Goal: Task Accomplishment & Management: Complete application form

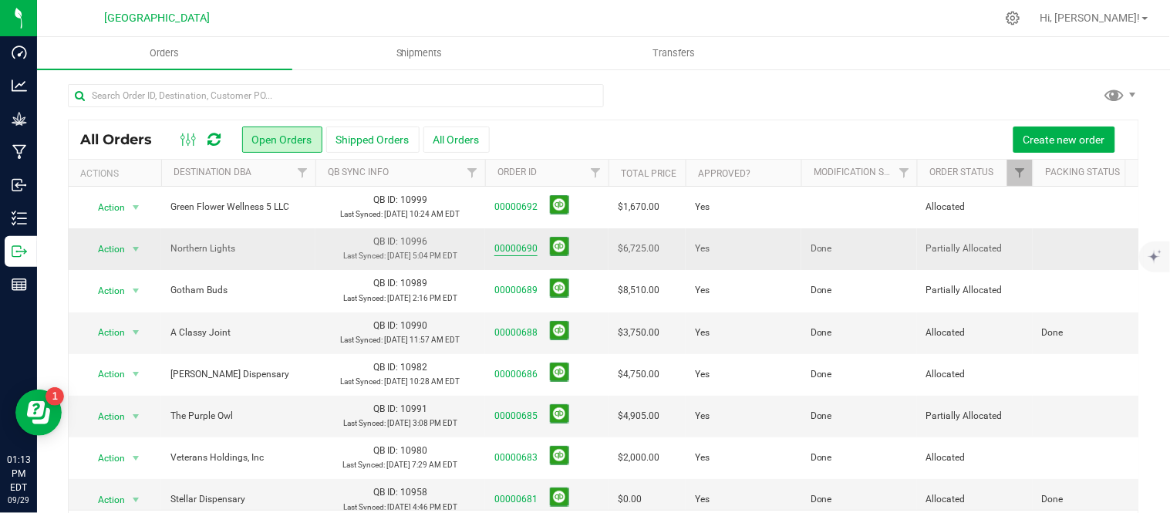
click at [520, 256] on link "00000690" at bounding box center [515, 248] width 43 height 15
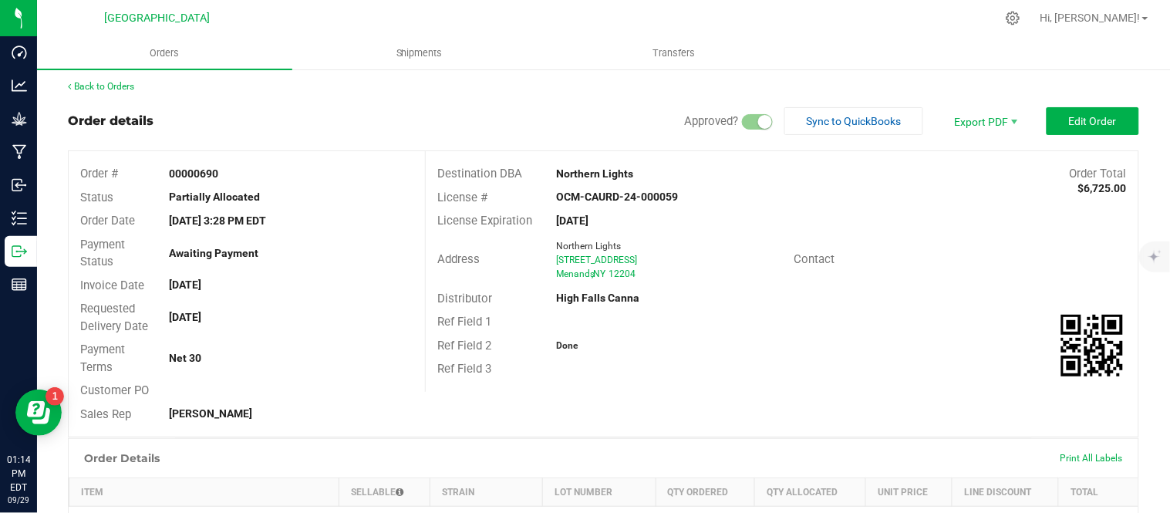
scroll to position [5, 0]
click at [96, 85] on link "Back to Orders" at bounding box center [101, 85] width 66 height 11
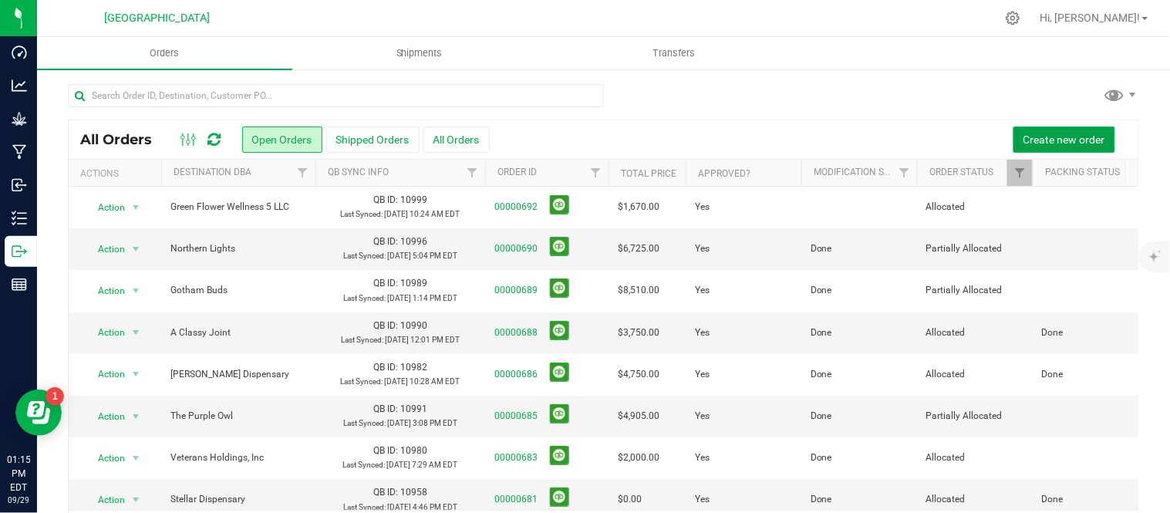
click at [1067, 136] on span "Create new order" at bounding box center [1065, 139] width 82 height 12
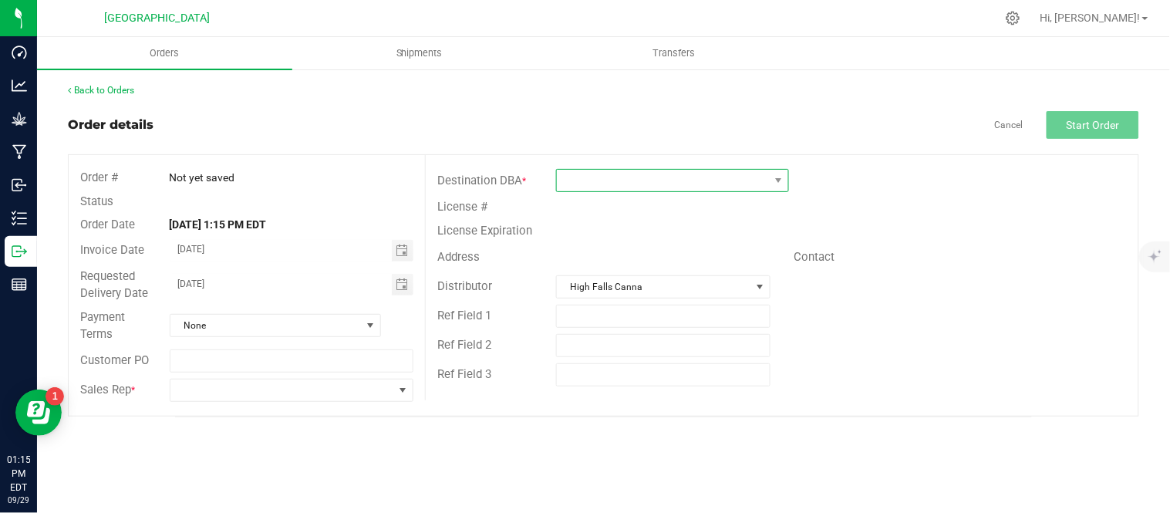
click at [656, 178] on span at bounding box center [663, 181] width 212 height 22
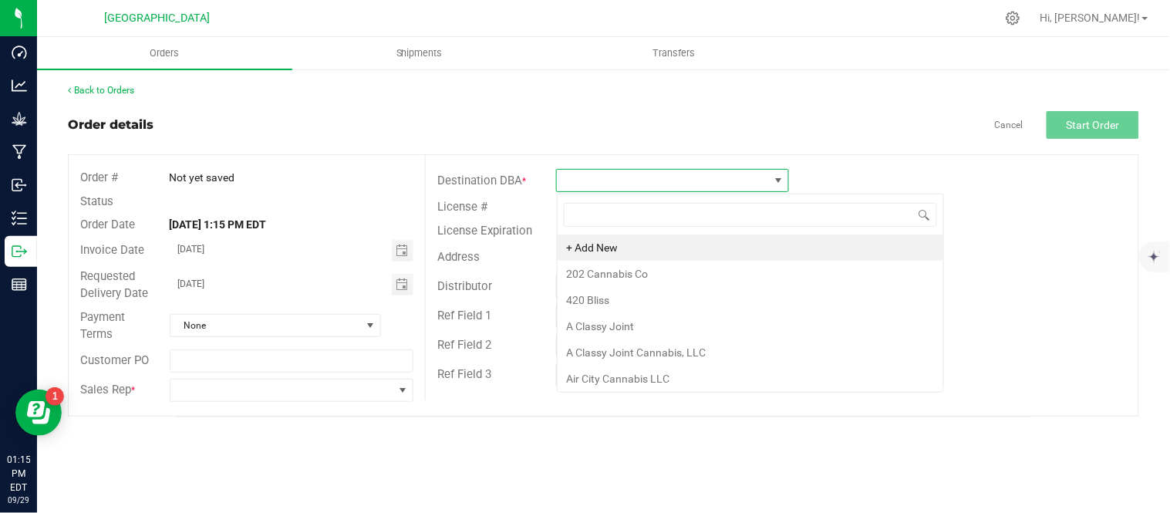
scroll to position [23, 232]
type input "bloom"
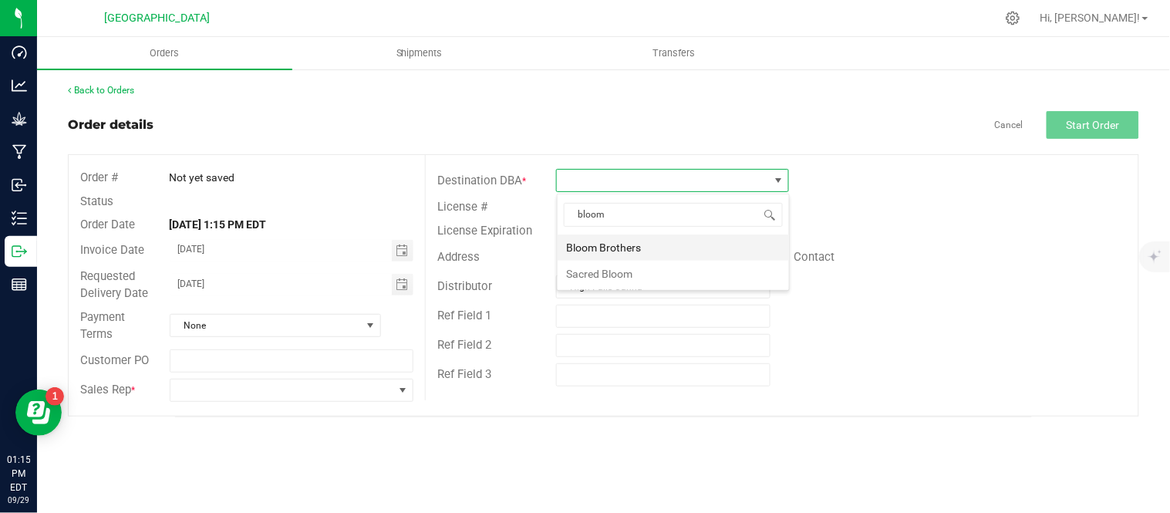
click at [607, 248] on li "Bloom Brothers" at bounding box center [673, 248] width 231 height 26
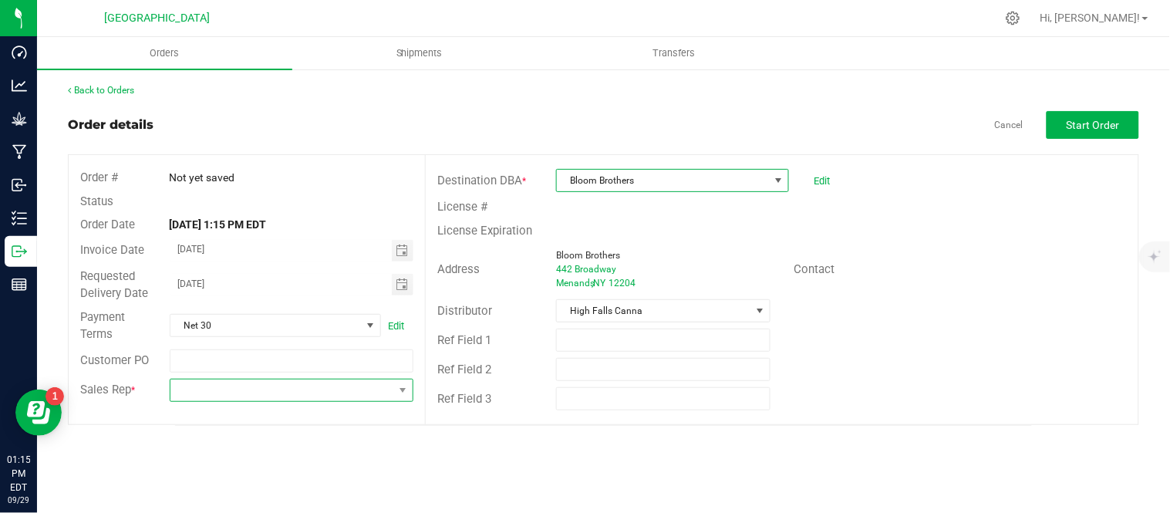
click at [315, 390] on span at bounding box center [282, 391] width 224 height 22
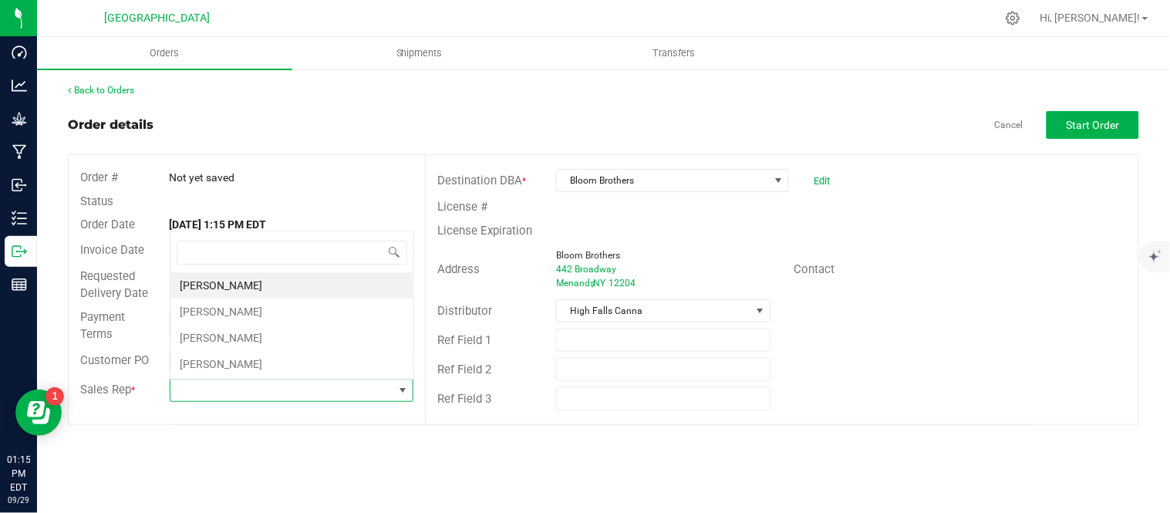
scroll to position [23, 241]
click at [255, 306] on li "[PERSON_NAME]" at bounding box center [291, 312] width 243 height 26
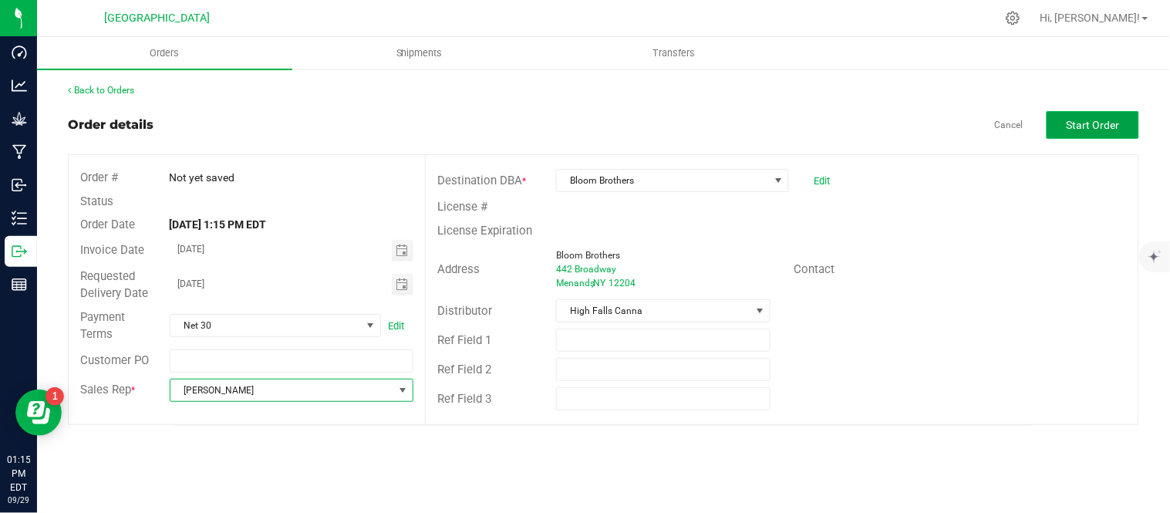
click at [1085, 122] on span "Start Order" at bounding box center [1093, 125] width 53 height 12
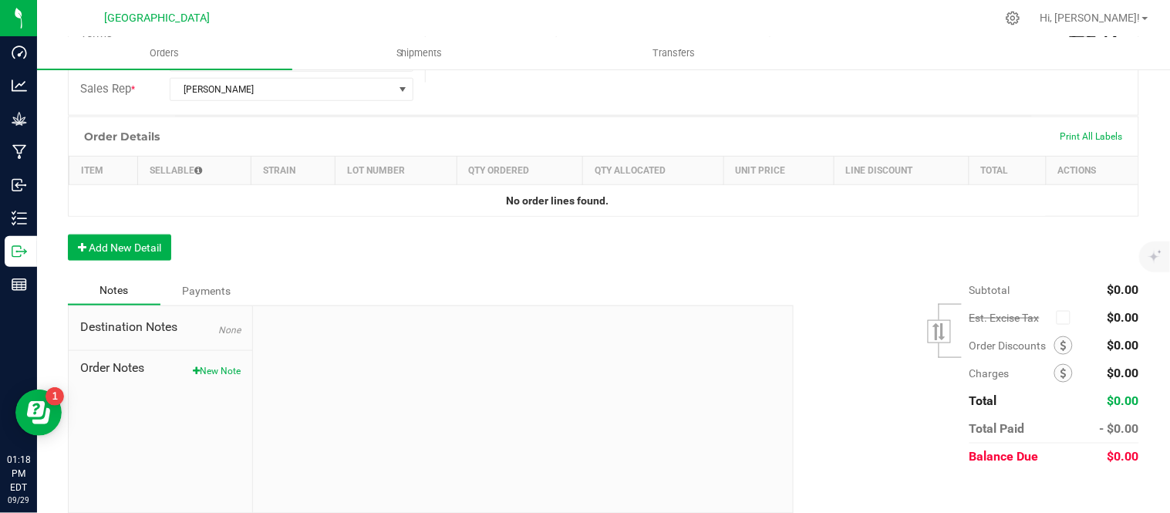
scroll to position [343, 0]
click at [132, 245] on button "Add New Detail" at bounding box center [119, 247] width 103 height 26
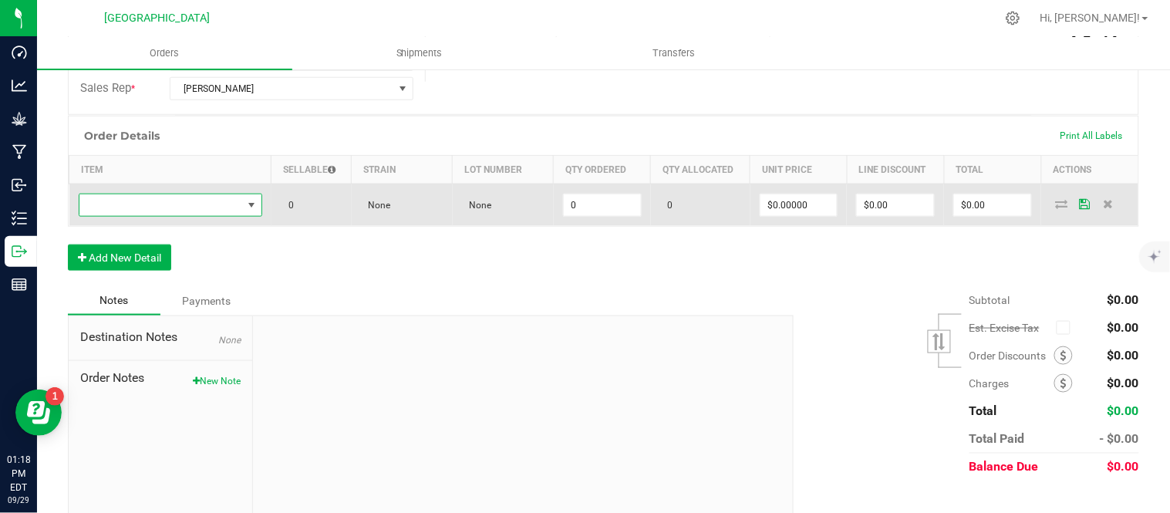
click at [143, 204] on span "NO DATA FOUND" at bounding box center [160, 205] width 163 height 22
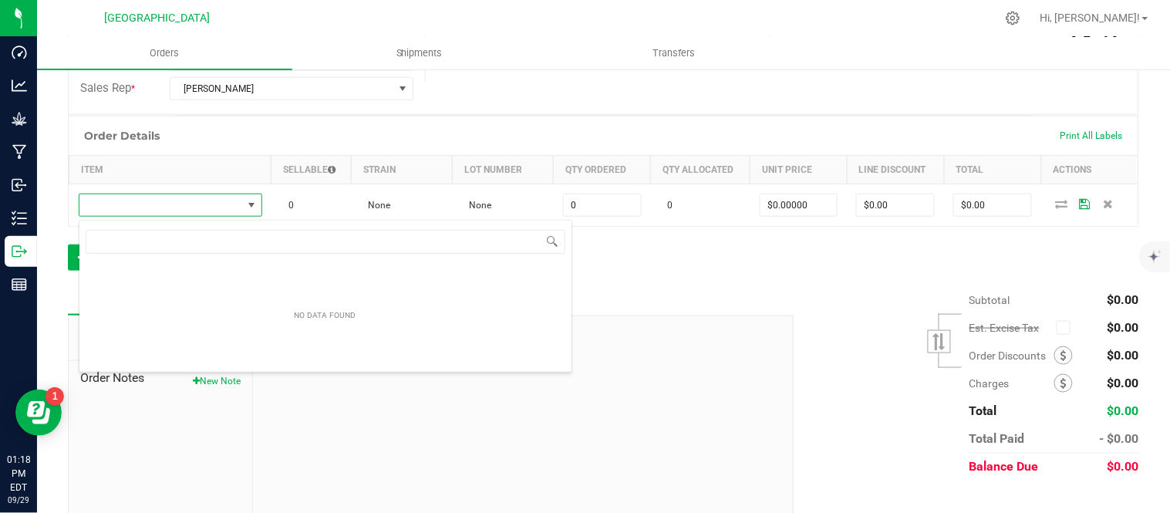
scroll to position [23, 176]
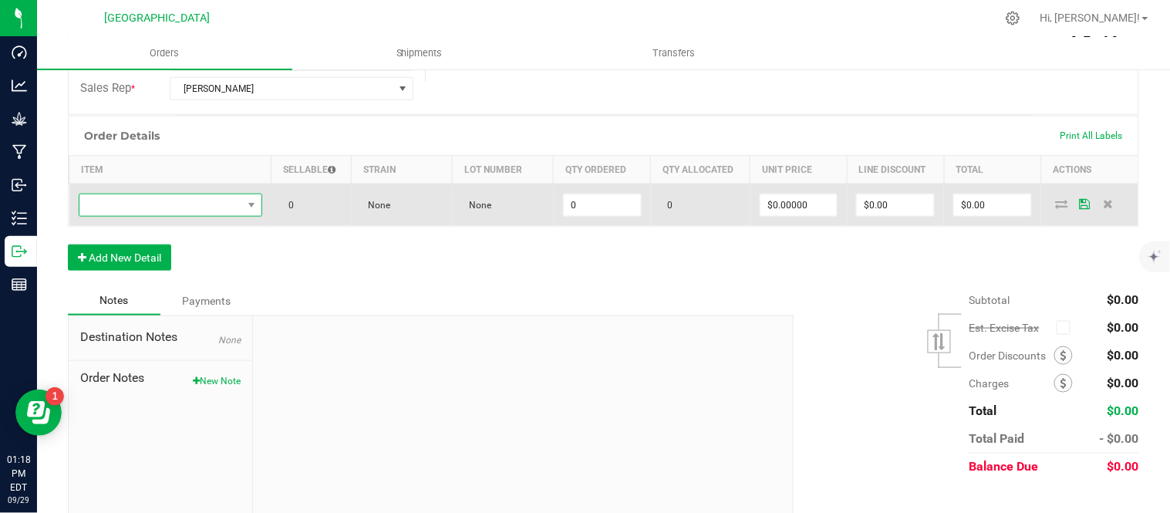
click at [185, 216] on span "NO DATA FOUND" at bounding box center [160, 205] width 163 height 22
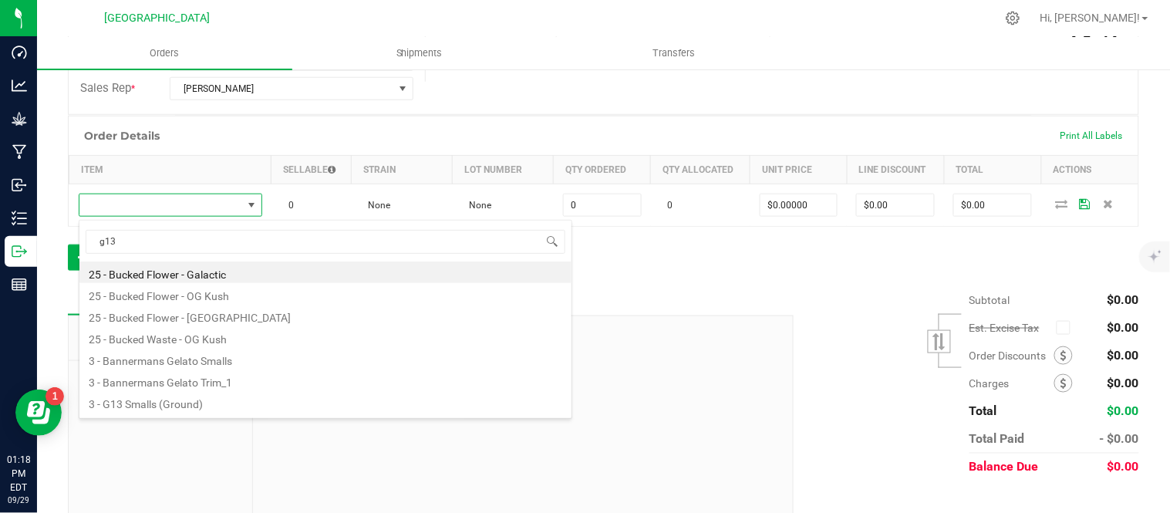
type input "g13"
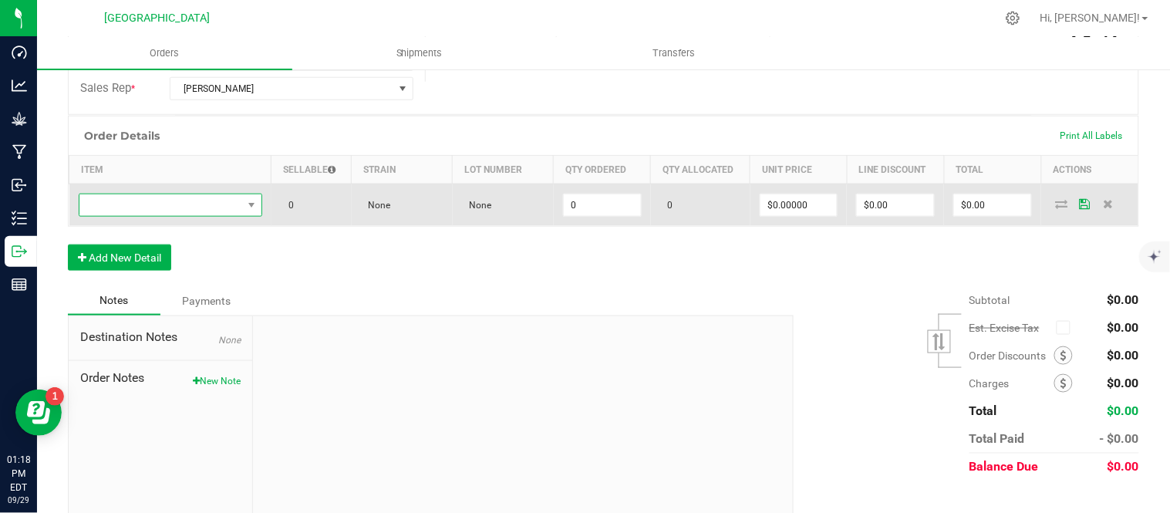
click at [203, 207] on span "NO DATA FOUND" at bounding box center [160, 205] width 163 height 22
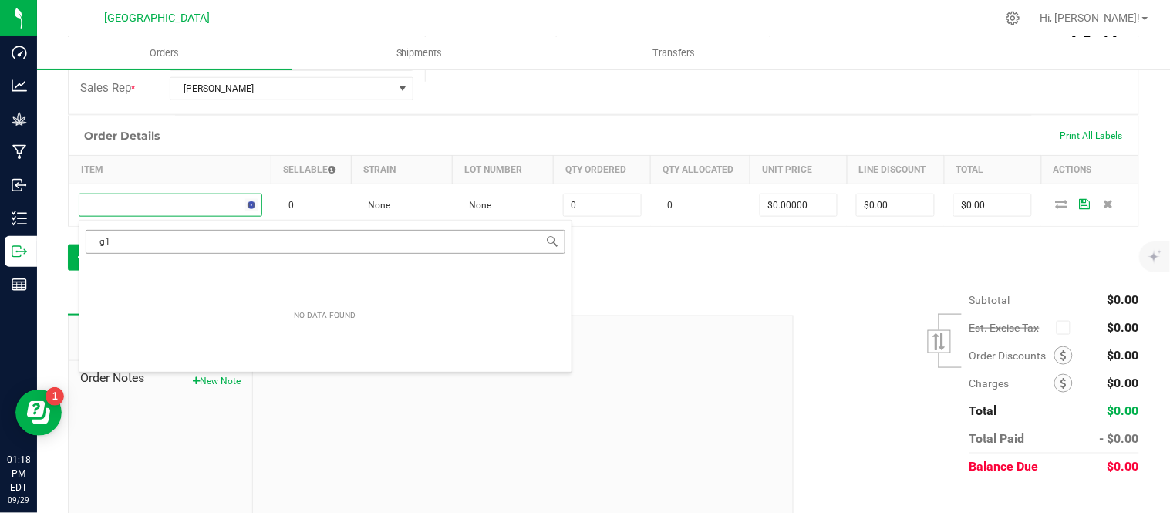
type input "g13"
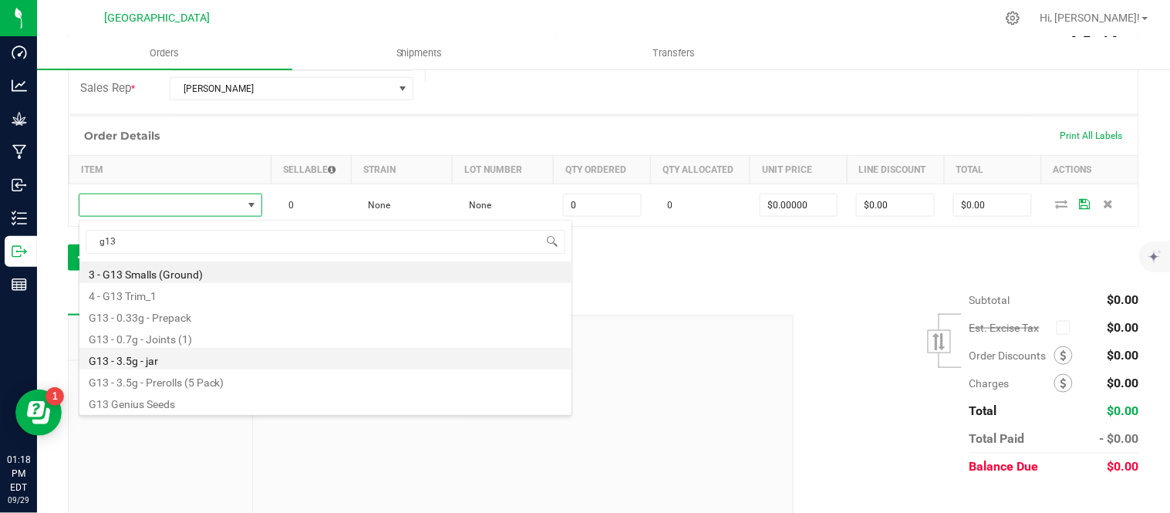
click at [154, 361] on li "G13 - 3.5g - jar" at bounding box center [325, 359] width 492 height 22
type input "0 ea"
type input "$15.00000"
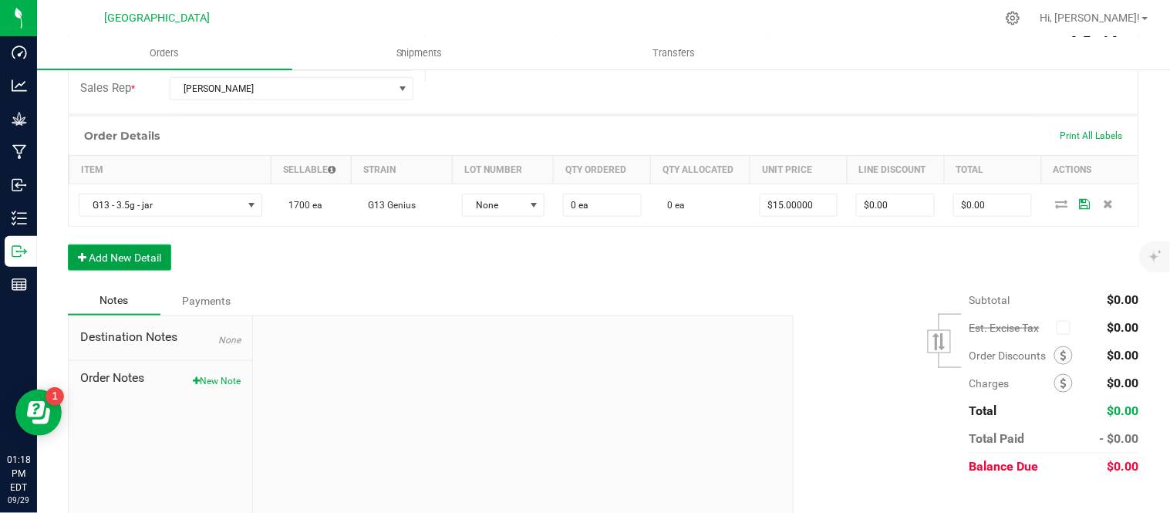
click at [122, 262] on button "Add New Detail" at bounding box center [119, 258] width 103 height 26
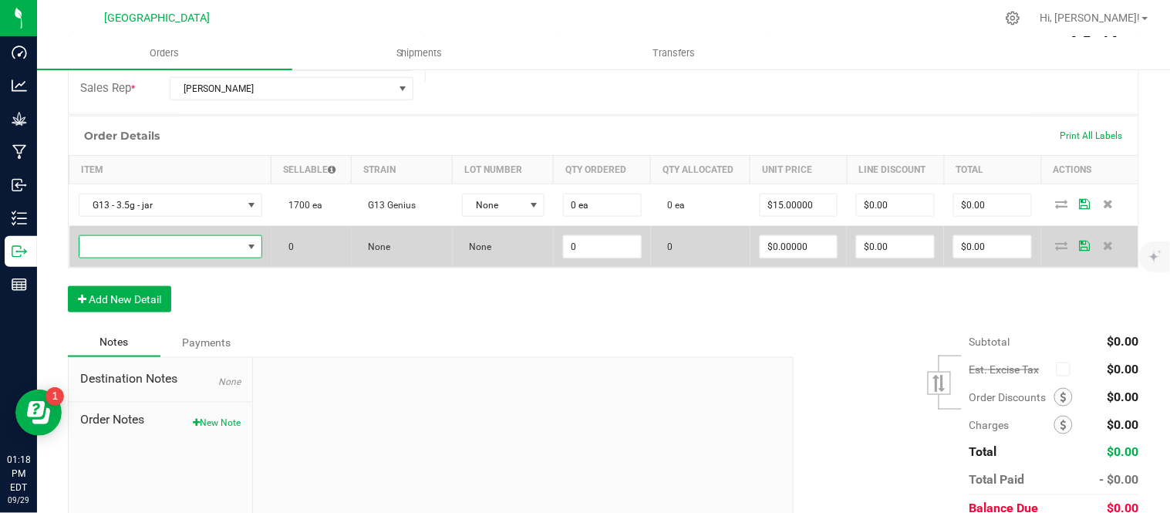
click at [167, 248] on span "NO DATA FOUND" at bounding box center [160, 247] width 163 height 22
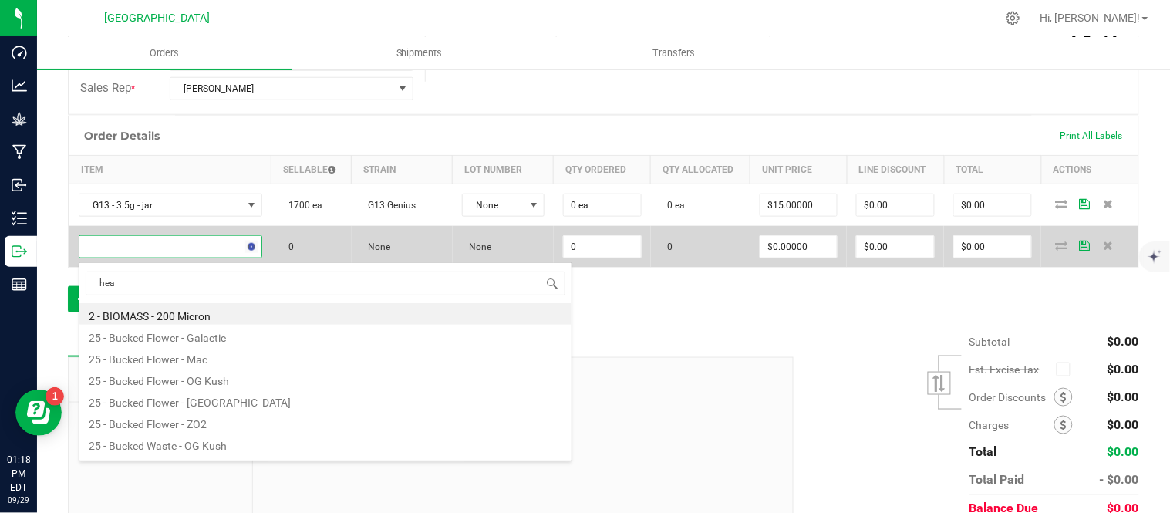
type input "head"
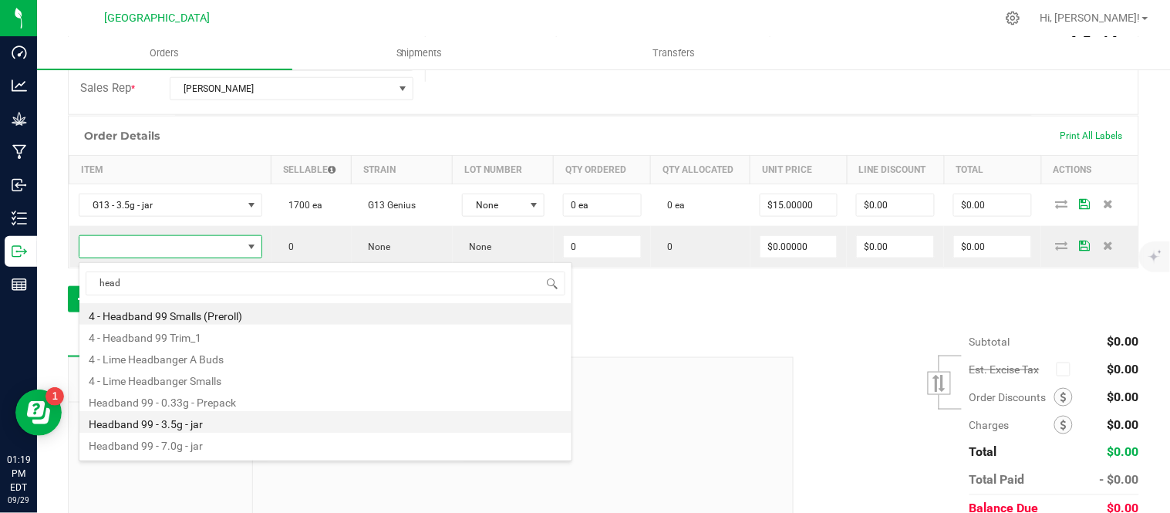
click at [203, 422] on li "Headband 99 - 3.5g - jar" at bounding box center [325, 422] width 492 height 22
type input "0 ea"
type input "$15.00000"
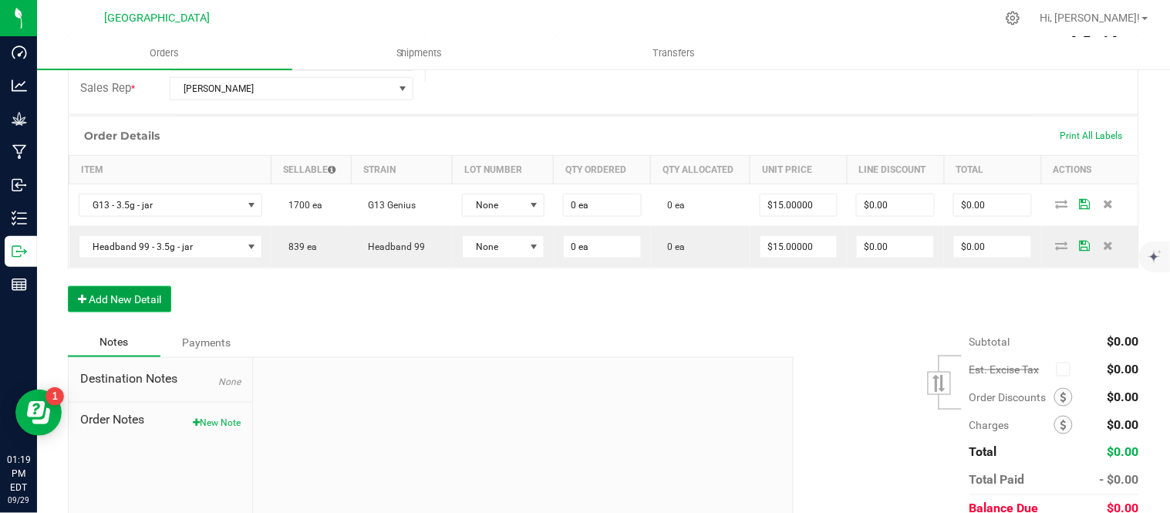
click at [155, 298] on button "Add New Detail" at bounding box center [119, 299] width 103 height 26
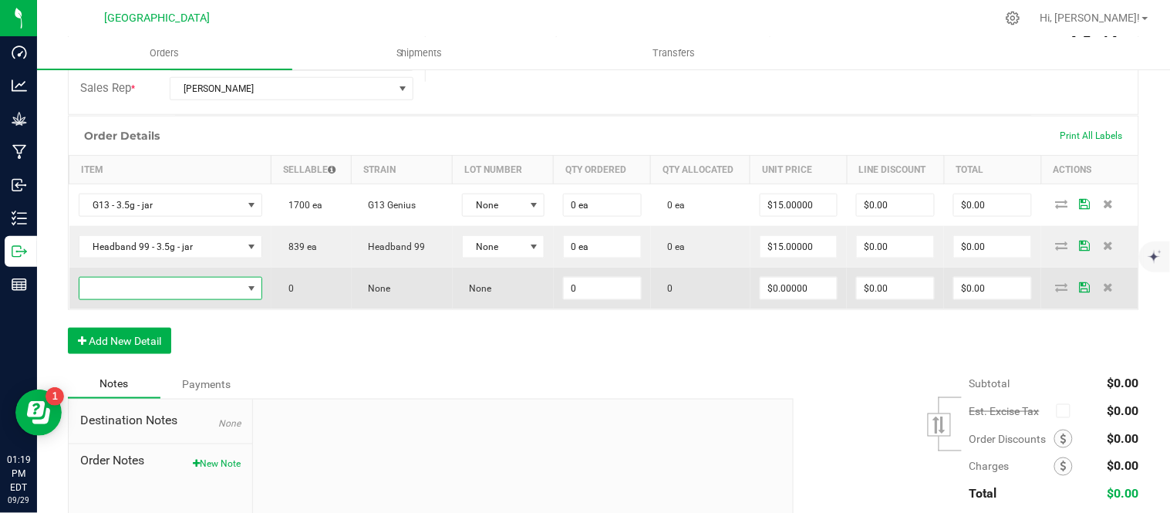
click at [165, 295] on span "NO DATA FOUND" at bounding box center [160, 289] width 163 height 22
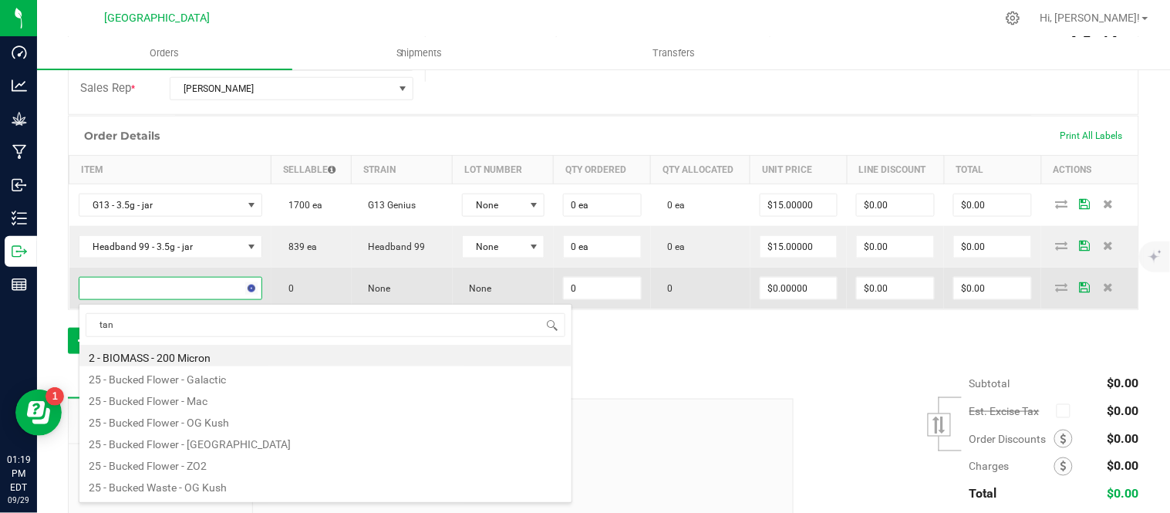
type input "tang"
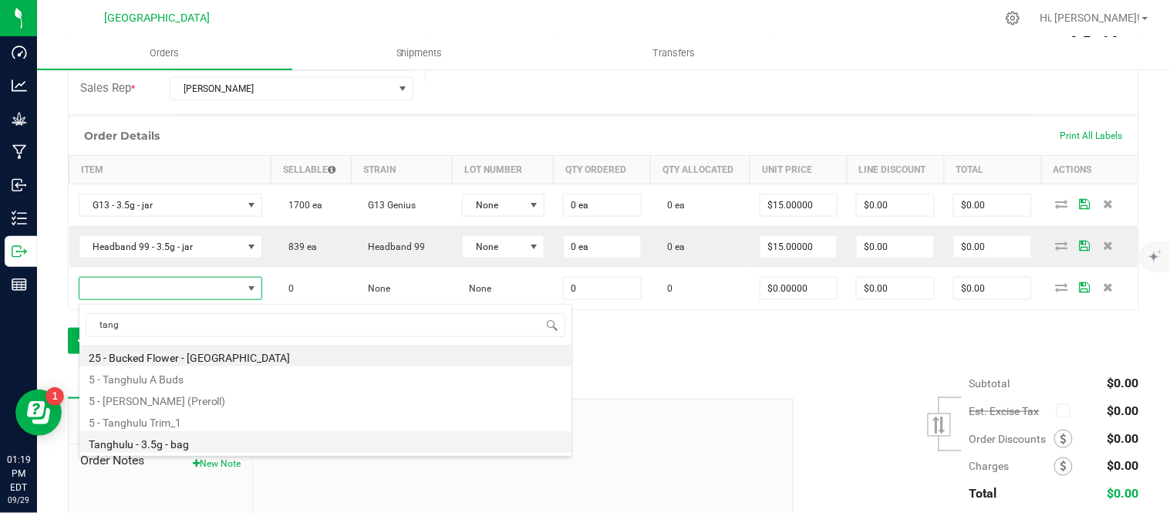
click at [204, 440] on li "Tanghulu - 3.5g - bag" at bounding box center [325, 442] width 492 height 22
type input "0 ea"
type input "$15.00000"
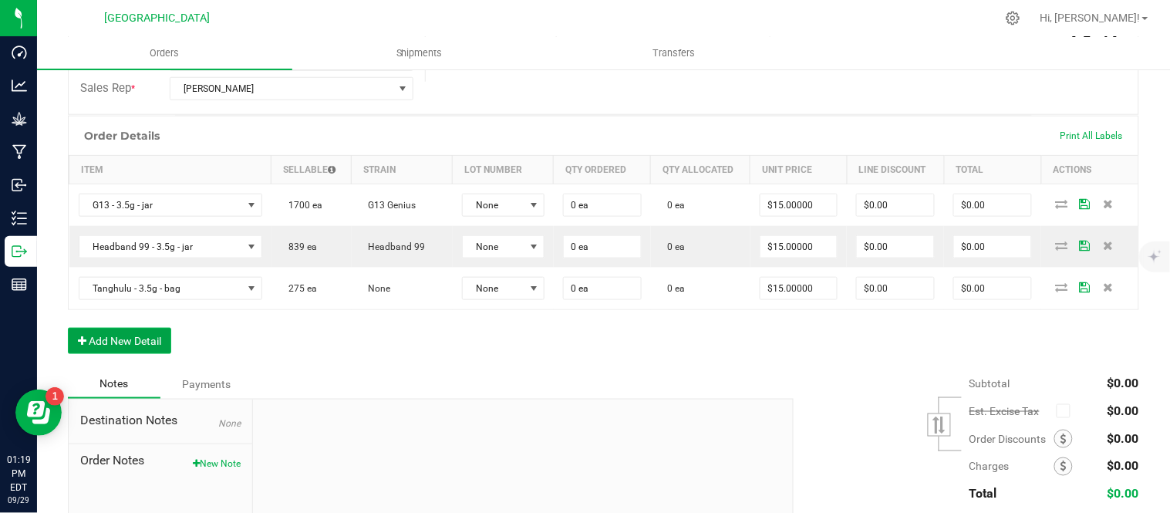
click at [129, 345] on button "Add New Detail" at bounding box center [119, 341] width 103 height 26
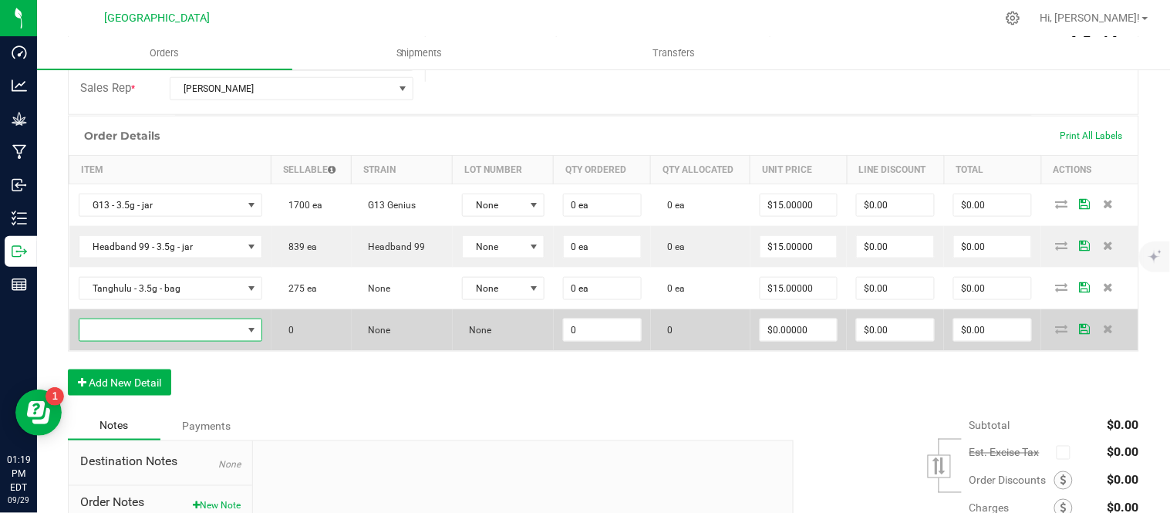
click at [181, 330] on span "NO DATA FOUND" at bounding box center [160, 330] width 163 height 22
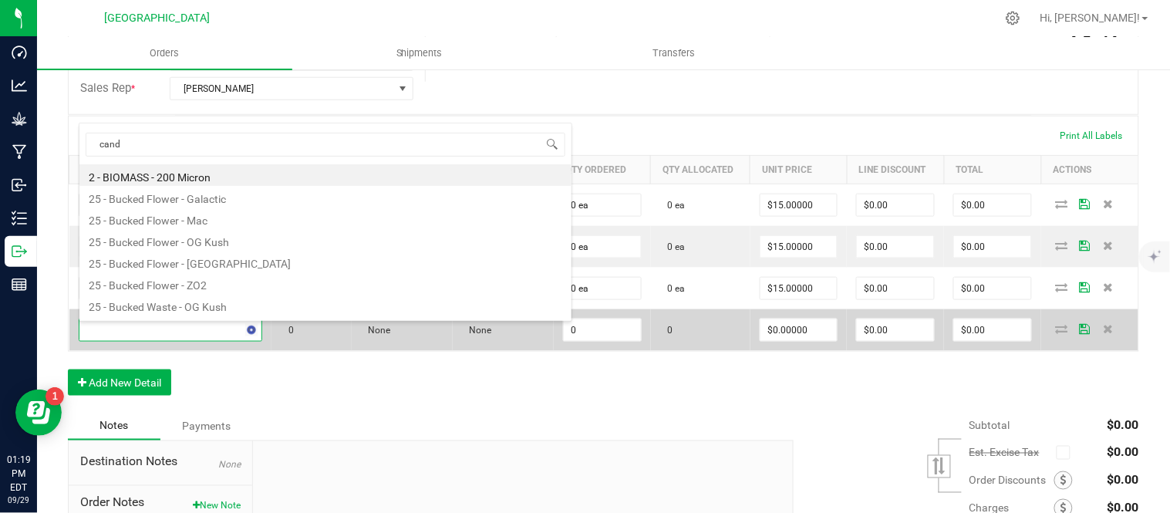
type input "candy"
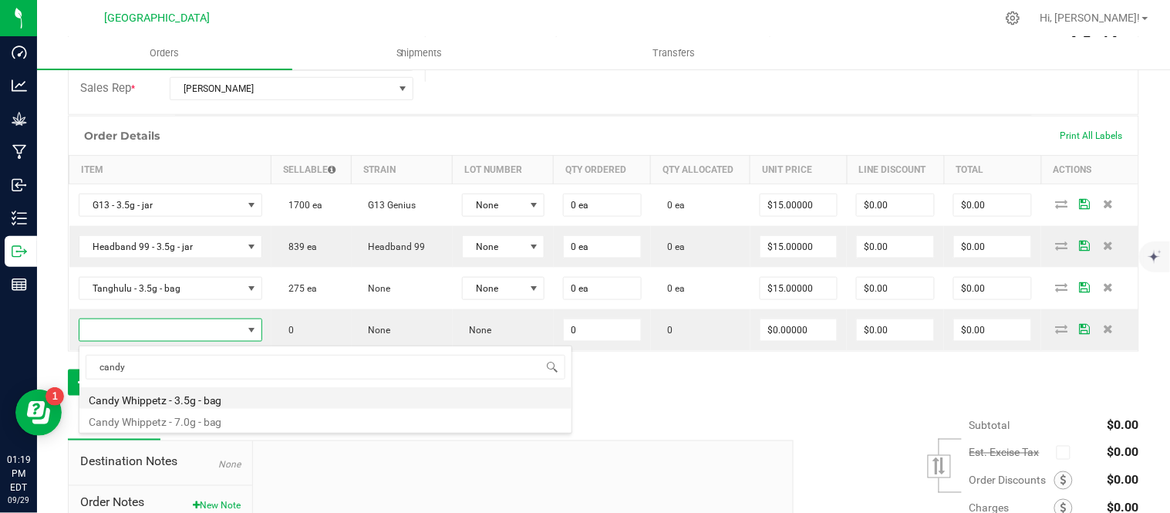
click at [194, 400] on li "Candy Whippetz - 3.5g - bag" at bounding box center [325, 398] width 492 height 22
type input "0 ea"
type input "$15.00000"
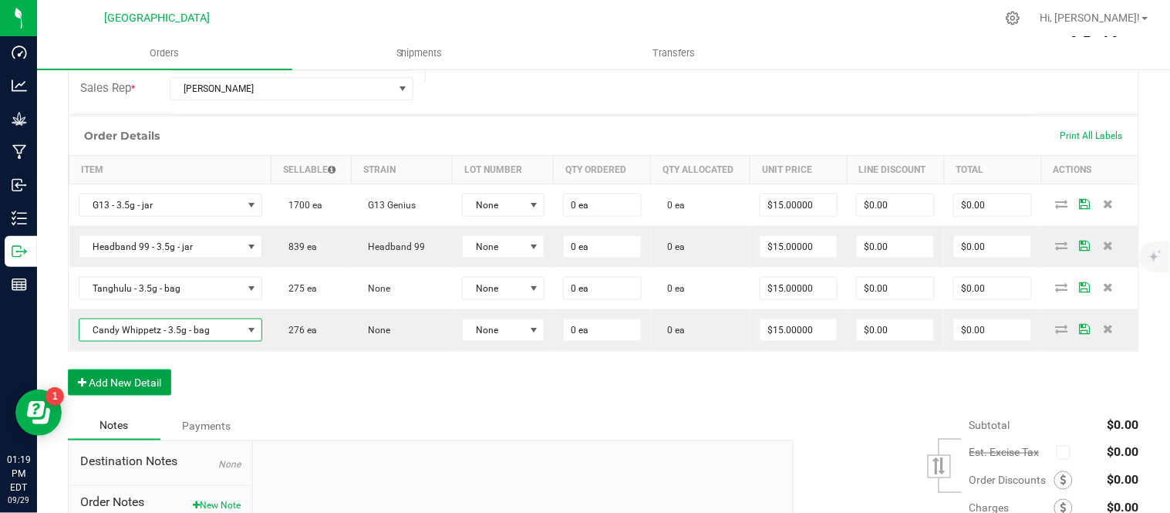
click at [128, 380] on button "Add New Detail" at bounding box center [119, 383] width 103 height 26
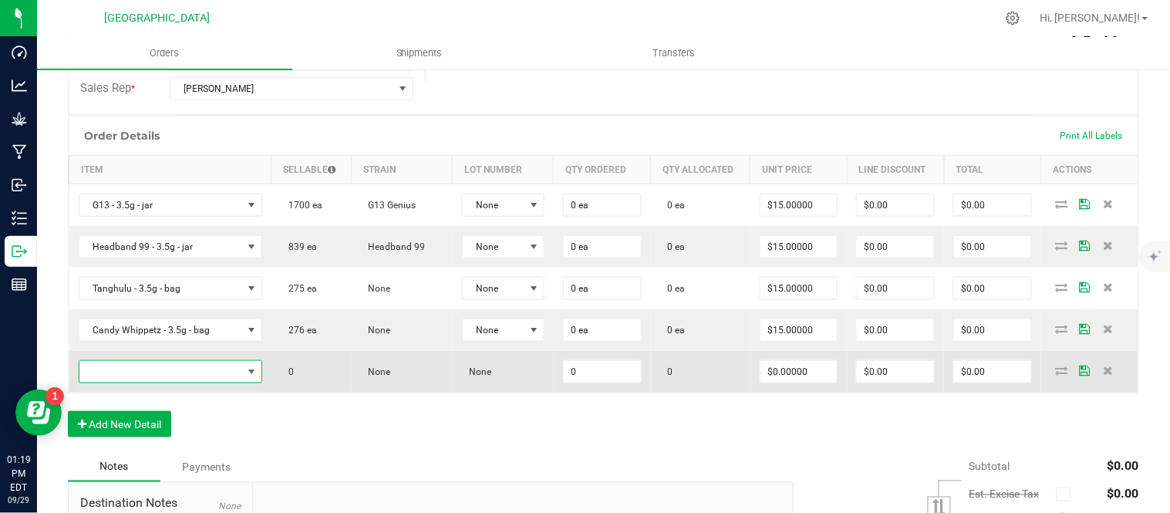
click at [128, 375] on span "NO DATA FOUND" at bounding box center [160, 372] width 163 height 22
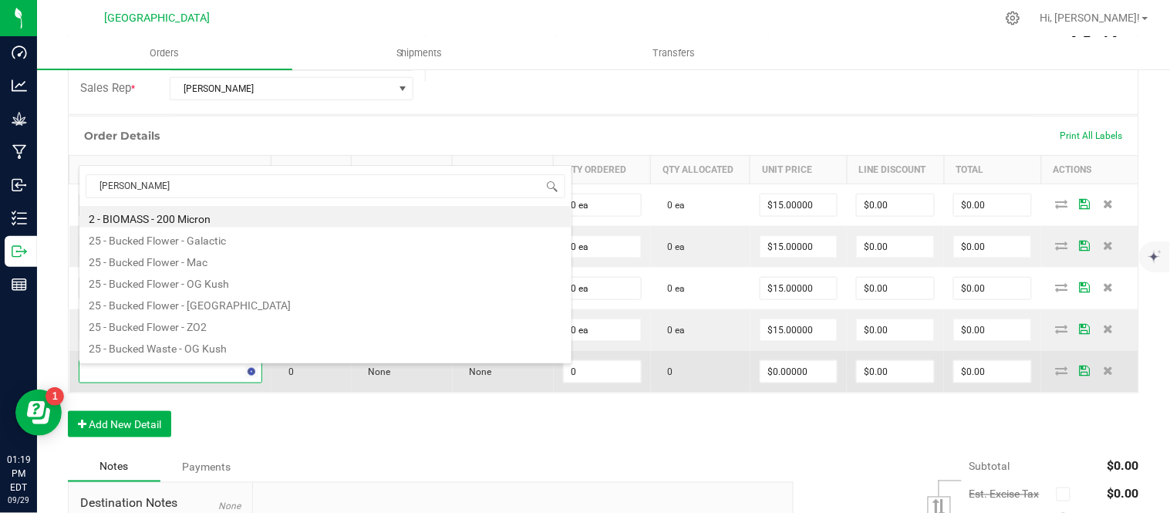
type input "og kush"
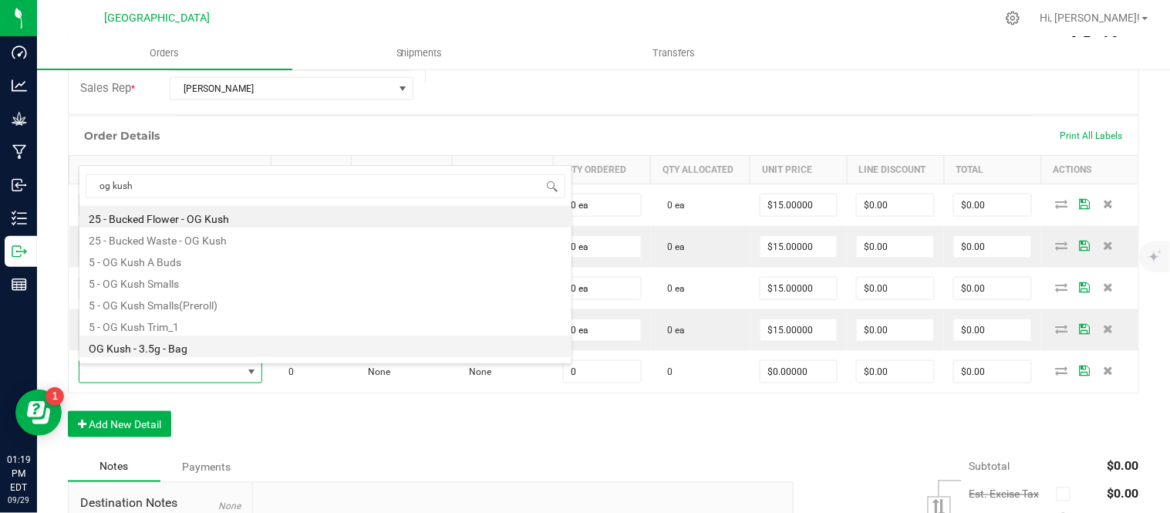
click at [147, 344] on li "OG Kush - 3.5g - Bag" at bounding box center [325, 347] width 492 height 22
type input "0 ea"
type input "$15.00000"
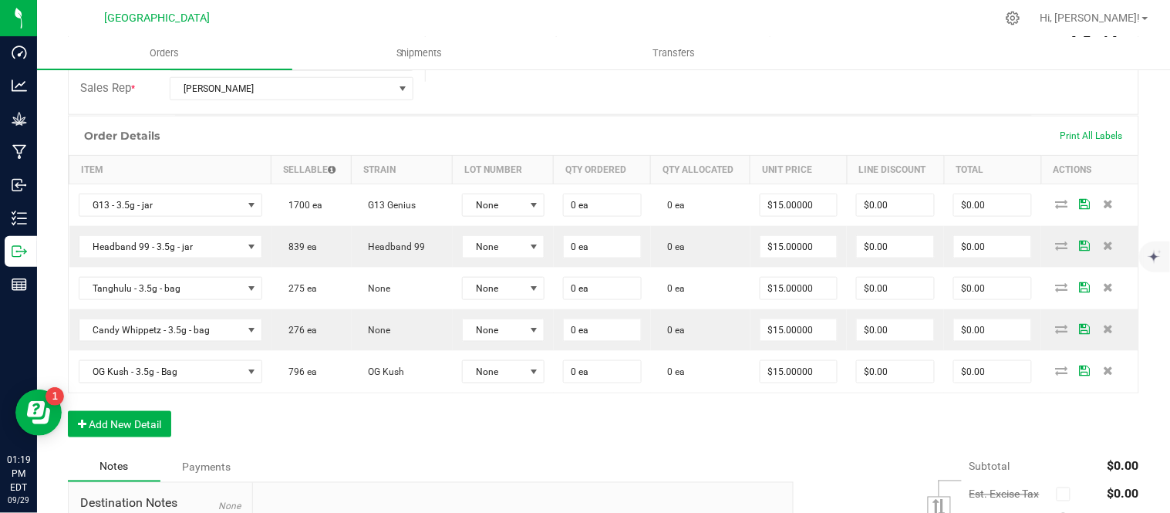
click at [108, 444] on div "Order Details Print All Labels Item Sellable Strain Lot Number Qty Ordered Qty …" at bounding box center [604, 284] width 1072 height 337
click at [112, 430] on button "Add New Detail" at bounding box center [119, 424] width 103 height 26
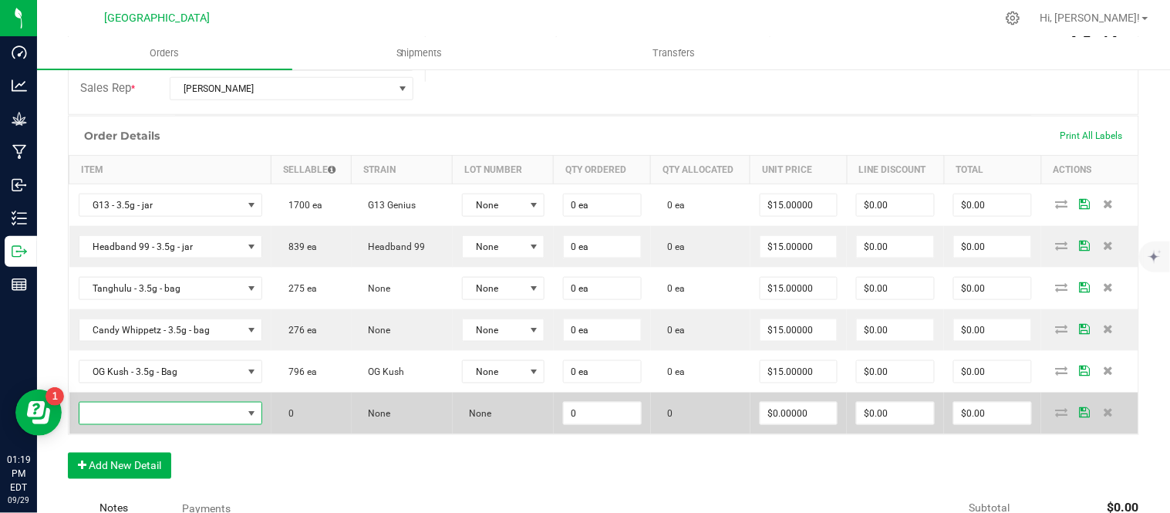
click at [114, 424] on span "NO DATA FOUND" at bounding box center [160, 414] width 163 height 22
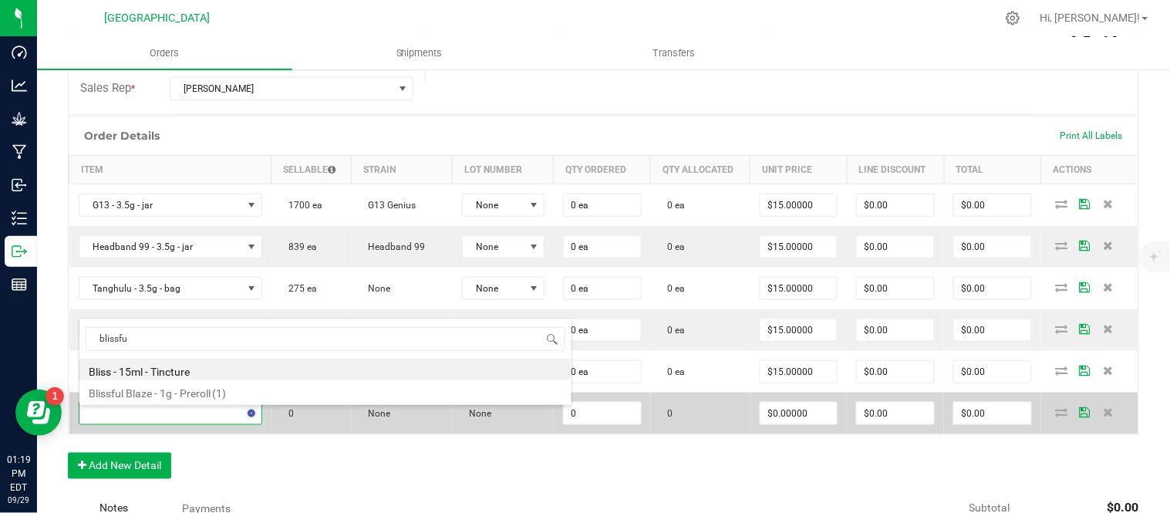
type input "blissful"
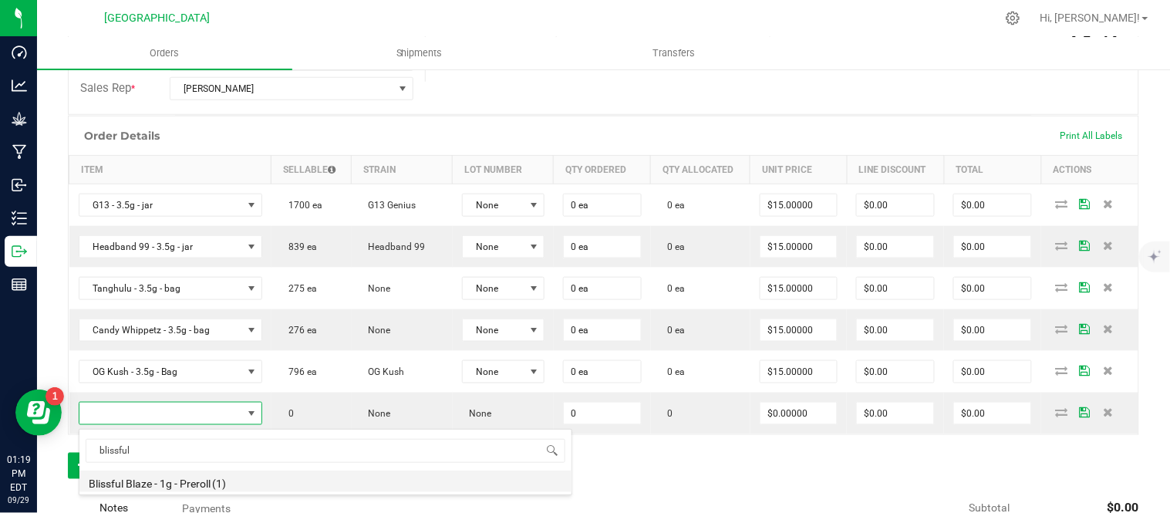
click at [186, 483] on li "Blissful Blaze - 1g - Preroll (1)" at bounding box center [325, 482] width 492 height 22
type input "0 ea"
type input "$6.00000"
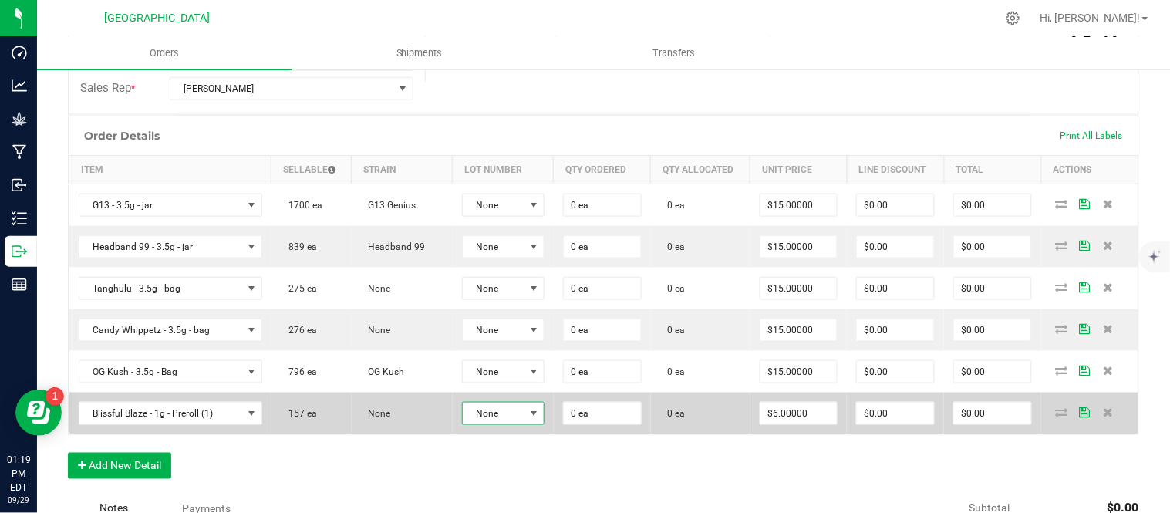
click at [528, 419] on span at bounding box center [534, 413] width 12 height 12
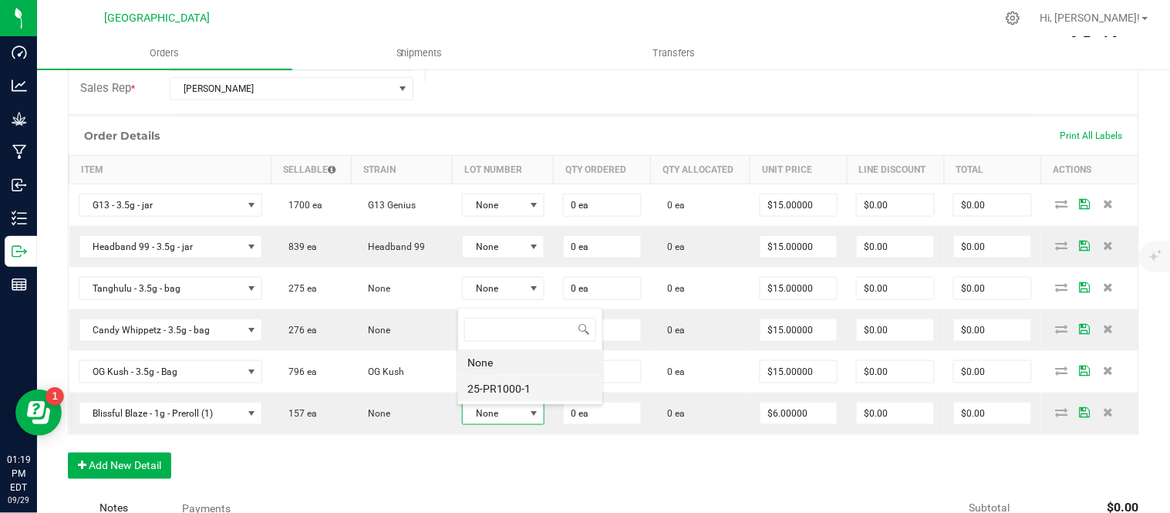
click at [522, 389] on li "25-PR1000-1" at bounding box center [530, 389] width 144 height 26
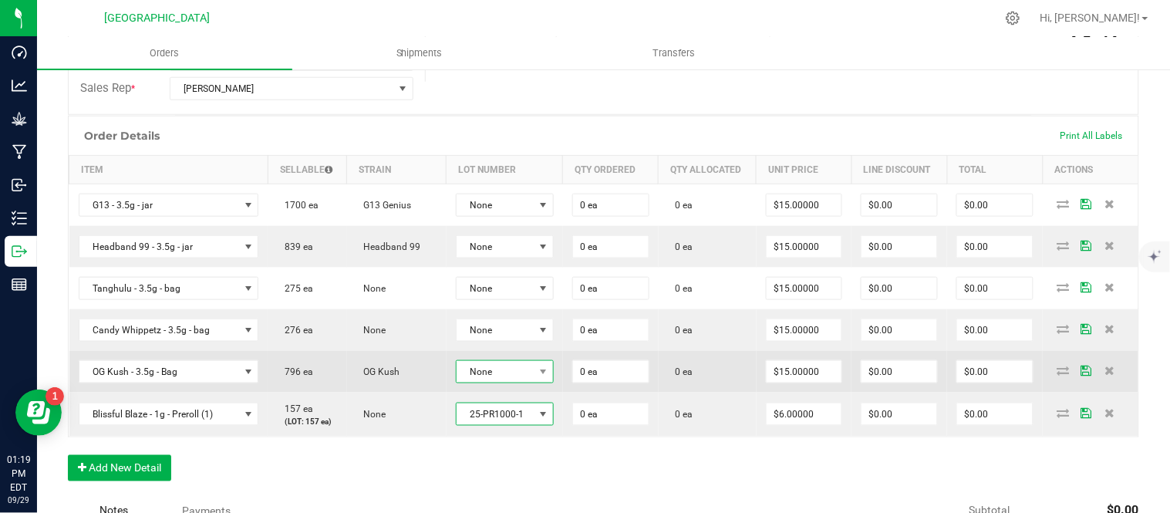
click at [520, 381] on span "None" at bounding box center [495, 372] width 77 height 22
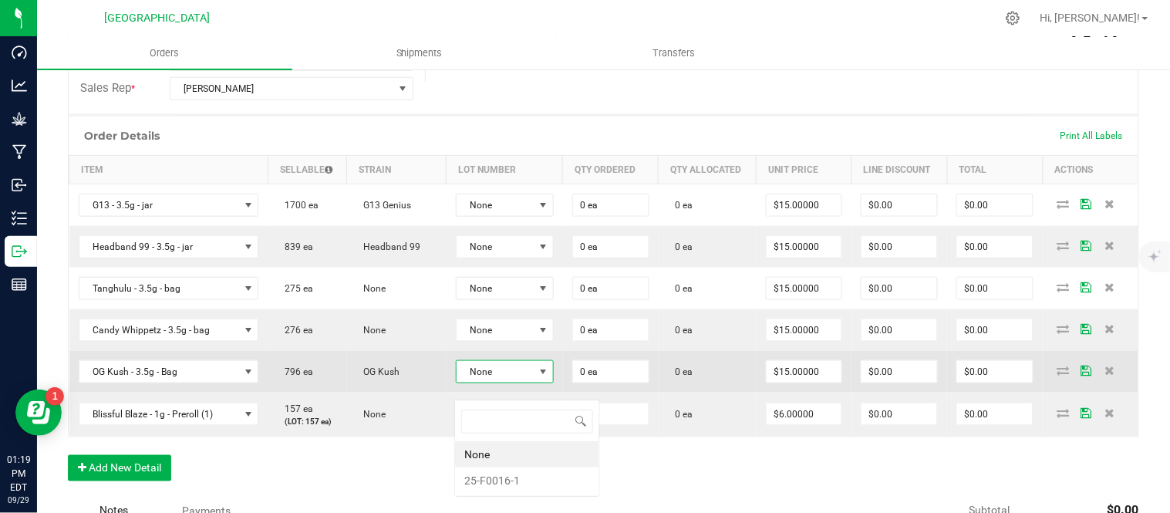
scroll to position [23, 97]
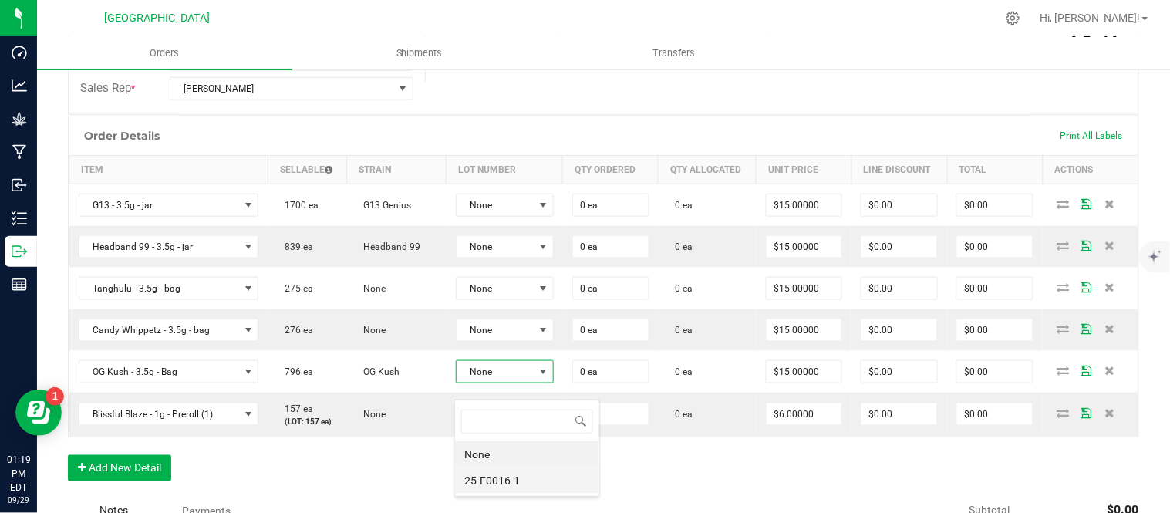
click at [536, 484] on li "25-F0016-1" at bounding box center [527, 480] width 144 height 26
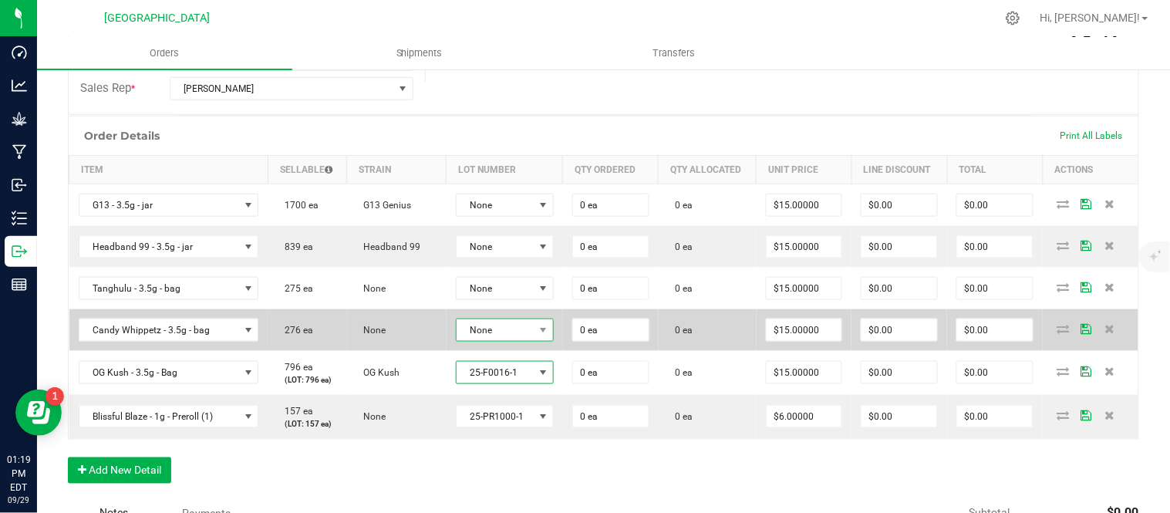
click at [515, 341] on span "None" at bounding box center [495, 330] width 77 height 22
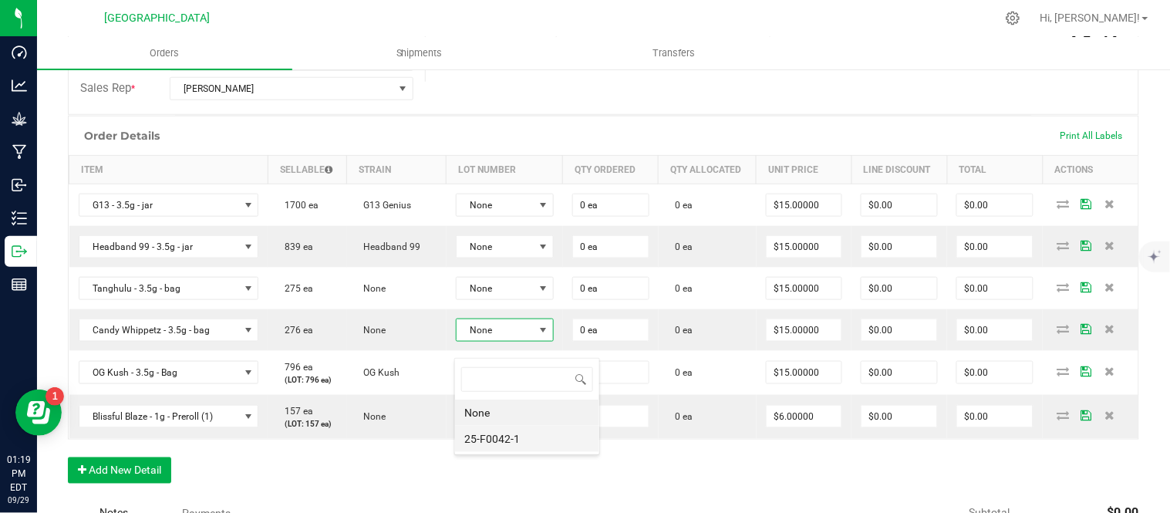
click at [503, 437] on li "25-F0042-1" at bounding box center [527, 439] width 144 height 26
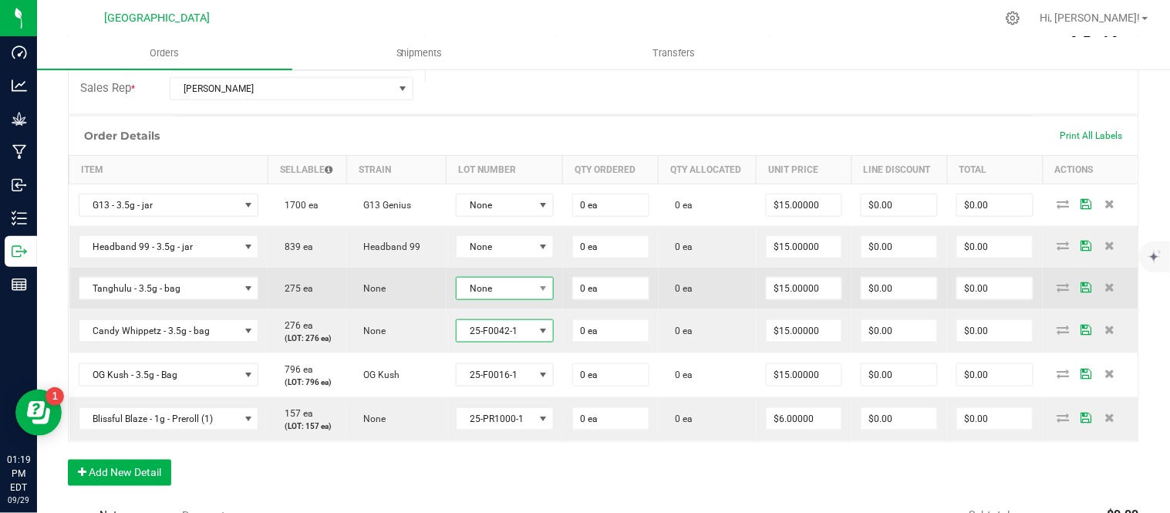
click at [492, 299] on span "None" at bounding box center [495, 289] width 77 height 22
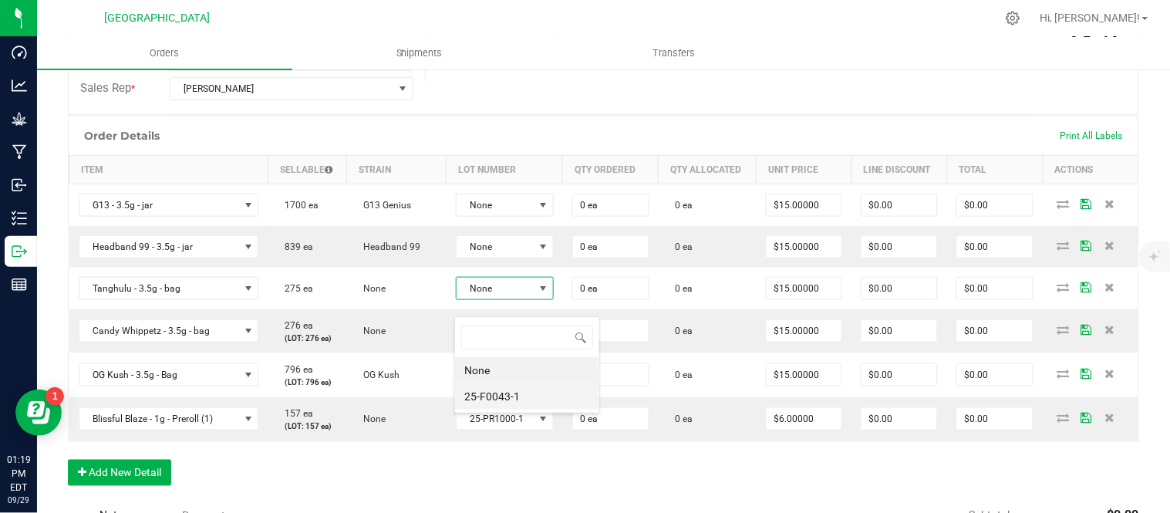
click at [498, 395] on li "25-F0043-1" at bounding box center [527, 396] width 144 height 26
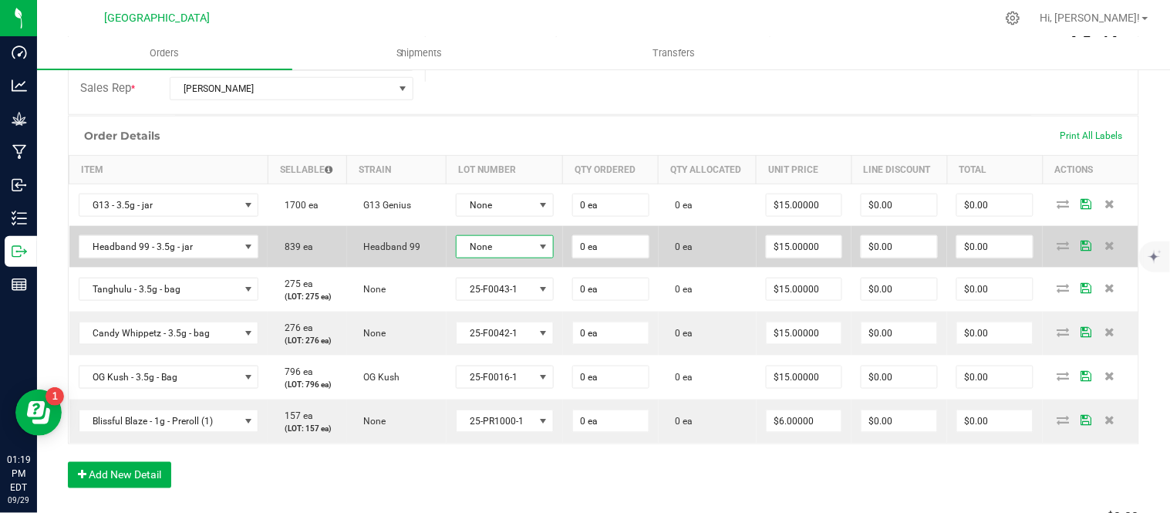
click at [494, 253] on span "None" at bounding box center [495, 247] width 77 height 22
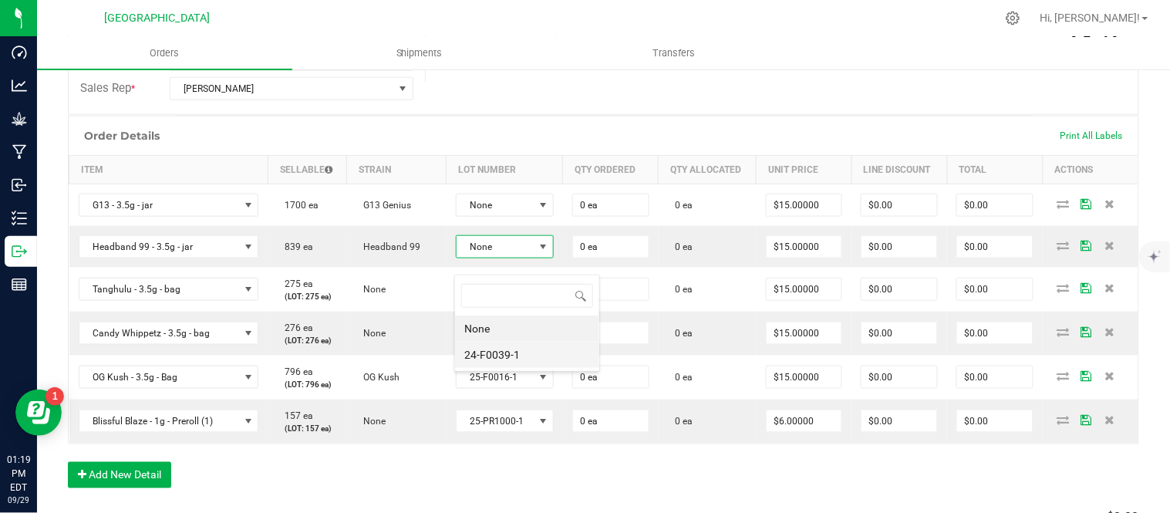
click at [510, 352] on li "24-F0039-1" at bounding box center [527, 355] width 144 height 26
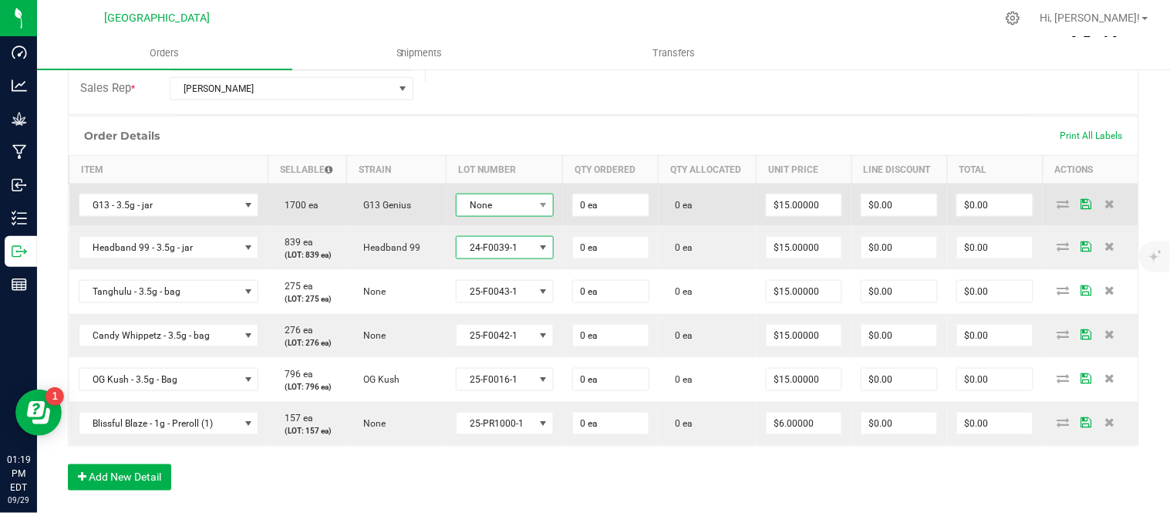
click at [503, 216] on span "None" at bounding box center [495, 205] width 77 height 22
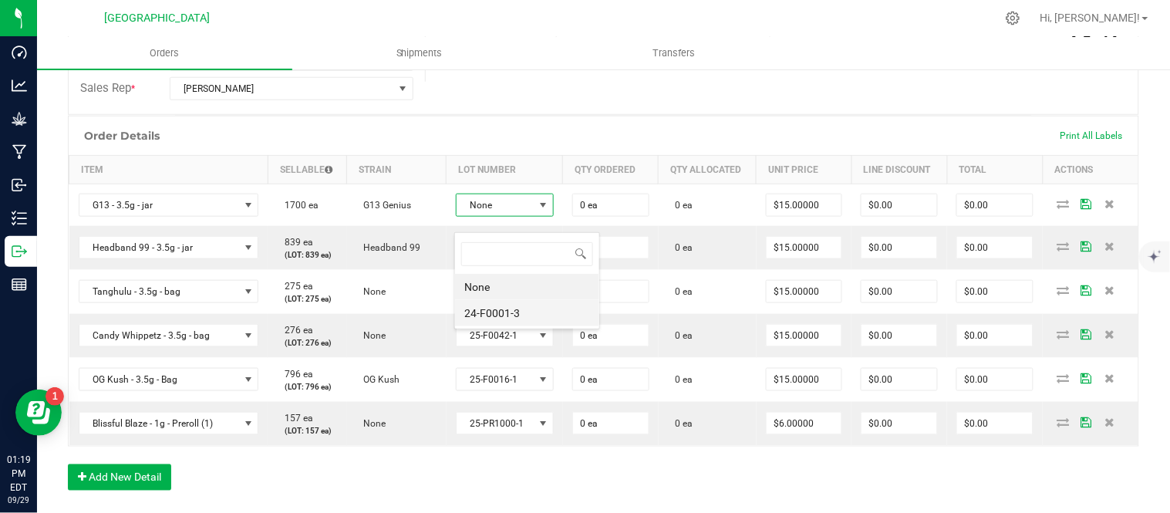
click at [511, 312] on li "24-F0001-3" at bounding box center [527, 313] width 144 height 26
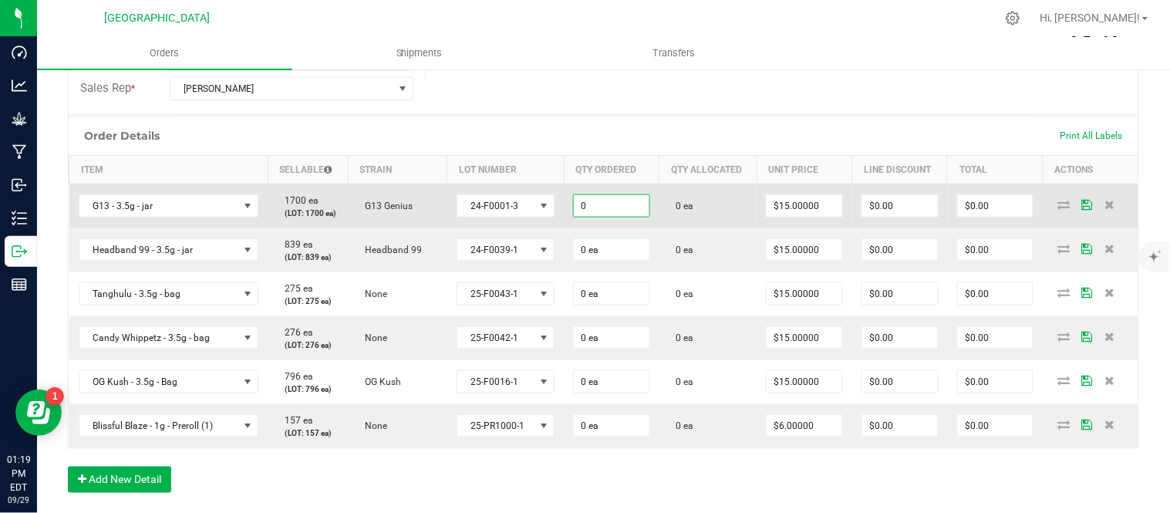
click at [611, 217] on input "0" at bounding box center [612, 206] width 76 height 22
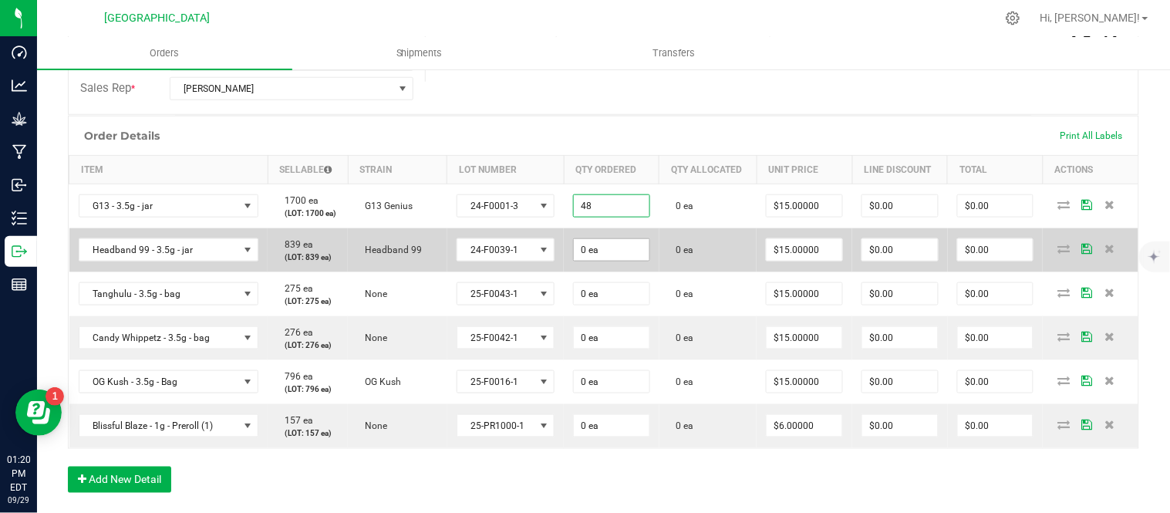
type input "48 ea"
type input "$720.00"
click at [606, 261] on input "0" at bounding box center [612, 250] width 76 height 22
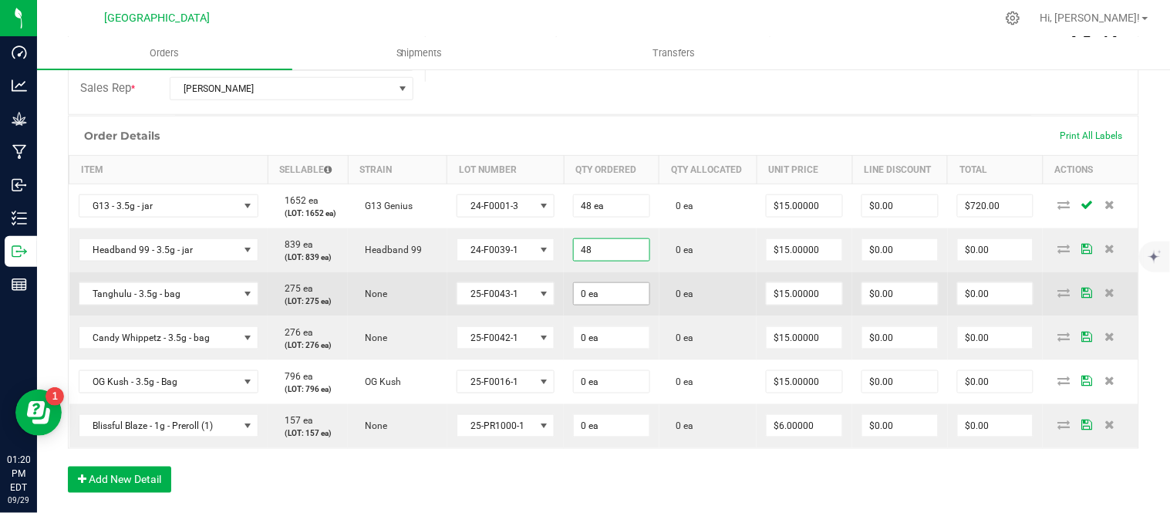
type input "48 ea"
type input "$720.00"
click at [602, 305] on input "0" at bounding box center [612, 294] width 76 height 22
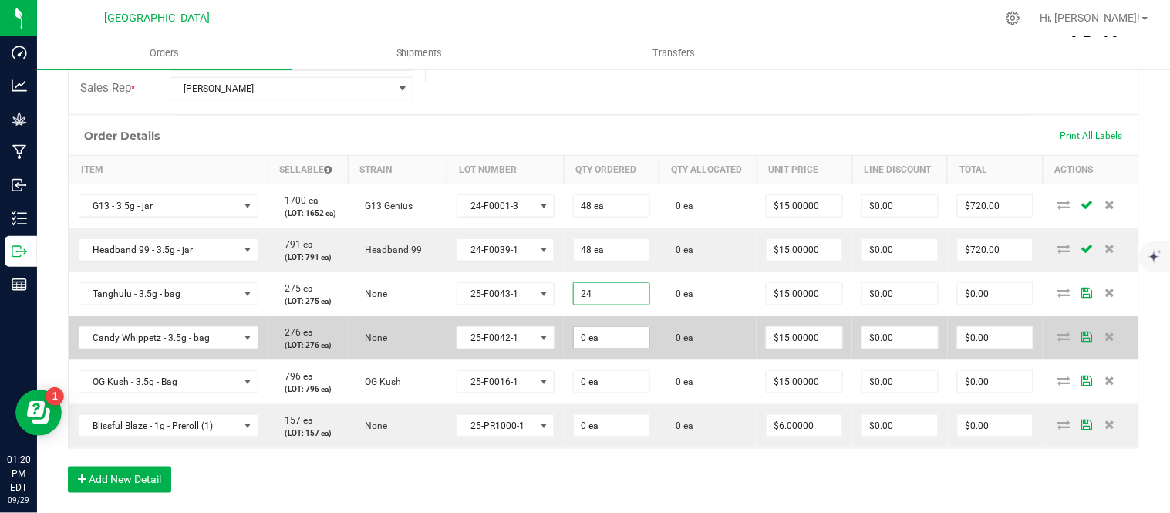
type input "24 ea"
type input "$360.00"
click at [616, 349] on input "0" at bounding box center [612, 338] width 76 height 22
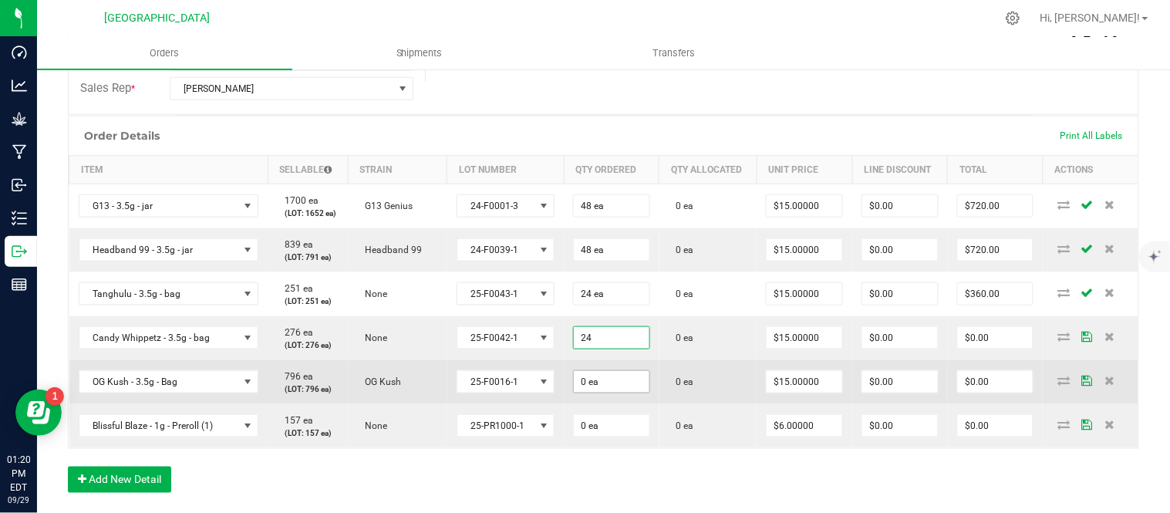
type input "24 ea"
type input "$360.00"
click at [623, 393] on input "0" at bounding box center [612, 382] width 76 height 22
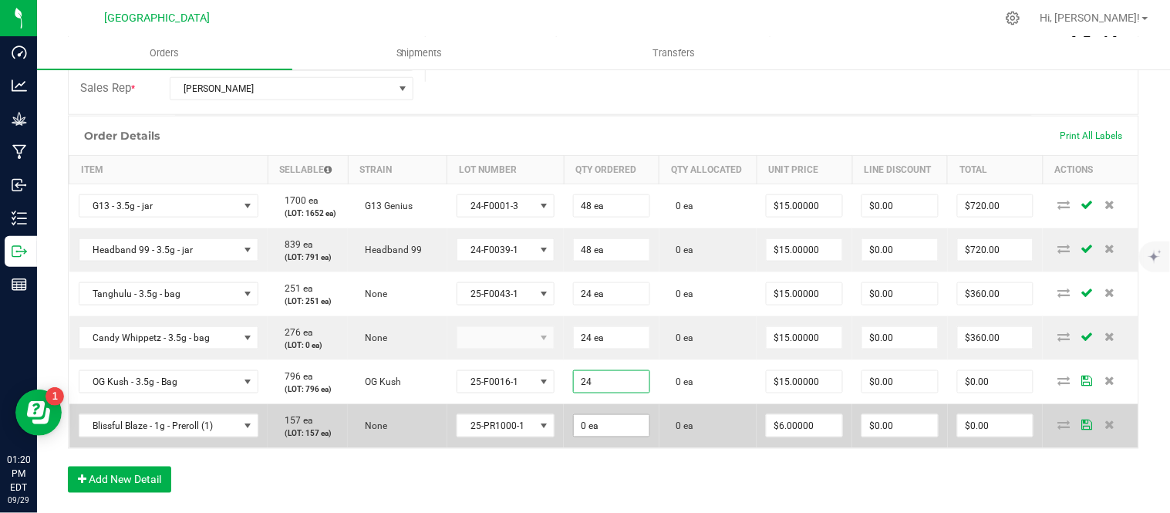
type input "24 ea"
type input "$360.00"
click at [631, 437] on input "0" at bounding box center [612, 426] width 76 height 22
type input "100 ea"
type input "6"
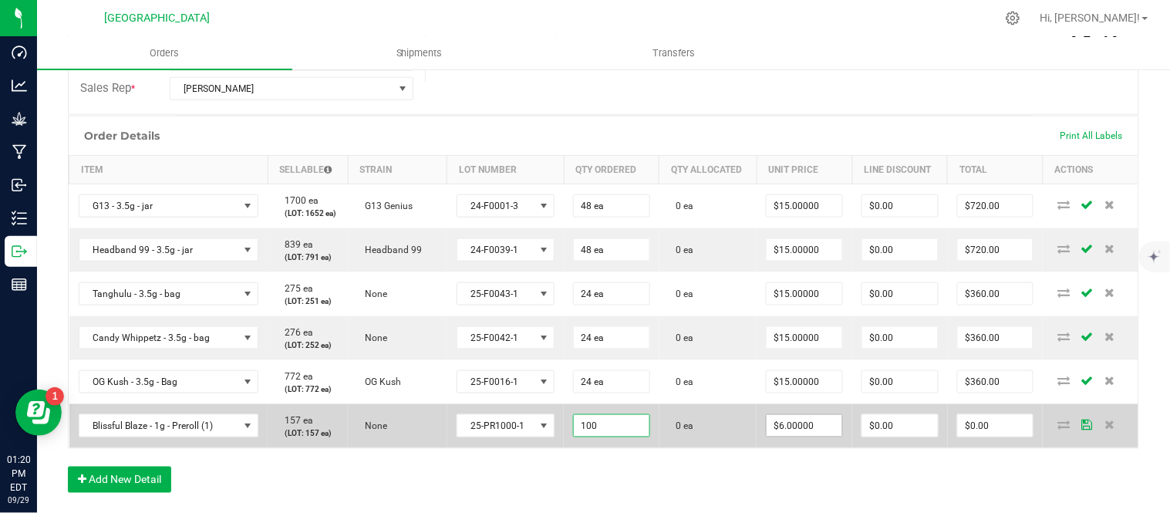
type input "$600.00"
click at [813, 437] on input "6" at bounding box center [805, 426] width 76 height 22
type input "5"
click at [785, 437] on input "6" at bounding box center [805, 426] width 76 height 22
type input "$5.00000"
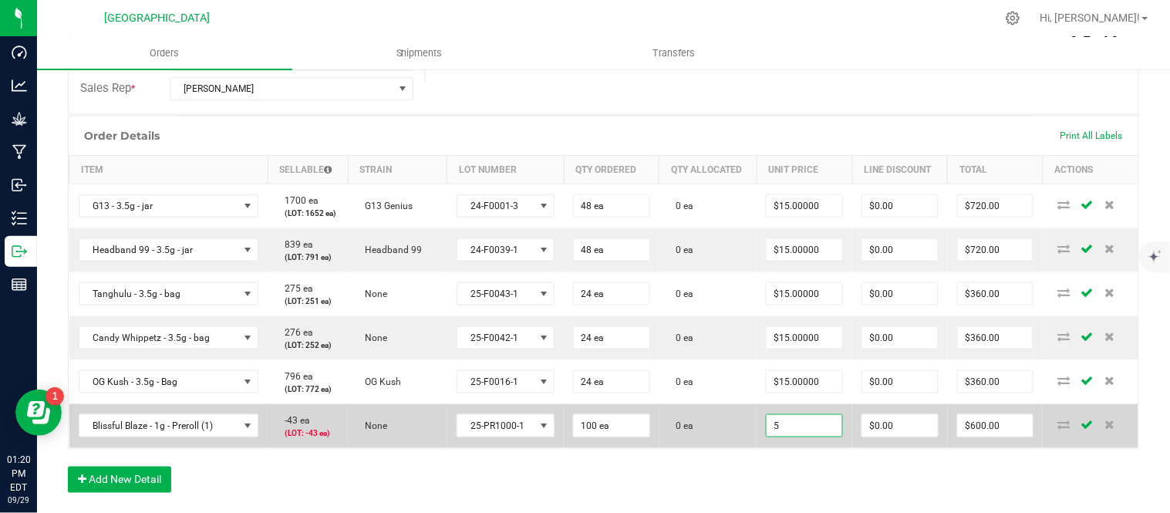
type input "$500.00"
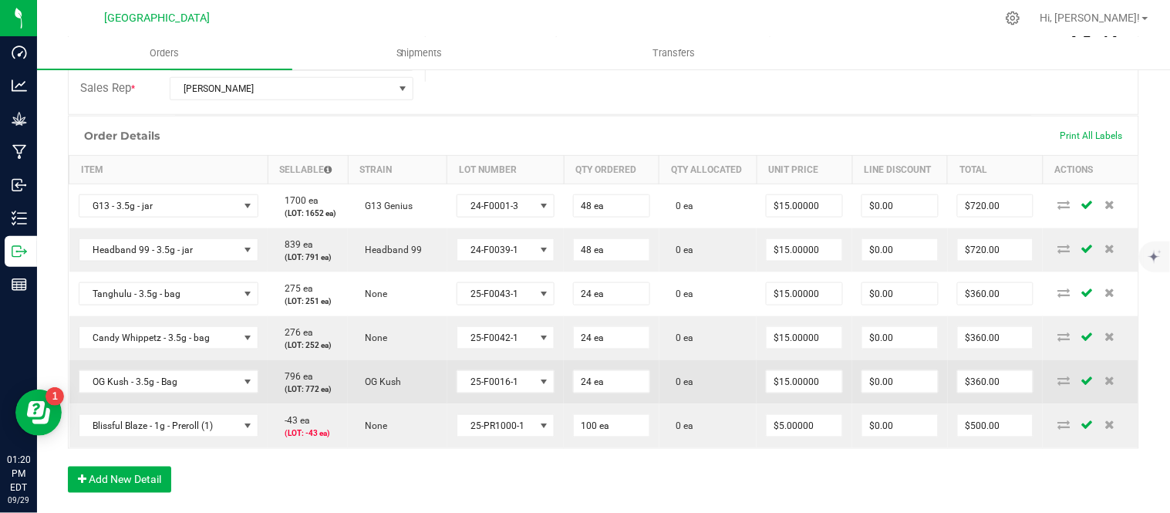
click at [731, 448] on tbody "G13 - 3.5g - jar 1700 ea (LOT: 1652 ea) G13 Genius 24-F0001-3 48 ea 0 ea $15.00…" at bounding box center [604, 316] width 1070 height 265
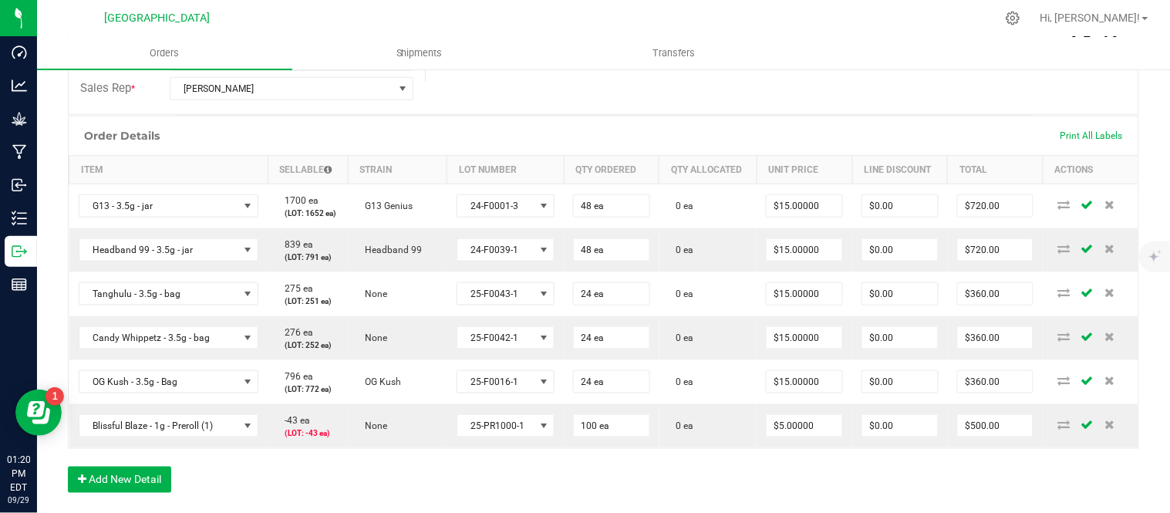
click at [644, 126] on div "Order Details Print All Labels" at bounding box center [604, 135] width 1070 height 39
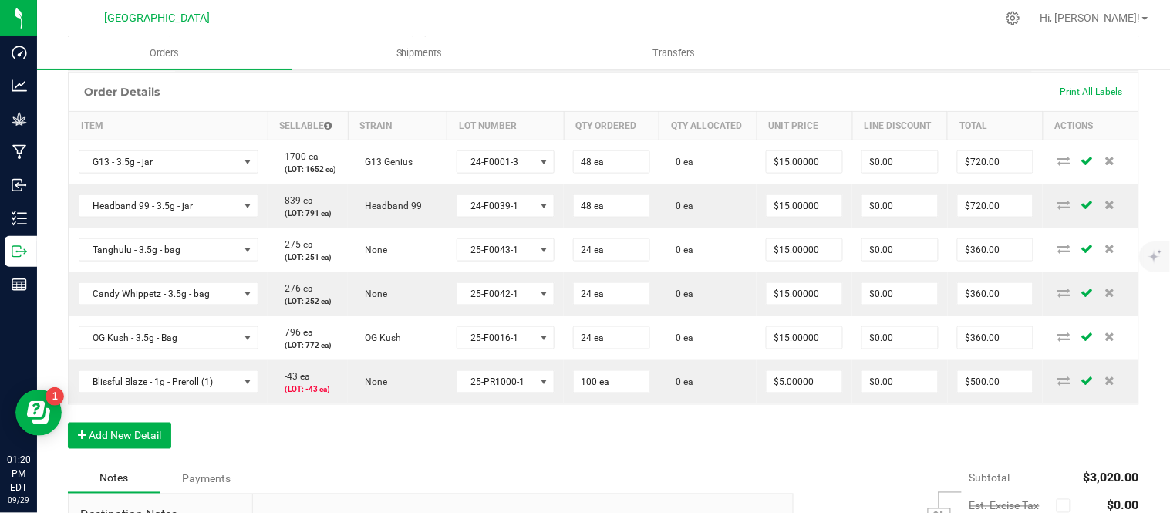
scroll to position [428, 0]
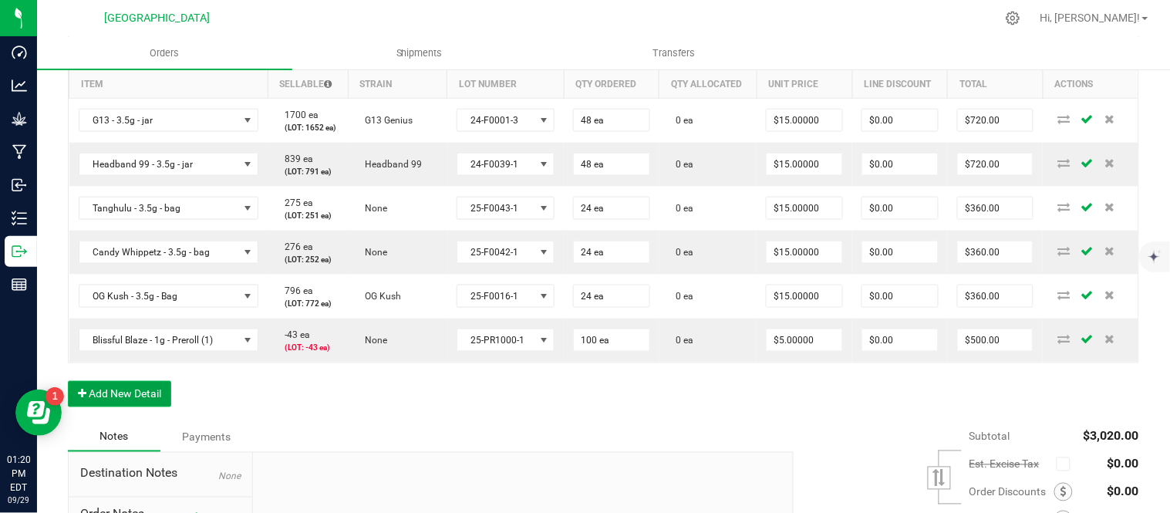
click at [140, 407] on button "Add New Detail" at bounding box center [119, 394] width 103 height 26
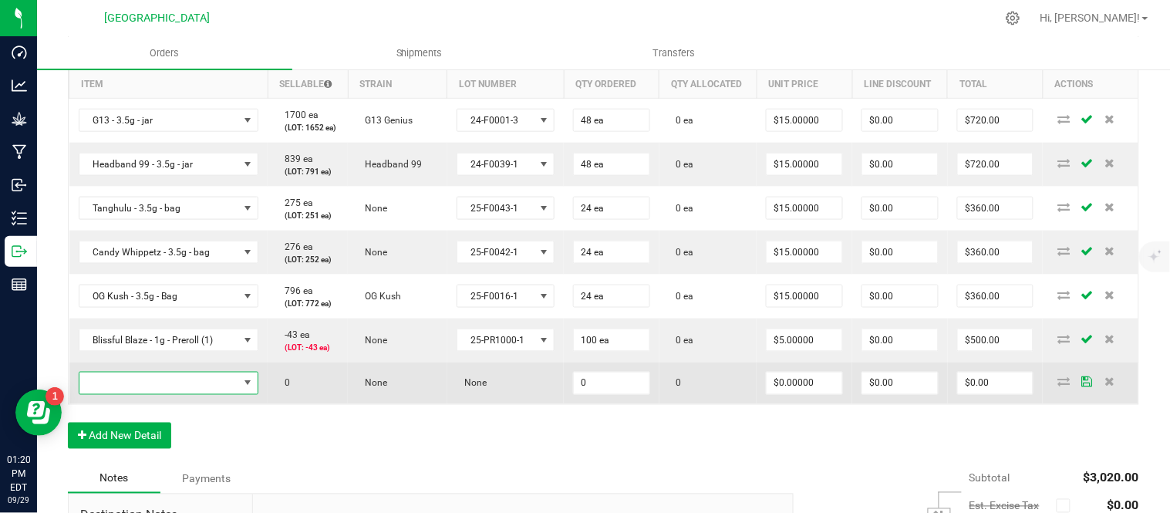
click at [137, 394] on span "NO DATA FOUND" at bounding box center [159, 384] width 160 height 22
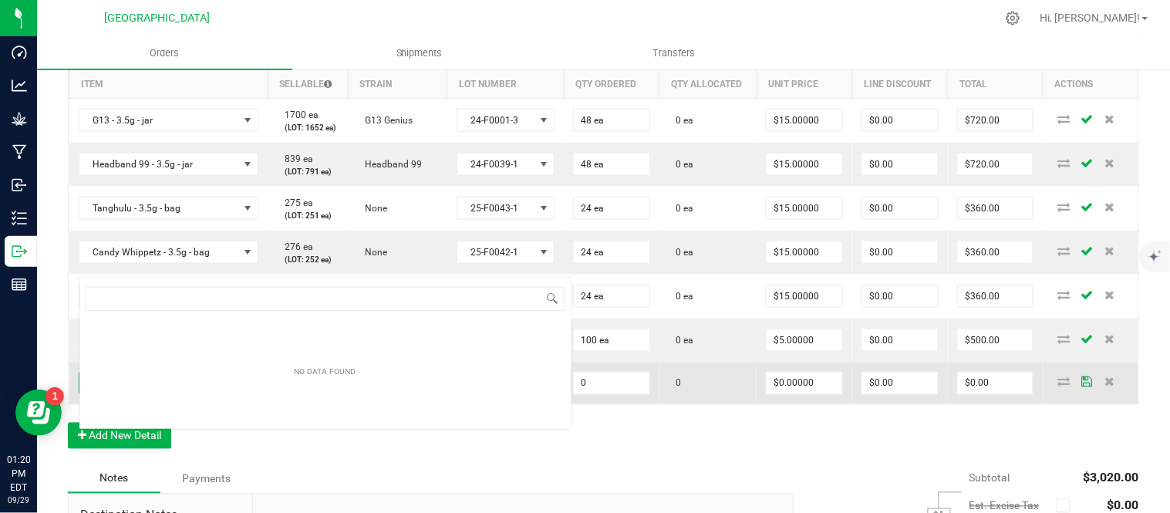
scroll to position [23, 174]
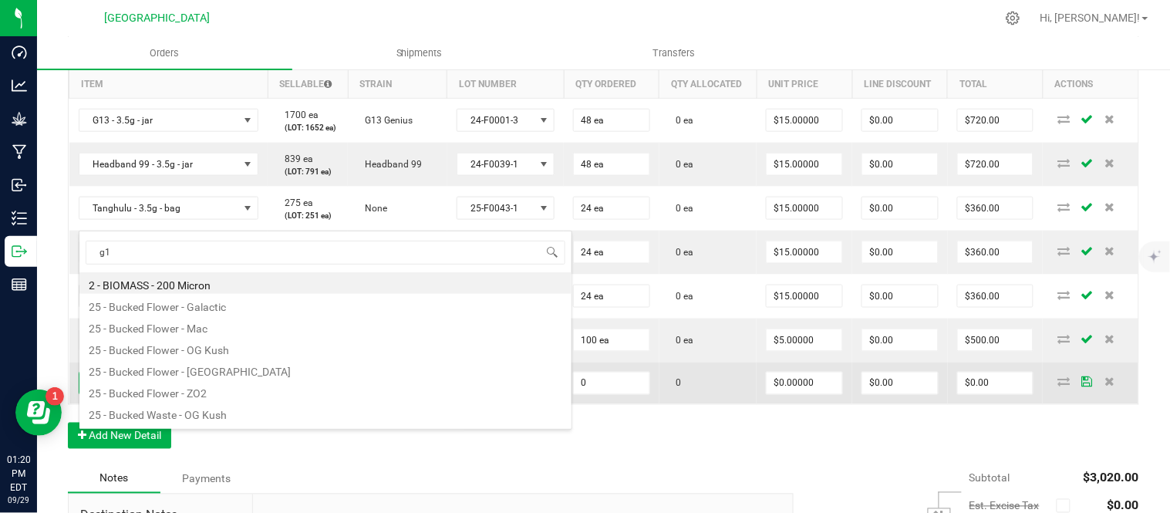
type input "g13"
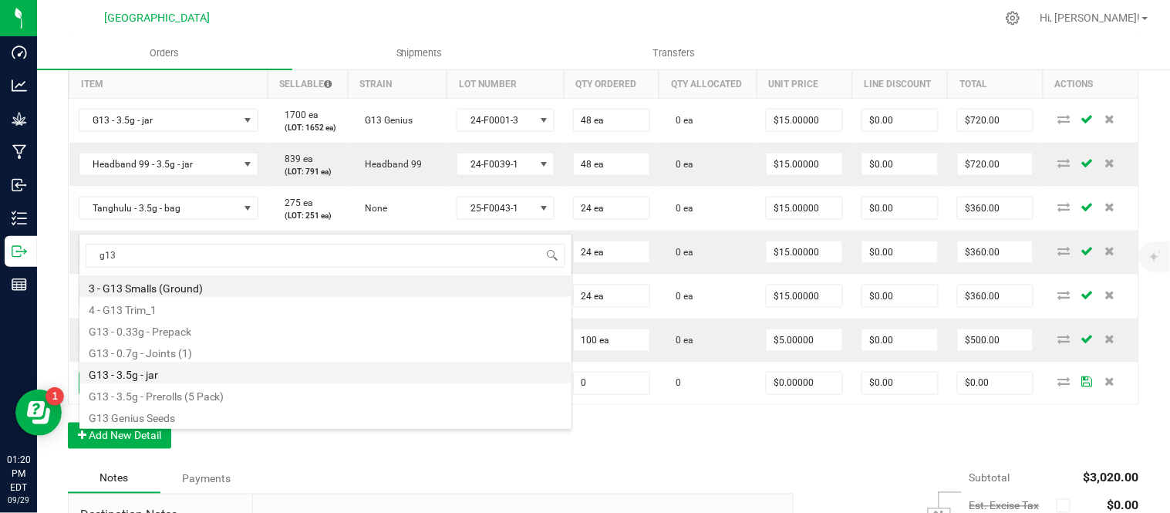
click at [191, 376] on li "G13 - 3.5g - jar" at bounding box center [325, 373] width 492 height 22
type input "0 ea"
type input "$15.00000"
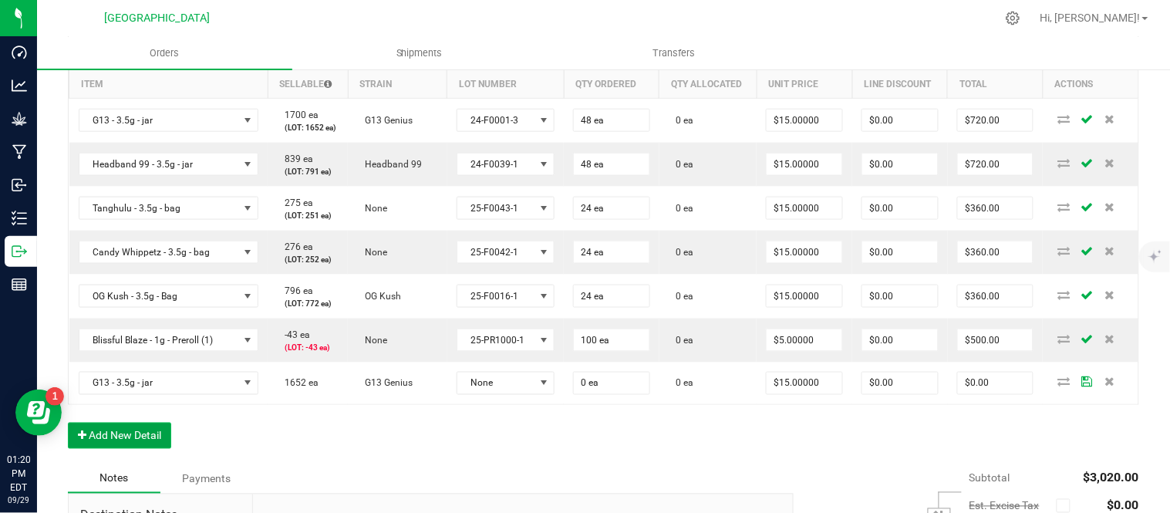
click at [137, 449] on button "Add New Detail" at bounding box center [119, 436] width 103 height 26
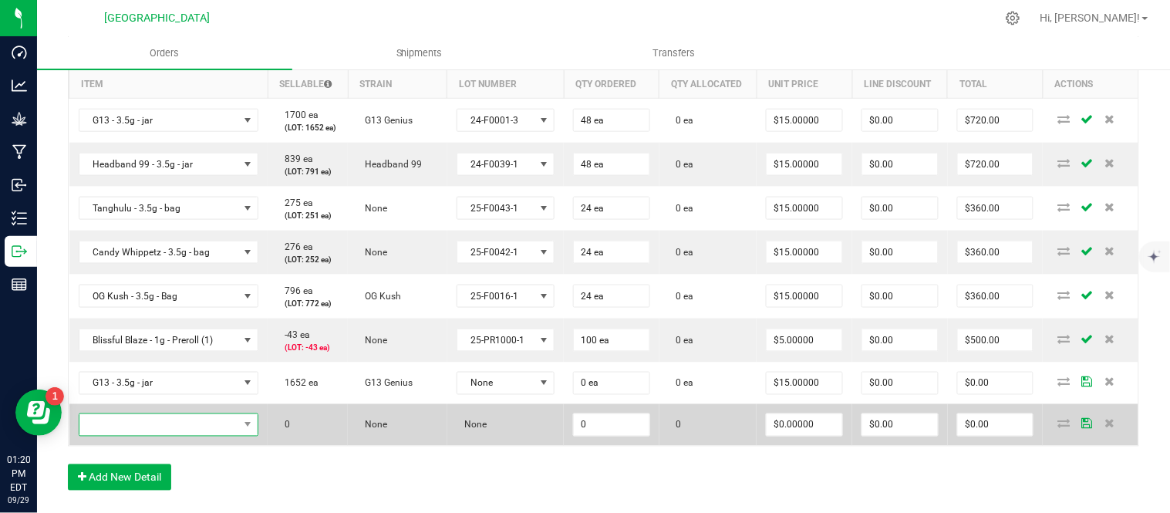
click at [137, 436] on span "NO DATA FOUND" at bounding box center [159, 425] width 160 height 22
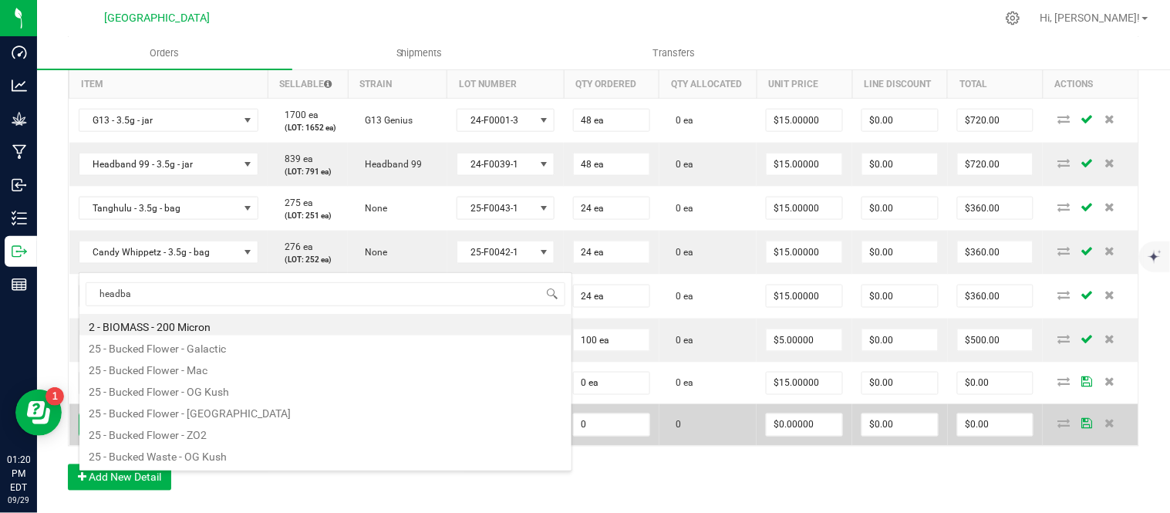
type input "headban"
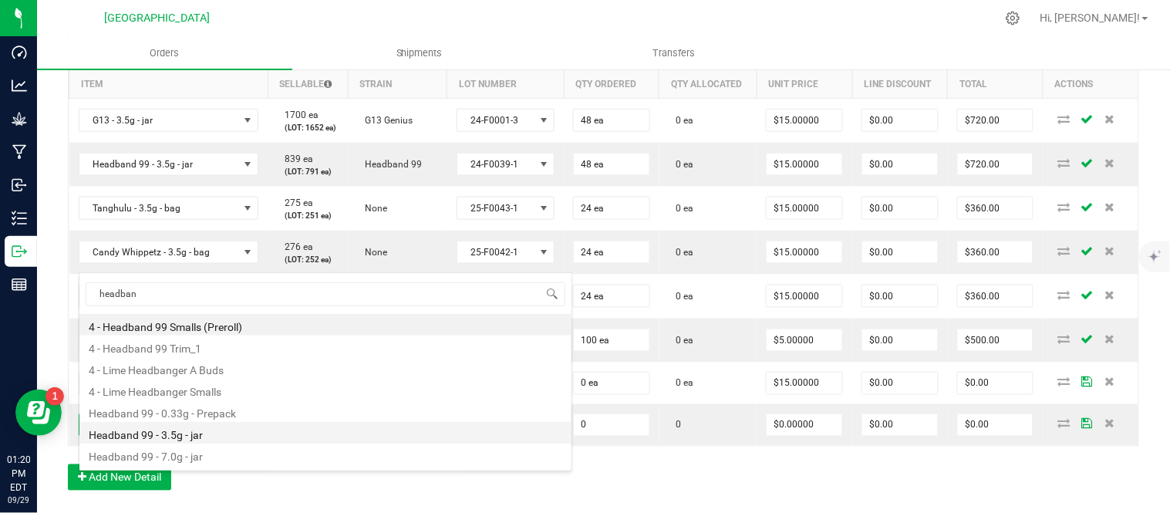
click at [160, 438] on li "Headband 99 - 3.5g - jar" at bounding box center [325, 433] width 492 height 22
type input "0 ea"
type input "$15.00000"
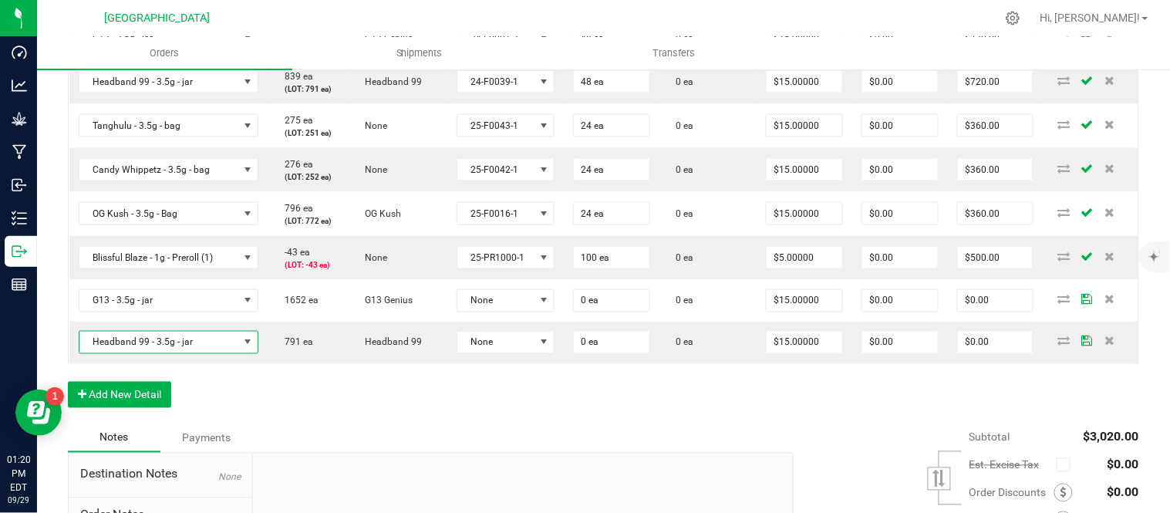
scroll to position [514, 0]
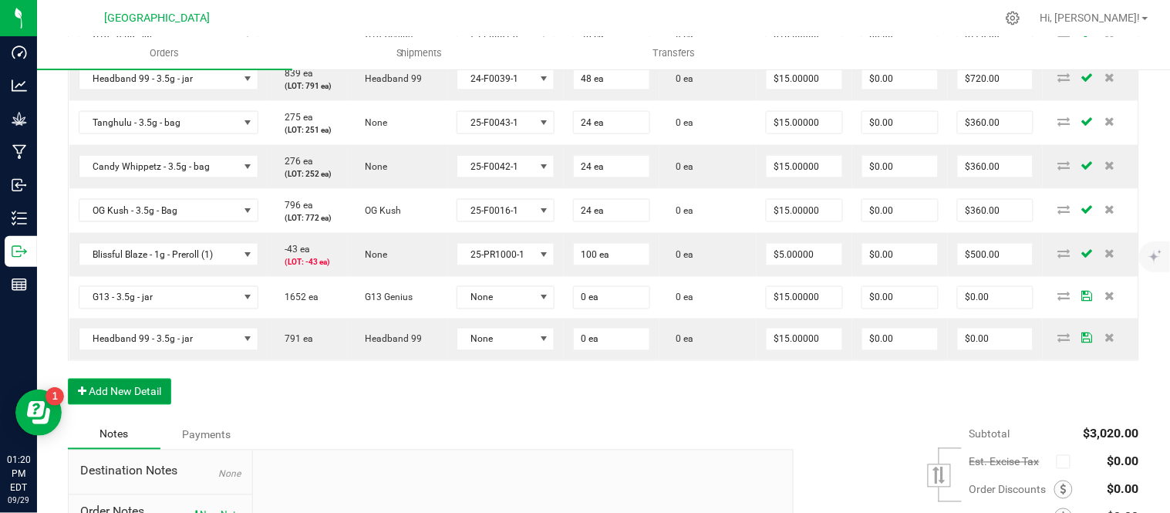
click at [140, 405] on button "Add New Detail" at bounding box center [119, 392] width 103 height 26
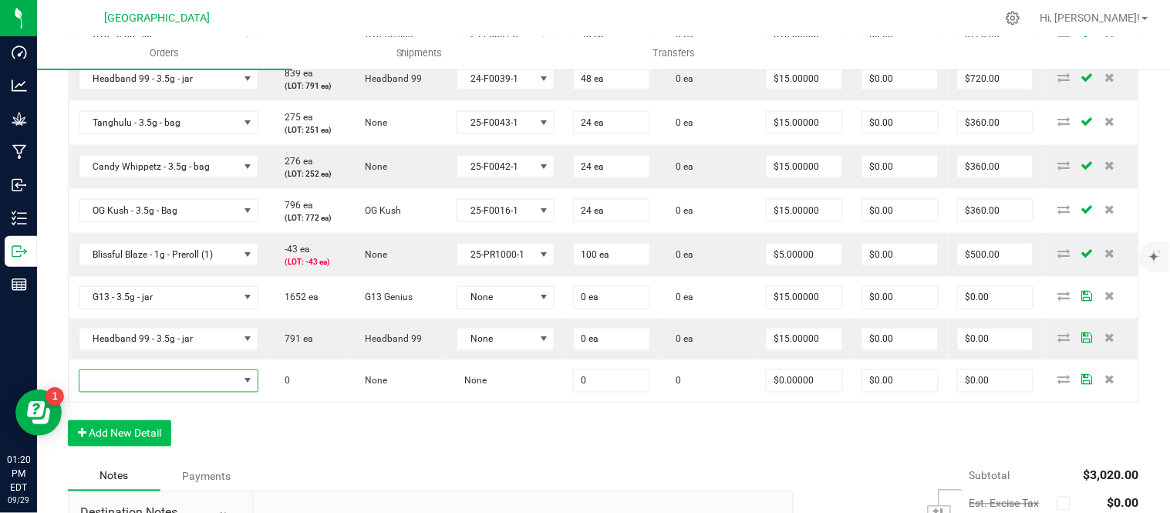
click at [137, 392] on span "NO DATA FOUND" at bounding box center [159, 381] width 160 height 22
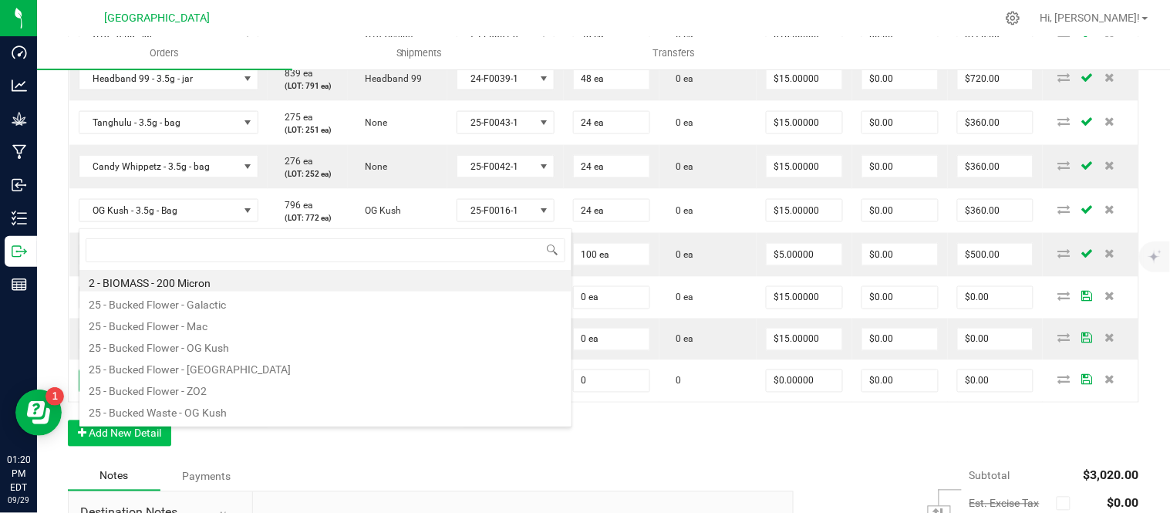
scroll to position [23, 174]
type input "tang"
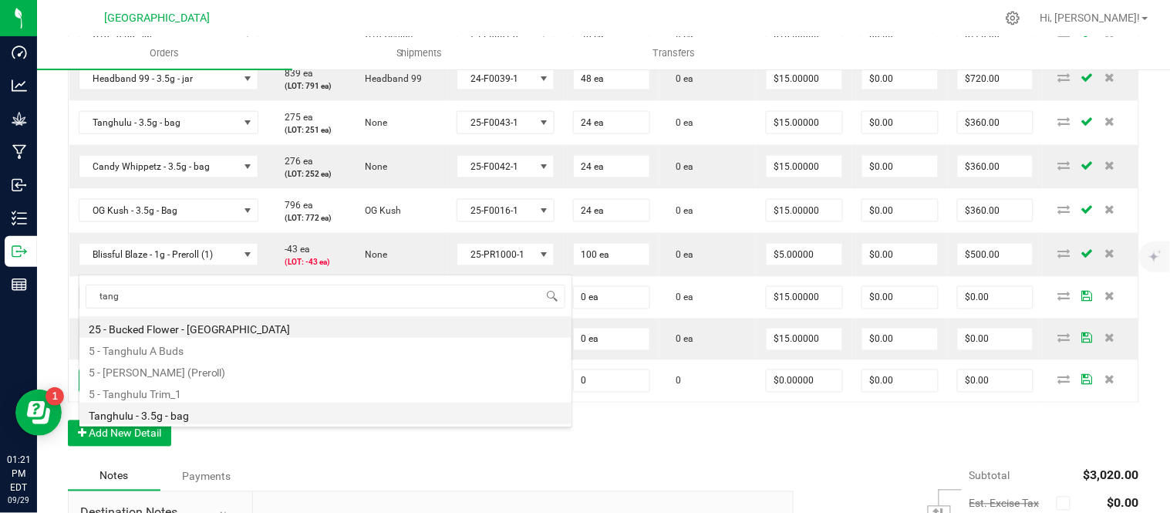
click at [137, 417] on li "Tanghulu - 3.5g - bag" at bounding box center [325, 414] width 492 height 22
type input "0 ea"
type input "$15.00000"
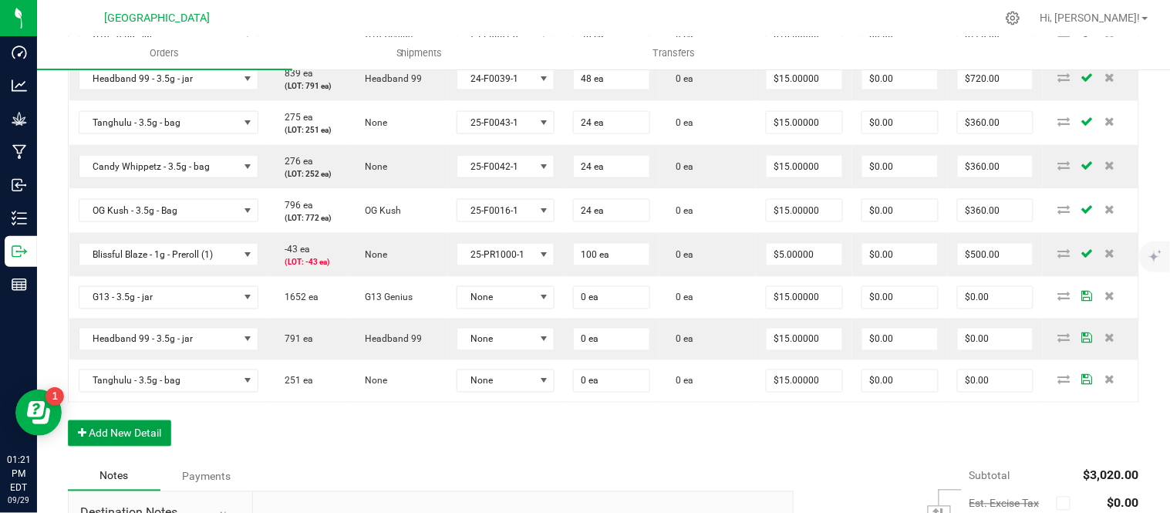
click at [96, 447] on button "Add New Detail" at bounding box center [119, 433] width 103 height 26
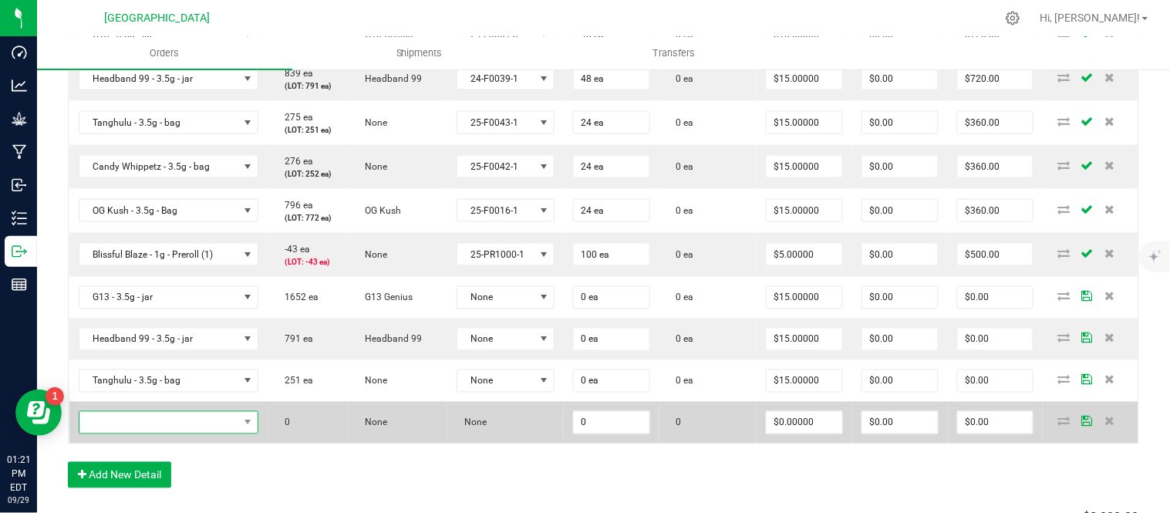
click at [100, 434] on span "NO DATA FOUND" at bounding box center [159, 423] width 160 height 22
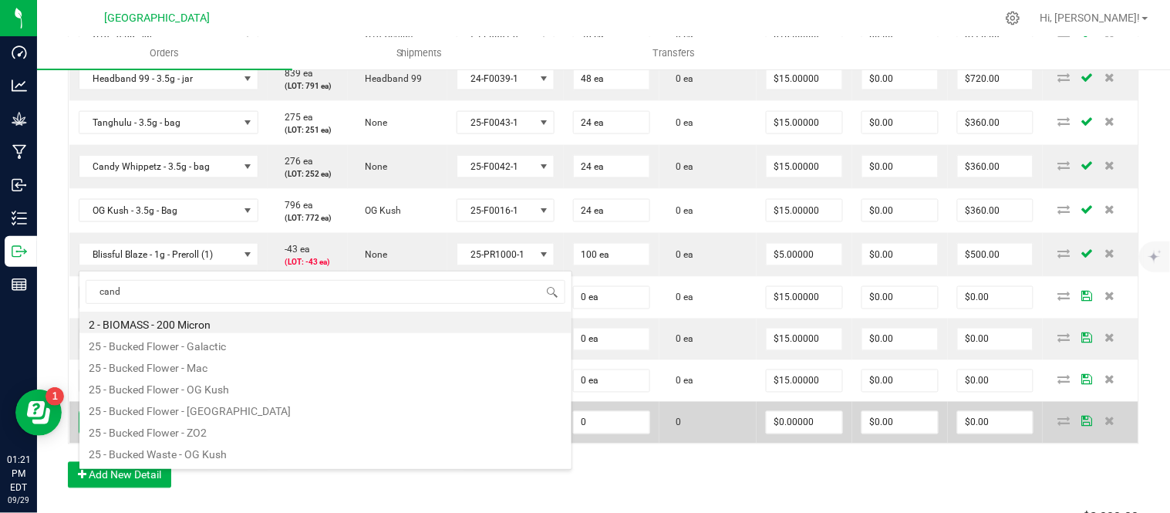
type input "candy"
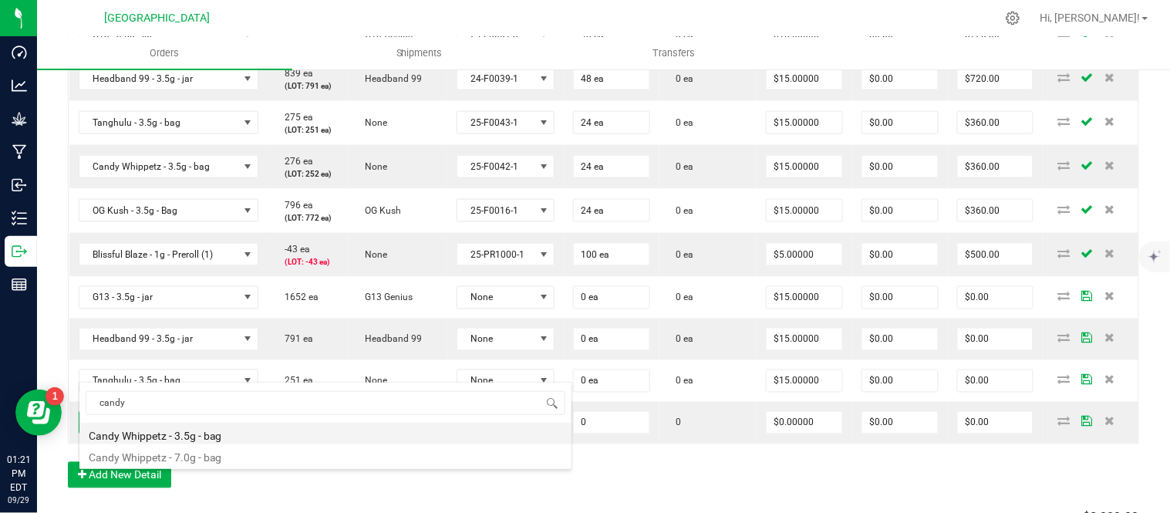
click at [202, 427] on li "Candy Whippetz - 3.5g - bag" at bounding box center [325, 434] width 492 height 22
type input "0 ea"
type input "$15.00000"
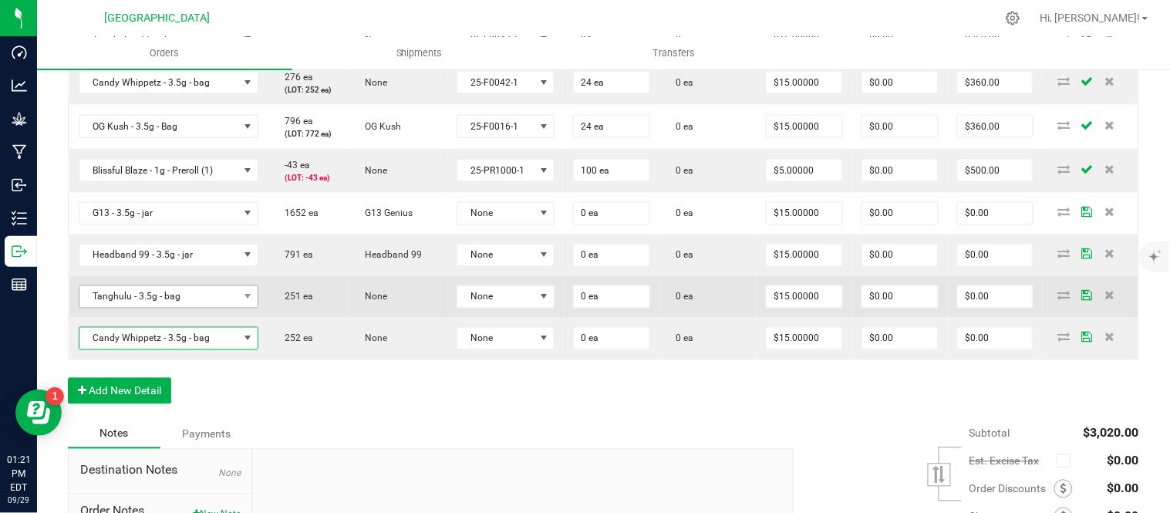
scroll to position [599, 0]
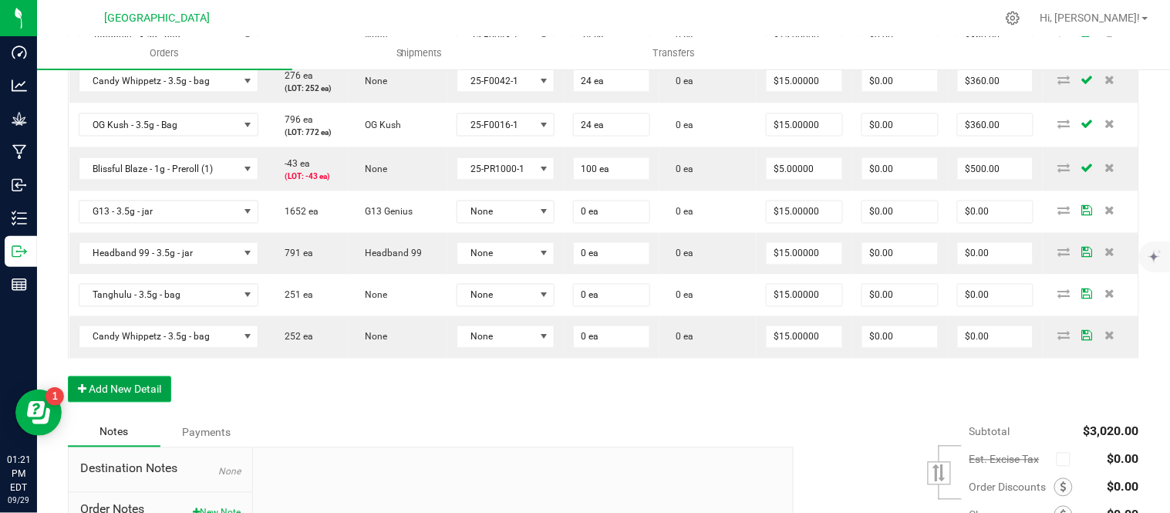
click at [141, 403] on button "Add New Detail" at bounding box center [119, 389] width 103 height 26
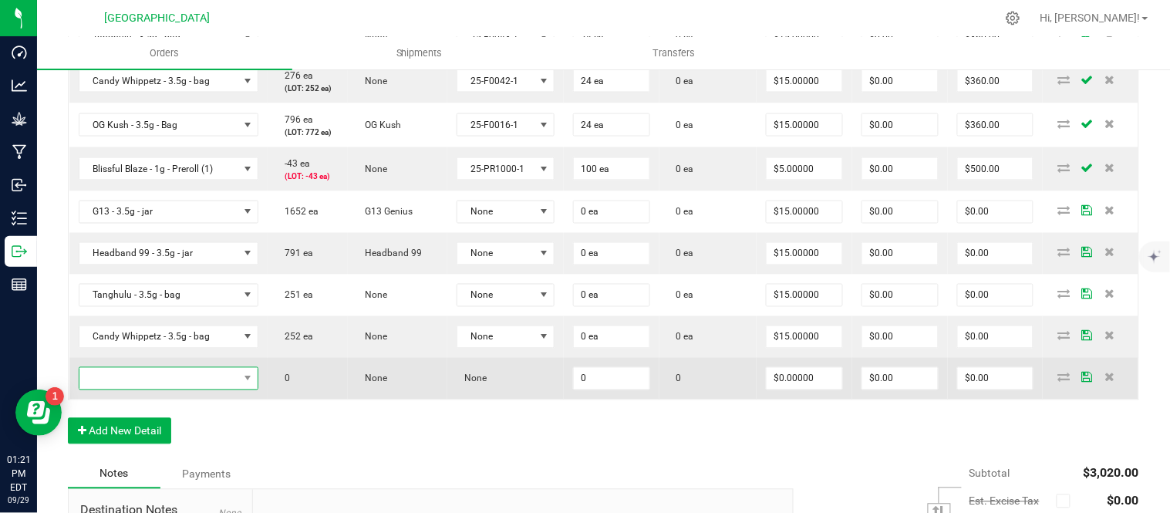
click at [141, 390] on span "NO DATA FOUND" at bounding box center [159, 379] width 160 height 22
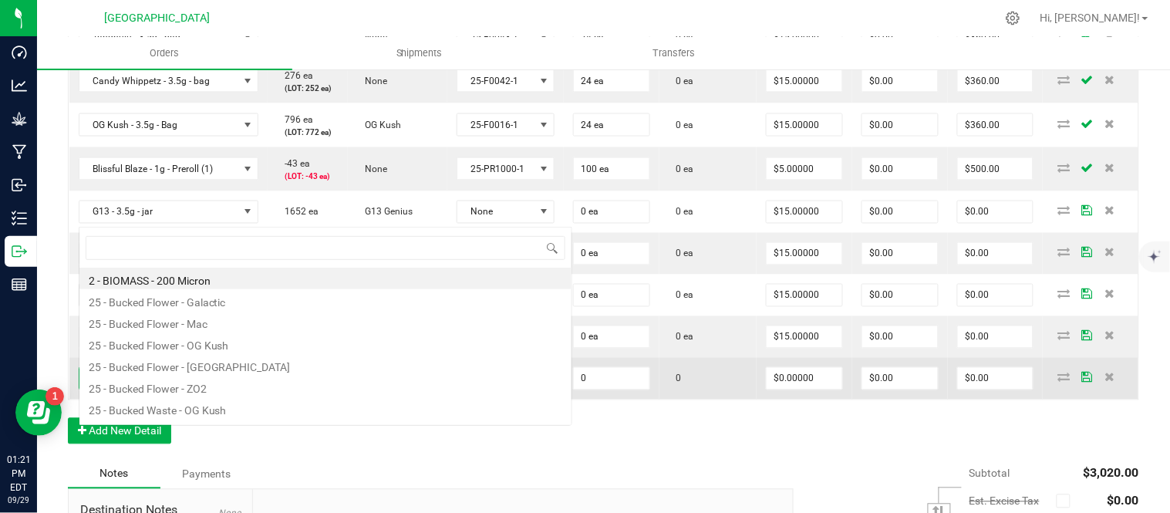
scroll to position [23, 174]
type input "og kush"
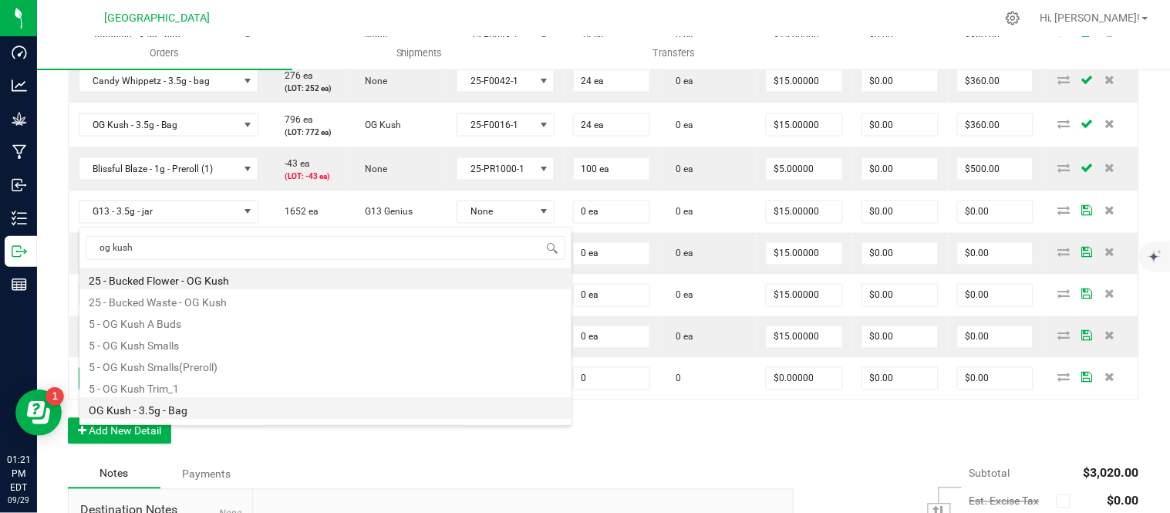
click at [141, 413] on li "OG Kush - 3.5g - Bag" at bounding box center [325, 408] width 492 height 22
type input "0 ea"
type input "$15.00000"
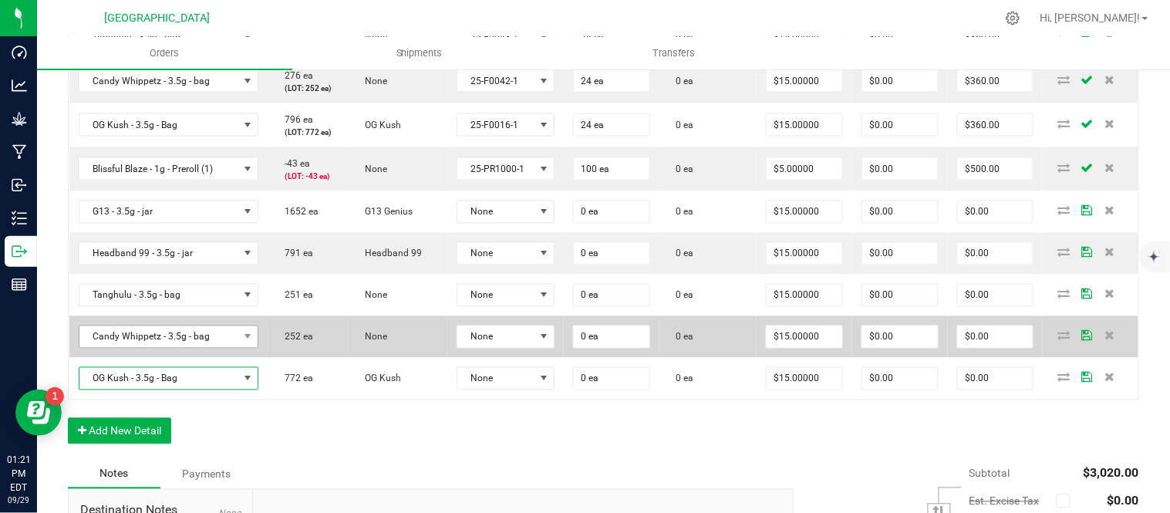
scroll to position [685, 0]
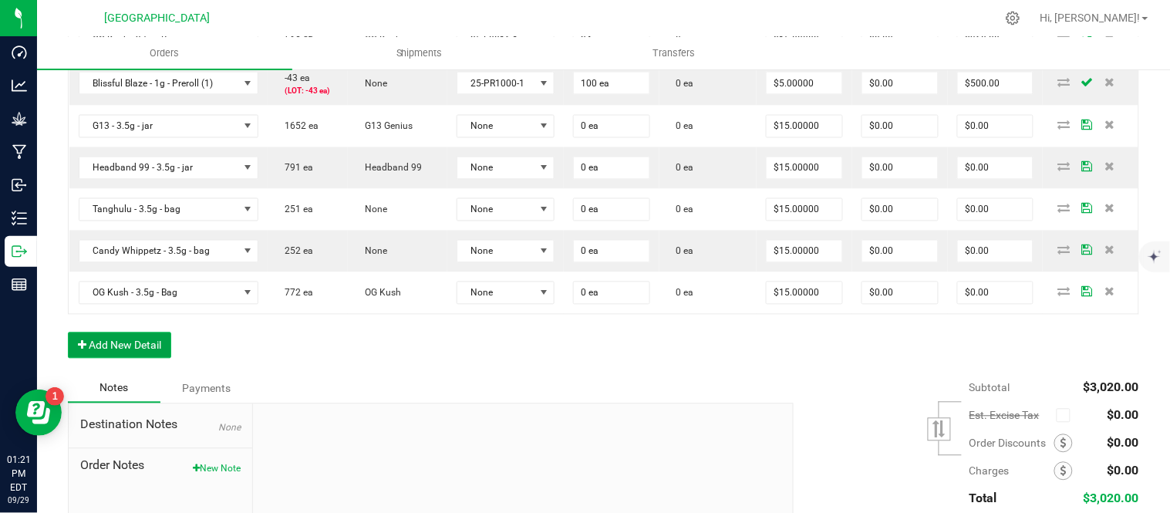
click at [116, 359] on button "Add New Detail" at bounding box center [119, 345] width 103 height 26
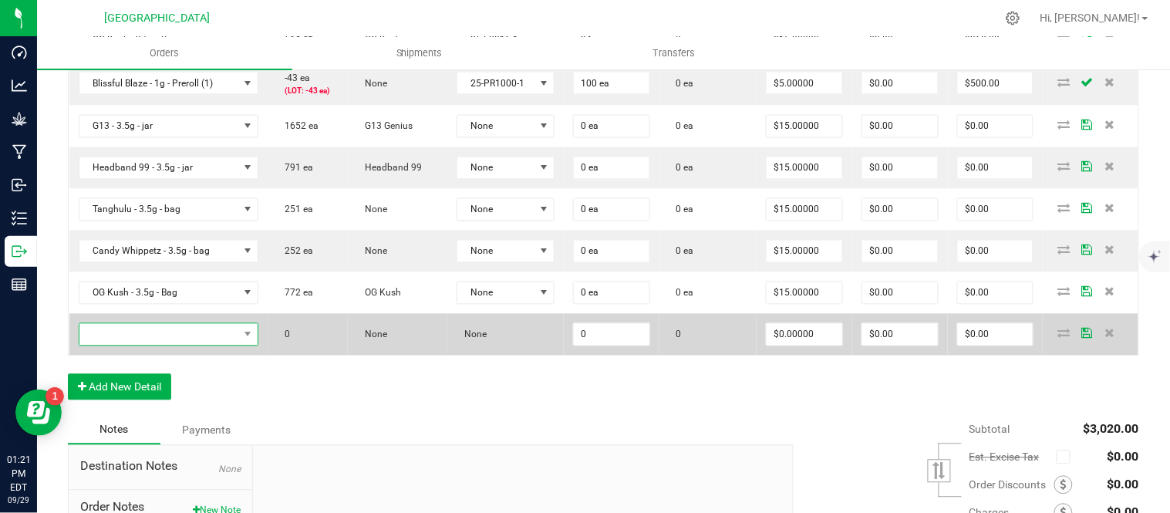
click at [114, 346] on span "NO DATA FOUND" at bounding box center [159, 335] width 160 height 22
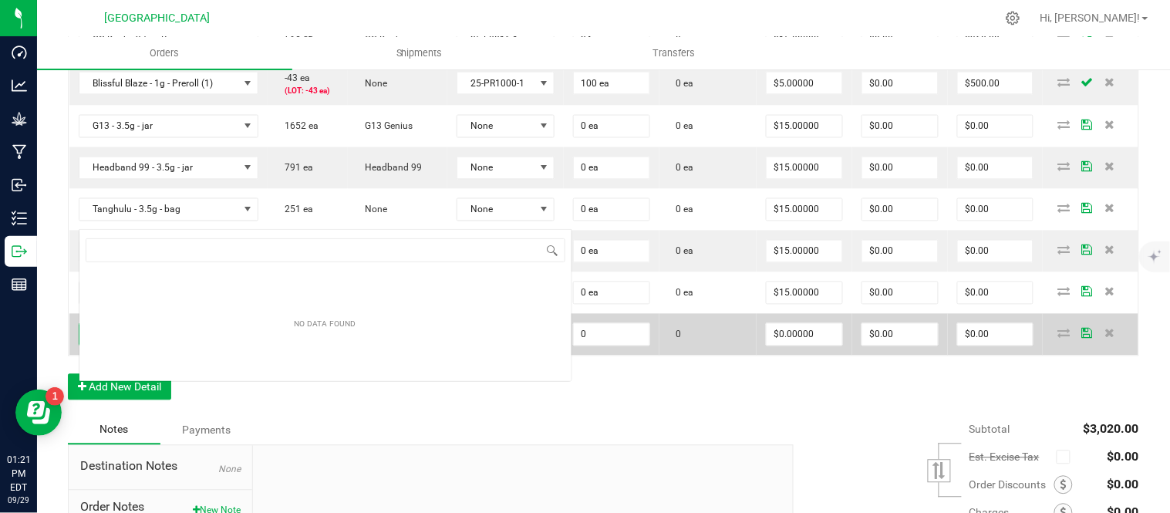
scroll to position [23, 174]
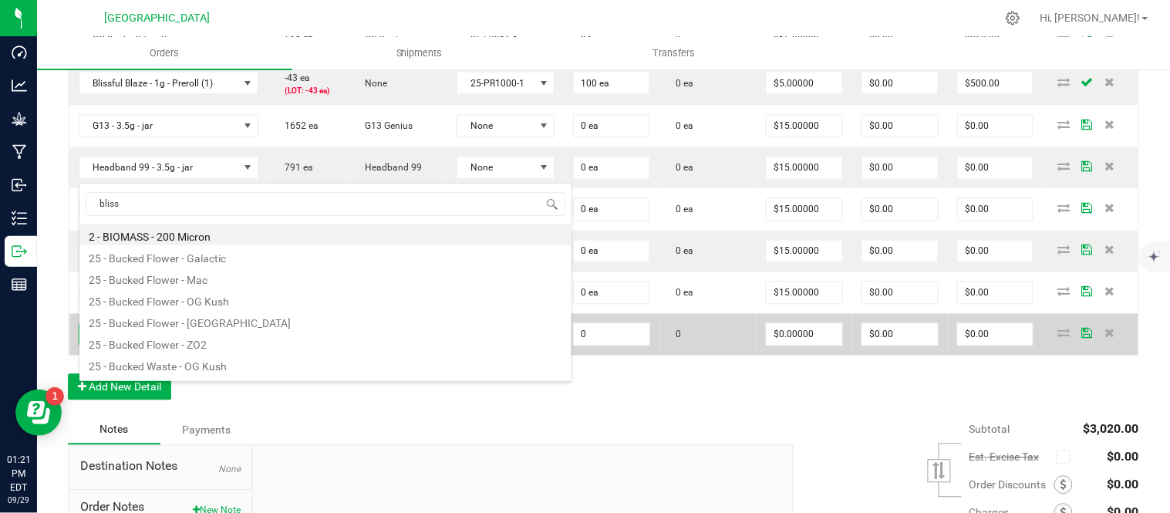
type input "blissf"
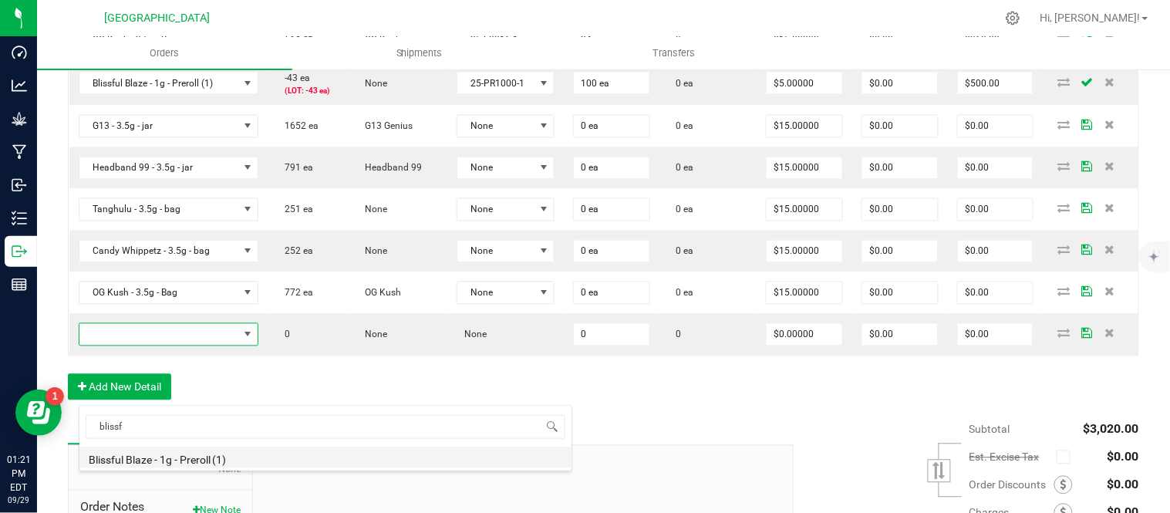
click at [152, 461] on li "Blissful Blaze - 1g - Preroll (1)" at bounding box center [325, 458] width 492 height 22
type input "0 ea"
type input "$6.00000"
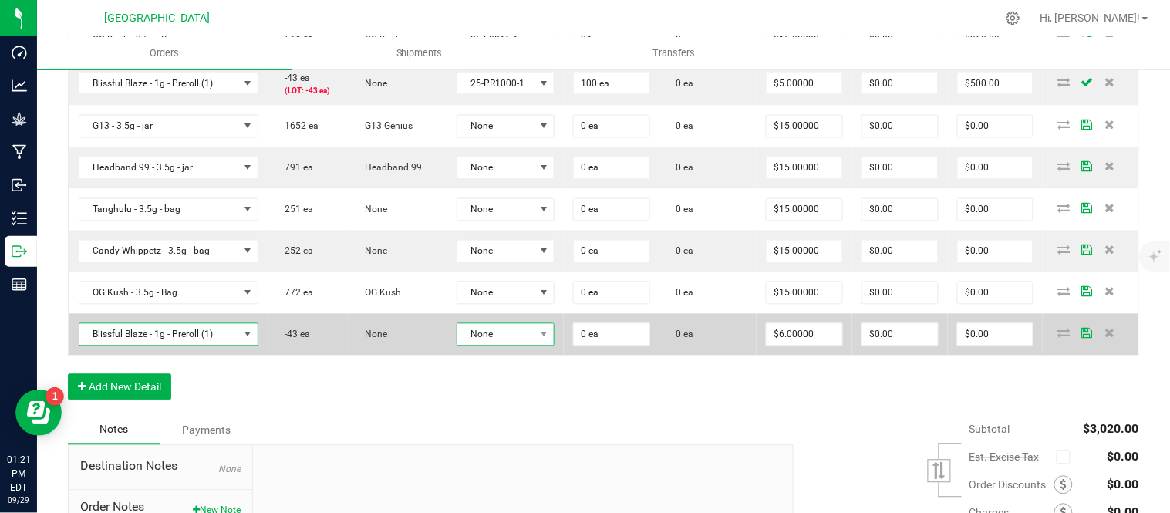
click at [512, 346] on span "None" at bounding box center [495, 335] width 77 height 22
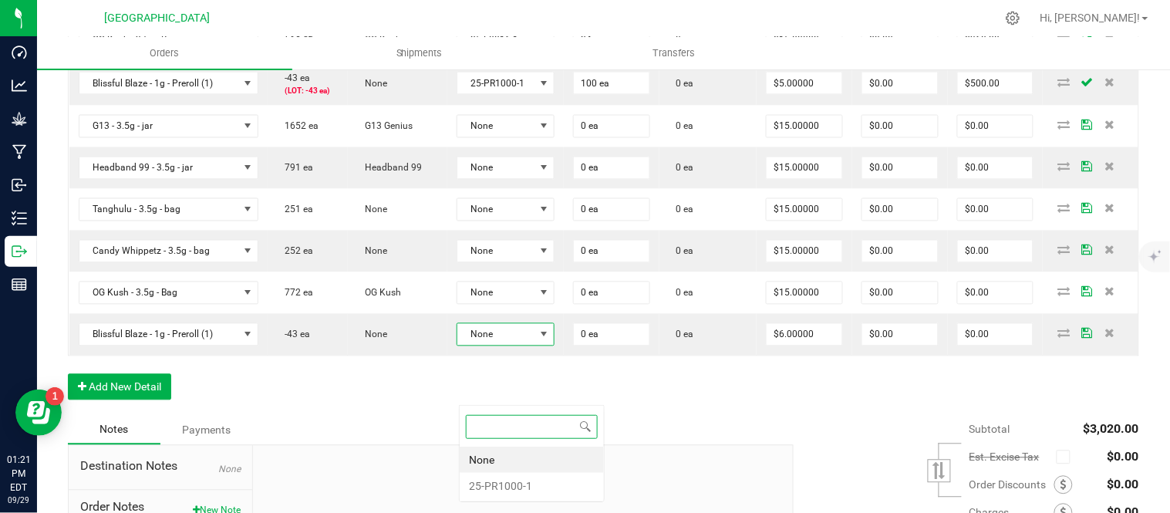
scroll to position [23, 97]
click at [527, 490] on li "25-PR1000-1" at bounding box center [532, 486] width 144 height 26
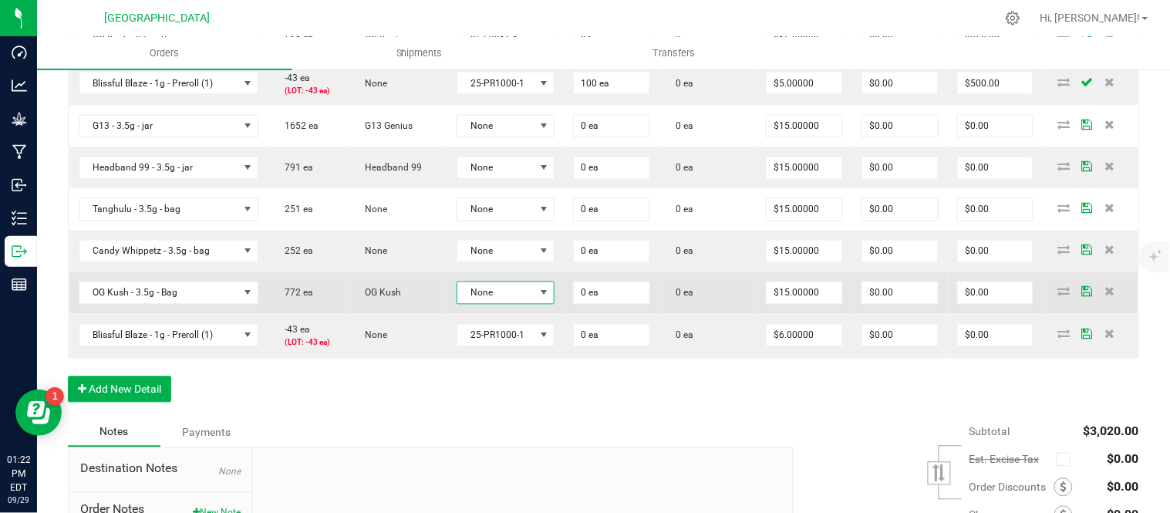
click at [515, 304] on span "None" at bounding box center [495, 293] width 77 height 22
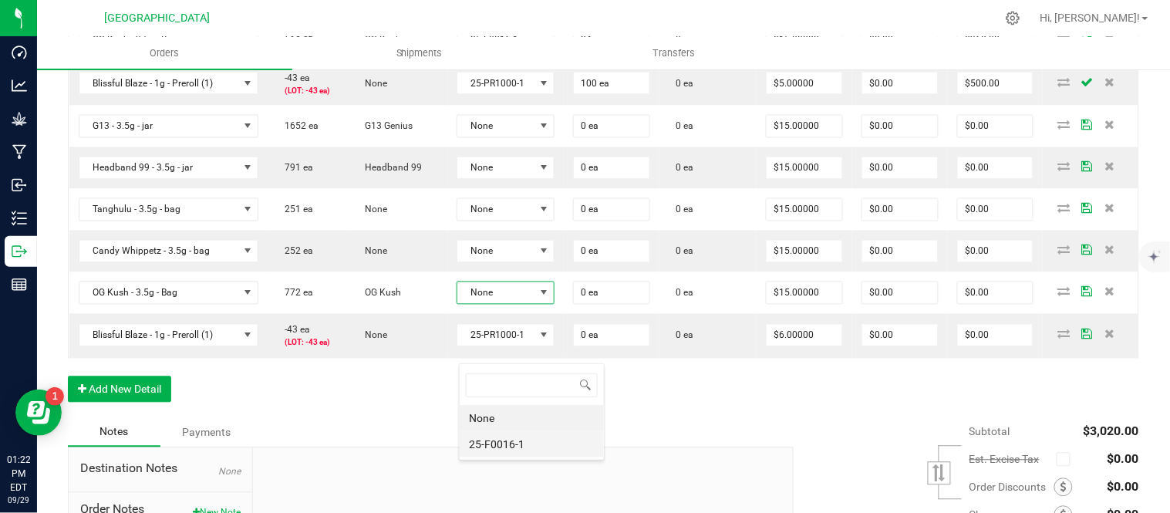
click at [500, 446] on li "25-F0016-1" at bounding box center [532, 444] width 144 height 26
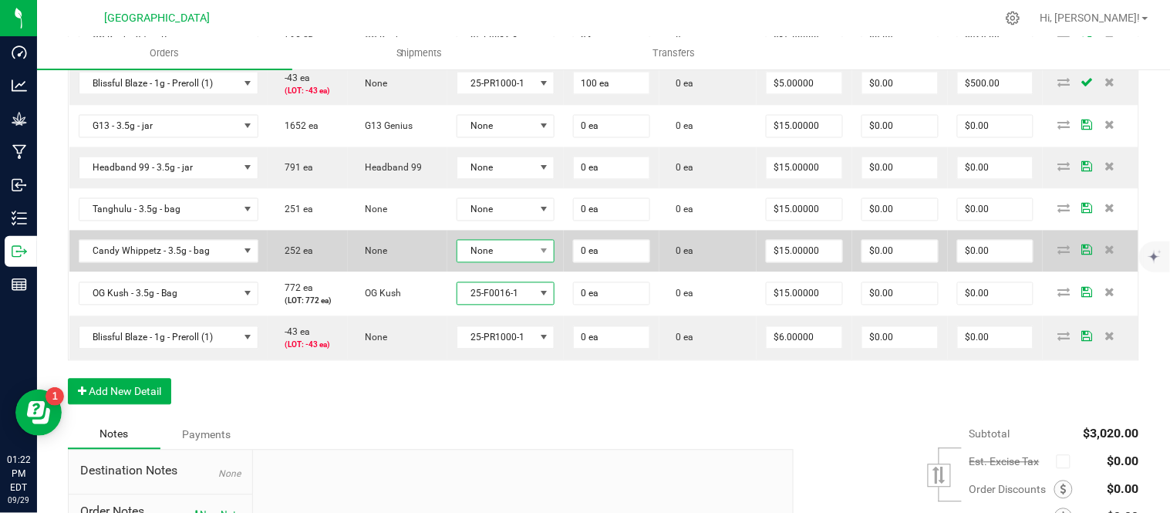
click at [514, 262] on span "None" at bounding box center [495, 252] width 77 height 22
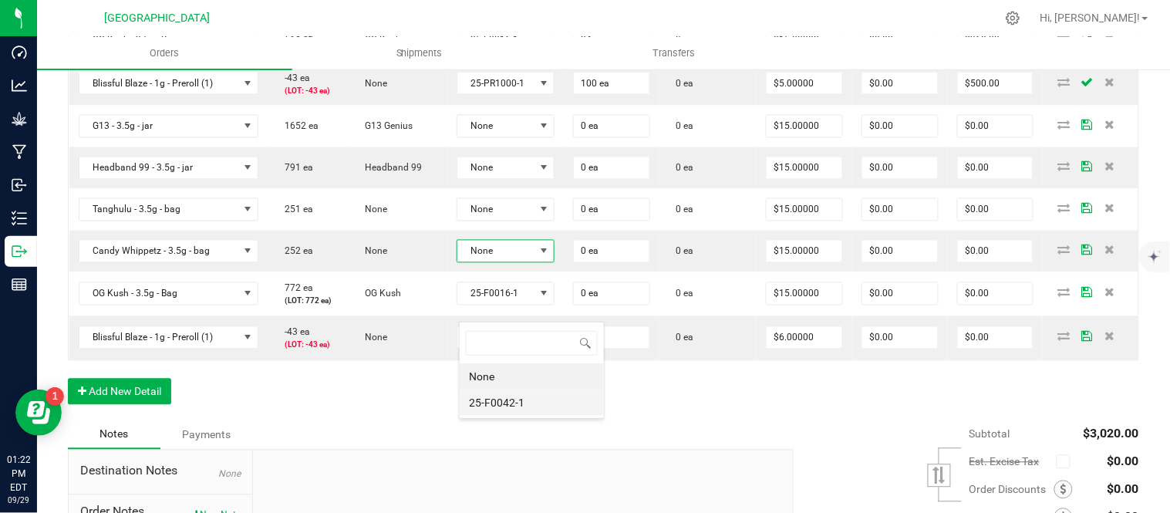
click at [512, 397] on li "25-F0042-1" at bounding box center [532, 403] width 144 height 26
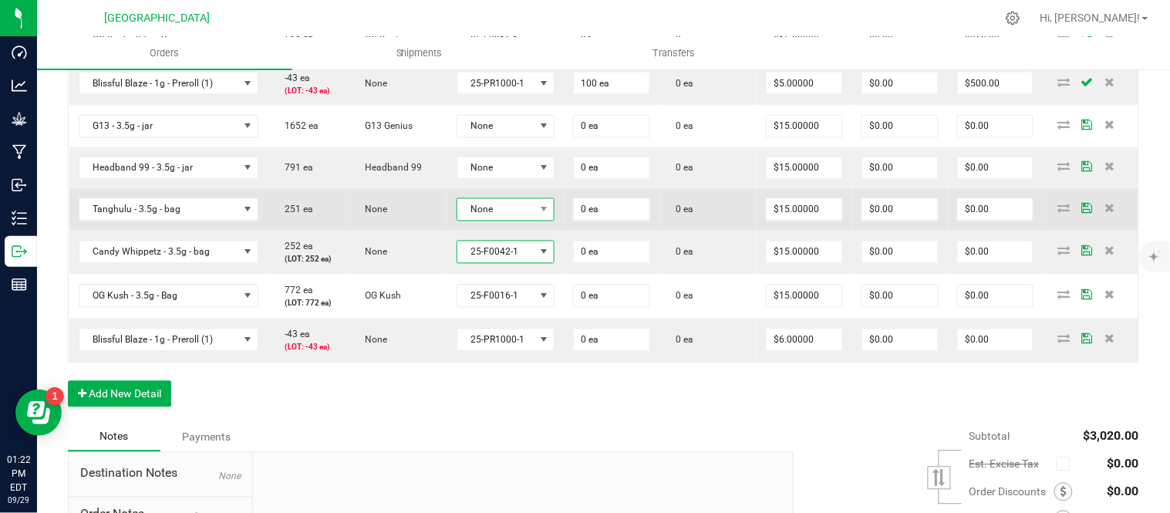
click at [519, 221] on span "None" at bounding box center [495, 210] width 77 height 22
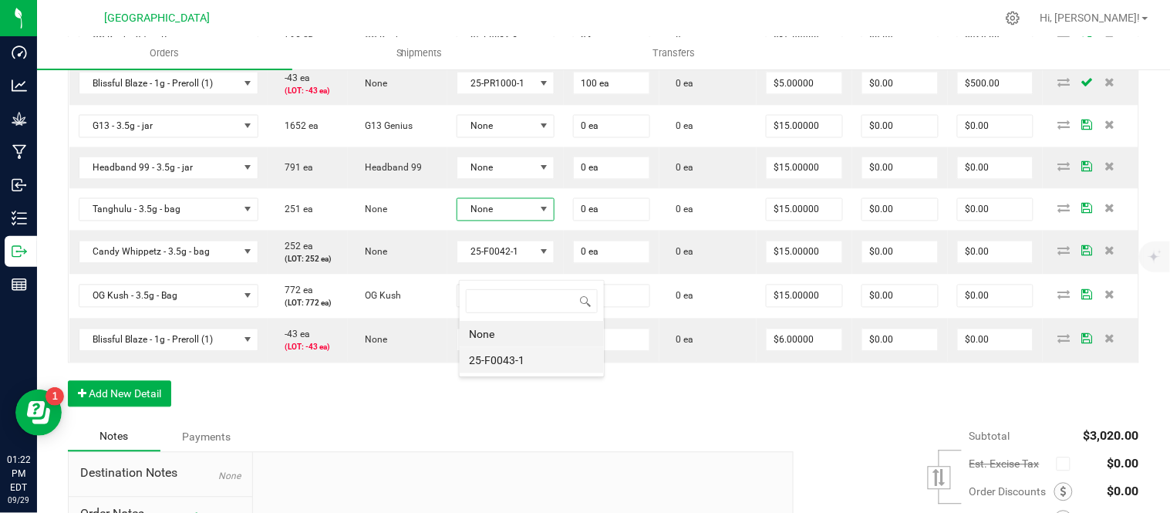
click at [518, 359] on li "25-F0043-1" at bounding box center [532, 360] width 144 height 26
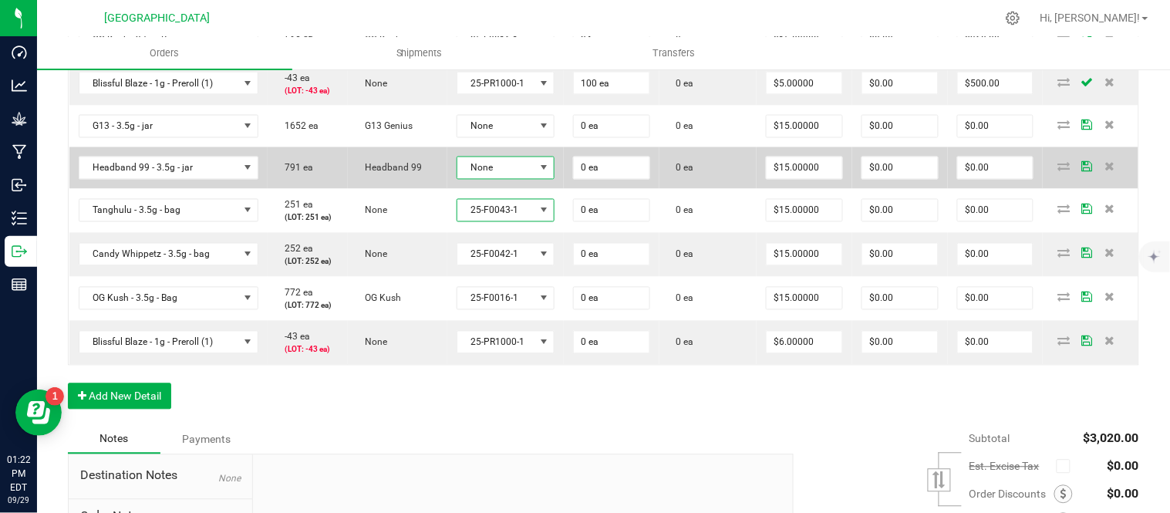
click at [532, 179] on span "None" at bounding box center [495, 168] width 77 height 22
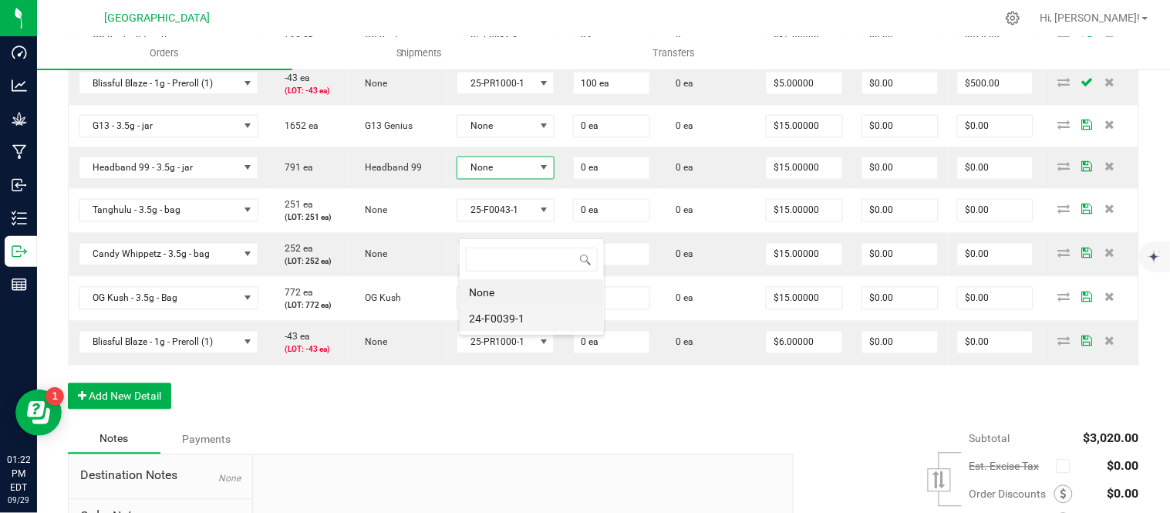
click at [505, 312] on li "24-F0039-1" at bounding box center [532, 318] width 144 height 26
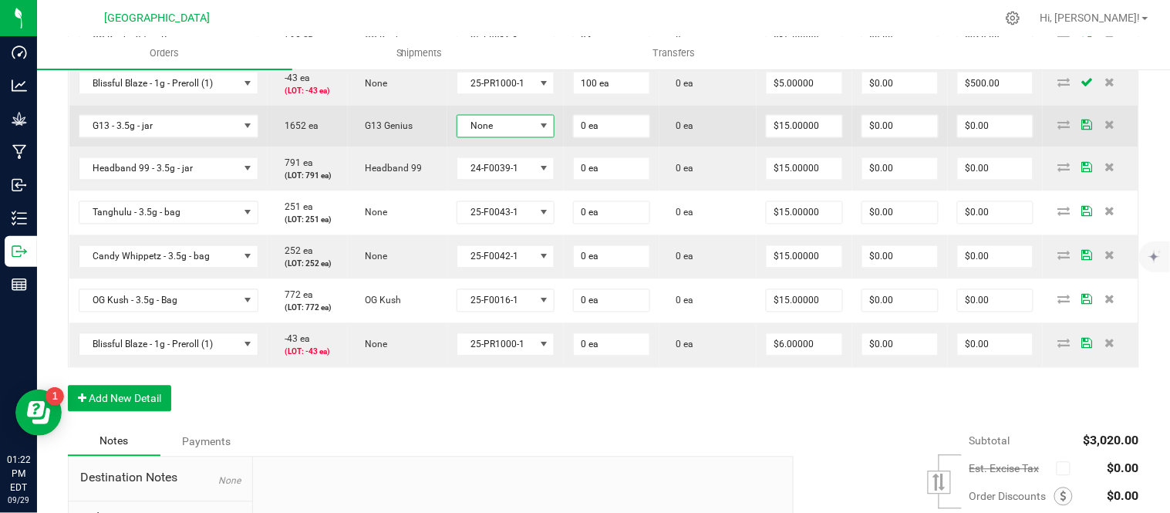
click at [509, 137] on span "None" at bounding box center [495, 127] width 77 height 22
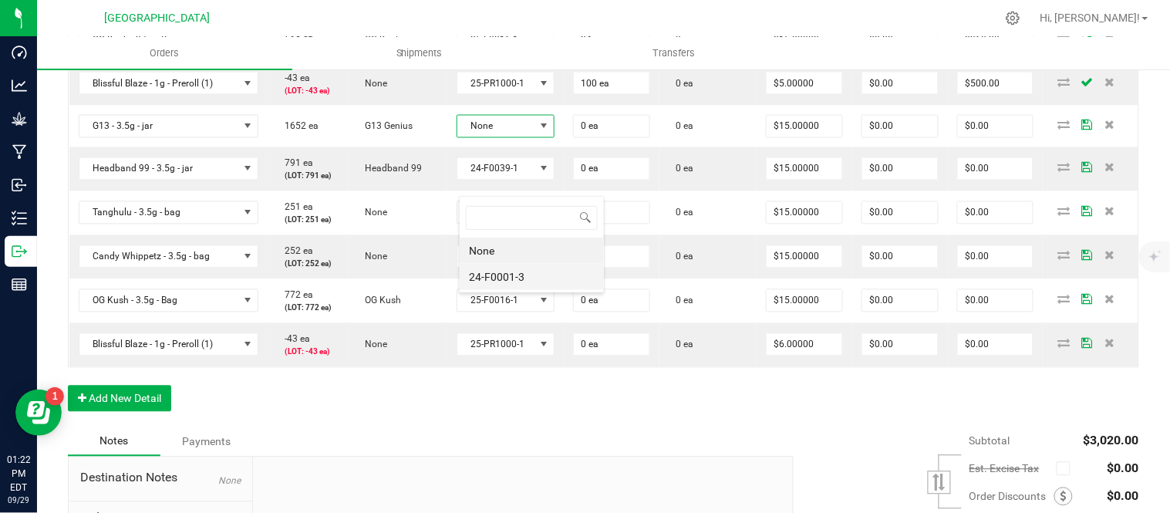
click at [515, 272] on li "24-F0001-3" at bounding box center [532, 277] width 144 height 26
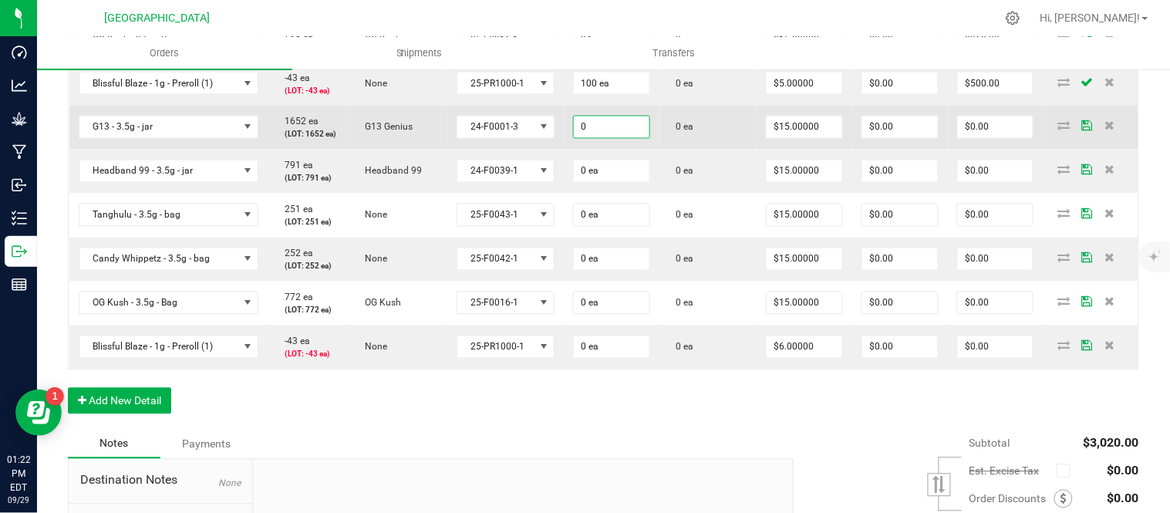
click at [612, 138] on input "0" at bounding box center [612, 127] width 76 height 22
type input "0 ea"
click at [793, 138] on input "15" at bounding box center [805, 127] width 76 height 22
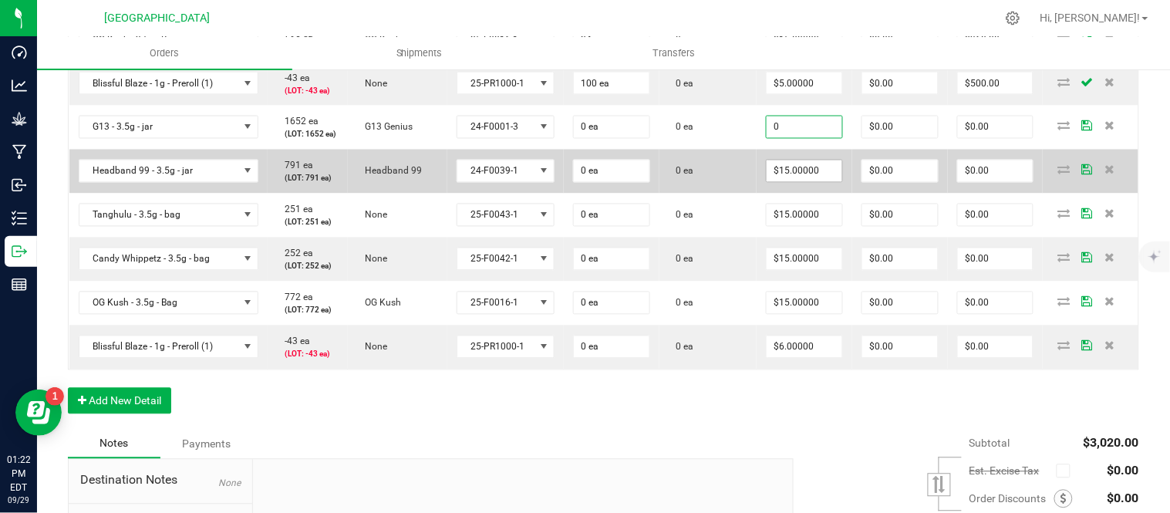
type input "$0.00000"
click at [798, 182] on input "15" at bounding box center [805, 171] width 76 height 22
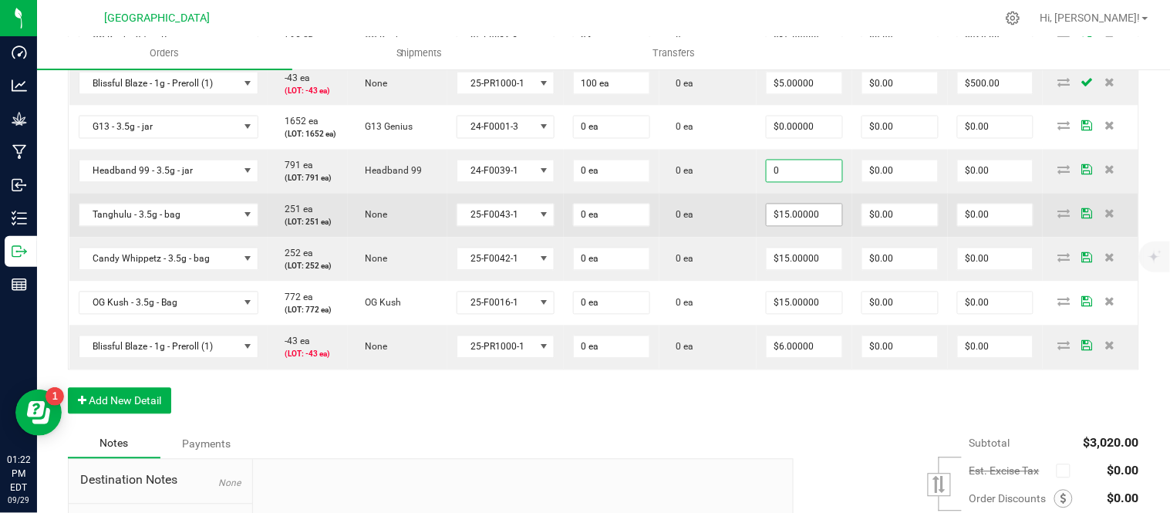
type input "$0.00000"
click at [805, 226] on input "15" at bounding box center [805, 215] width 76 height 22
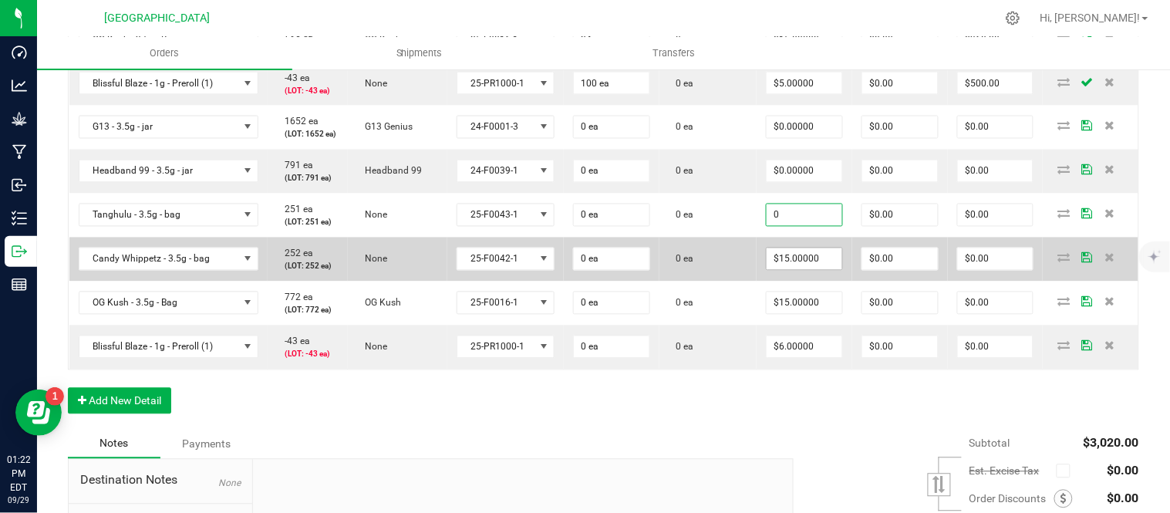
type input "$0.00000"
click at [815, 270] on input "15" at bounding box center [805, 259] width 76 height 22
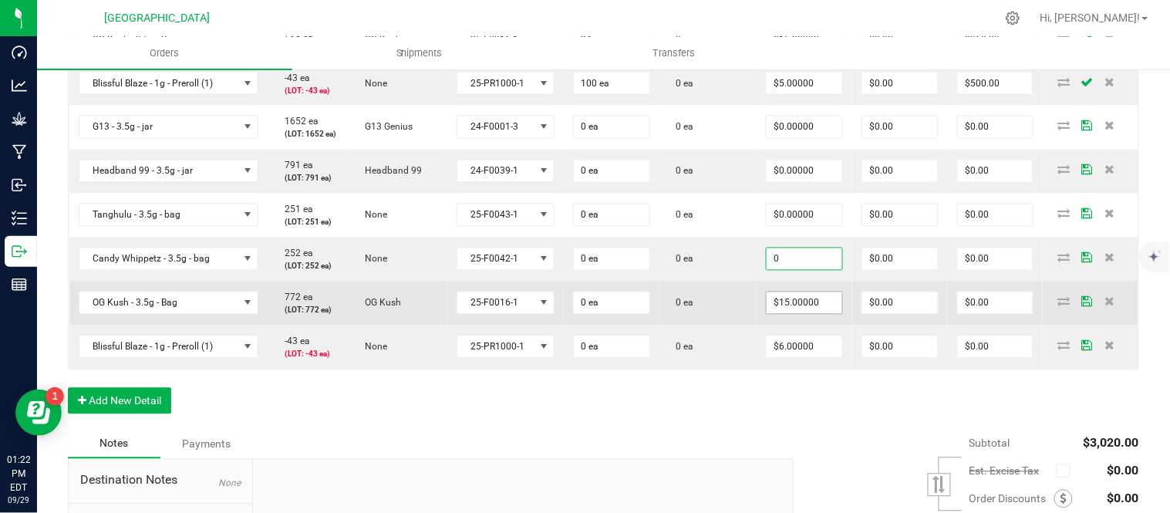
type input "$0.00000"
click at [804, 314] on input "15" at bounding box center [805, 303] width 76 height 22
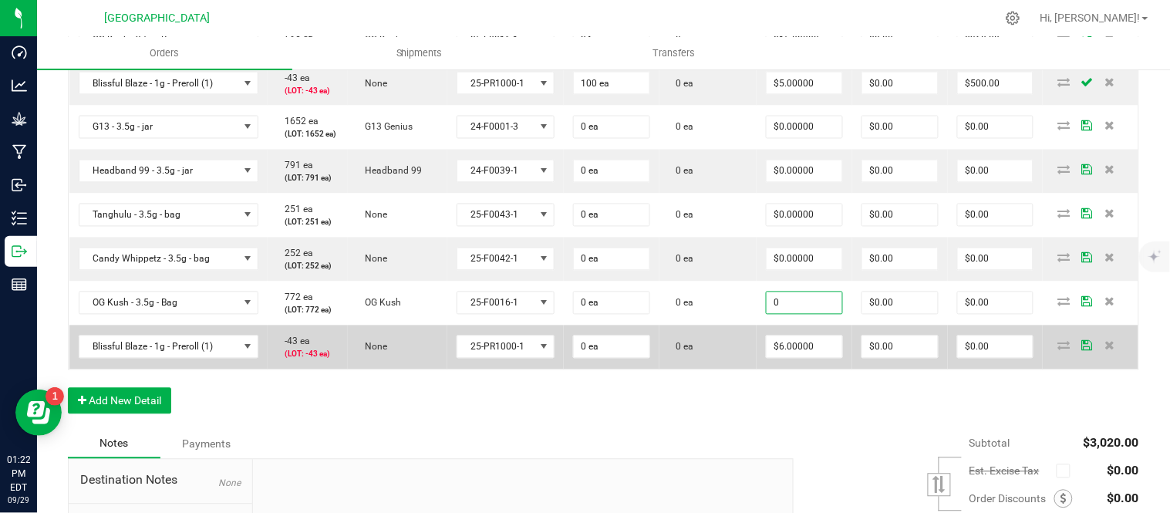
type input "$0.00000"
click at [812, 370] on td "$6.00000" at bounding box center [805, 348] width 96 height 44
click at [812, 359] on span "$6.00000" at bounding box center [804, 347] width 77 height 23
click at [812, 358] on input "6" at bounding box center [805, 347] width 76 height 22
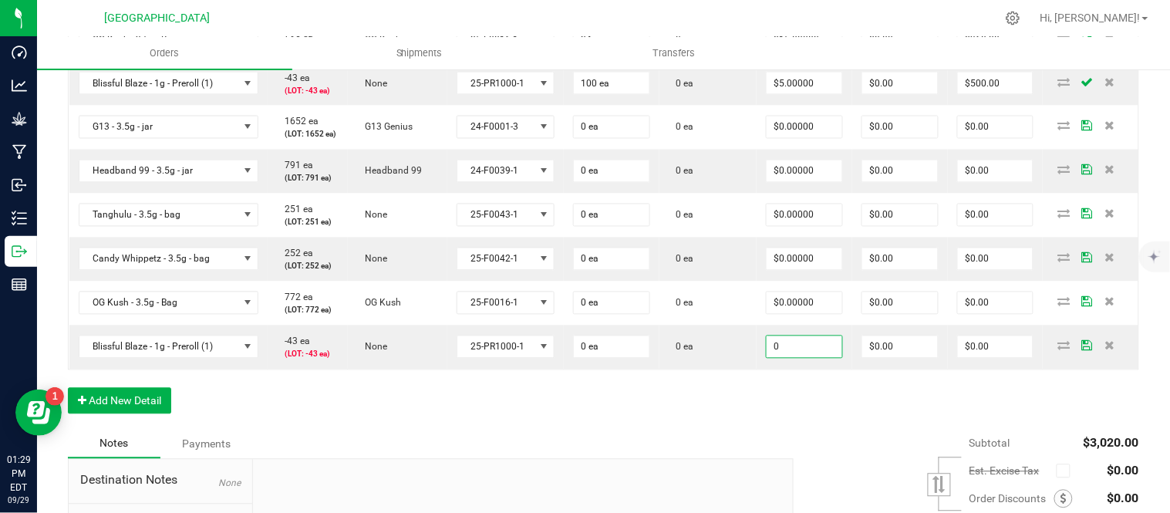
type input "$0.00000"
click at [646, 430] on div "Order Details Print All Labels Item Sellable Strain Lot Number Qty Ordered Qty …" at bounding box center [604, 101] width 1072 height 656
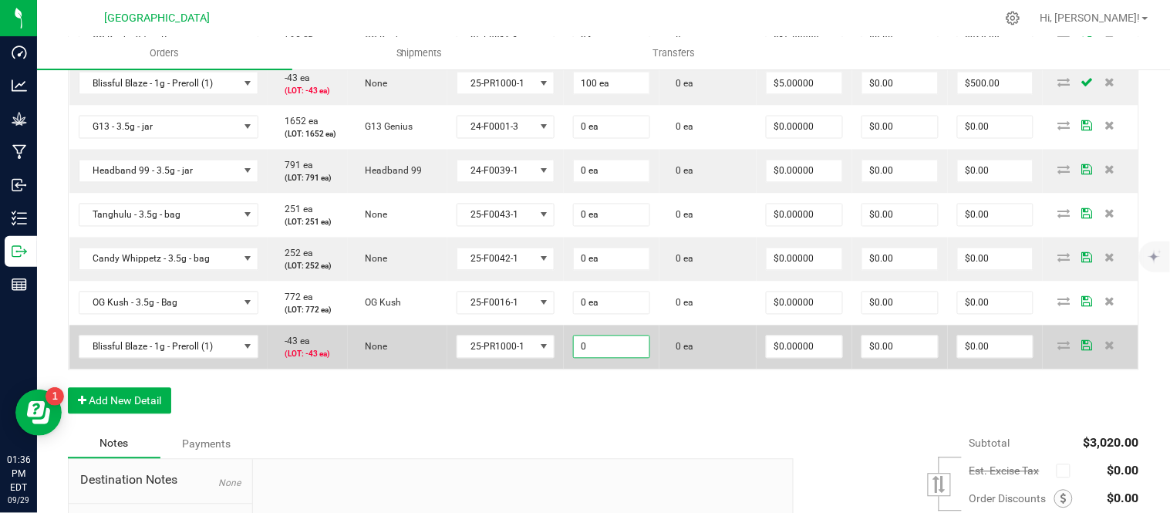
click at [613, 358] on input "0" at bounding box center [612, 347] width 76 height 22
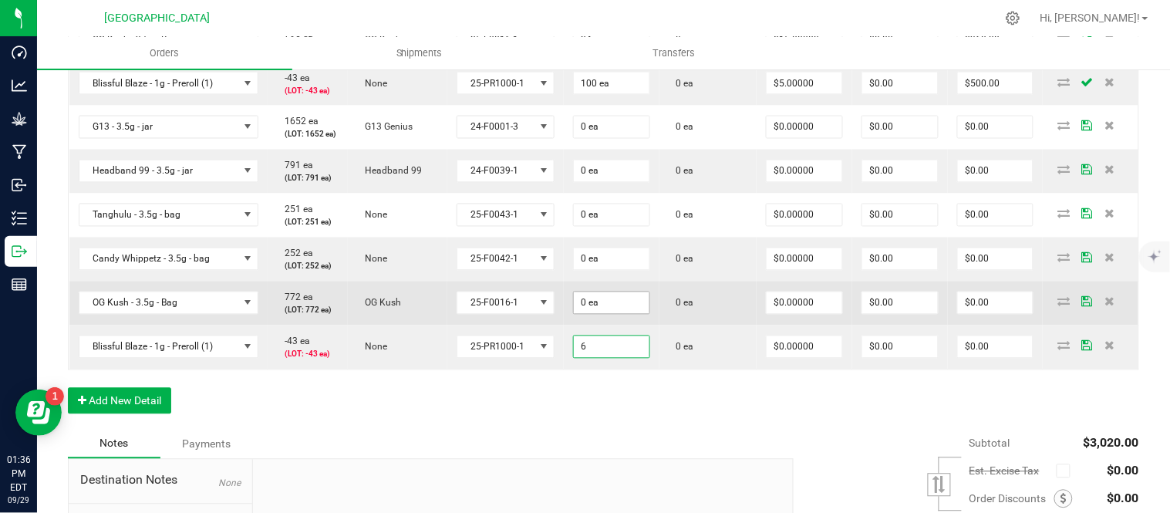
type input "6"
type input "0"
type input "6 ea"
click at [629, 314] on input "0" at bounding box center [612, 303] width 76 height 22
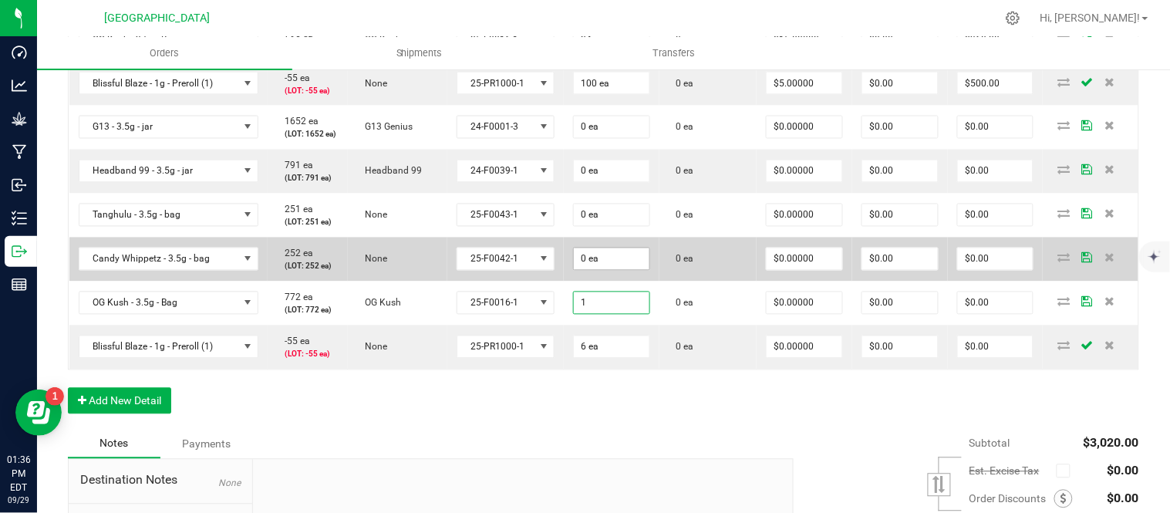
type input "1"
type input "0"
type input "1 ea"
click at [622, 270] on input "0" at bounding box center [612, 259] width 76 height 22
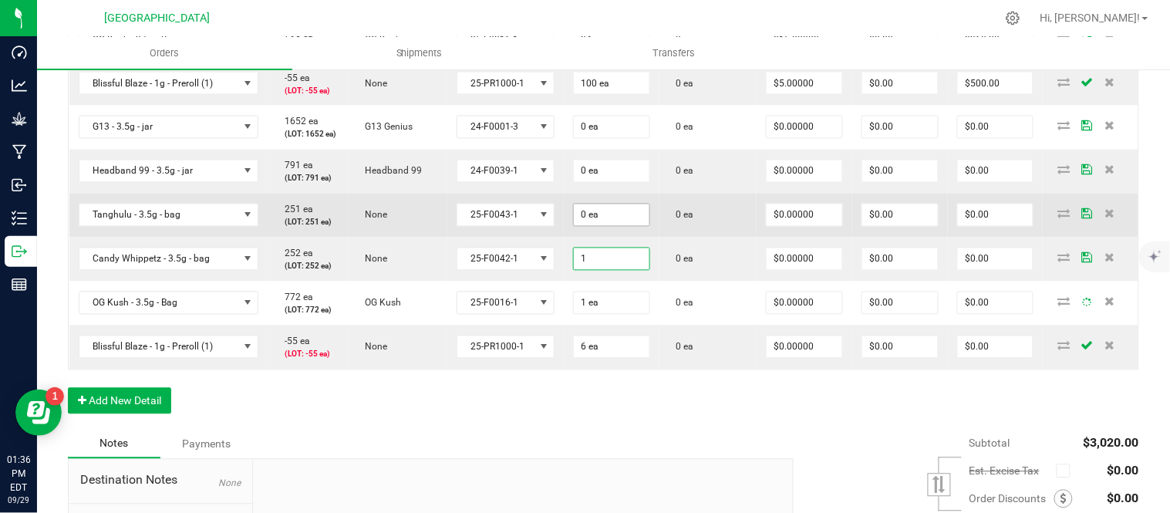
type input "1"
type input "0"
type input "1 ea"
click at [614, 226] on input "0" at bounding box center [612, 215] width 76 height 22
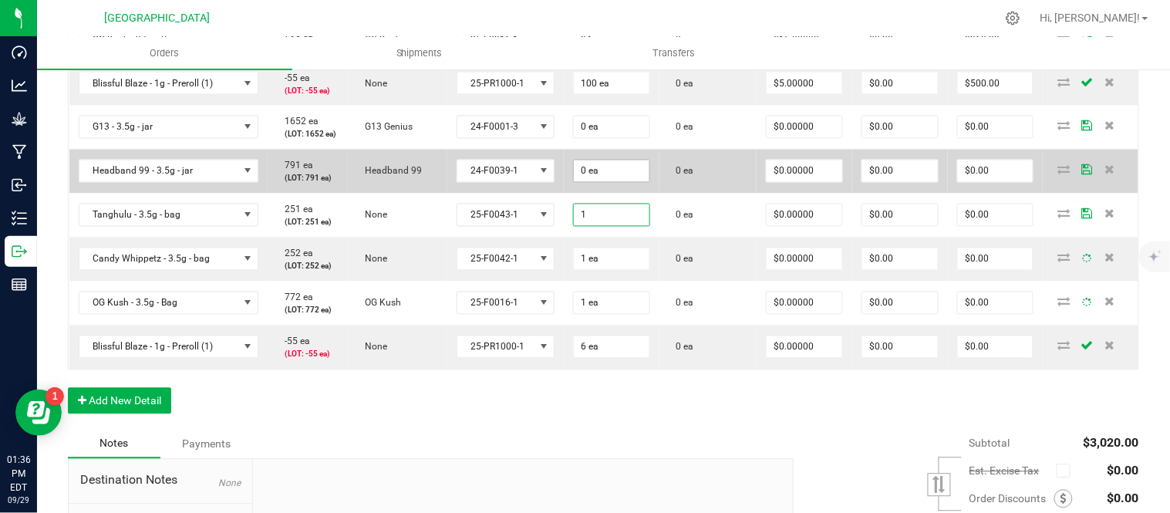
type input "1"
type input "0"
type input "1 ea"
click at [613, 182] on input "0" at bounding box center [612, 171] width 76 height 22
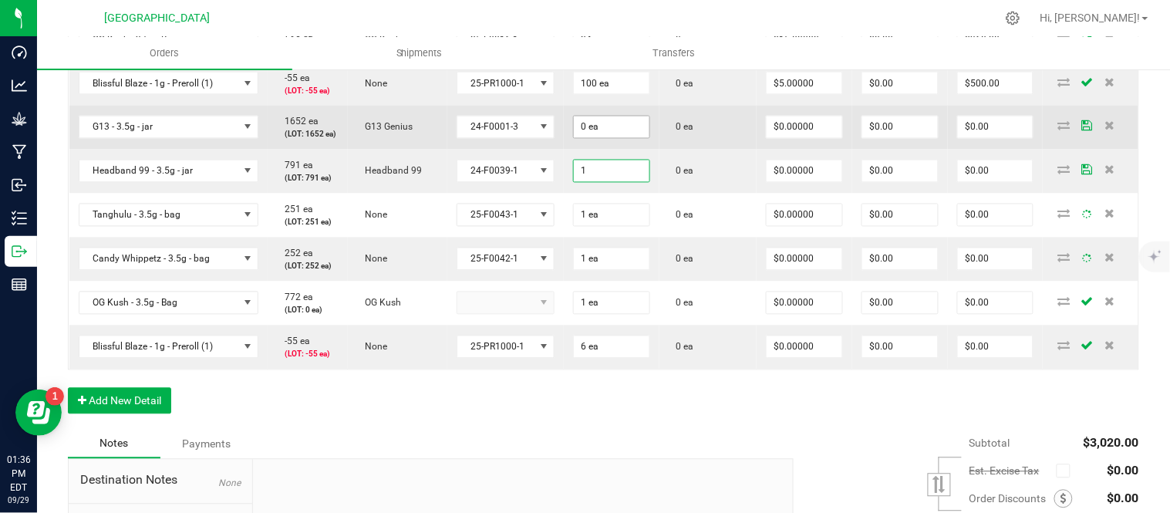
type input "1"
type input "0"
type input "1 ea"
click at [611, 138] on input "0" at bounding box center [612, 127] width 76 height 22
click at [687, 133] on span "0 ea" at bounding box center [681, 127] width 25 height 11
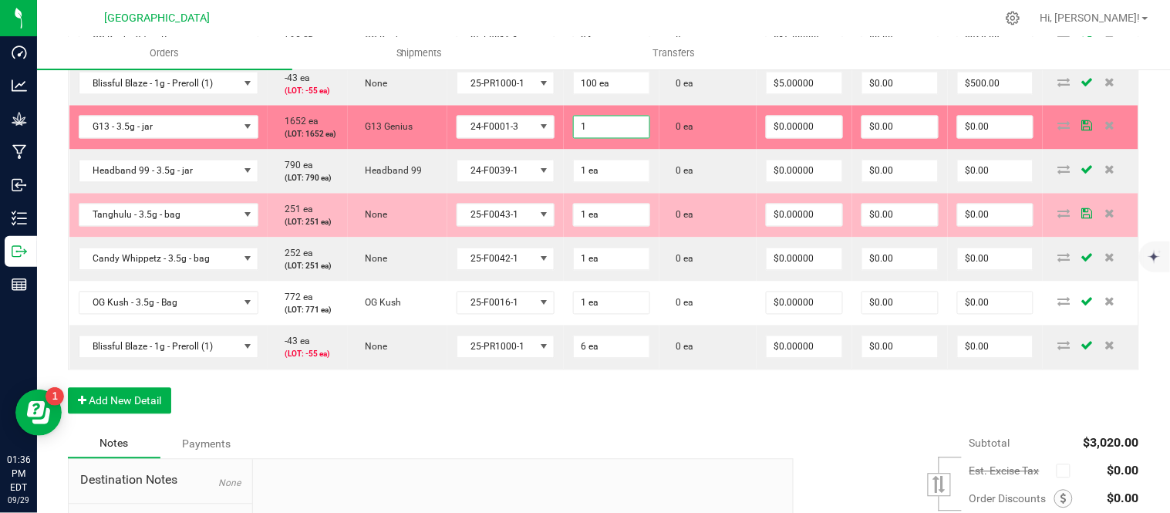
click at [636, 138] on input "1" at bounding box center [612, 127] width 76 height 22
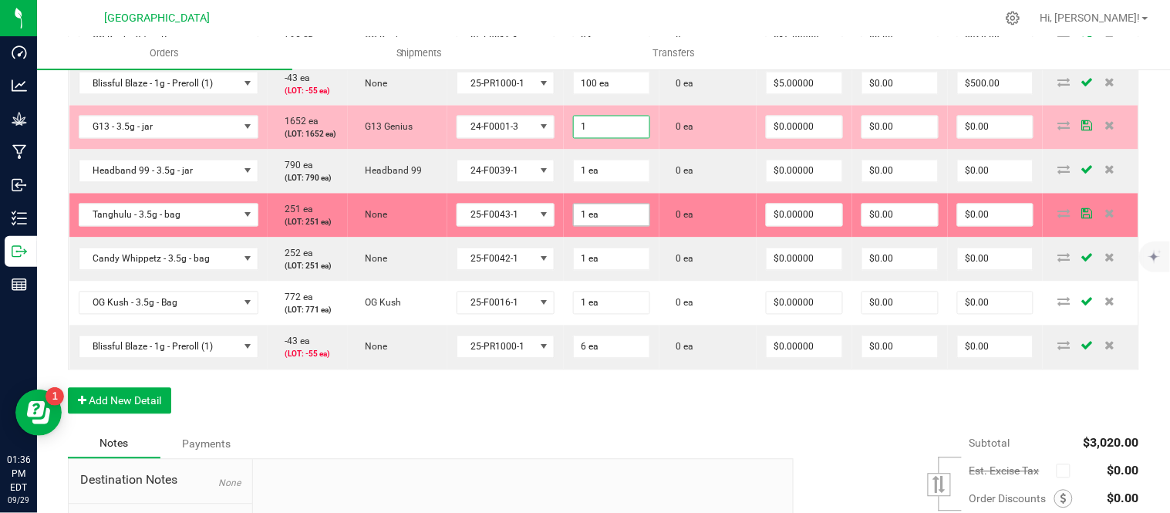
type input "1 ea"
click at [592, 226] on input "1" at bounding box center [612, 215] width 76 height 22
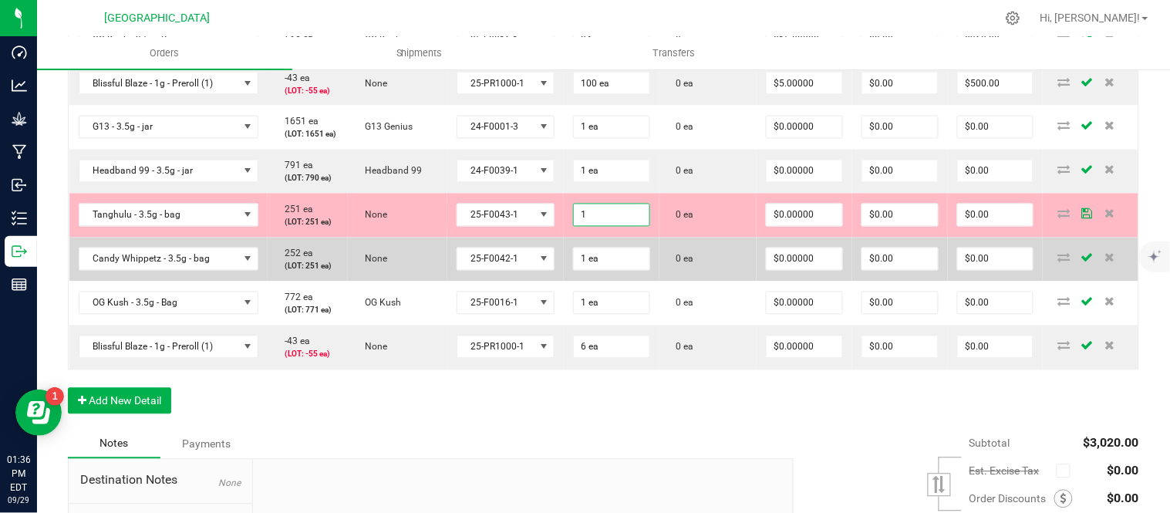
type input "1 ea"
click at [683, 282] on td "0 ea" at bounding box center [709, 260] width 98 height 44
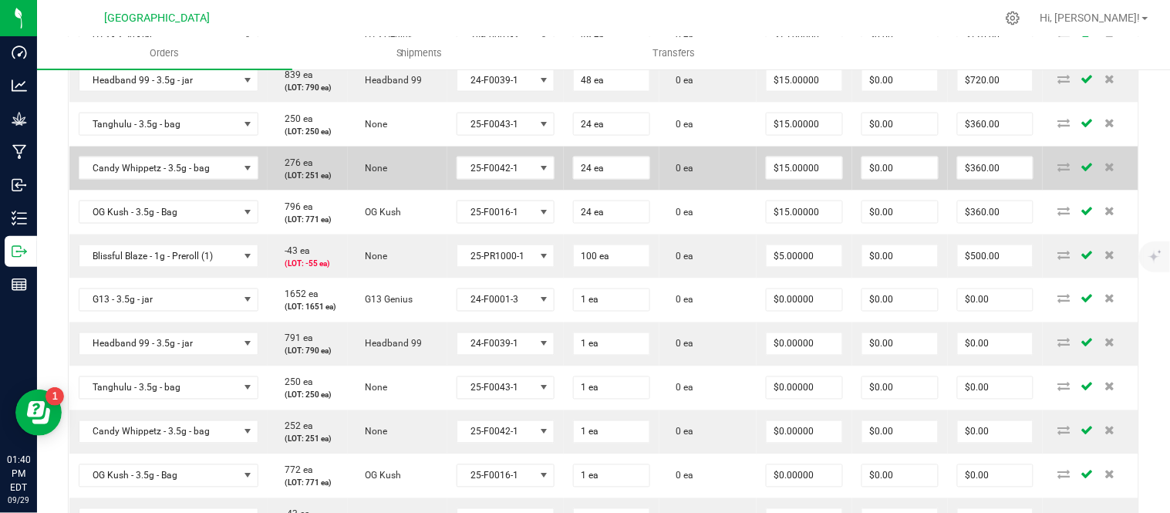
scroll to position [428, 0]
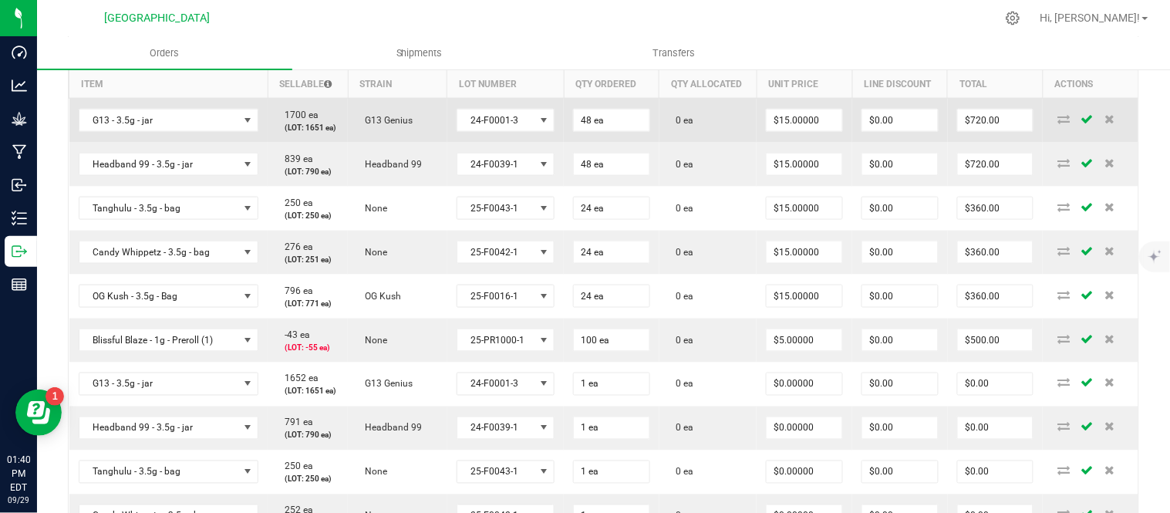
click at [1058, 123] on icon at bounding box center [1064, 118] width 12 height 9
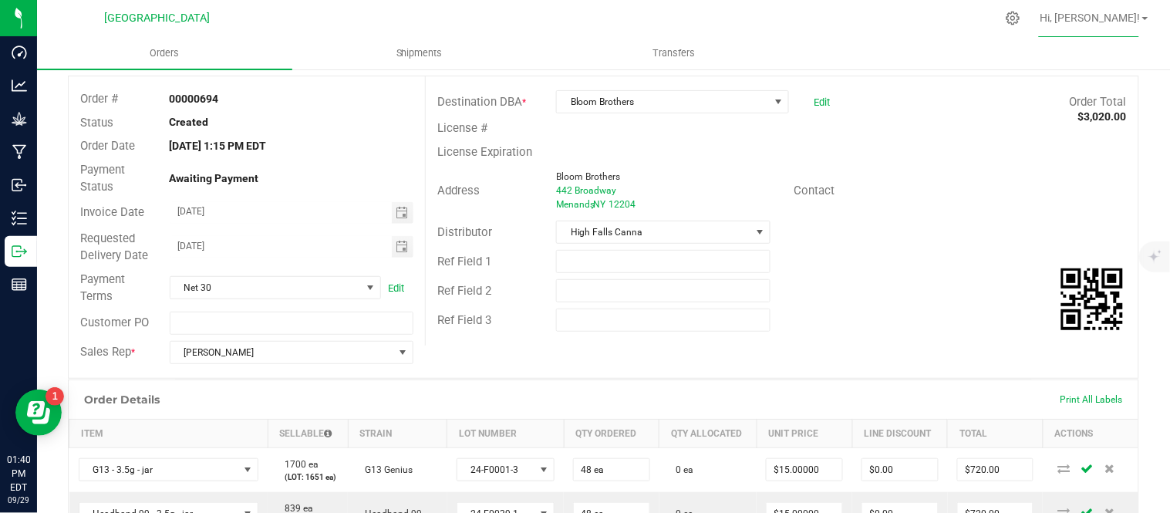
scroll to position [0, 0]
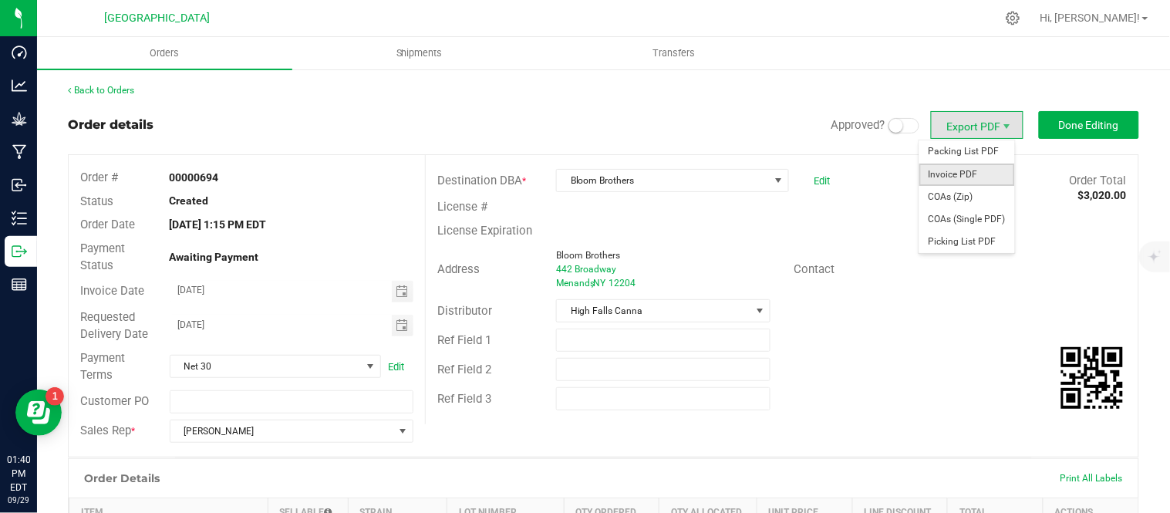
click at [967, 172] on span "Invoice PDF" at bounding box center [968, 175] width 96 height 22
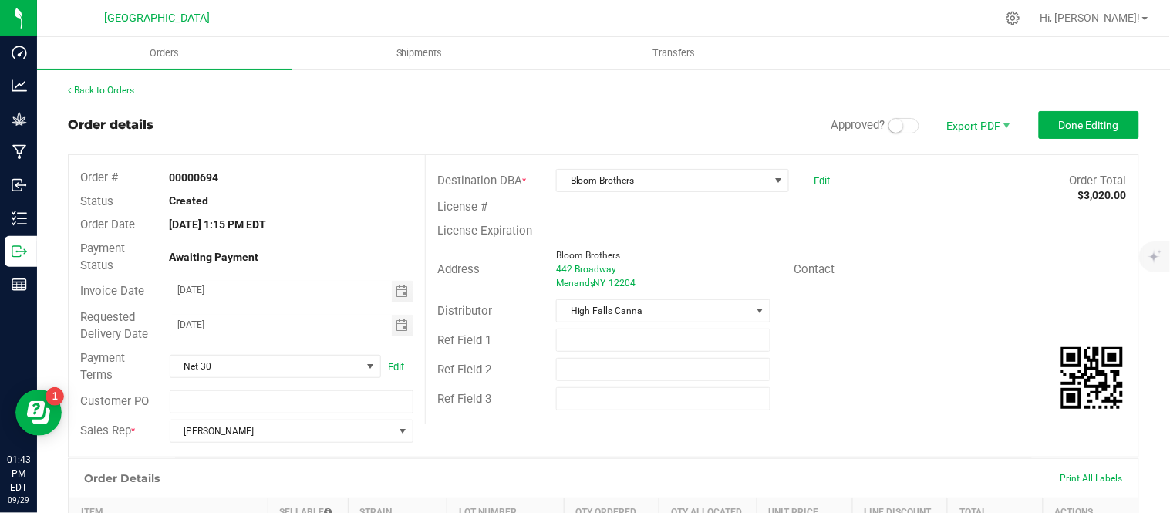
click at [889, 122] on small at bounding box center [896, 126] width 14 height 14
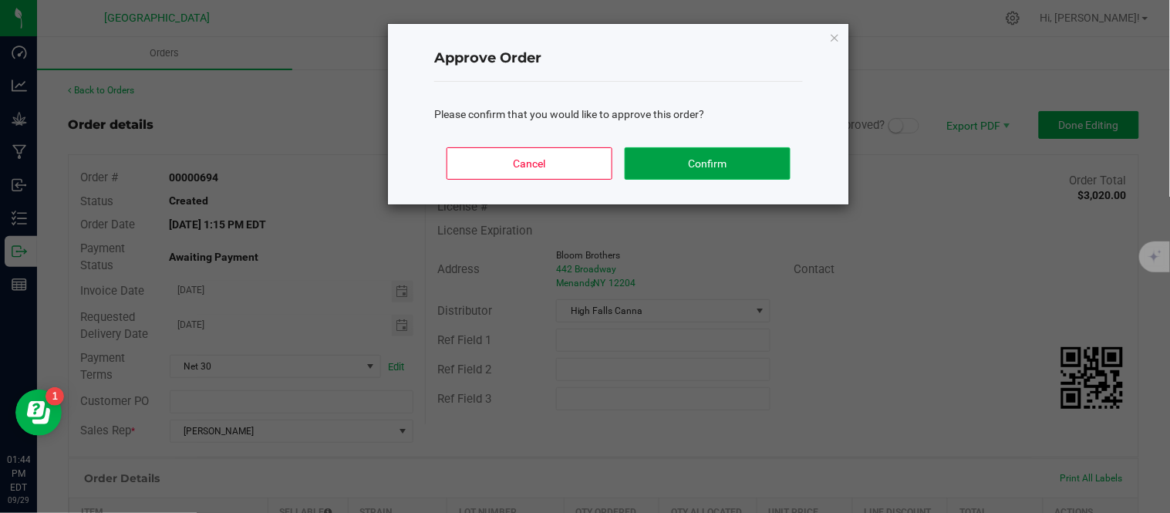
click at [757, 159] on button "Confirm" at bounding box center [708, 163] width 166 height 32
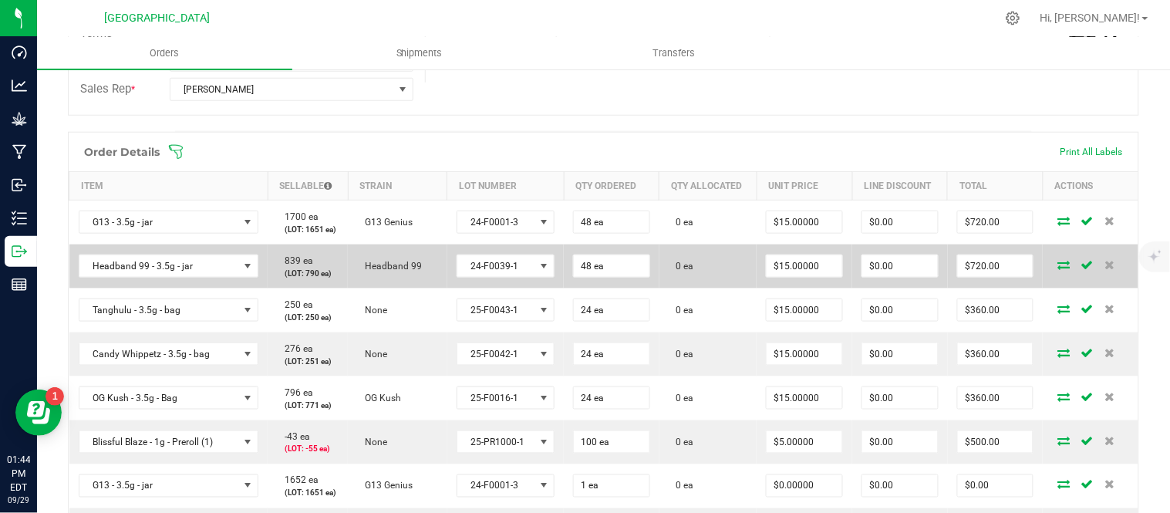
scroll to position [343, 0]
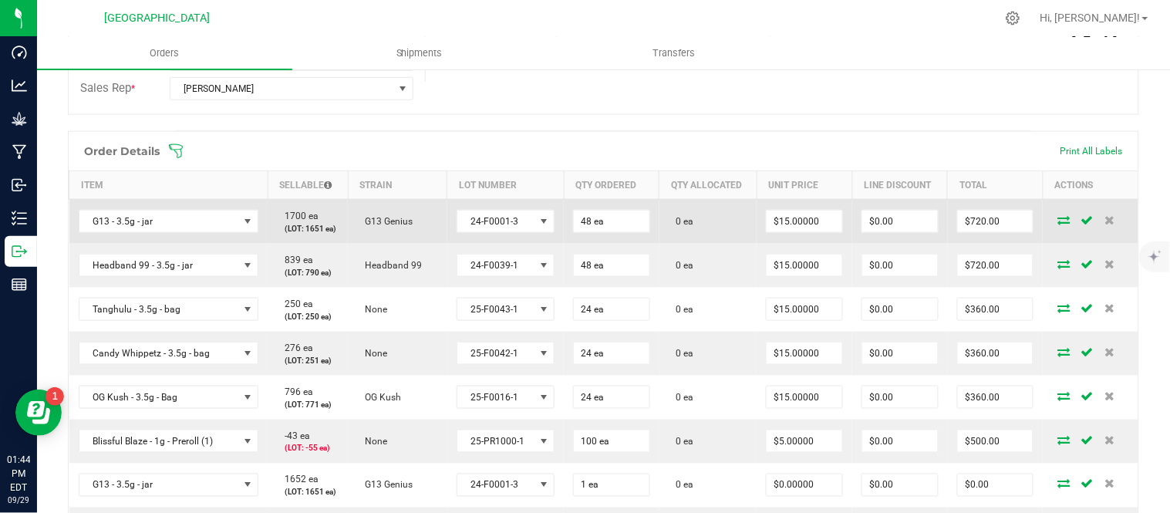
click at [1058, 224] on icon at bounding box center [1064, 219] width 12 height 9
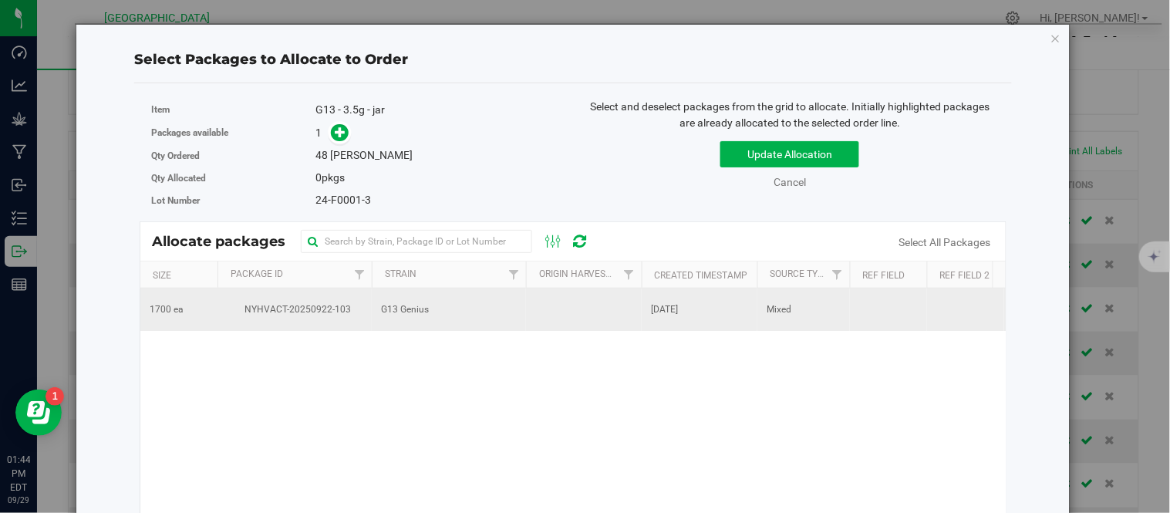
click at [332, 309] on span "NYHVACT-20250922-103" at bounding box center [295, 309] width 136 height 15
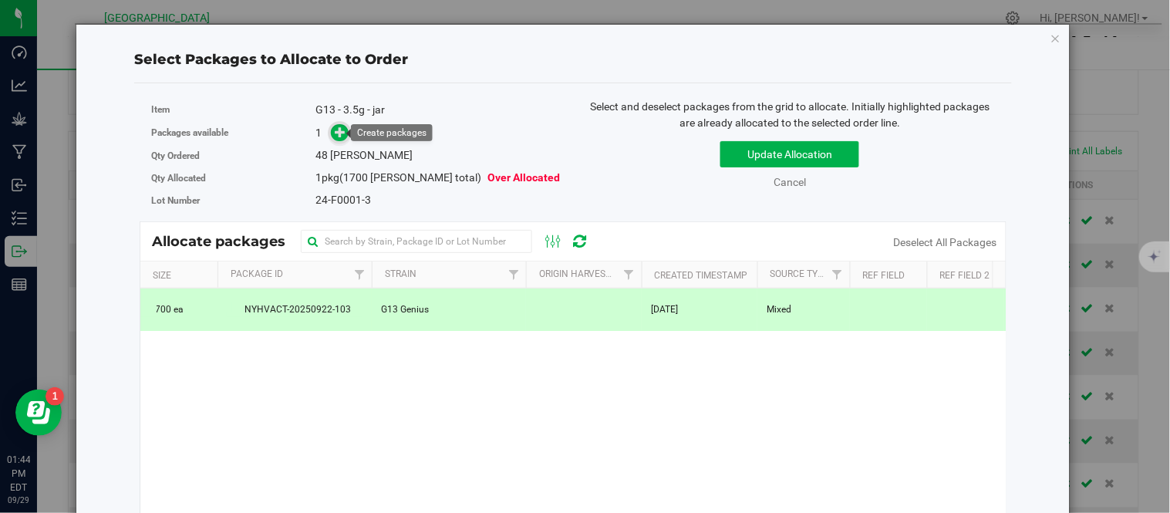
click at [338, 132] on icon at bounding box center [341, 132] width 11 height 11
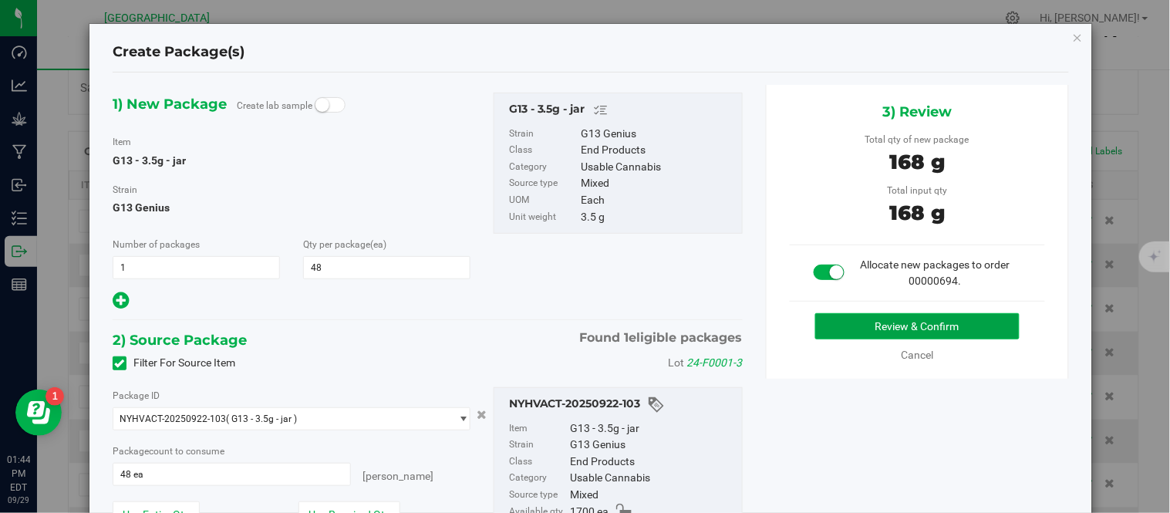
click at [913, 335] on button "Review & Confirm" at bounding box center [917, 326] width 204 height 26
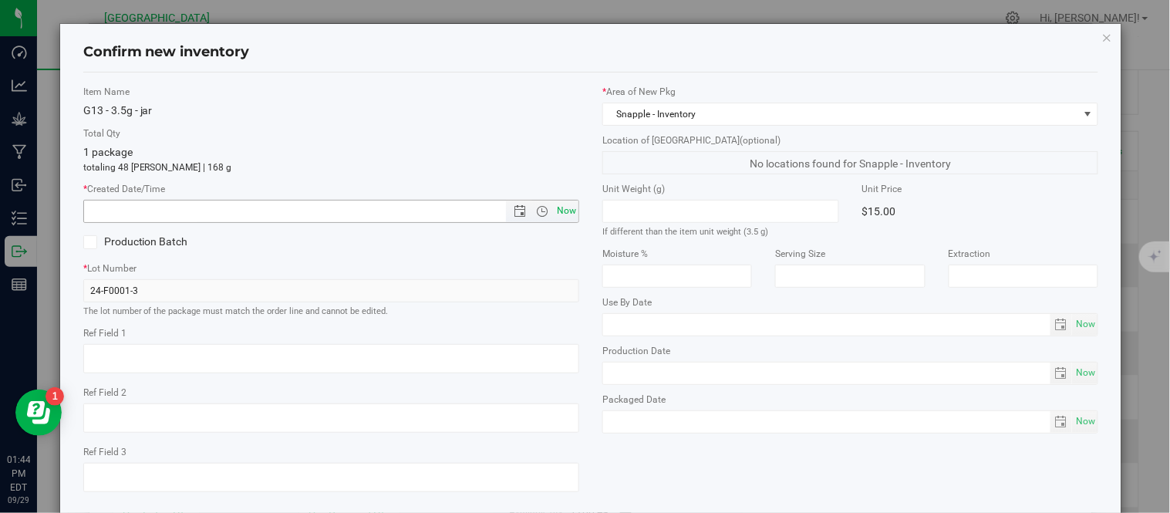
click at [565, 218] on span "Now" at bounding box center [567, 211] width 26 height 22
type input "[DATE] 1:44 PM"
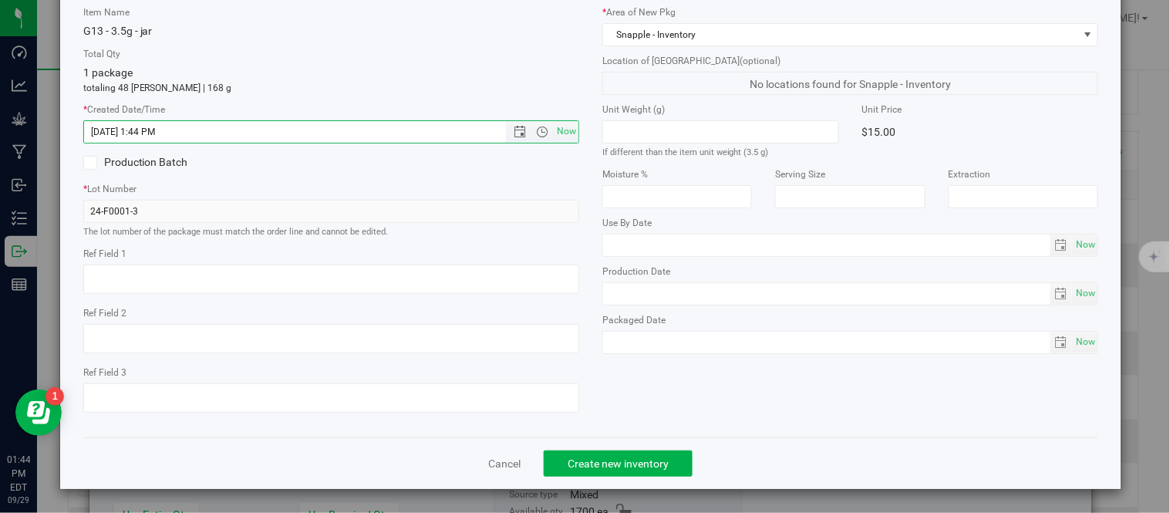
scroll to position [97, 0]
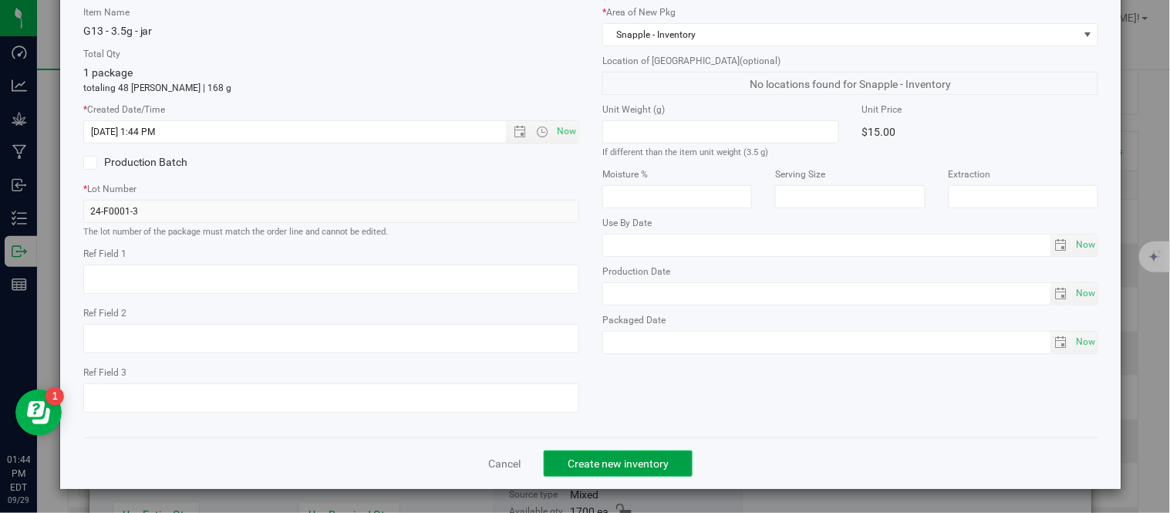
click at [630, 469] on span "Create new inventory" at bounding box center [618, 463] width 101 height 12
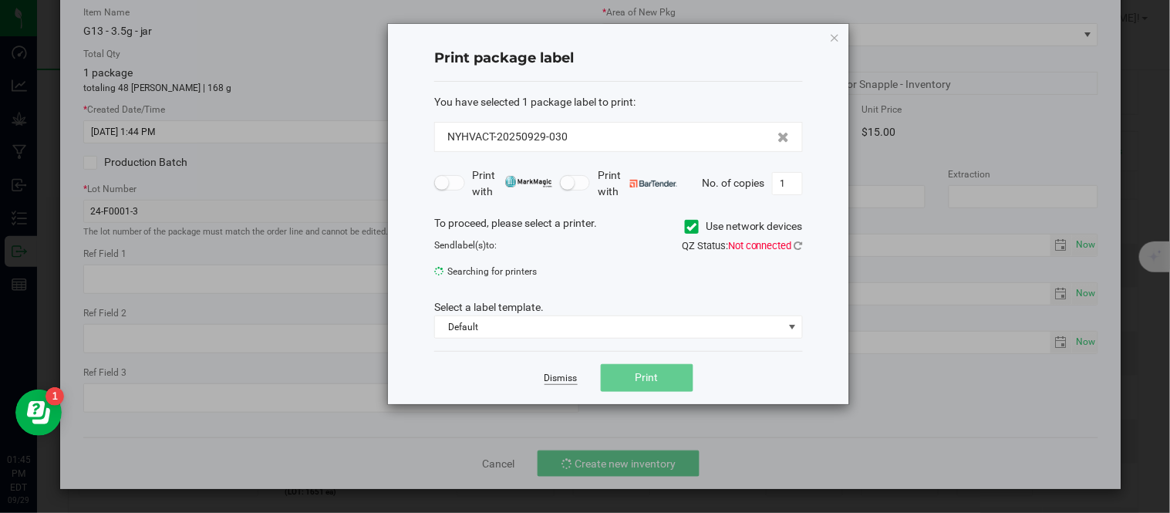
click at [552, 376] on link "Dismiss" at bounding box center [561, 378] width 33 height 13
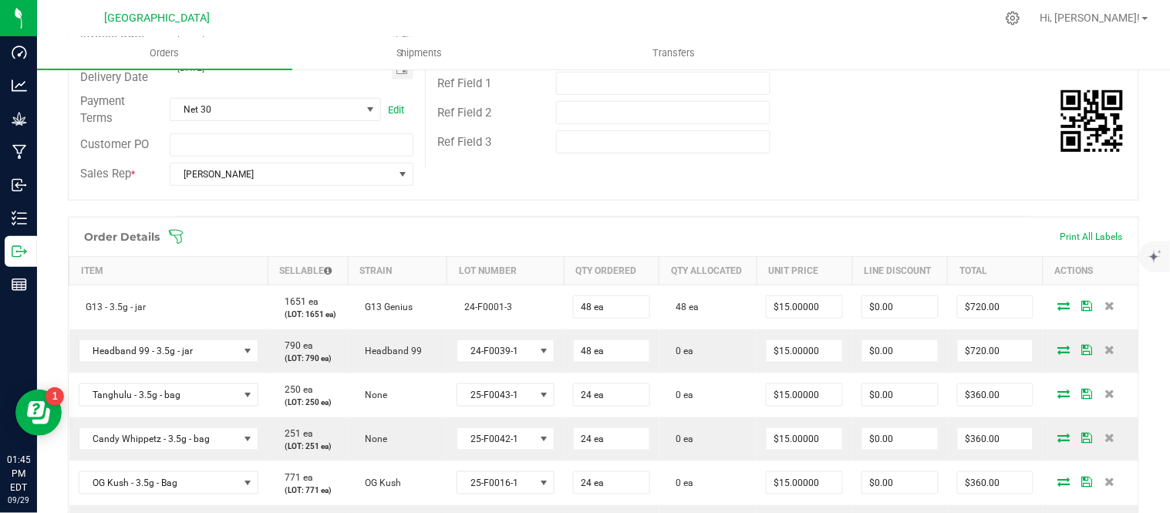
scroll to position [343, 0]
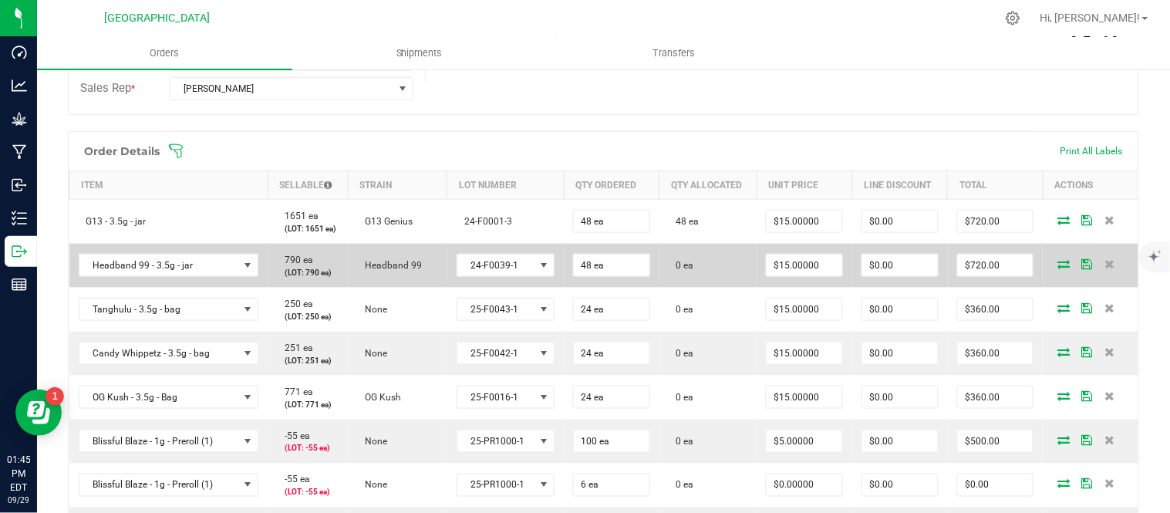
click at [1058, 268] on icon at bounding box center [1064, 263] width 12 height 9
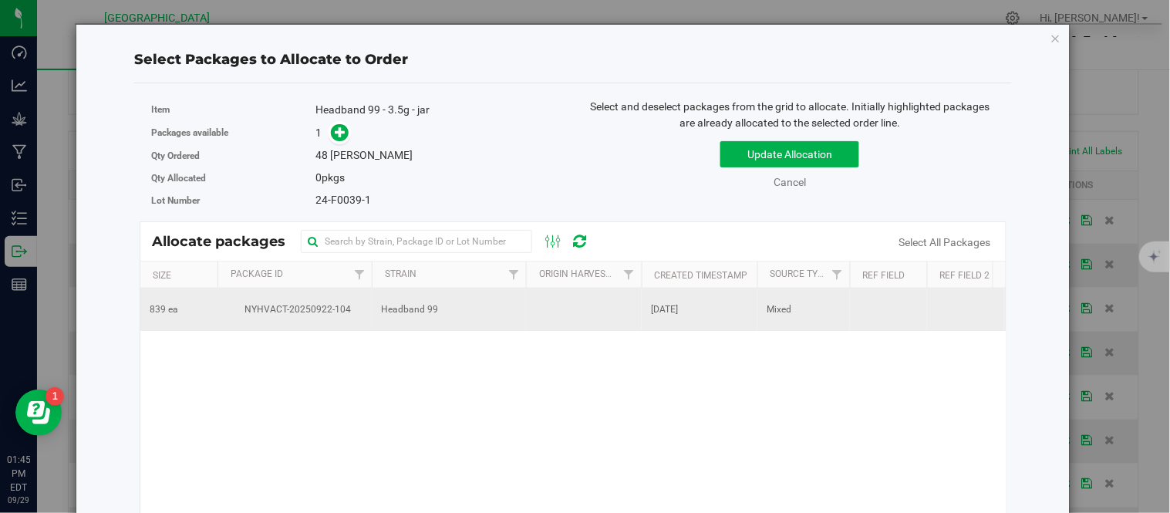
click at [574, 305] on td at bounding box center [584, 310] width 116 height 42
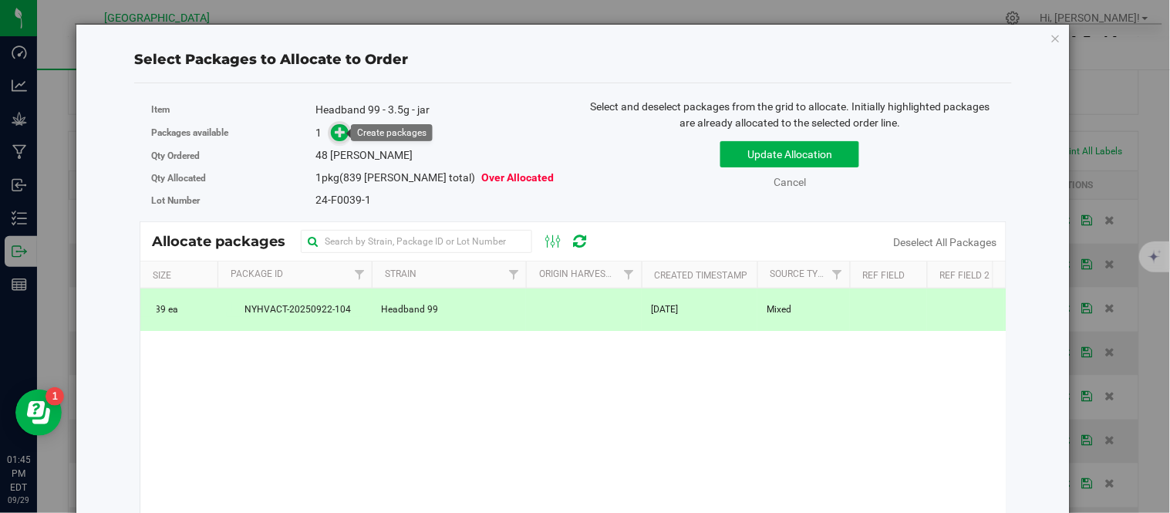
click at [338, 135] on icon at bounding box center [341, 132] width 11 height 11
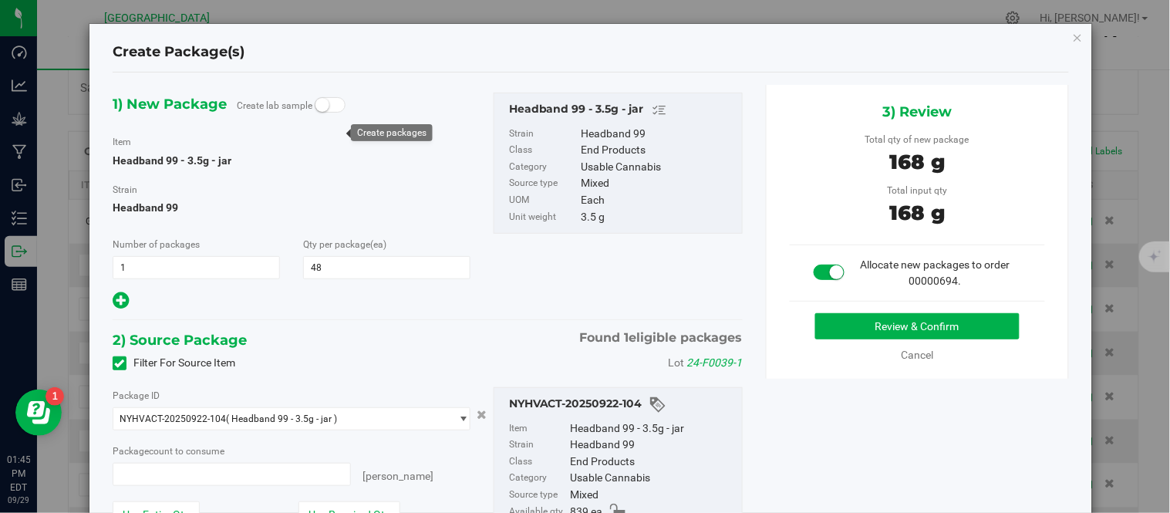
type input "48 ea"
click at [839, 334] on button "Review & Confirm" at bounding box center [917, 326] width 204 height 26
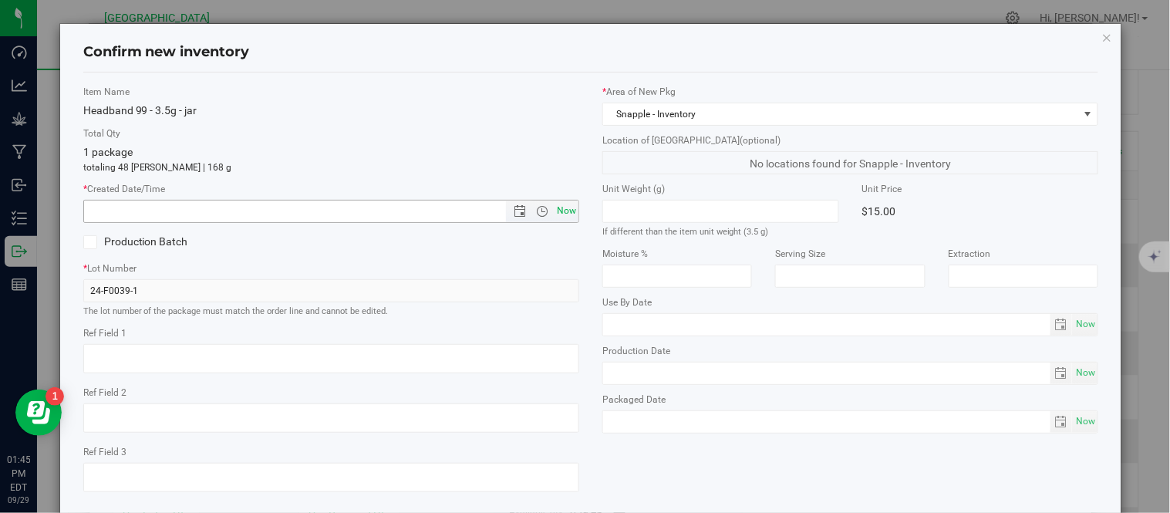
click at [558, 217] on span "Now" at bounding box center [567, 211] width 26 height 22
type input "[DATE] 1:45 PM"
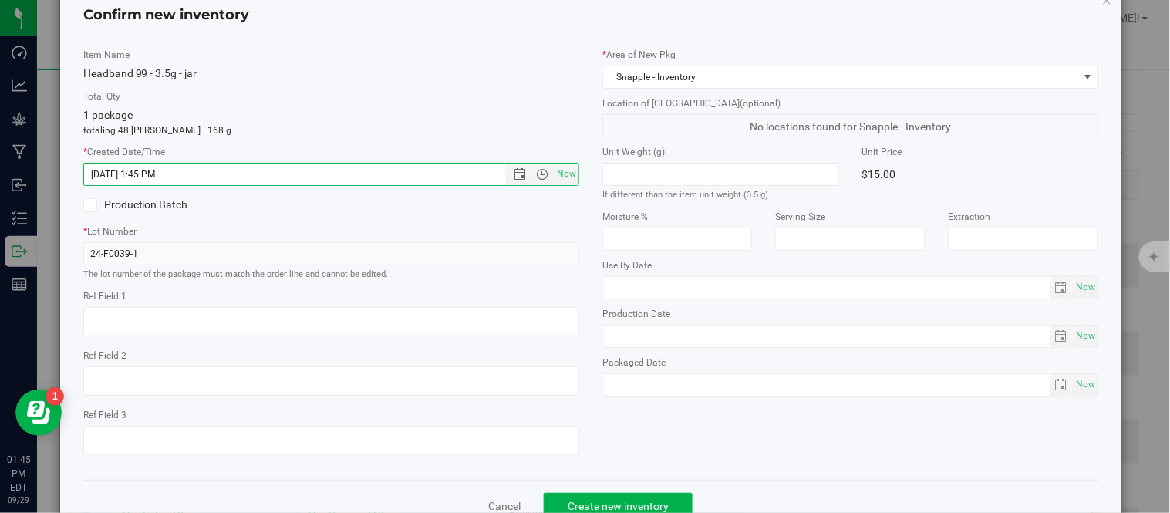
scroll to position [97, 0]
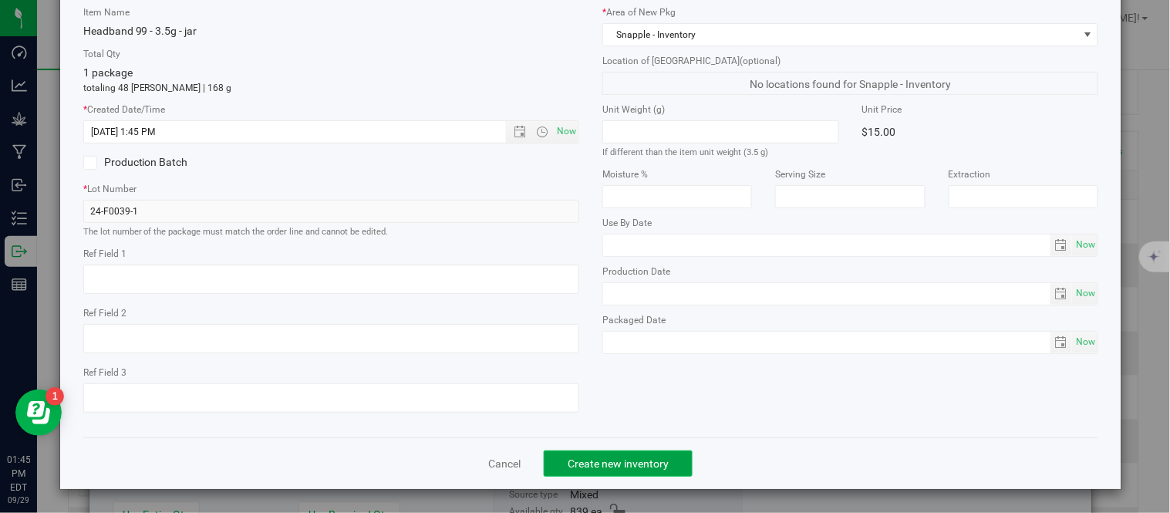
click at [636, 457] on span "Create new inventory" at bounding box center [618, 463] width 101 height 12
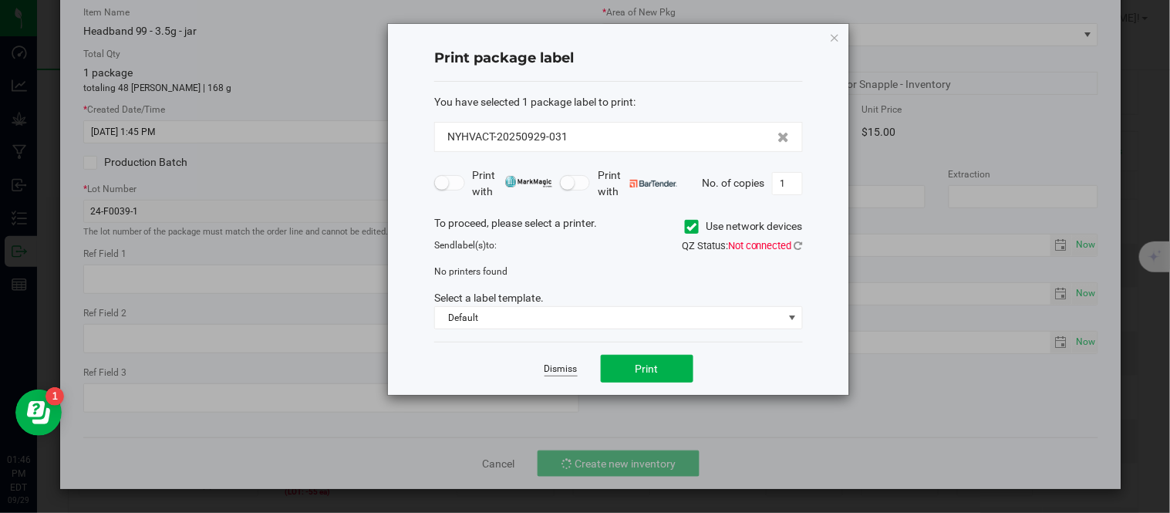
click at [564, 370] on link "Dismiss" at bounding box center [561, 369] width 33 height 13
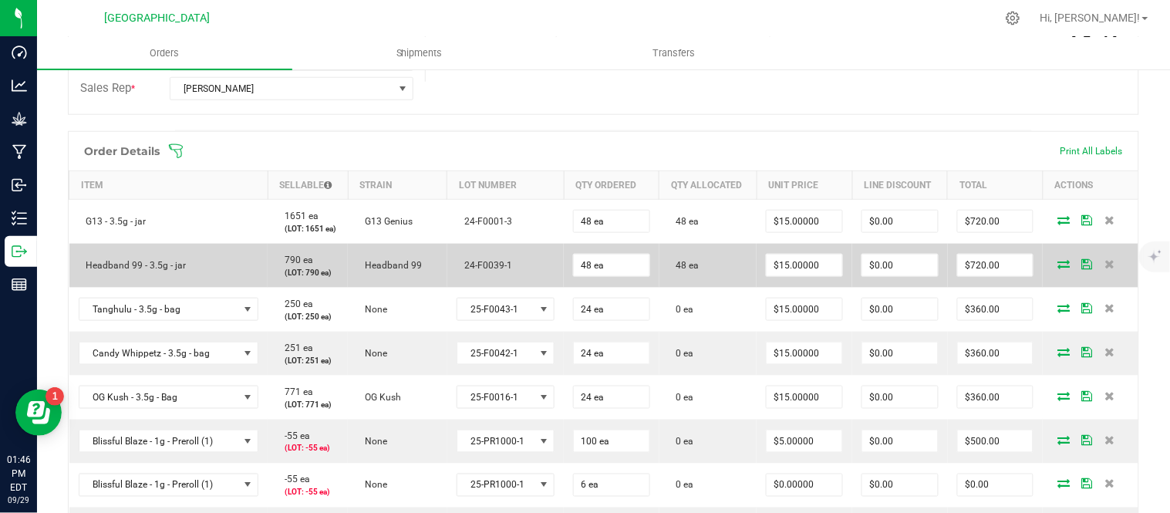
scroll to position [428, 0]
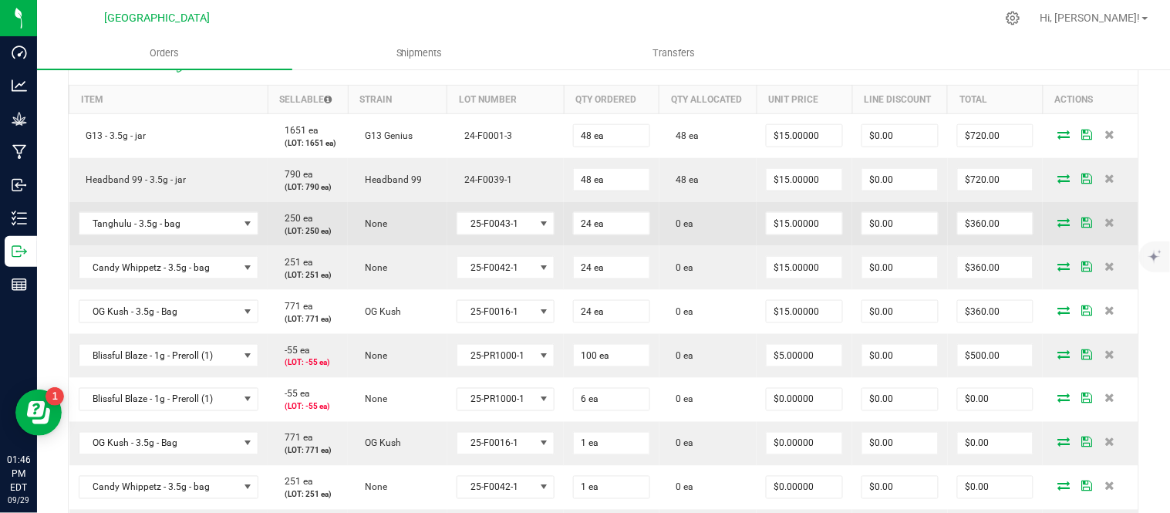
click at [1058, 227] on icon at bounding box center [1064, 222] width 12 height 9
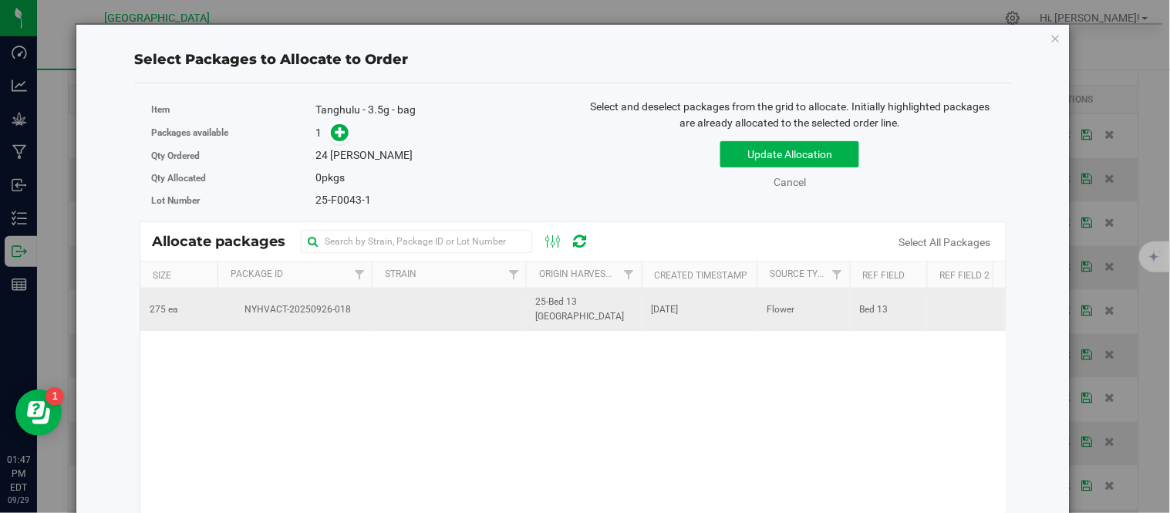
click at [315, 317] on span "NYHVACT-20250926-018" at bounding box center [295, 309] width 136 height 15
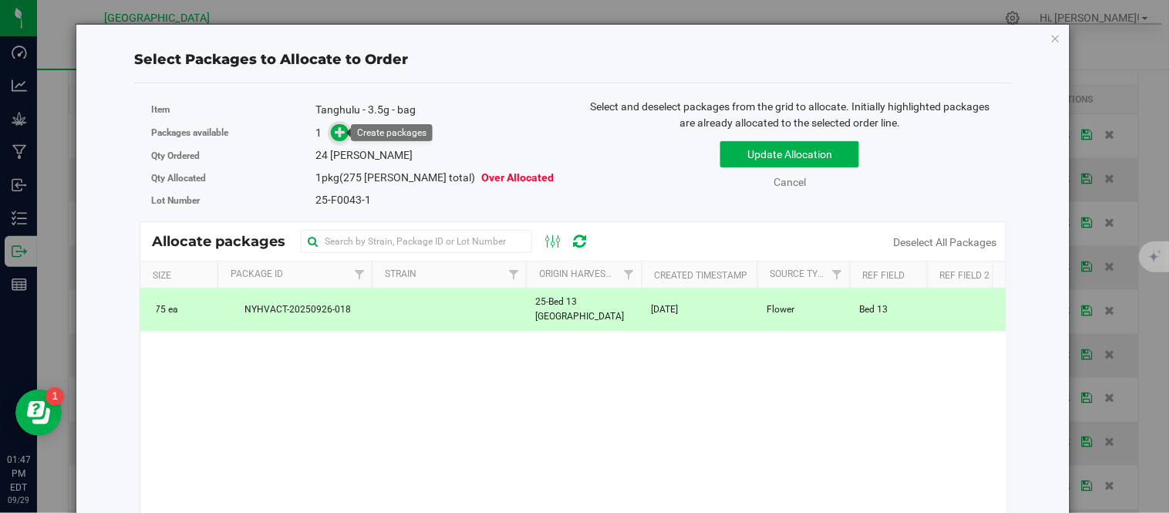
click at [343, 136] on icon at bounding box center [341, 132] width 11 height 11
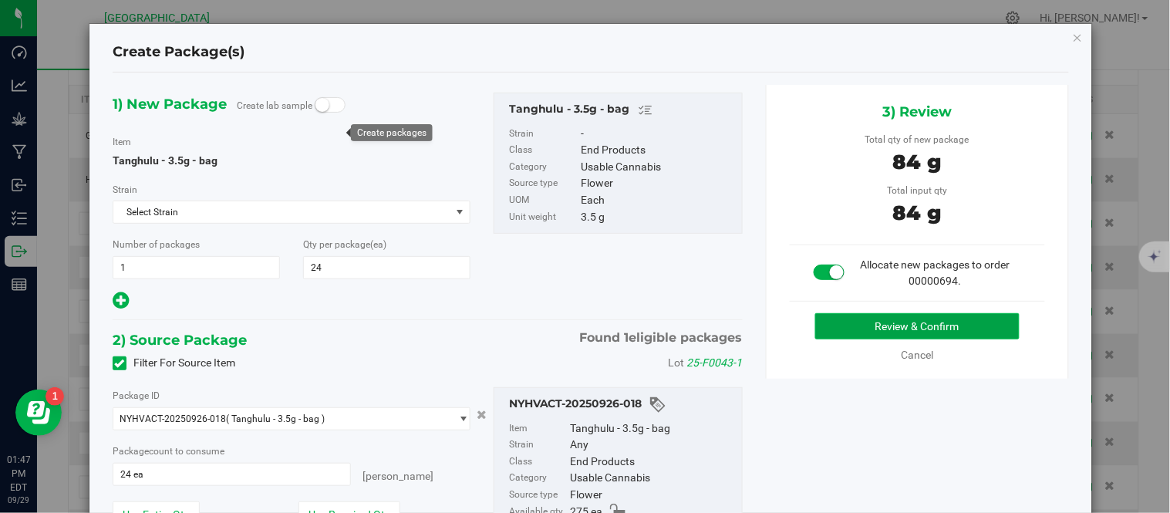
click at [960, 320] on button "Review & Confirm" at bounding box center [917, 326] width 204 height 26
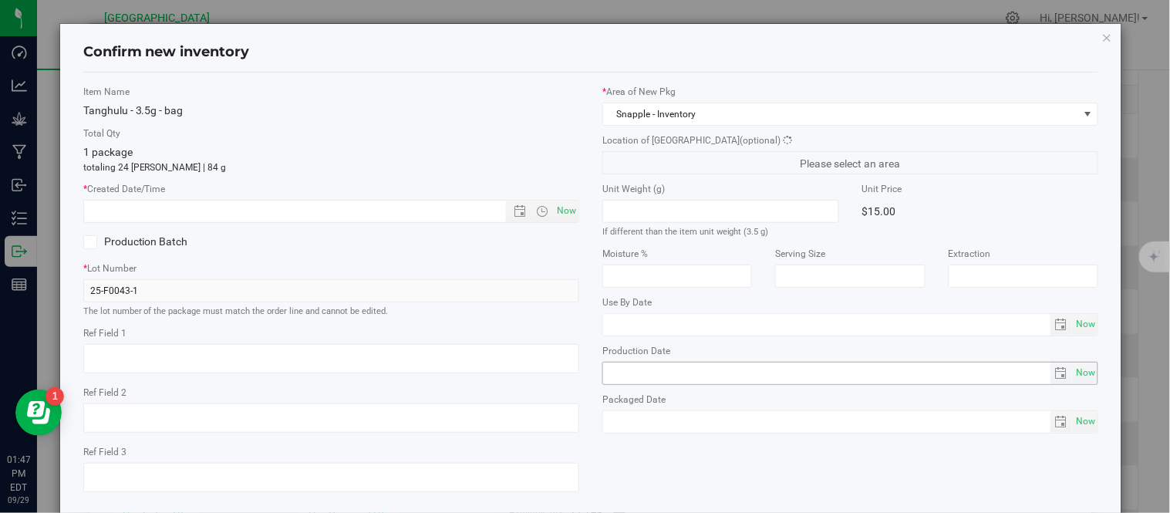
type textarea "Bed 13"
click at [568, 206] on span "Now" at bounding box center [567, 211] width 26 height 22
type input "[DATE] 1:47 PM"
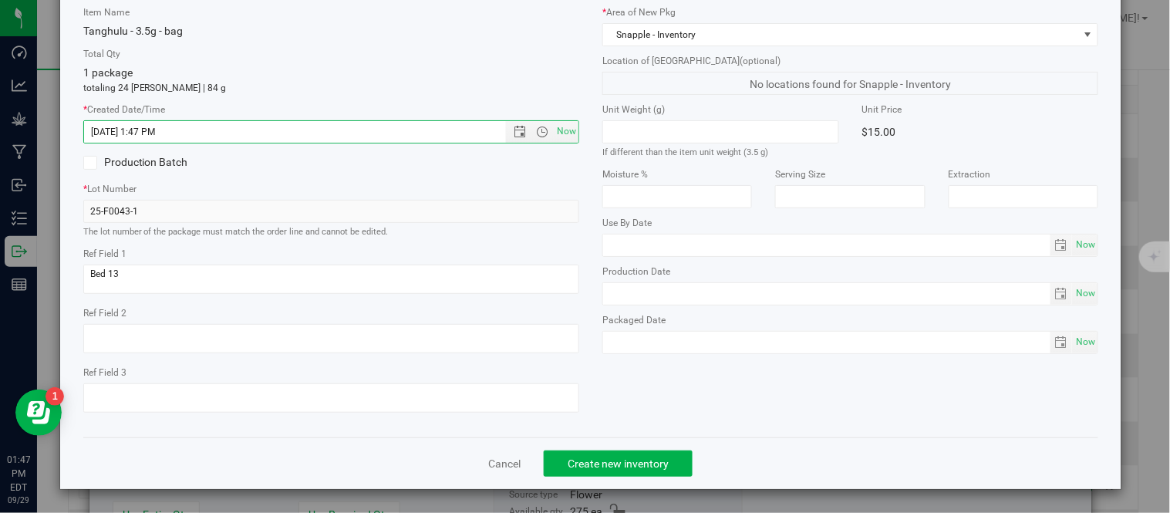
scroll to position [97, 0]
click at [613, 461] on span "Create new inventory" at bounding box center [618, 463] width 101 height 12
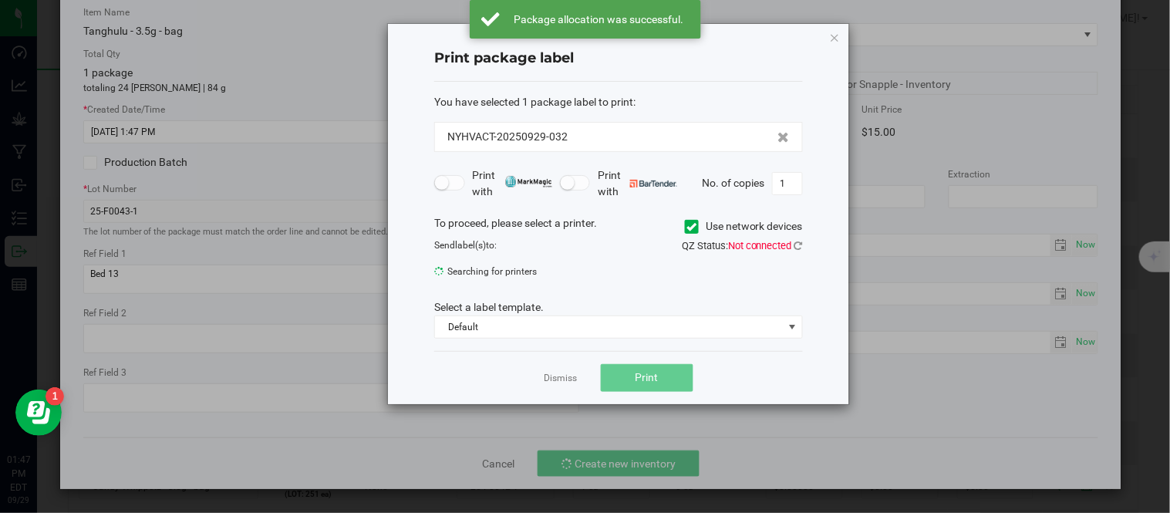
click at [550, 368] on div "Dismiss Print" at bounding box center [618, 377] width 369 height 53
click at [552, 379] on link "Dismiss" at bounding box center [561, 378] width 33 height 13
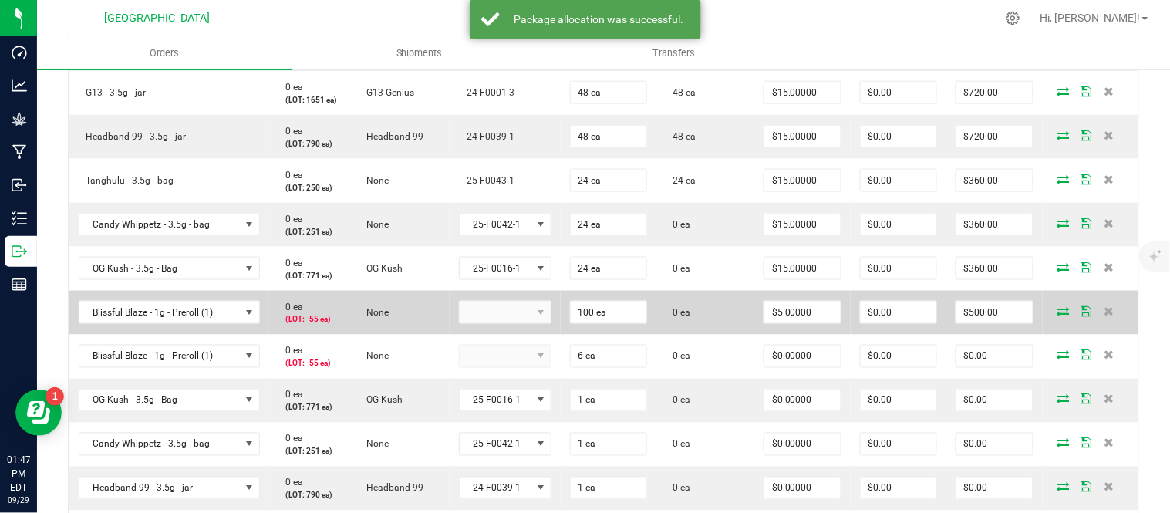
scroll to position [514, 0]
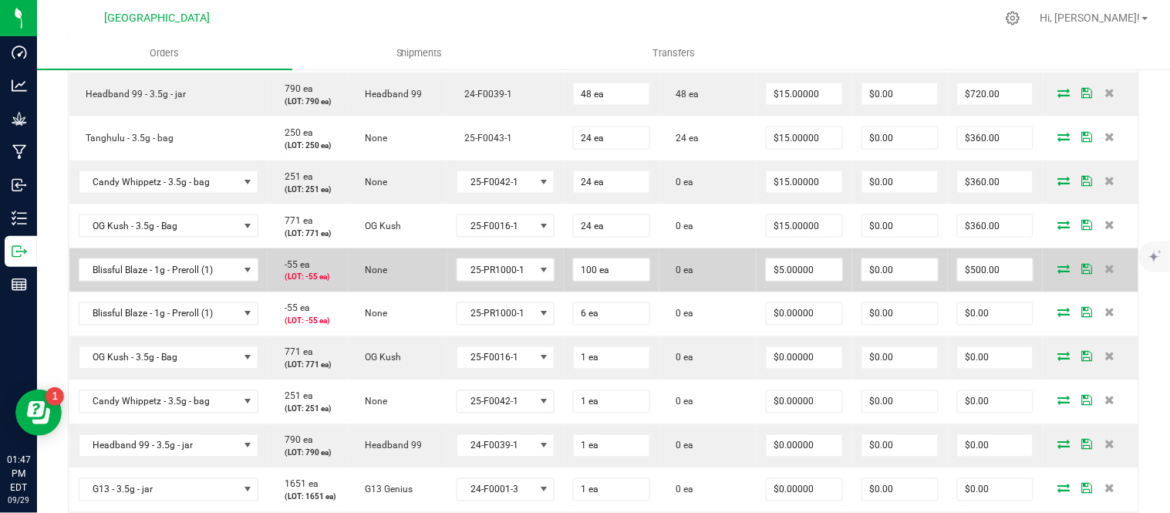
click at [1052, 292] on td at bounding box center [1091, 270] width 96 height 44
click at [1058, 273] on icon at bounding box center [1064, 268] width 12 height 9
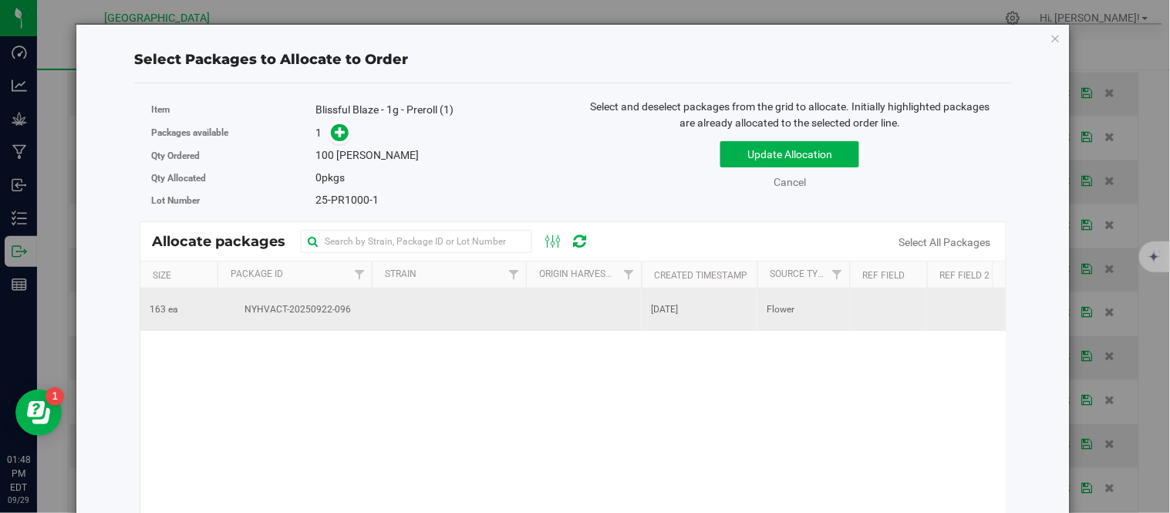
click at [290, 304] on span "NYHVACT-20250922-096" at bounding box center [295, 309] width 136 height 15
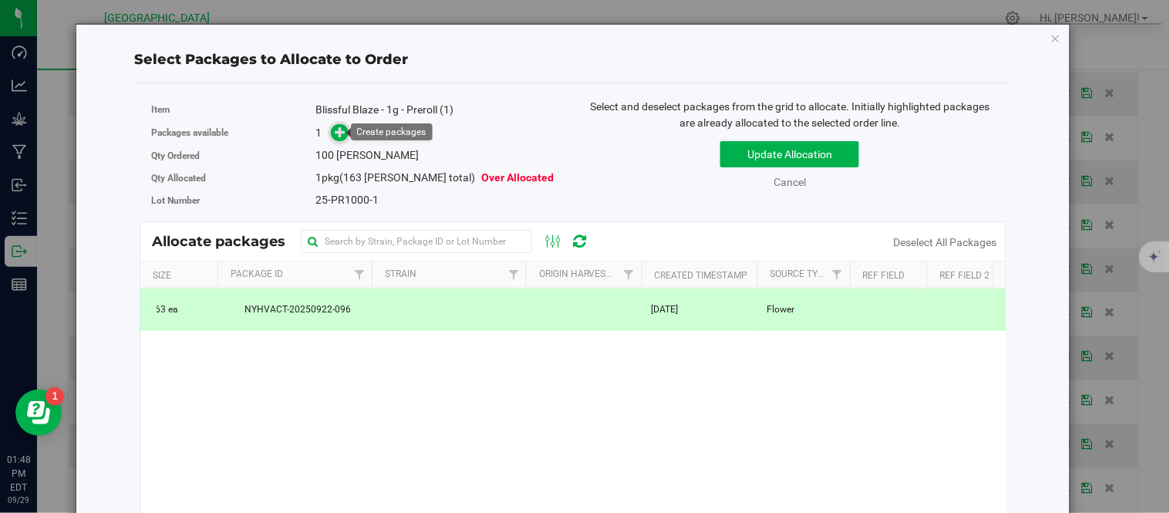
click at [340, 133] on icon at bounding box center [341, 132] width 11 height 11
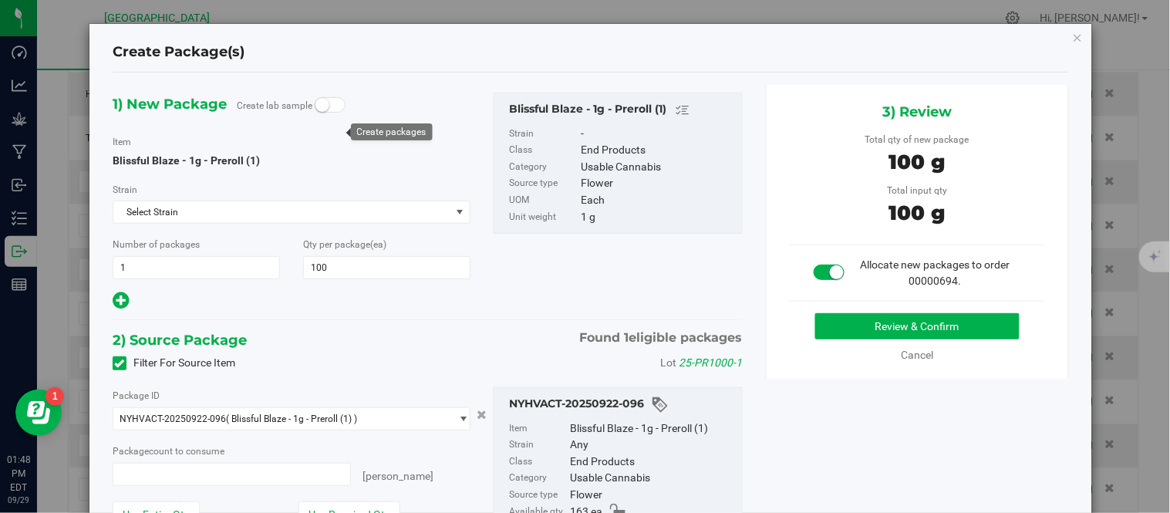
type input "100 ea"
click at [868, 321] on button "Review & Confirm" at bounding box center [917, 326] width 204 height 26
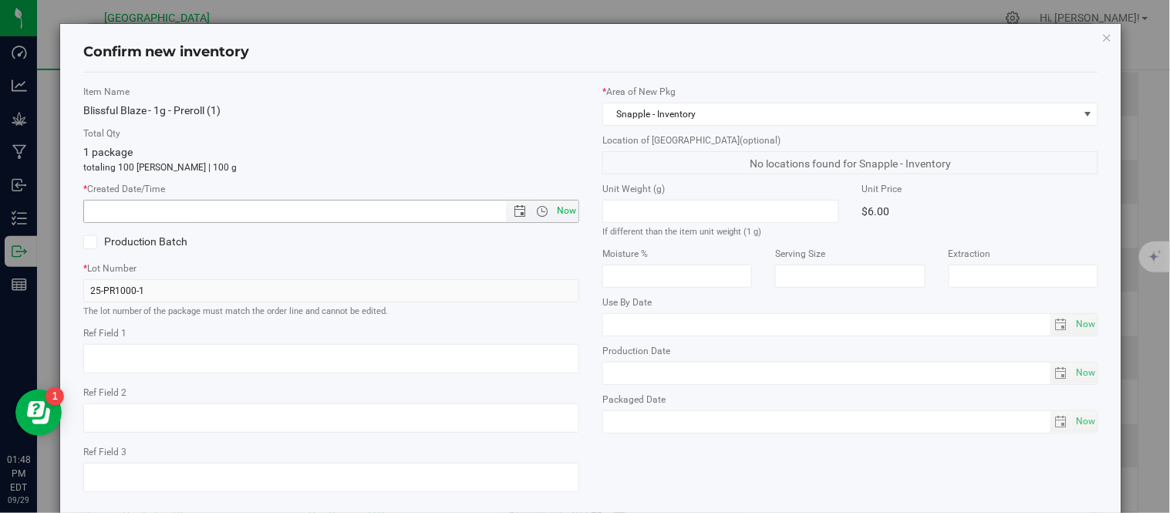
click at [566, 214] on span "Now" at bounding box center [567, 211] width 26 height 22
type input "[DATE] 1:48 PM"
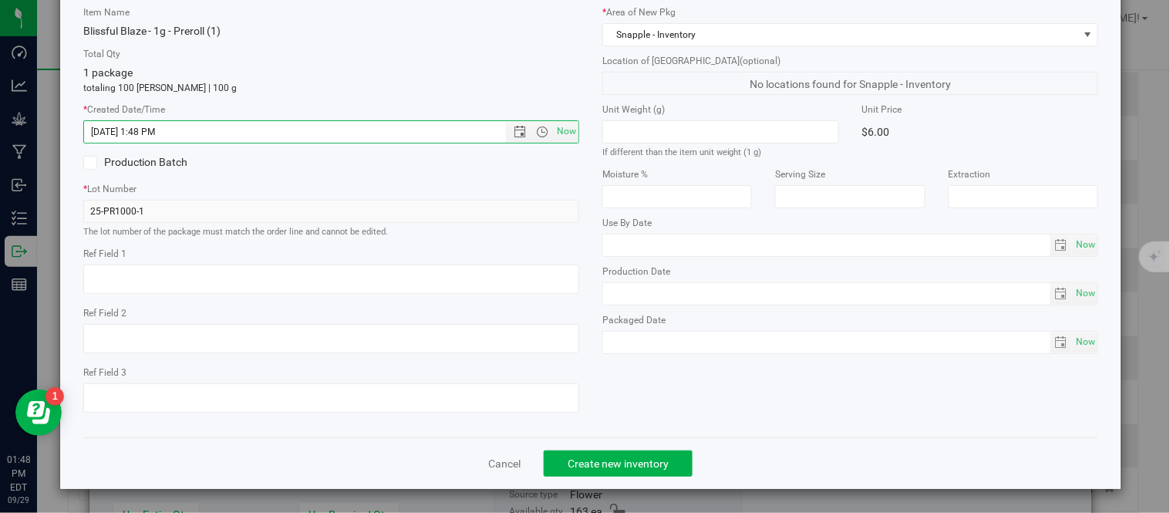
scroll to position [97, 0]
click at [622, 461] on span "Create new inventory" at bounding box center [618, 463] width 101 height 12
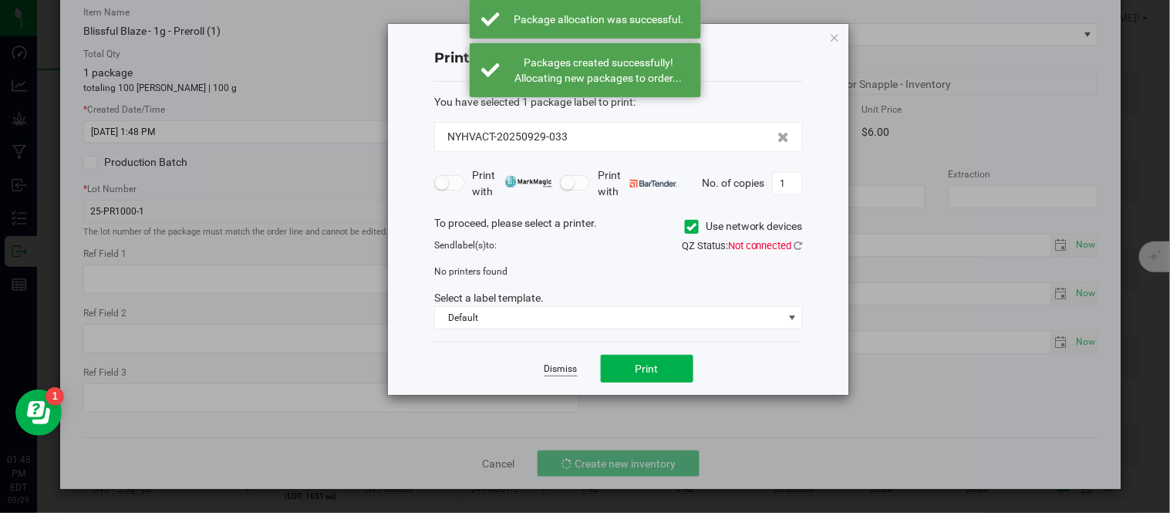
click at [567, 370] on link "Dismiss" at bounding box center [561, 369] width 33 height 13
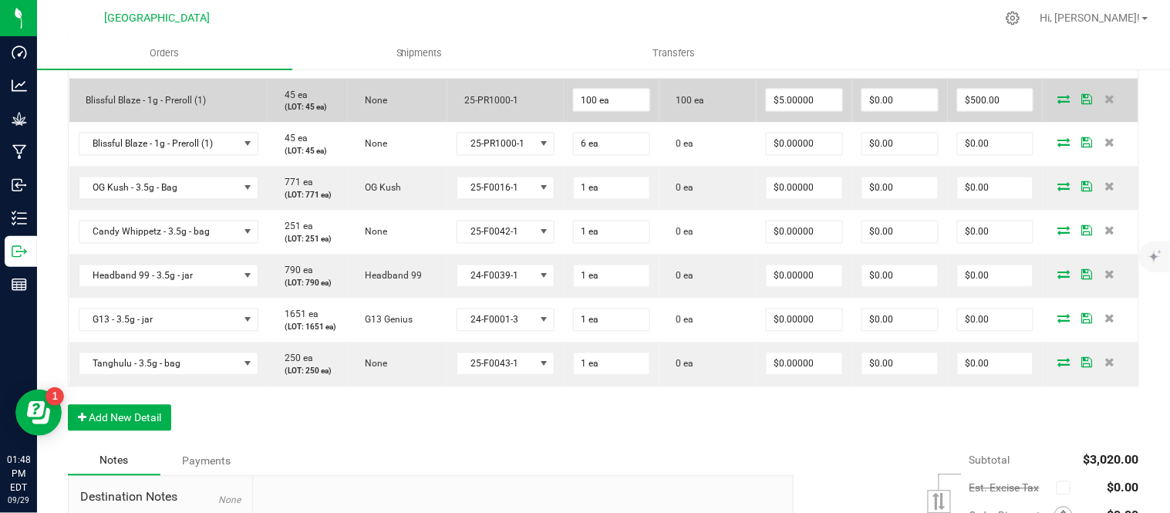
scroll to position [685, 0]
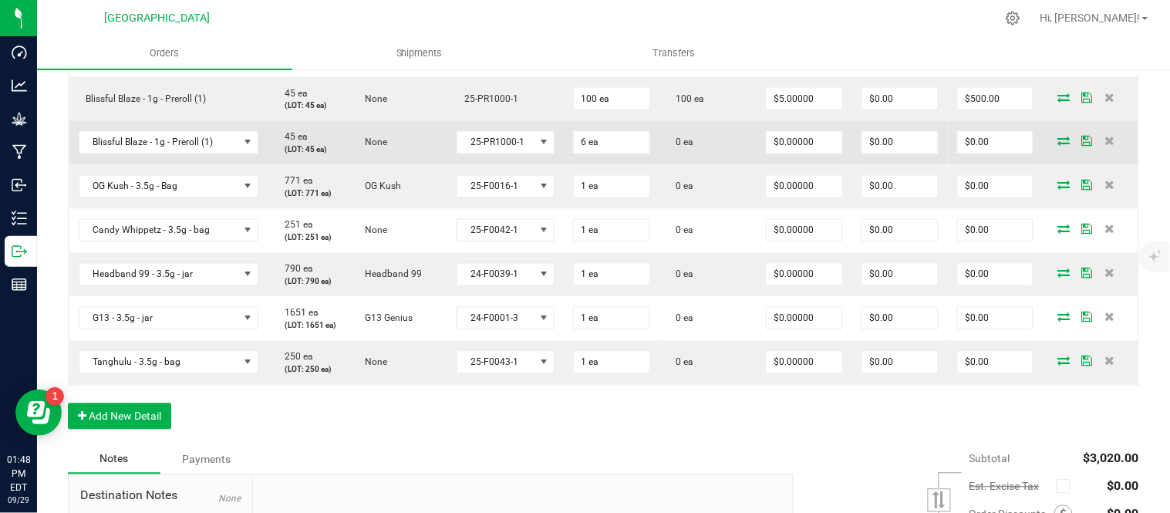
click at [1058, 146] on icon at bounding box center [1064, 141] width 12 height 9
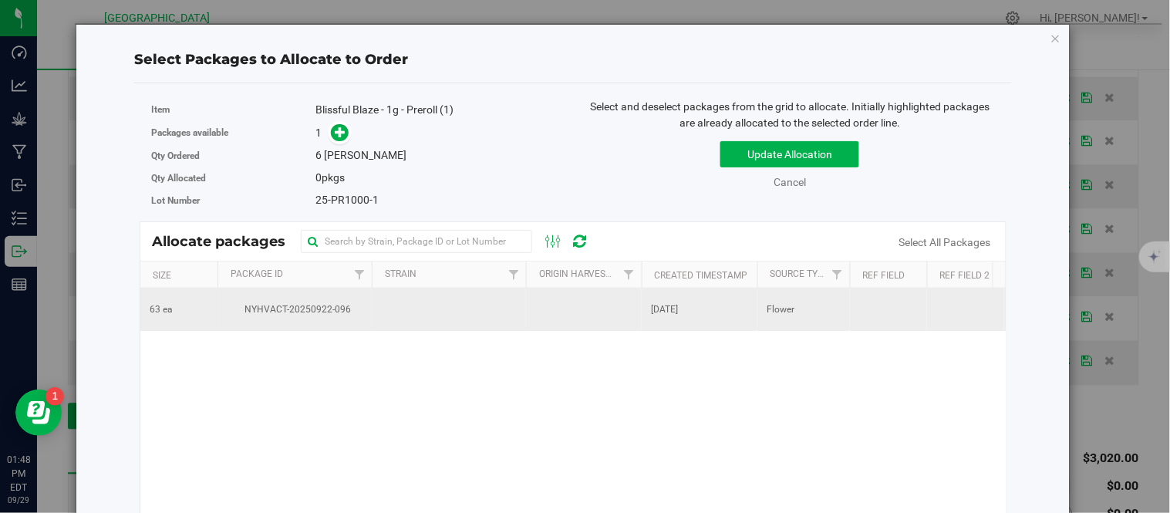
click at [370, 309] on td "NYHVACT-20250922-096" at bounding box center [295, 310] width 154 height 42
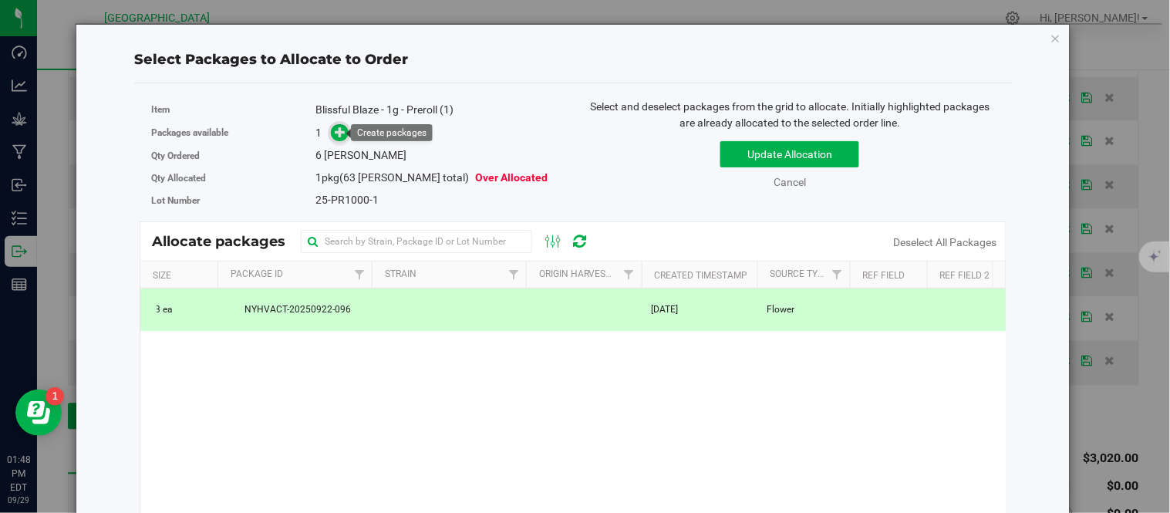
click at [340, 135] on icon at bounding box center [341, 132] width 11 height 11
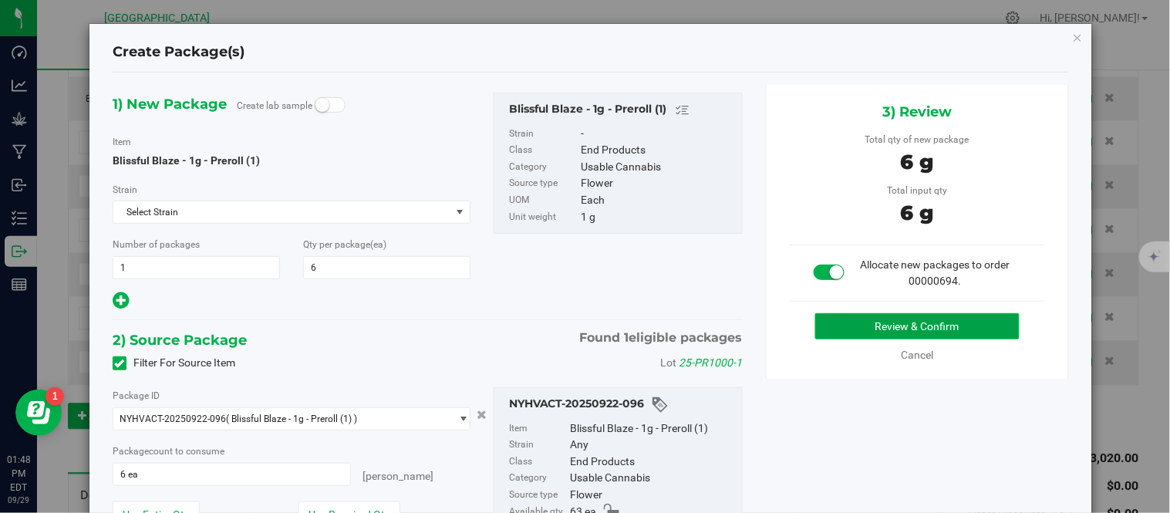
click at [859, 320] on button "Review & Confirm" at bounding box center [917, 326] width 204 height 26
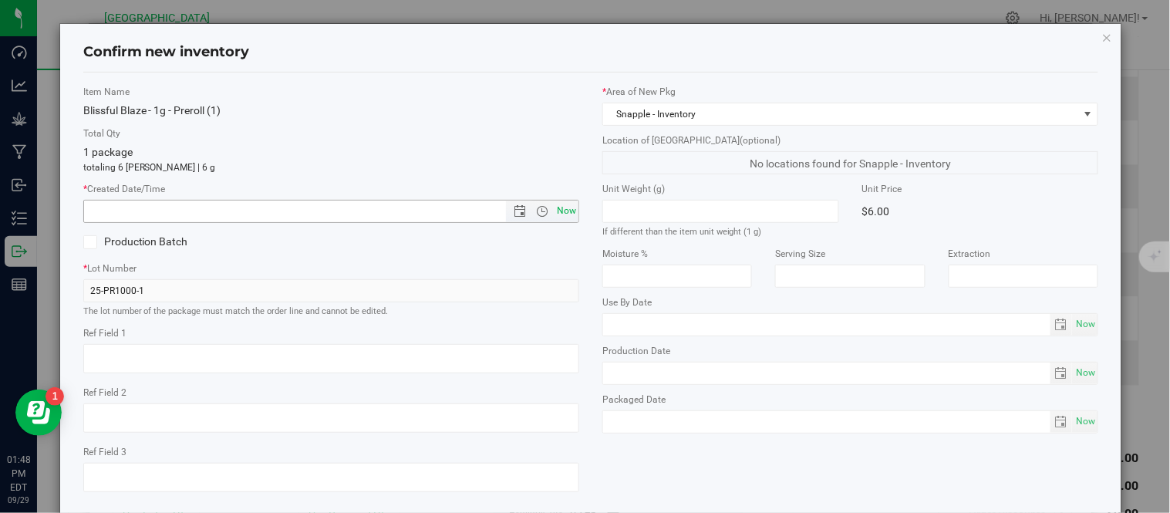
click at [567, 213] on span "Now" at bounding box center [567, 211] width 26 height 22
type input "[DATE] 1:48 PM"
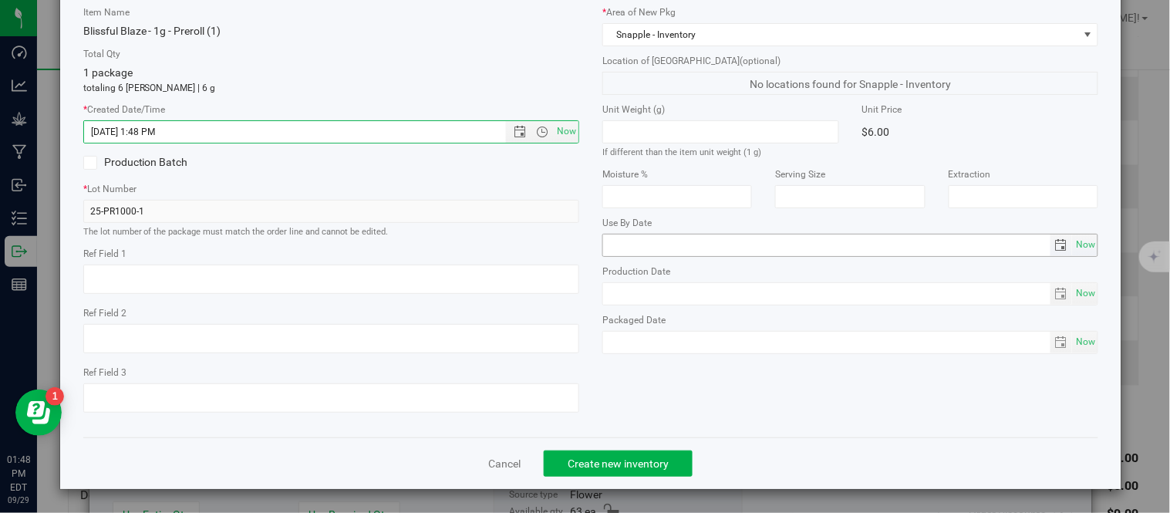
scroll to position [97, 0]
click at [648, 452] on button "Create new inventory" at bounding box center [618, 464] width 149 height 26
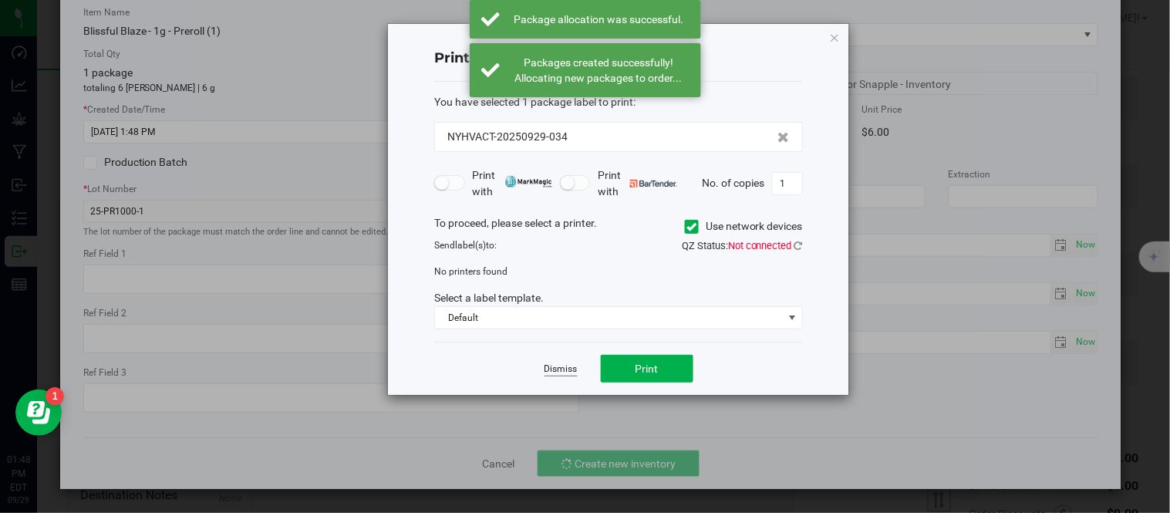
click at [563, 368] on link "Dismiss" at bounding box center [561, 369] width 33 height 13
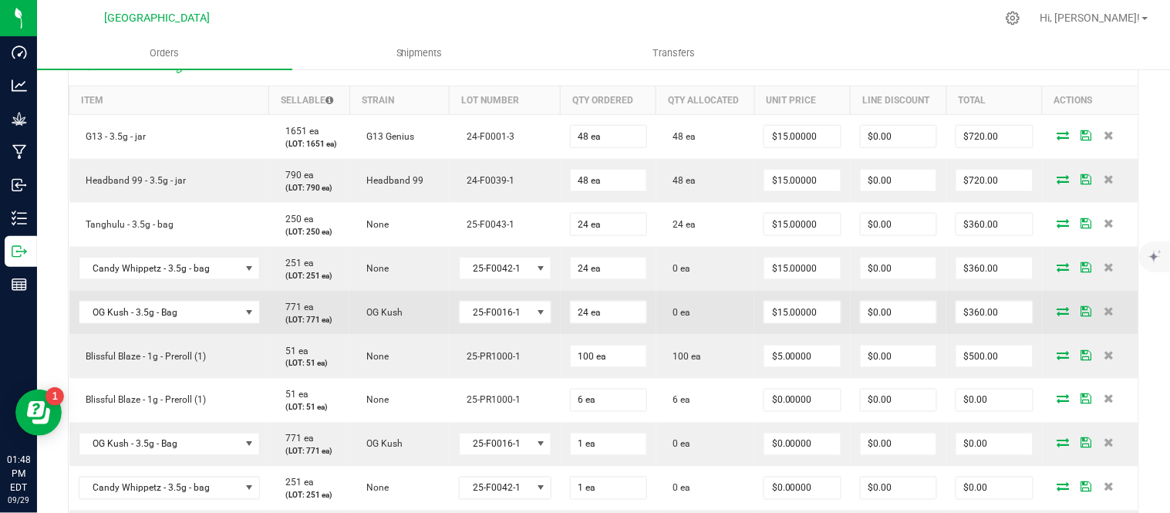
scroll to position [428, 0]
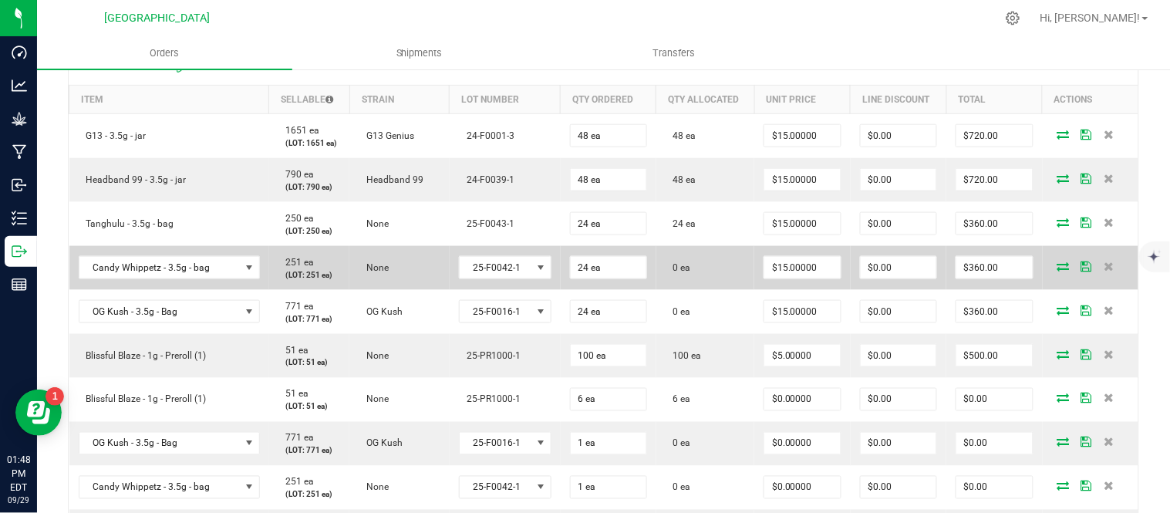
click at [1058, 271] on icon at bounding box center [1064, 266] width 12 height 9
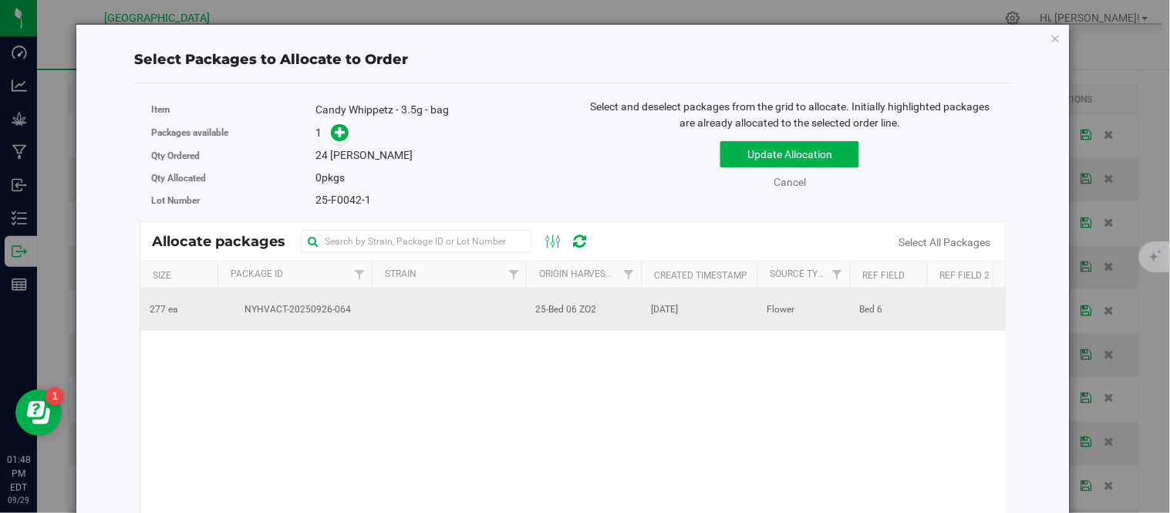
click at [293, 310] on span "NYHVACT-20250926-064" at bounding box center [295, 309] width 136 height 15
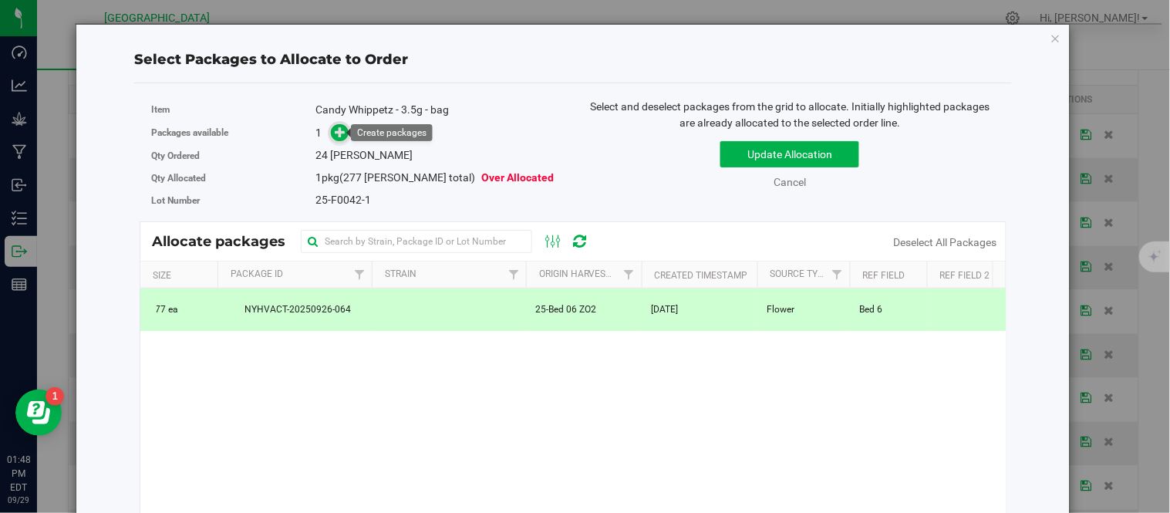
click at [344, 132] on icon at bounding box center [341, 132] width 11 height 11
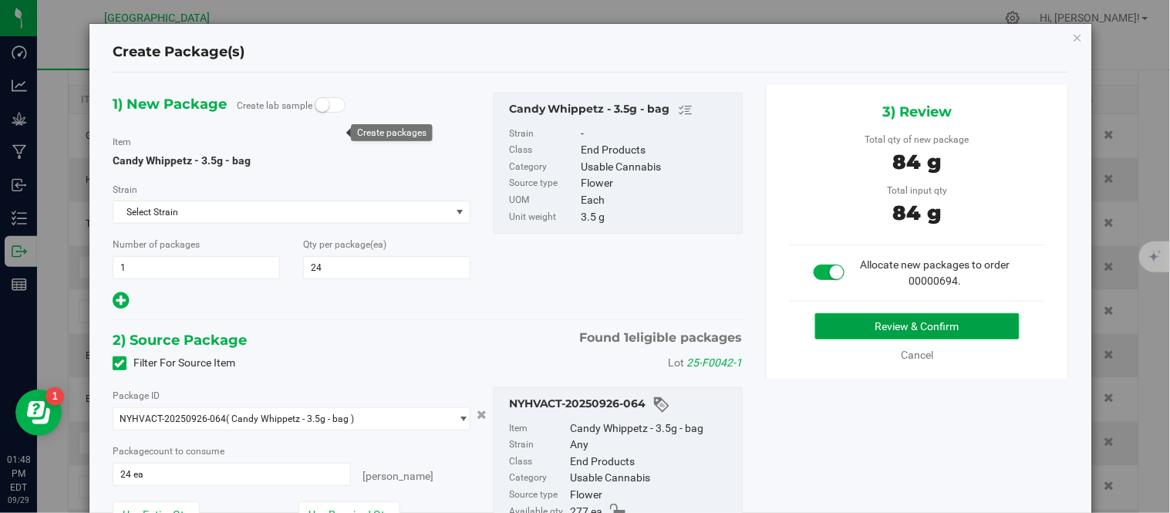
click at [900, 315] on button "Review & Confirm" at bounding box center [917, 326] width 204 height 26
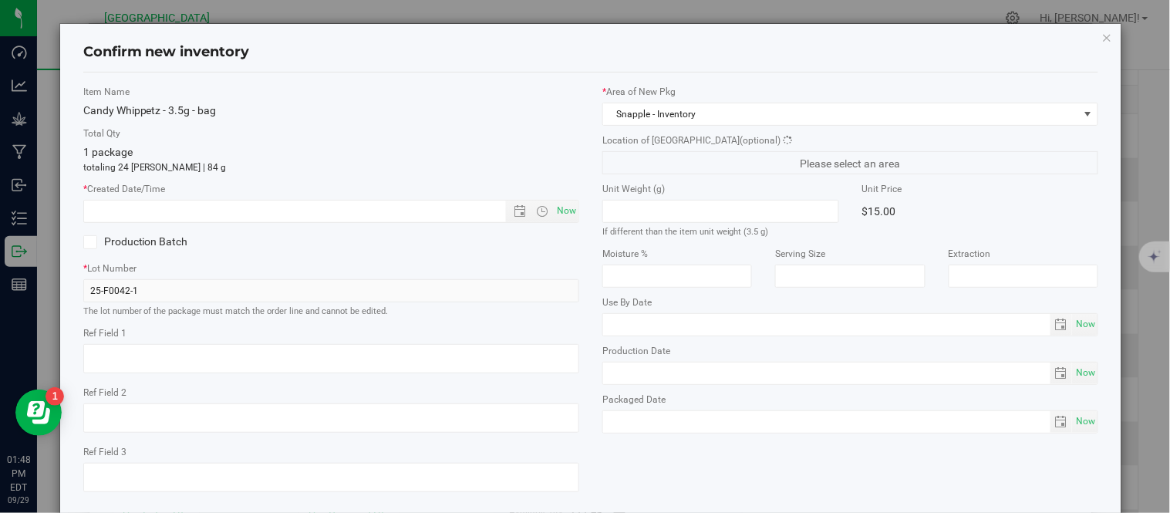
type textarea "Bed 6"
click at [554, 214] on span "Now" at bounding box center [567, 211] width 26 height 22
type input "[DATE] 1:48 PM"
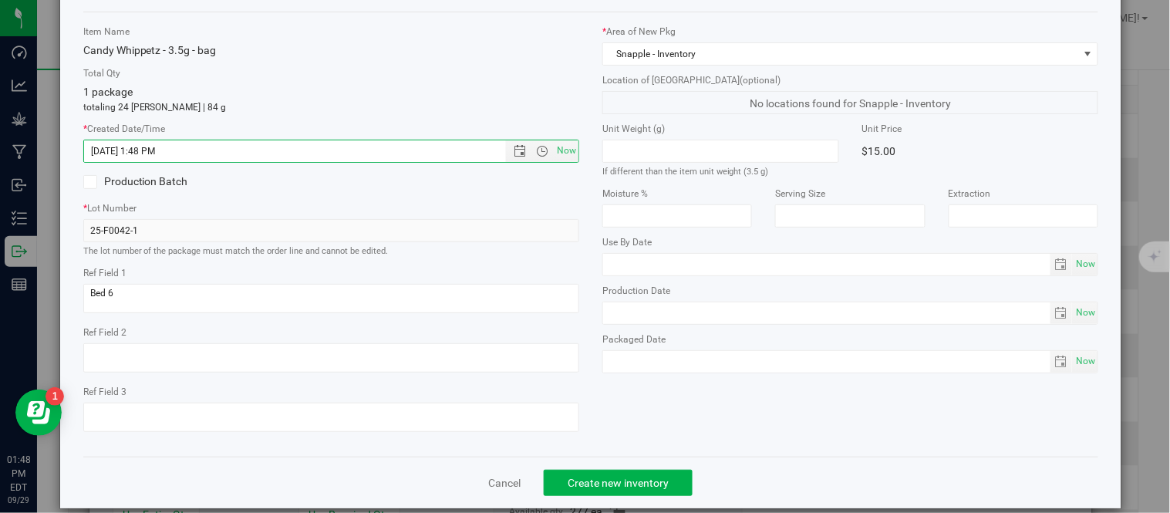
scroll to position [97, 0]
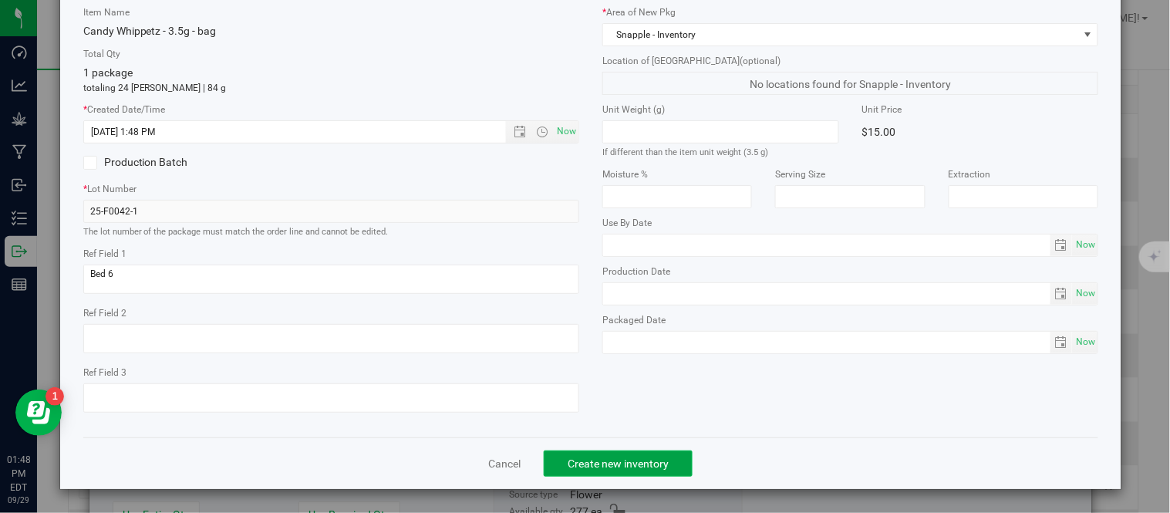
click at [611, 465] on span "Create new inventory" at bounding box center [618, 463] width 101 height 12
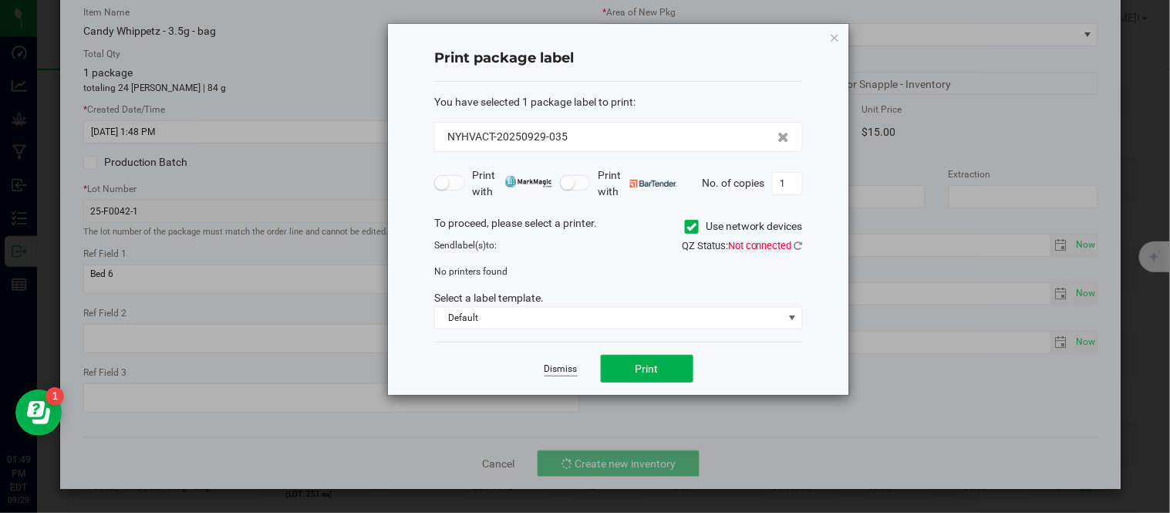
click at [556, 372] on link "Dismiss" at bounding box center [561, 369] width 33 height 13
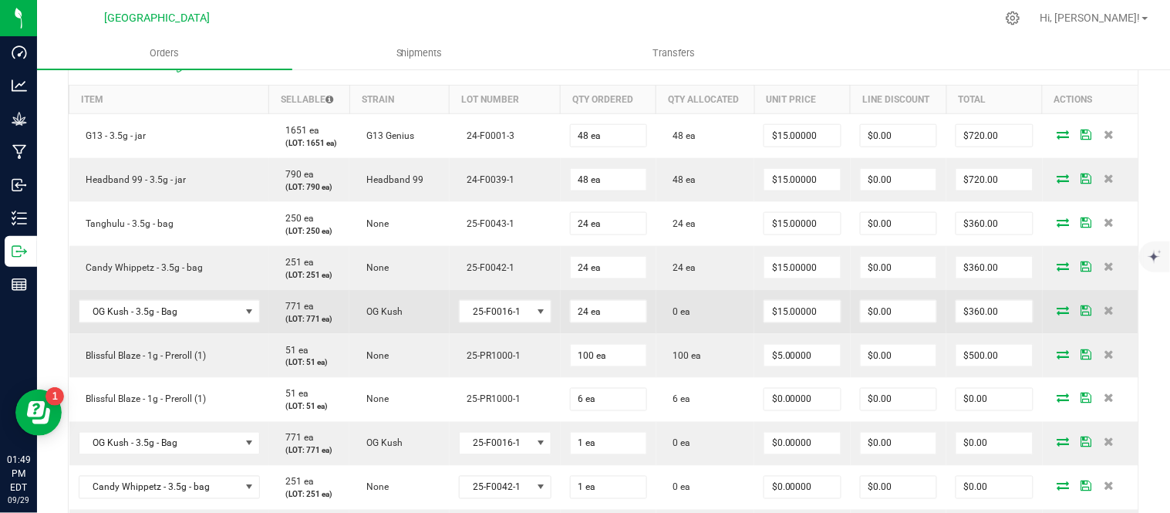
click at [1058, 315] on icon at bounding box center [1064, 309] width 12 height 9
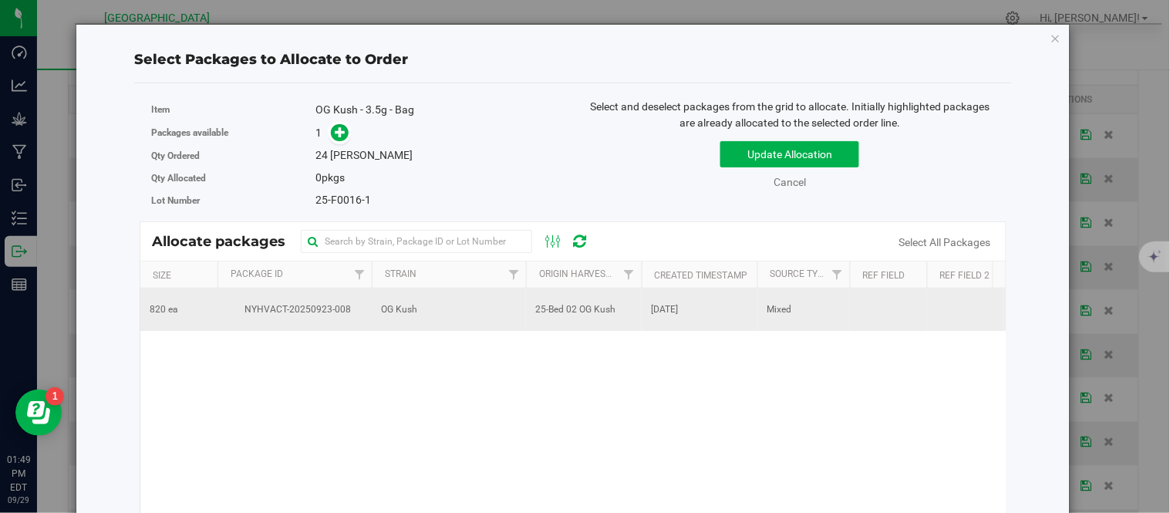
click at [390, 318] on td "OG Kush" at bounding box center [449, 310] width 154 height 42
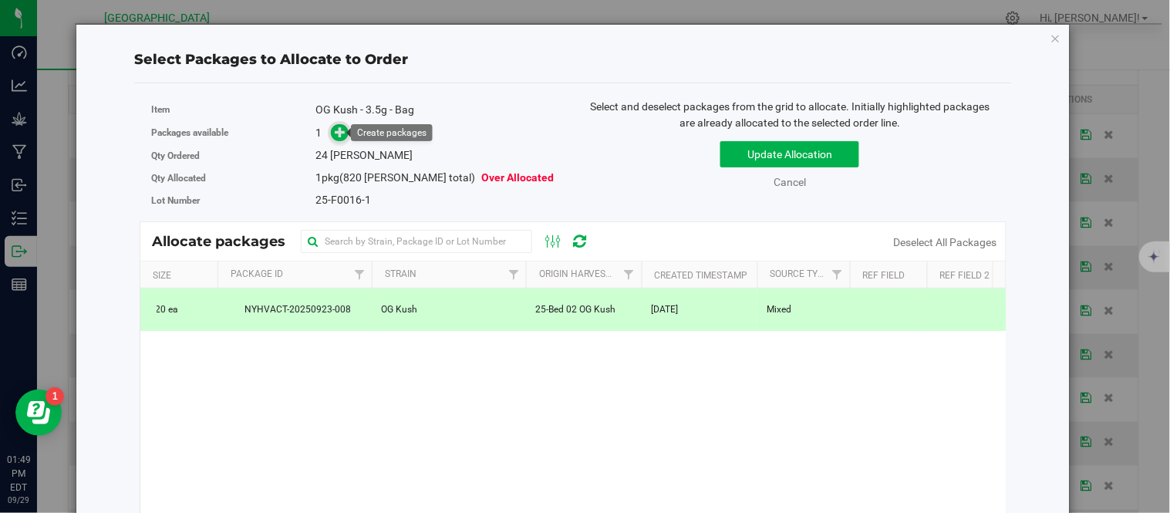
click at [341, 127] on icon at bounding box center [341, 132] width 11 height 11
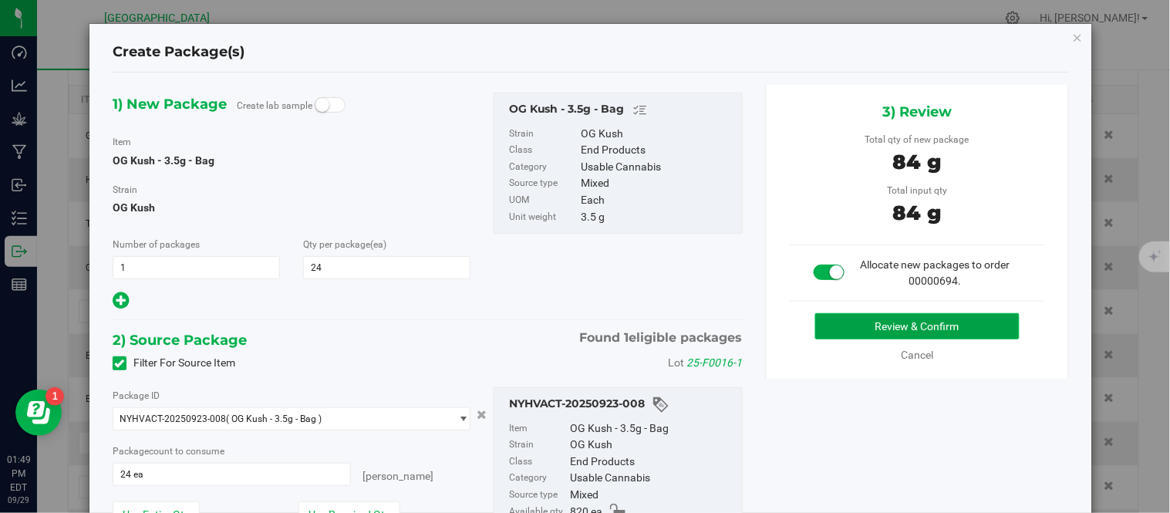
click at [963, 322] on button "Review & Confirm" at bounding box center [917, 326] width 204 height 26
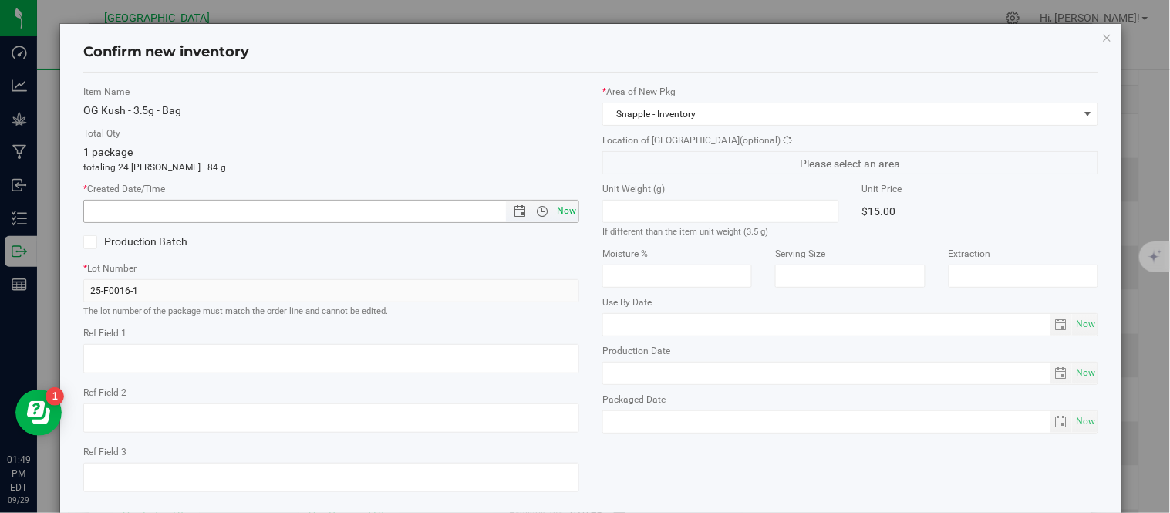
click at [566, 212] on span "Now" at bounding box center [567, 211] width 26 height 22
type input "[DATE] 1:49 PM"
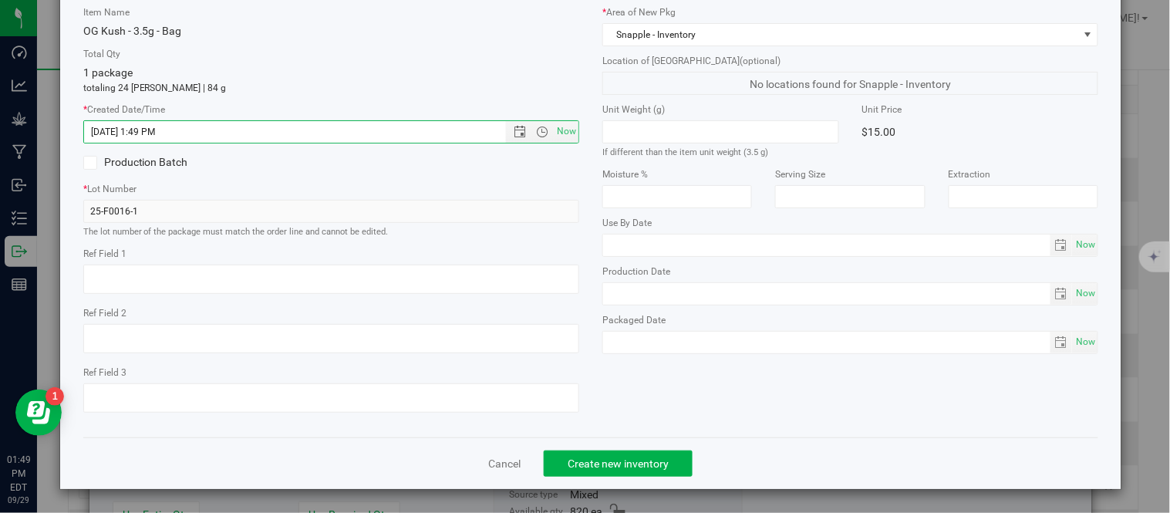
scroll to position [97, 0]
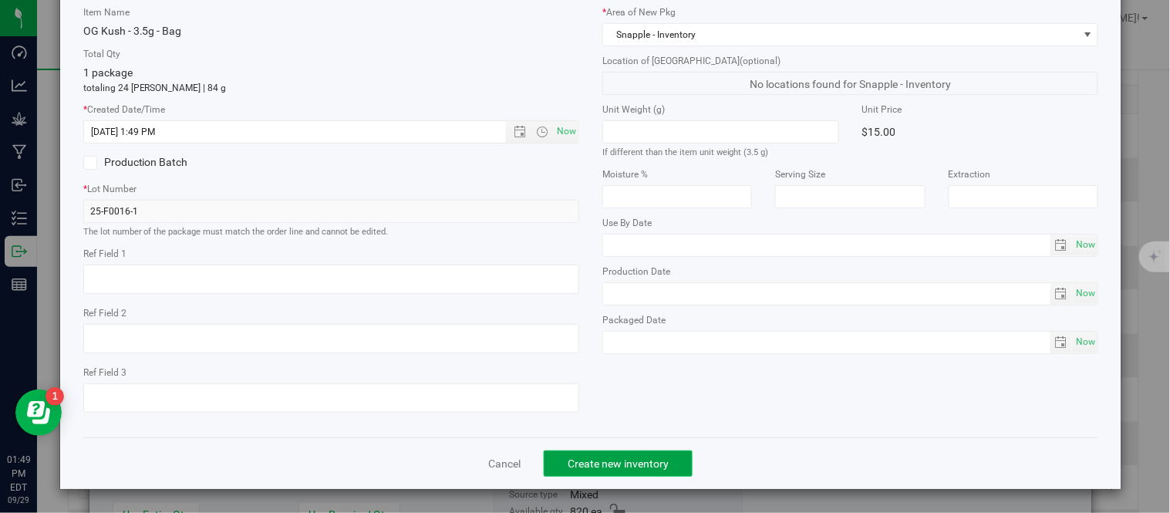
click at [596, 468] on span "Create new inventory" at bounding box center [618, 463] width 101 height 12
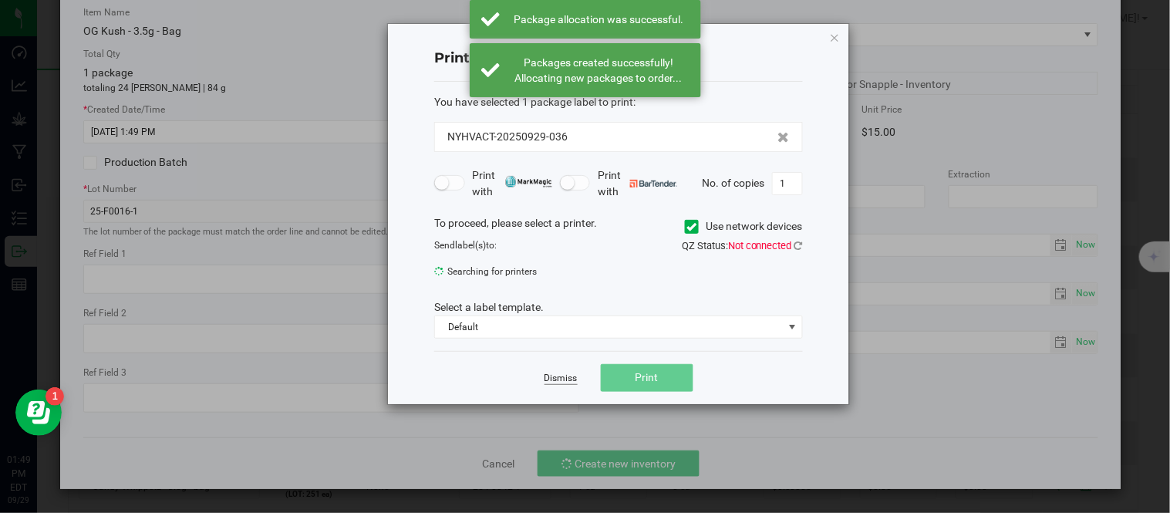
click at [565, 374] on link "Dismiss" at bounding box center [561, 378] width 33 height 13
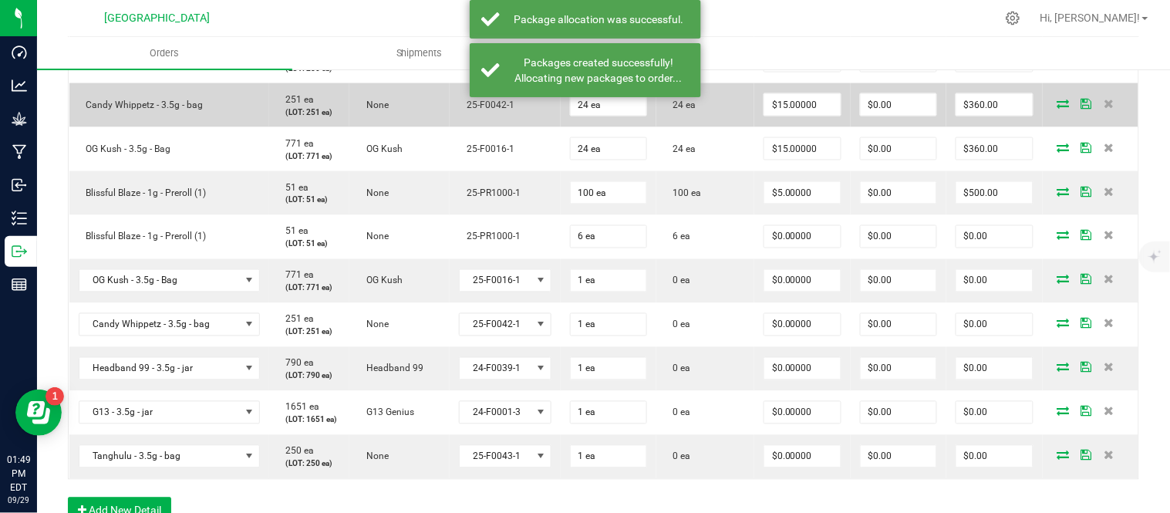
scroll to position [599, 0]
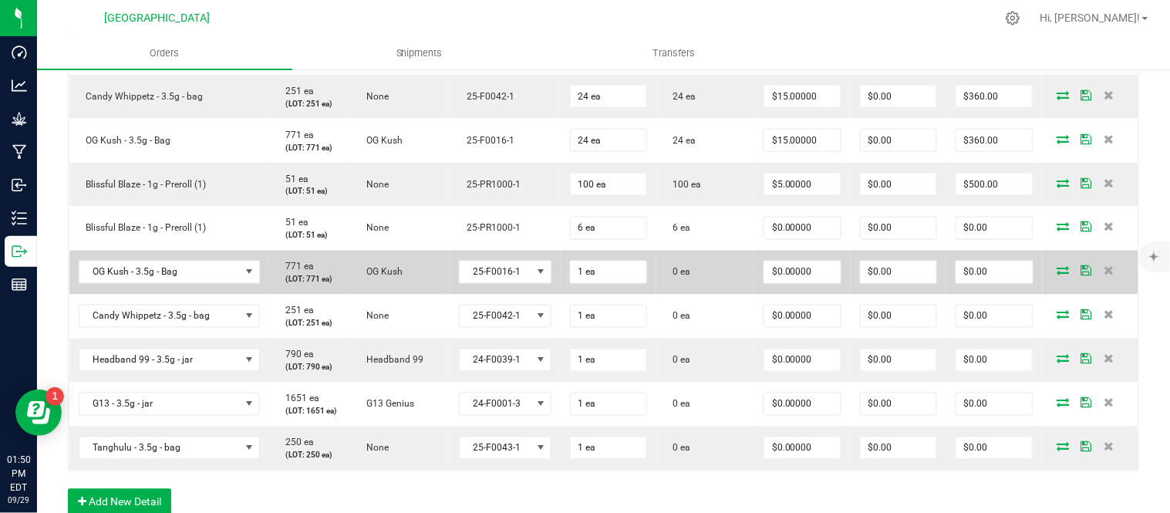
click at [1058, 275] on icon at bounding box center [1064, 270] width 12 height 9
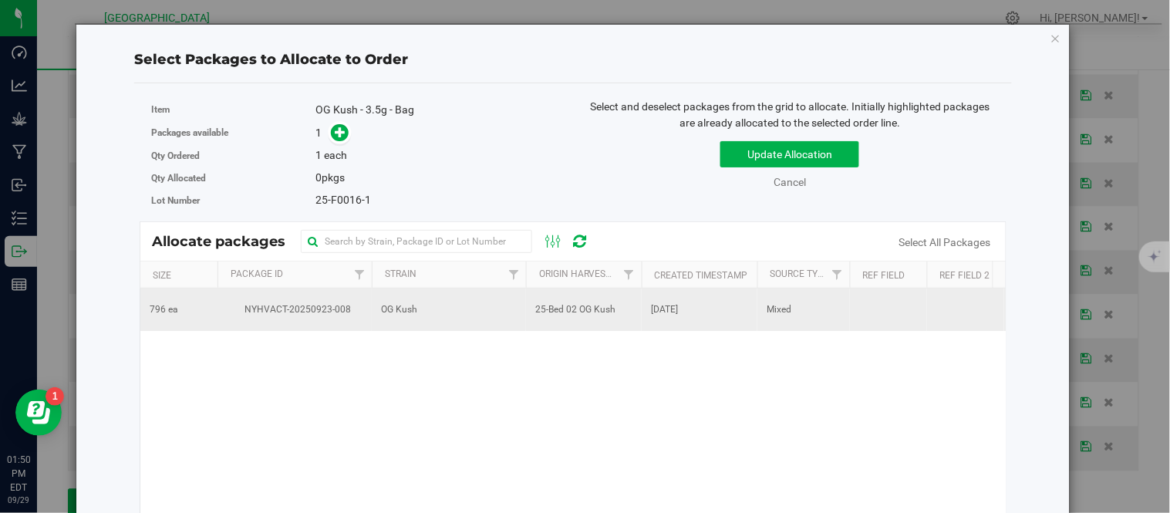
click at [399, 312] on span "OG Kush" at bounding box center [399, 309] width 36 height 15
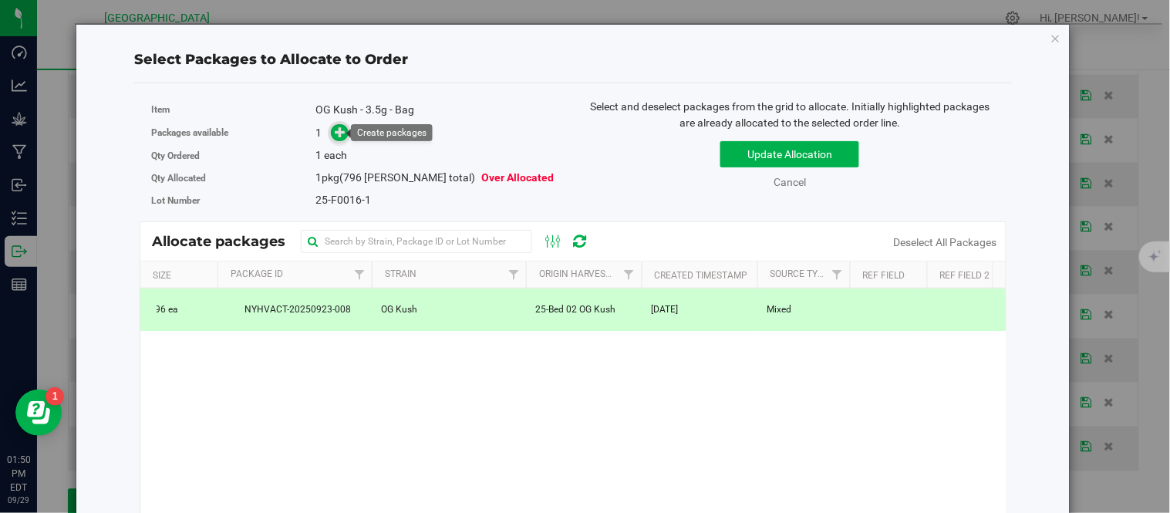
click at [337, 137] on icon at bounding box center [341, 132] width 11 height 11
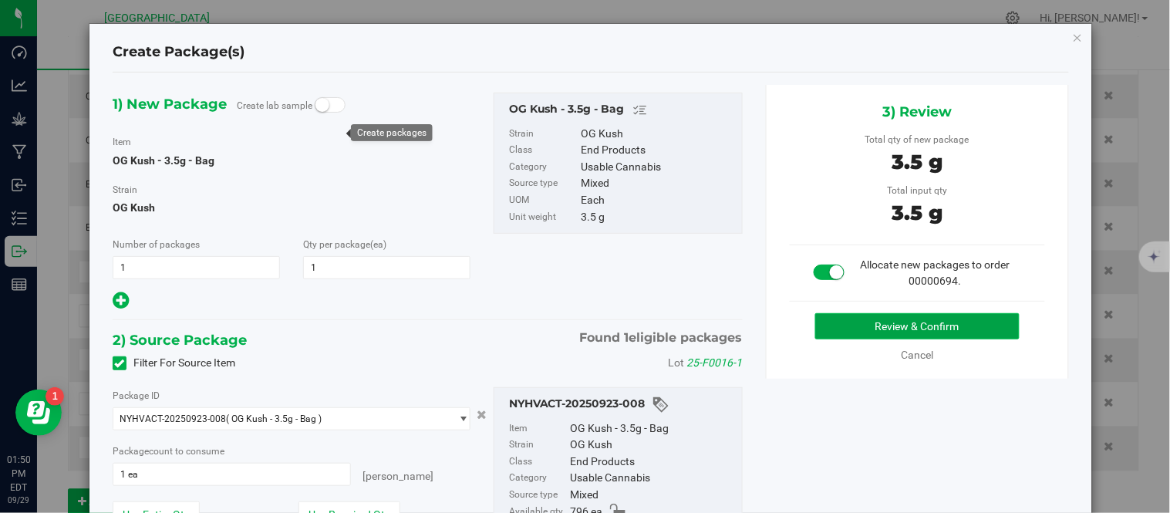
click at [852, 322] on button "Review & Confirm" at bounding box center [917, 326] width 204 height 26
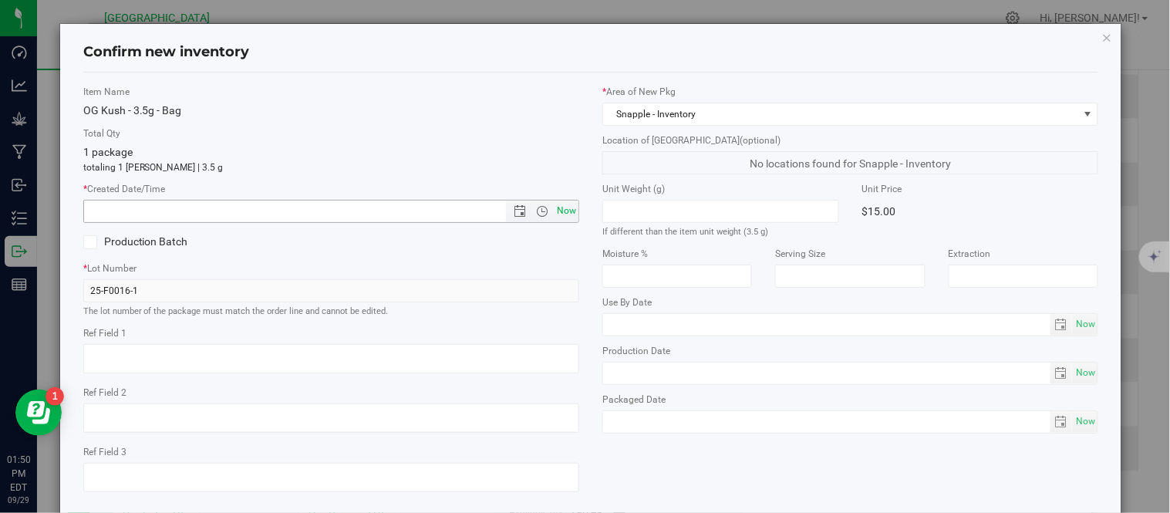
click at [556, 211] on span "Now" at bounding box center [567, 211] width 26 height 22
type input "[DATE] 1:50 PM"
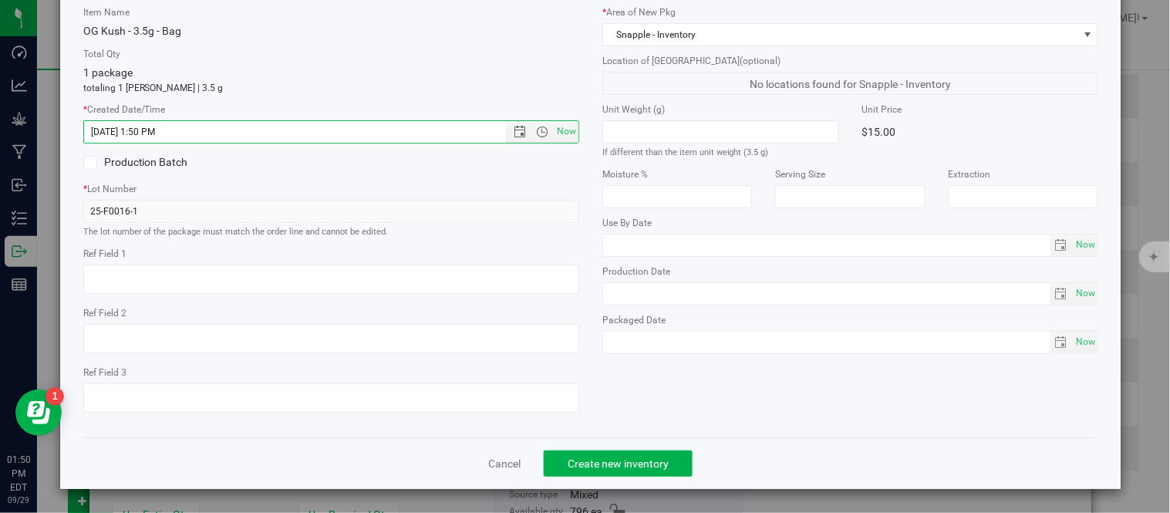
scroll to position [97, 0]
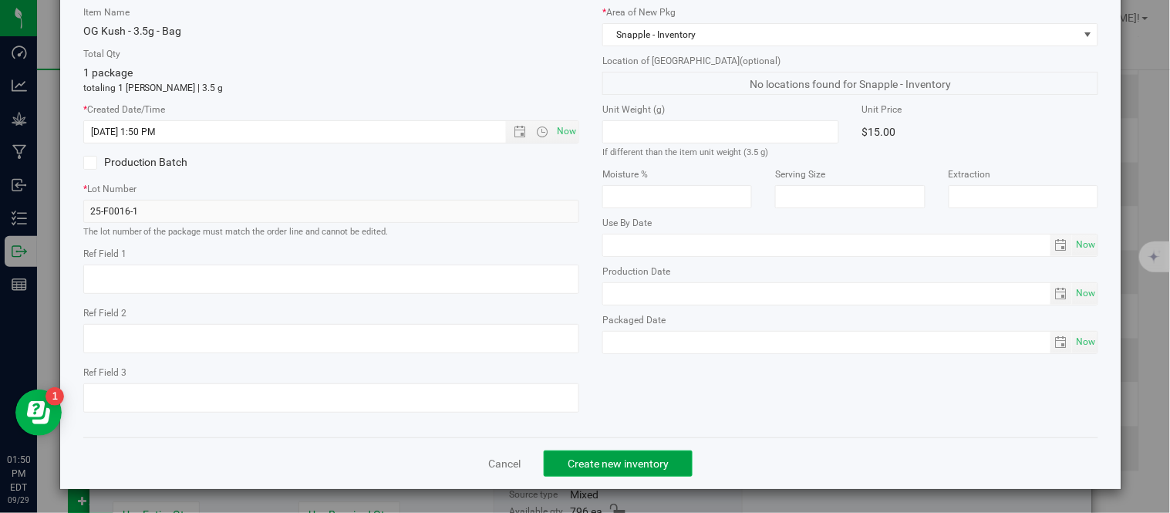
click at [639, 459] on span "Create new inventory" at bounding box center [618, 463] width 101 height 12
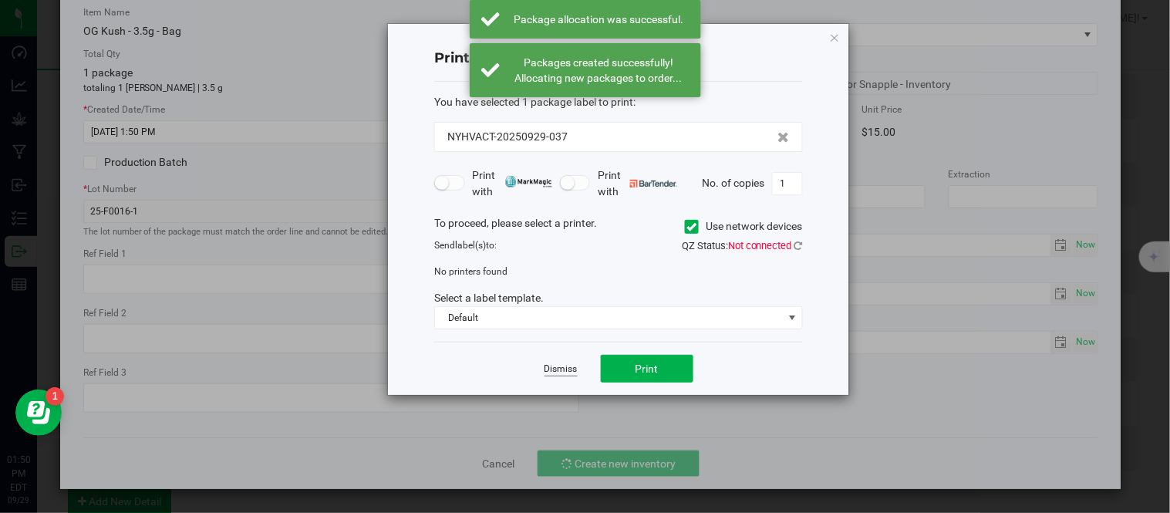
click at [563, 373] on link "Dismiss" at bounding box center [561, 369] width 33 height 13
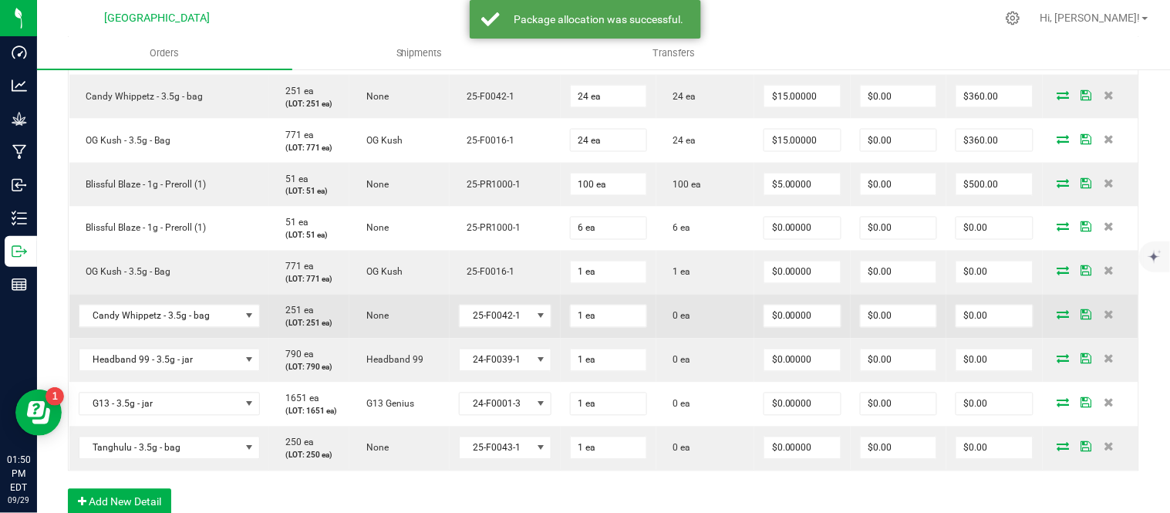
click at [1059, 319] on icon at bounding box center [1064, 314] width 12 height 9
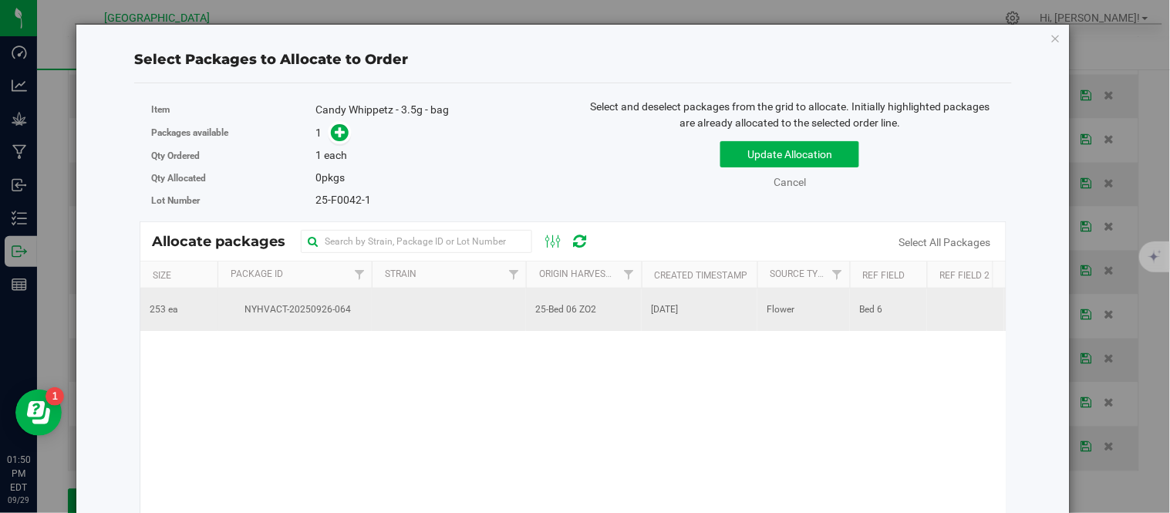
click at [338, 302] on span "NYHVACT-20250926-064" at bounding box center [295, 309] width 136 height 15
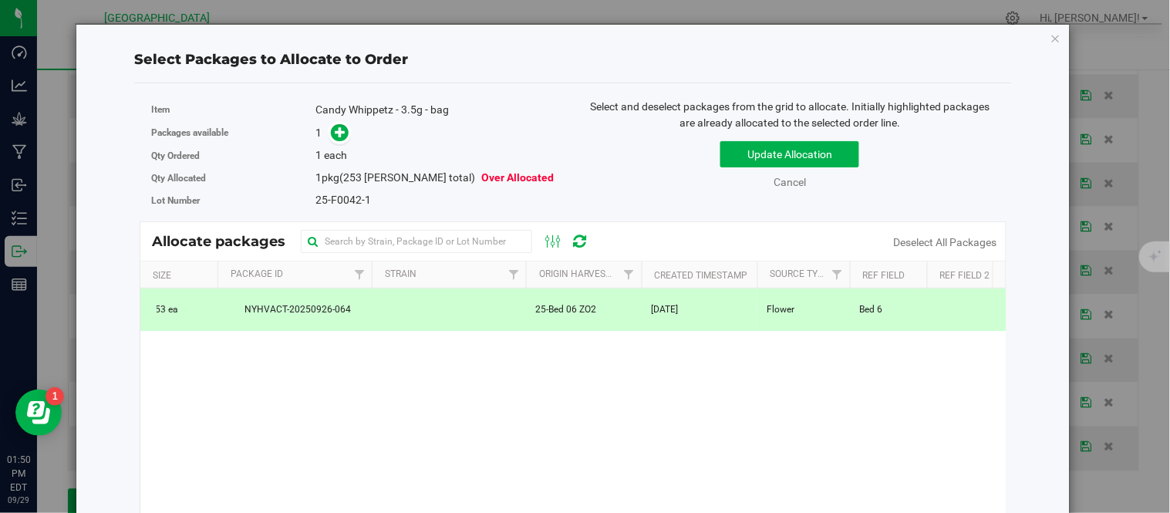
click at [343, 124] on span at bounding box center [336, 133] width 25 height 18
click at [343, 135] on icon at bounding box center [341, 132] width 11 height 11
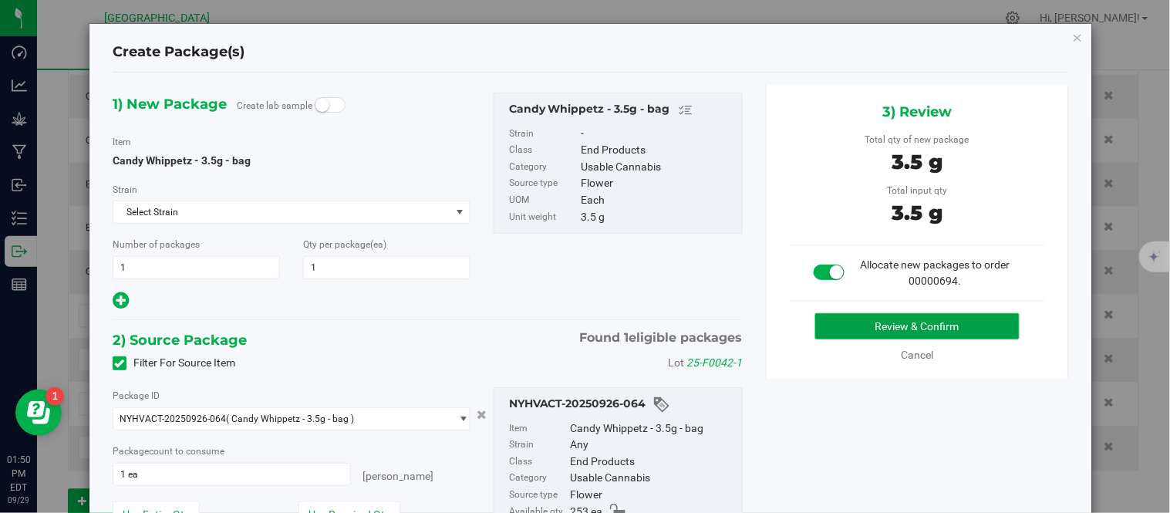
click at [886, 322] on button "Review & Confirm" at bounding box center [917, 326] width 204 height 26
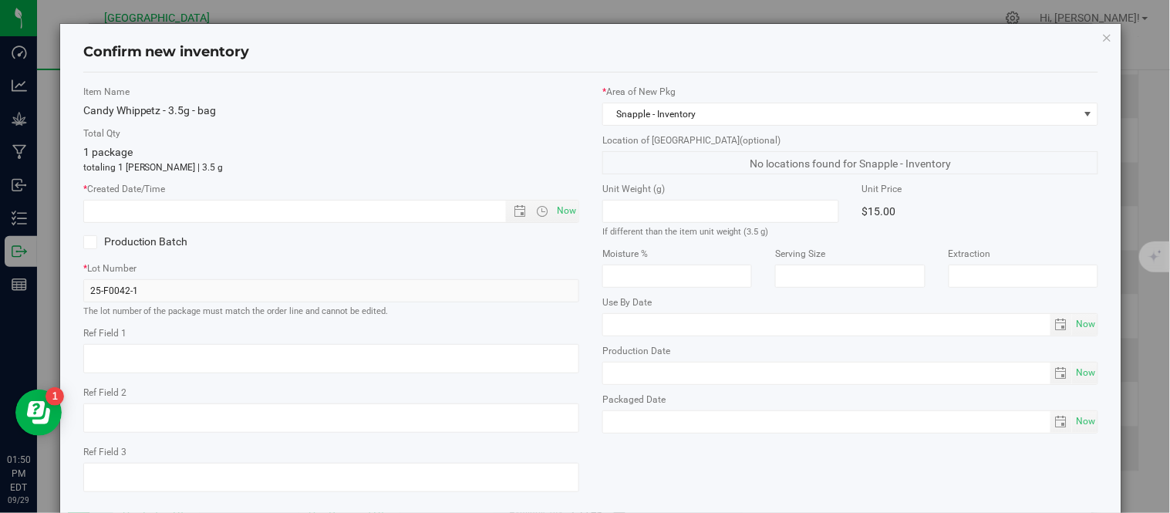
type textarea "Bed 6"
click at [561, 211] on span "Now" at bounding box center [567, 211] width 26 height 22
type input "[DATE] 1:50 PM"
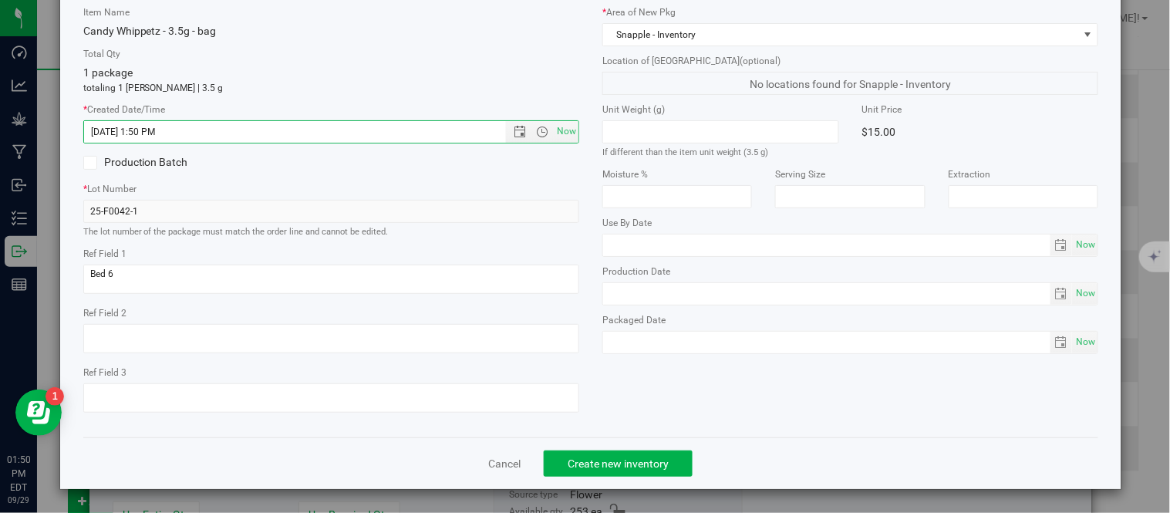
scroll to position [97, 0]
click at [623, 459] on span "Create new inventory" at bounding box center [618, 463] width 101 height 12
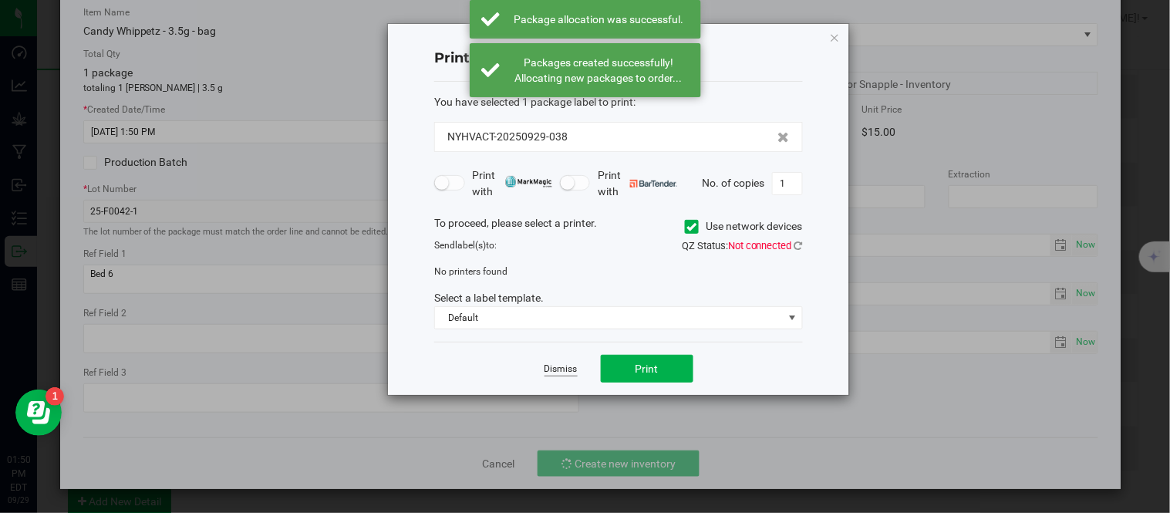
click at [575, 368] on link "Dismiss" at bounding box center [561, 369] width 33 height 13
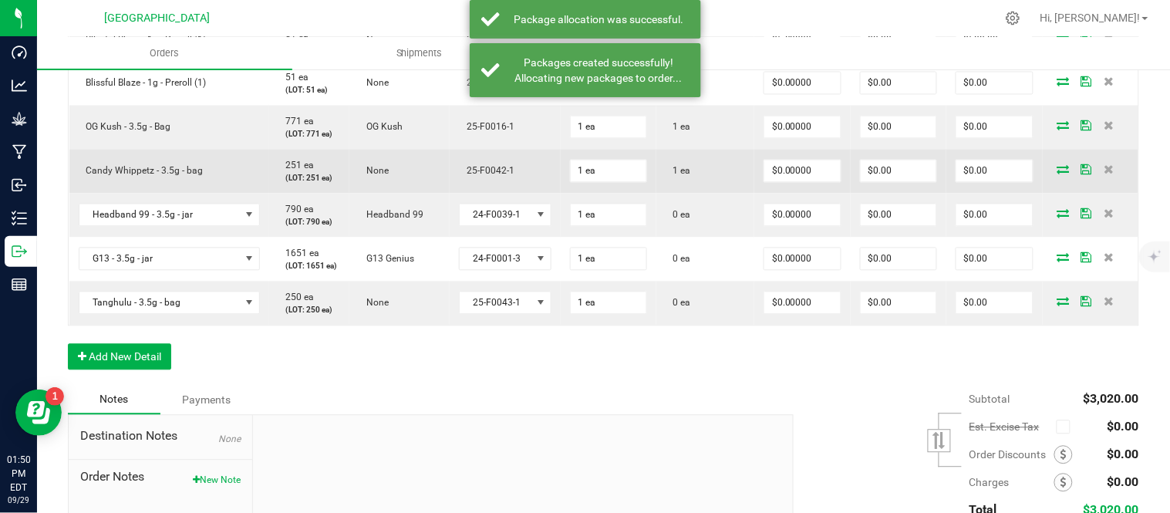
scroll to position [771, 0]
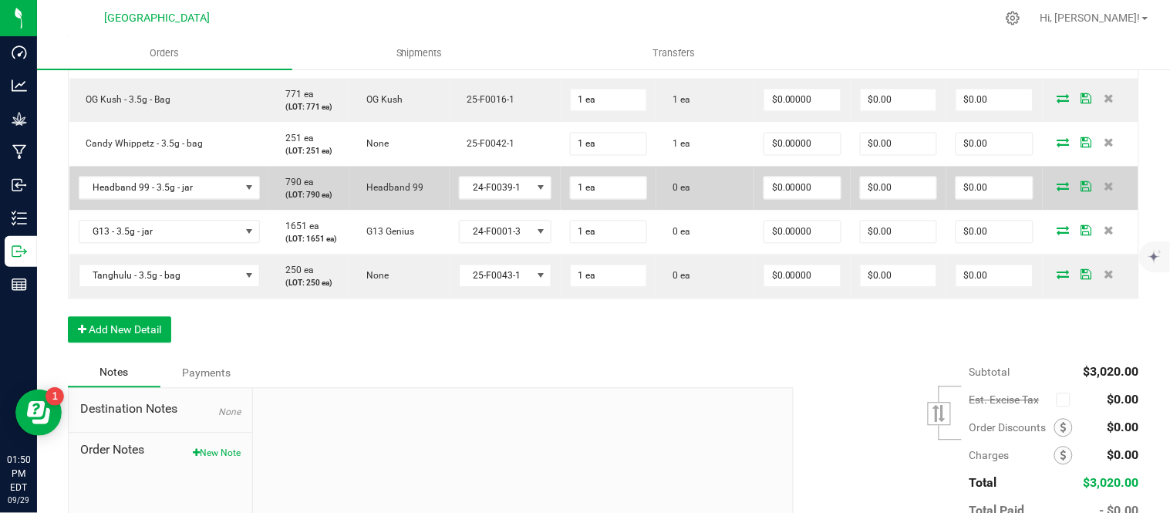
click at [1058, 191] on icon at bounding box center [1064, 186] width 12 height 9
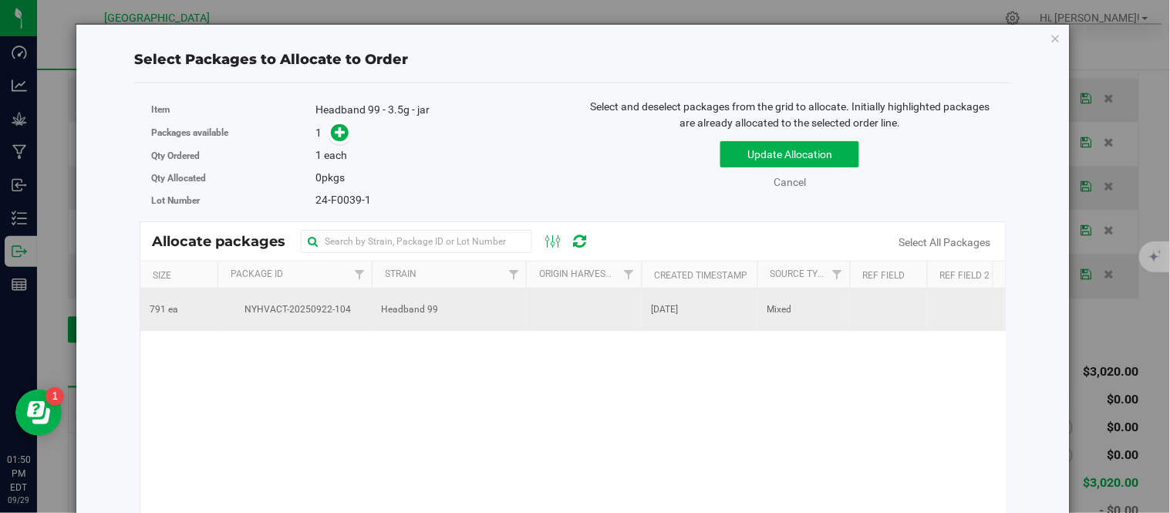
click at [418, 311] on span "Headband 99" at bounding box center [409, 309] width 57 height 15
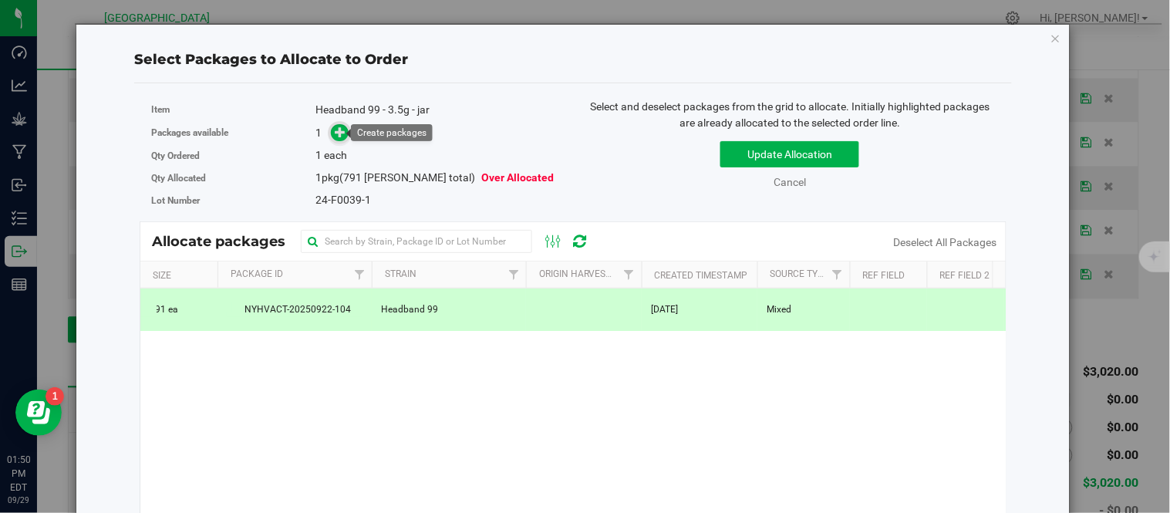
click at [339, 131] on icon at bounding box center [341, 132] width 11 height 11
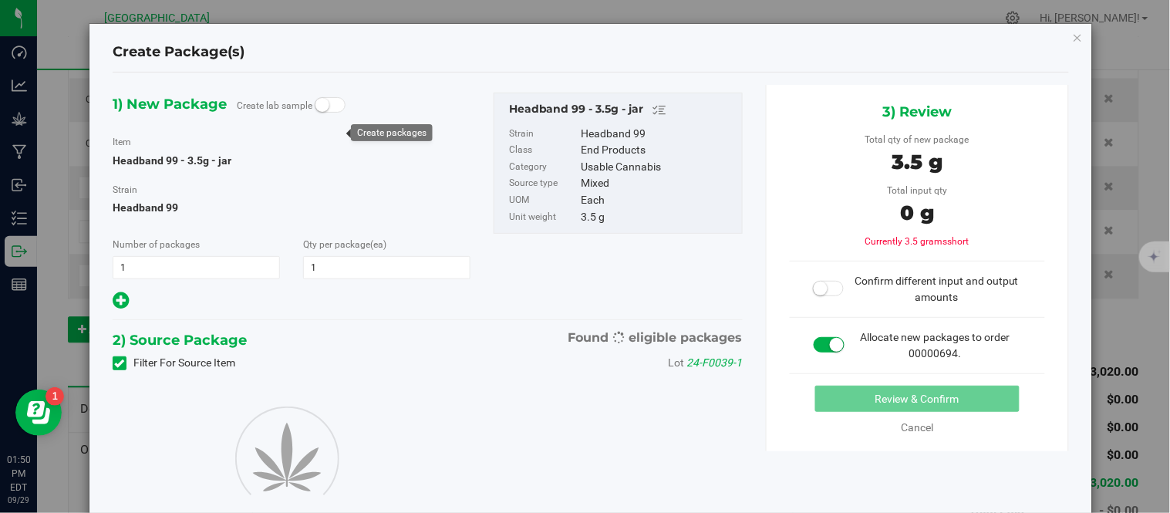
type input "1"
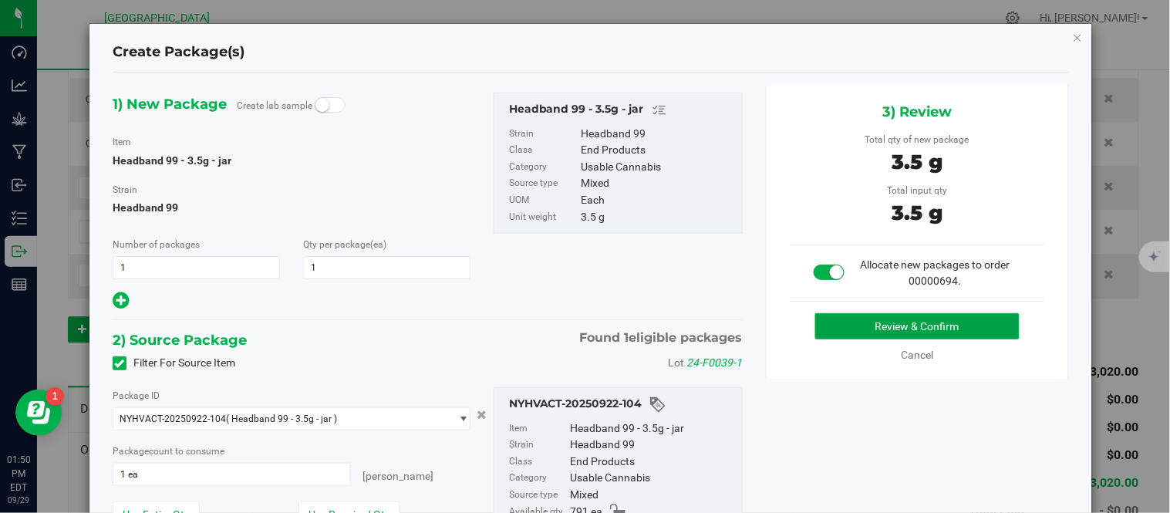
click at [842, 332] on button "Review & Confirm" at bounding box center [917, 326] width 204 height 26
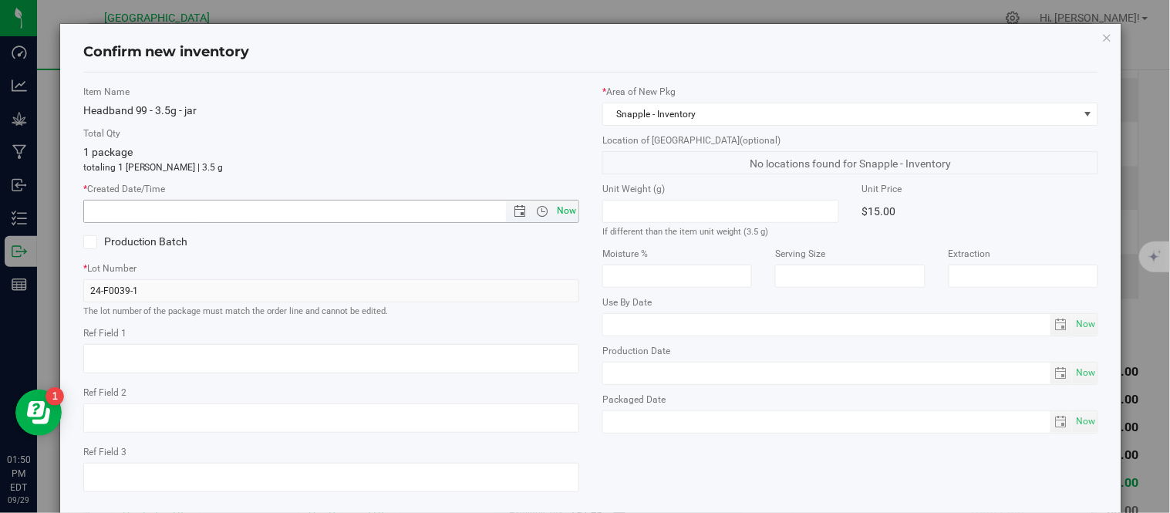
click at [559, 220] on span "Now" at bounding box center [567, 211] width 26 height 22
type input "[DATE] 1:50 PM"
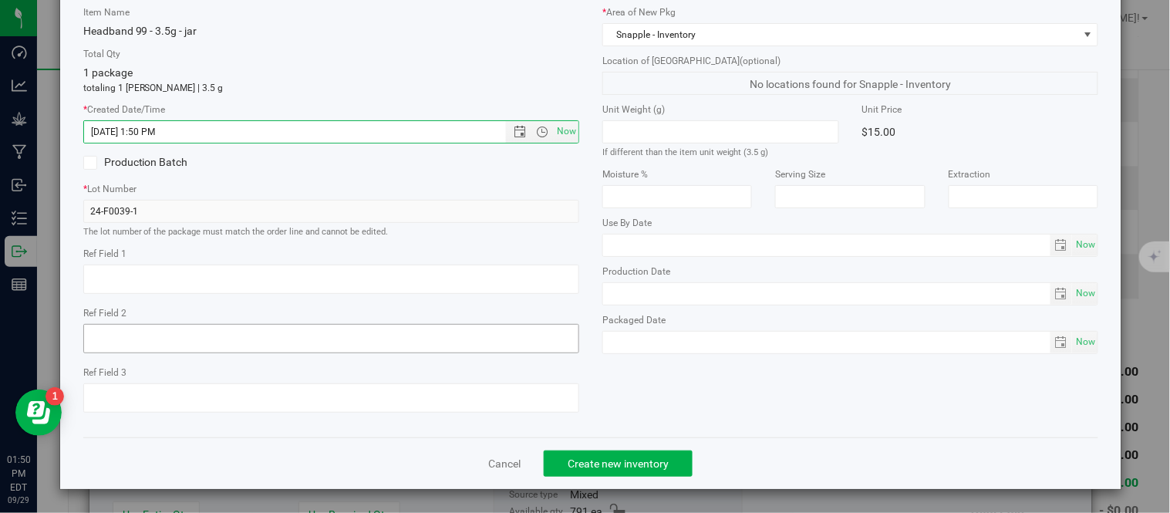
scroll to position [97, 0]
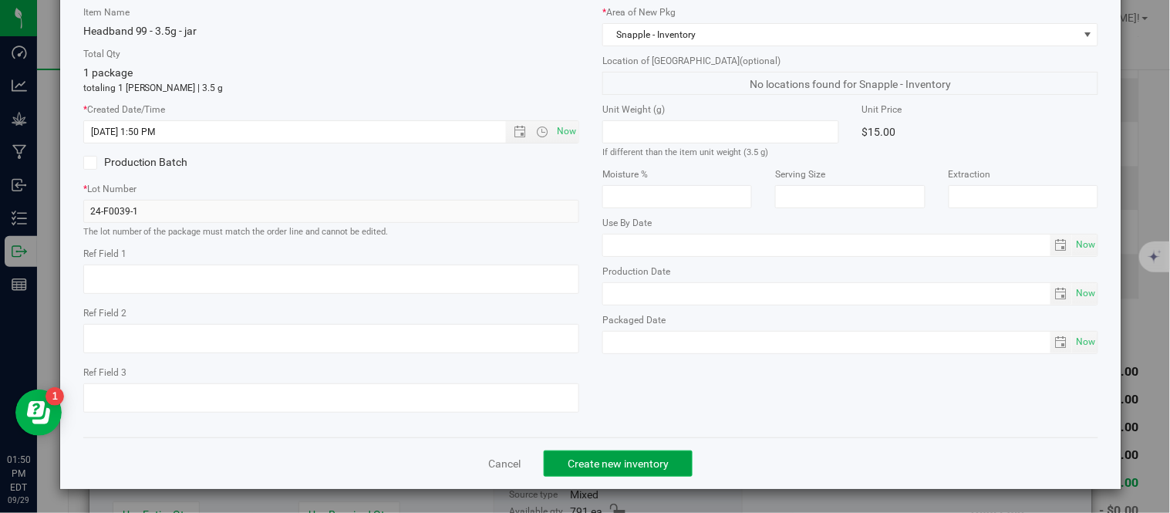
click at [641, 468] on span "Create new inventory" at bounding box center [618, 463] width 101 height 12
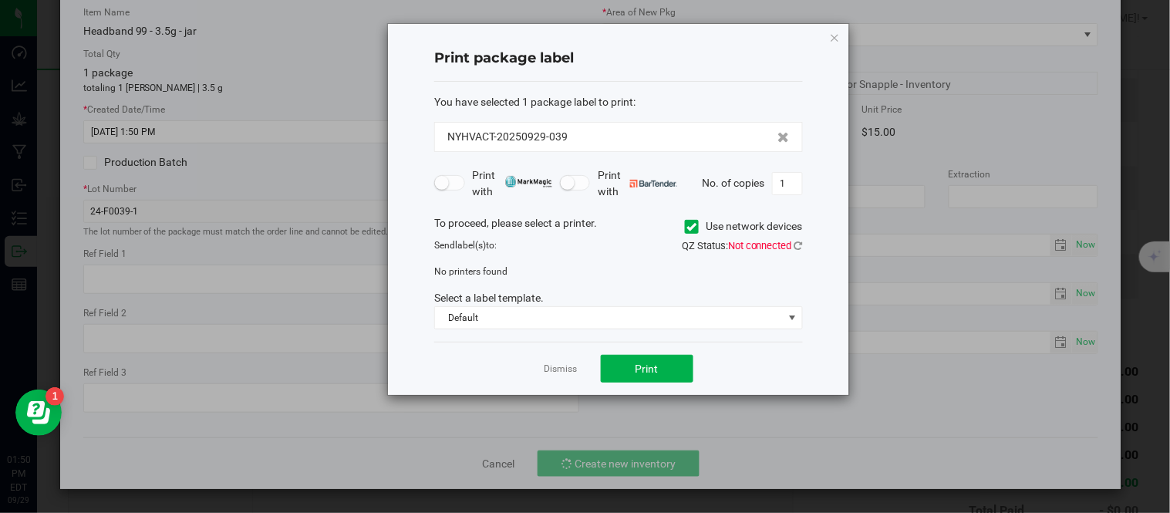
click at [569, 380] on div "Dismiss Print" at bounding box center [618, 368] width 369 height 53
click at [574, 366] on link "Dismiss" at bounding box center [561, 369] width 33 height 13
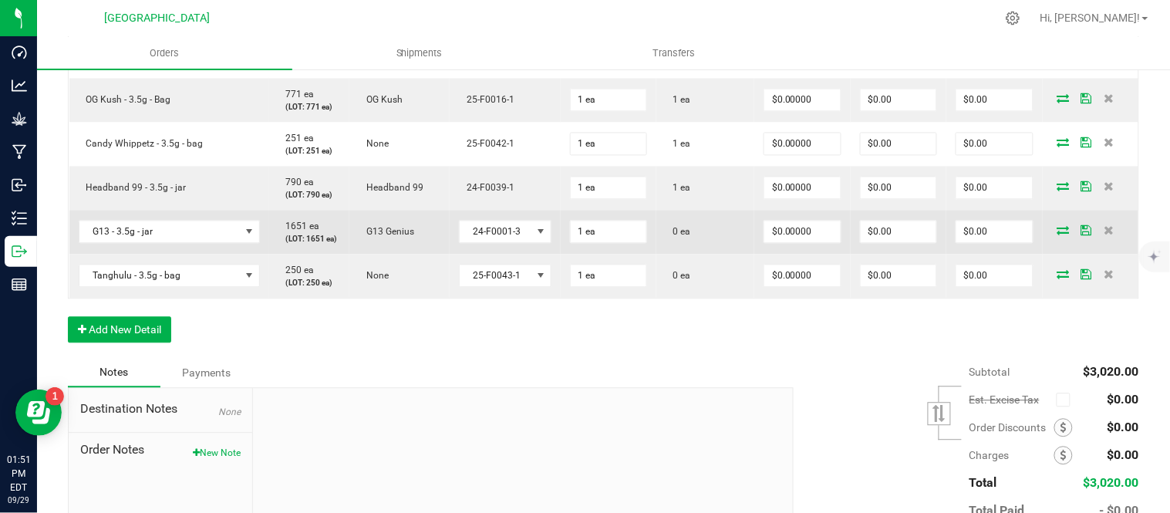
click at [1058, 235] on icon at bounding box center [1064, 230] width 12 height 9
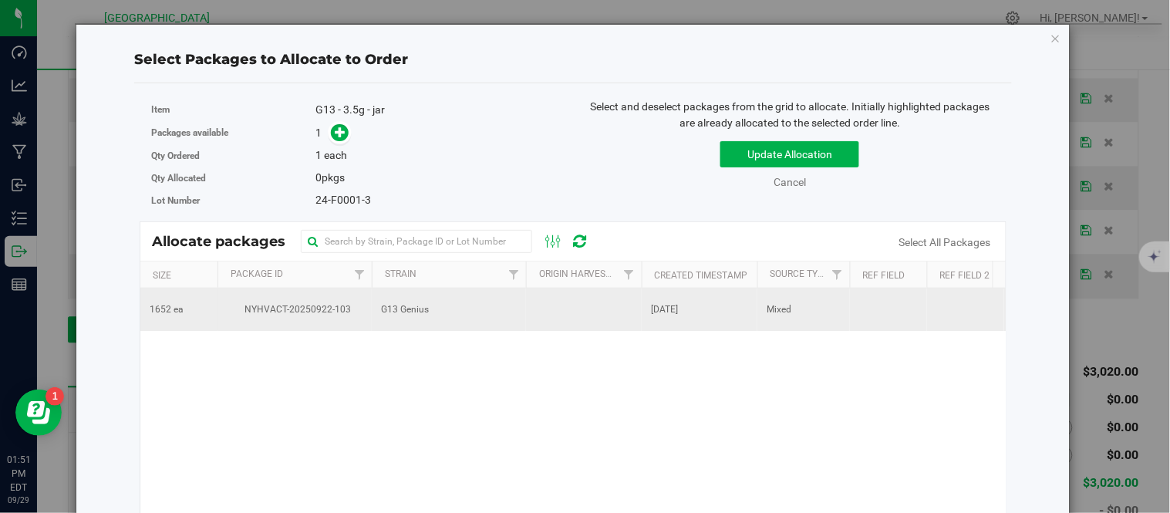
click at [322, 319] on td "NYHVACT-20250922-103" at bounding box center [295, 310] width 154 height 42
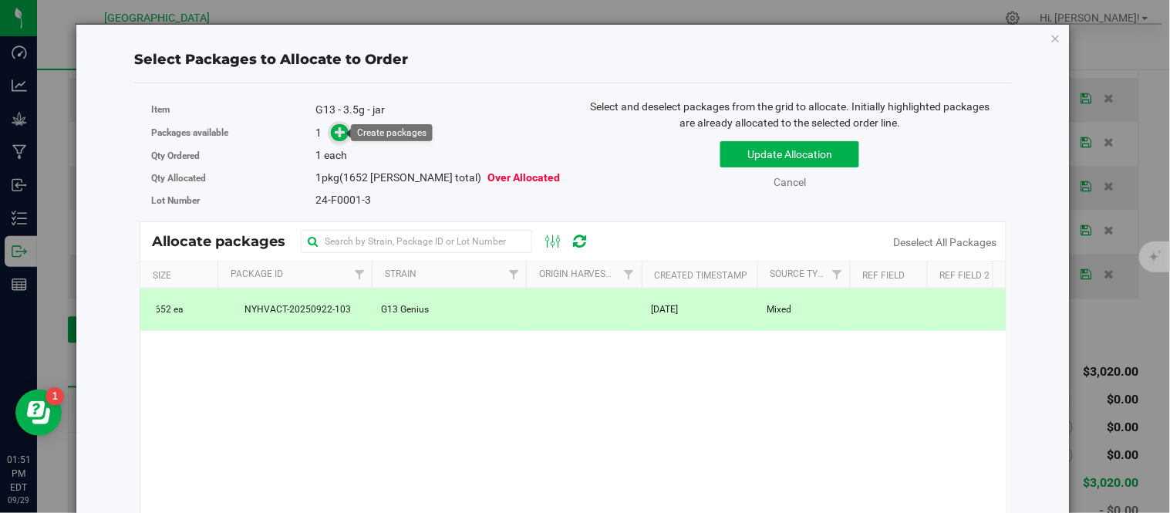
click at [337, 134] on icon at bounding box center [341, 132] width 11 height 11
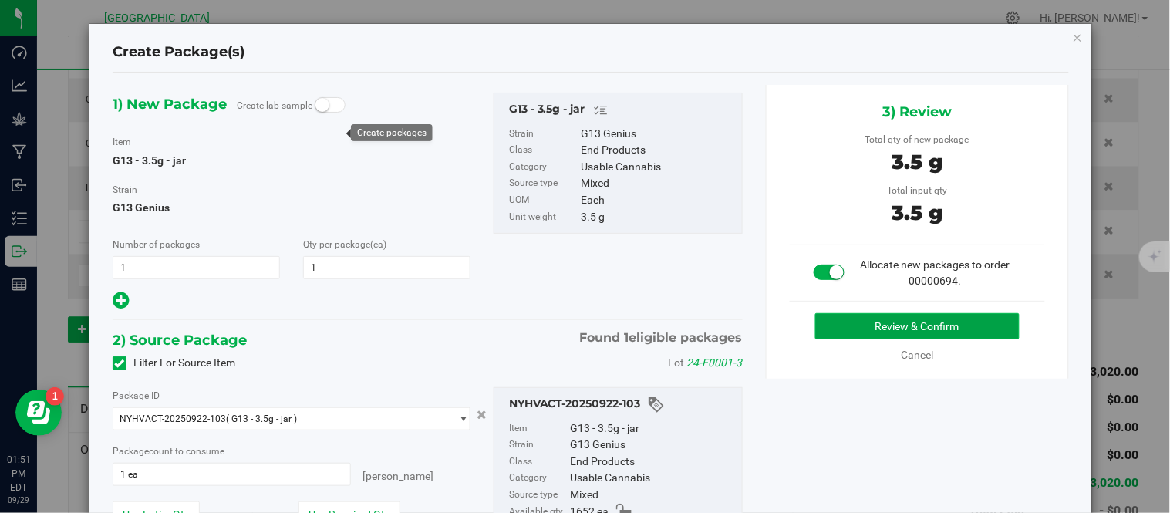
click at [838, 327] on button "Review & Confirm" at bounding box center [917, 326] width 204 height 26
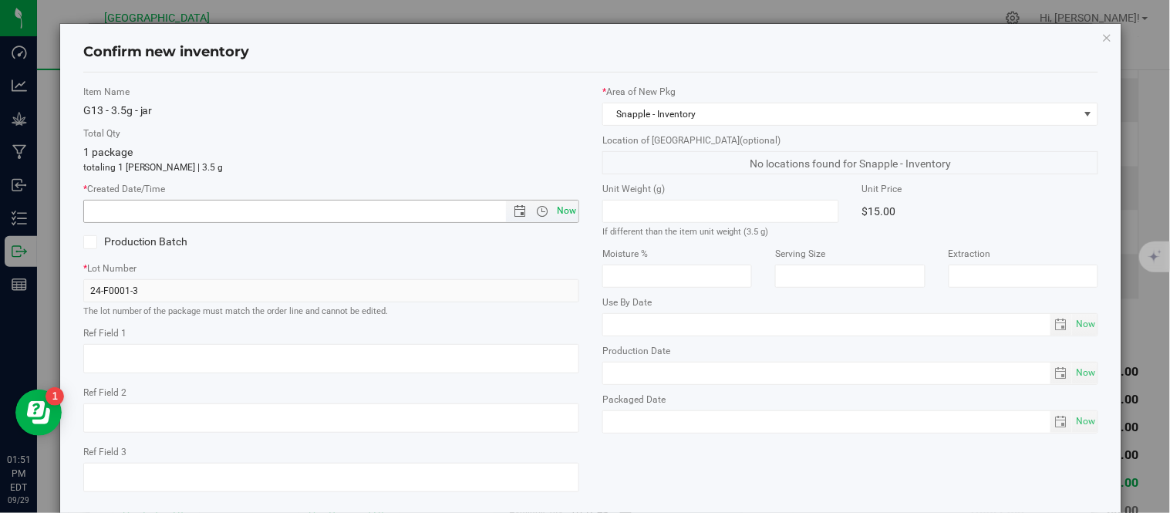
click at [565, 213] on span "Now" at bounding box center [567, 211] width 26 height 22
type input "[DATE] 1:51 PM"
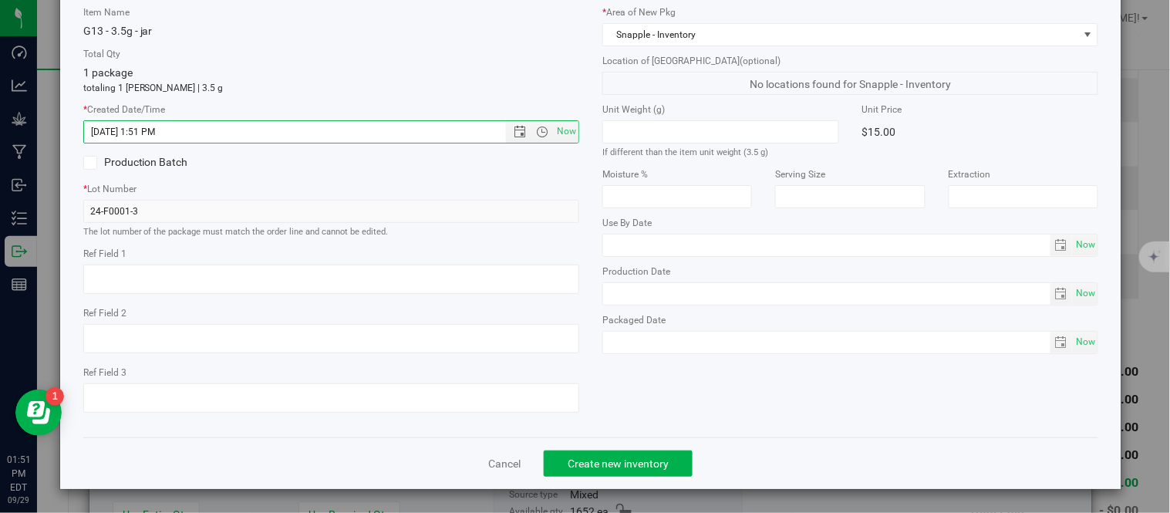
scroll to position [97, 0]
click at [638, 457] on span "Create new inventory" at bounding box center [618, 463] width 101 height 12
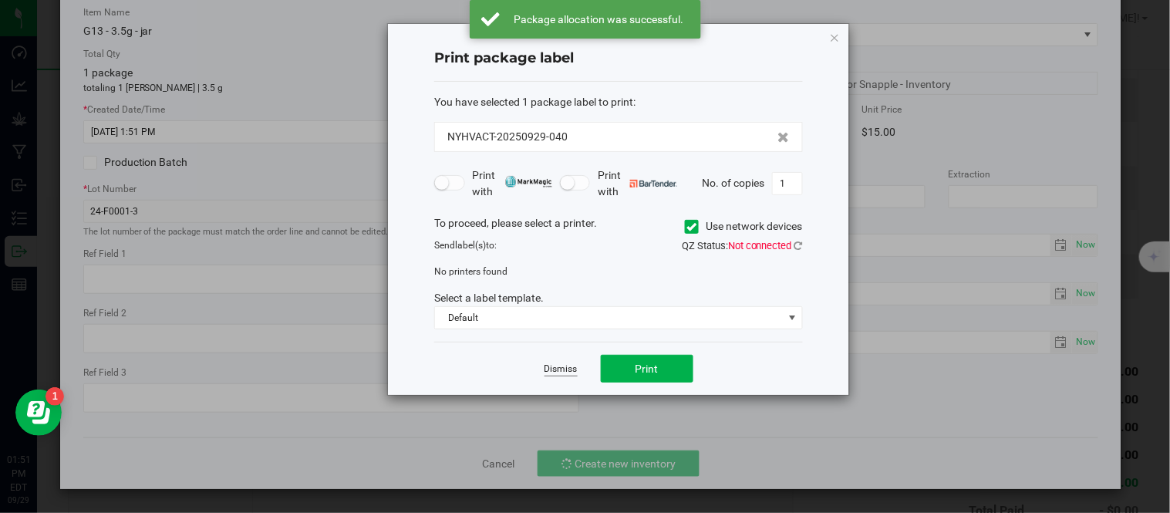
click at [576, 366] on link "Dismiss" at bounding box center [561, 369] width 33 height 13
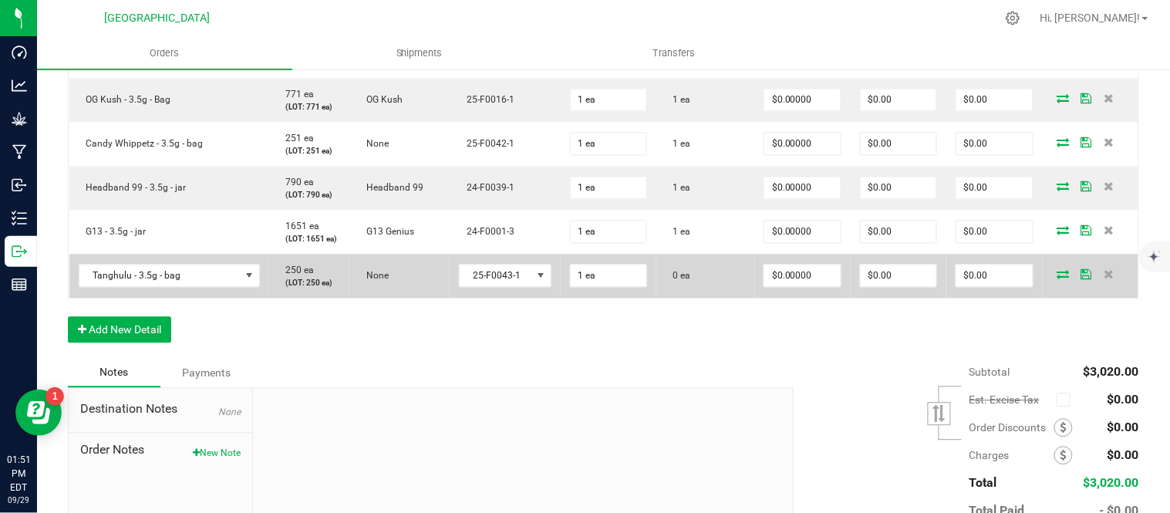
click at [1058, 279] on icon at bounding box center [1064, 274] width 12 height 9
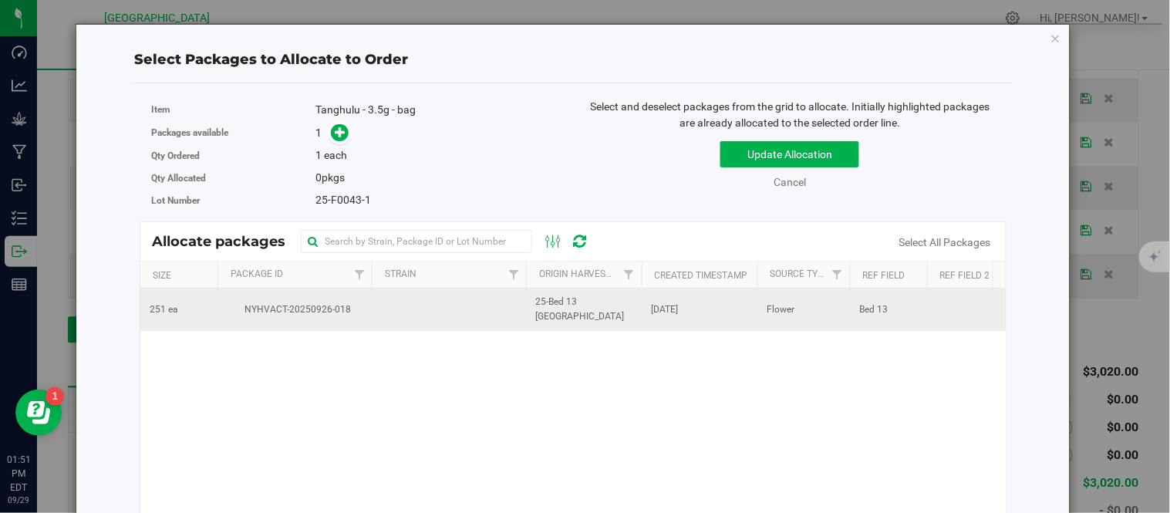
click at [403, 312] on td at bounding box center [449, 310] width 154 height 42
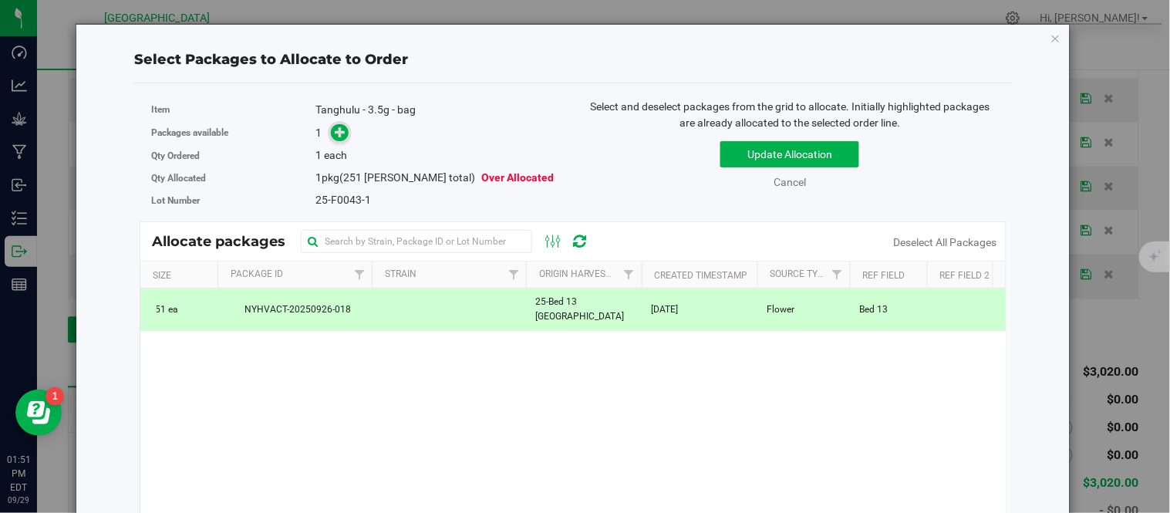
click at [340, 129] on icon at bounding box center [341, 132] width 11 height 11
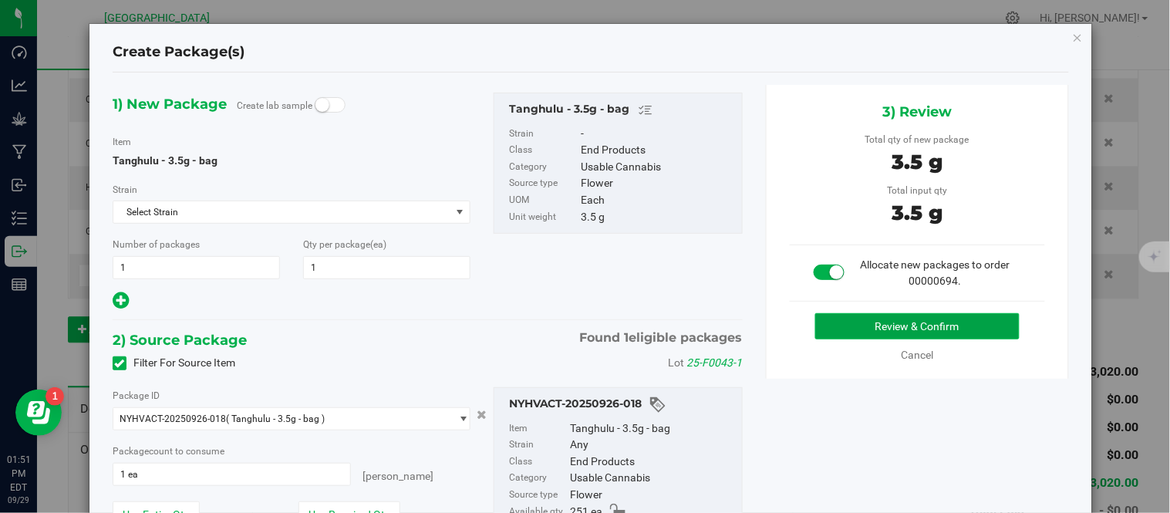
click at [860, 326] on button "Review & Confirm" at bounding box center [917, 326] width 204 height 26
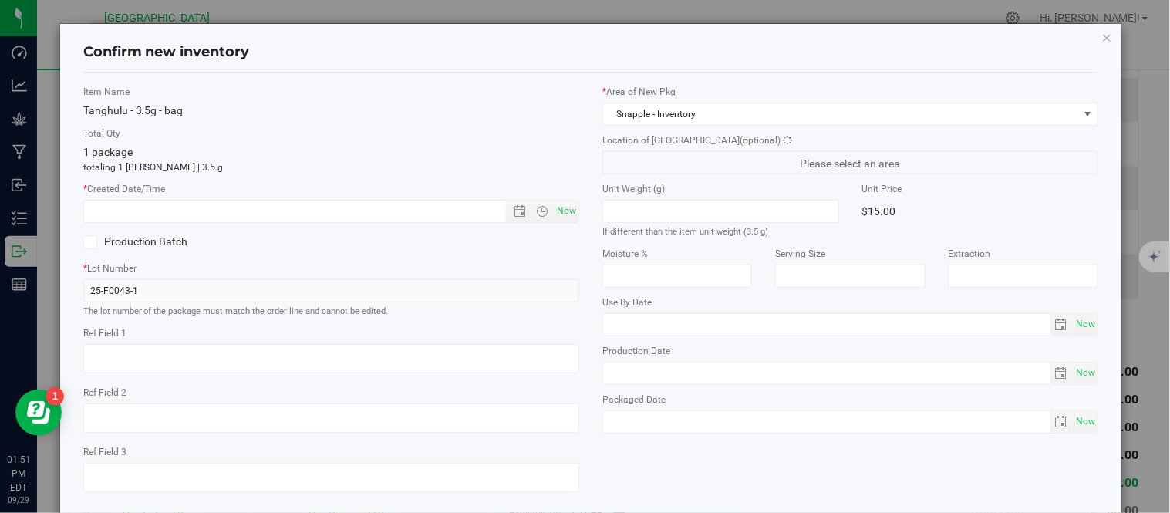
type textarea "Bed 13"
click at [563, 216] on span "Now" at bounding box center [567, 211] width 26 height 22
type input "[DATE] 1:51 PM"
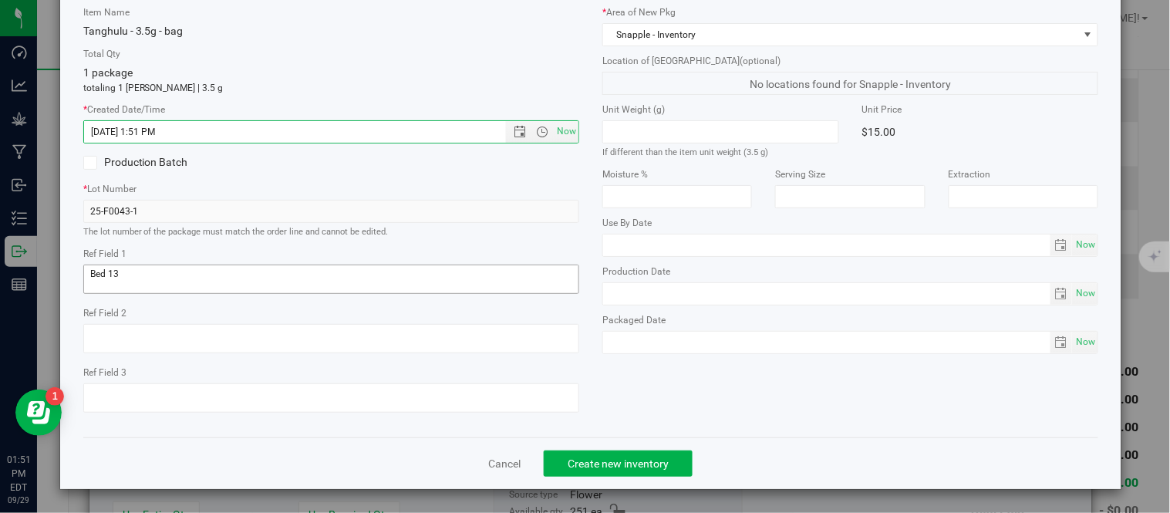
scroll to position [97, 0]
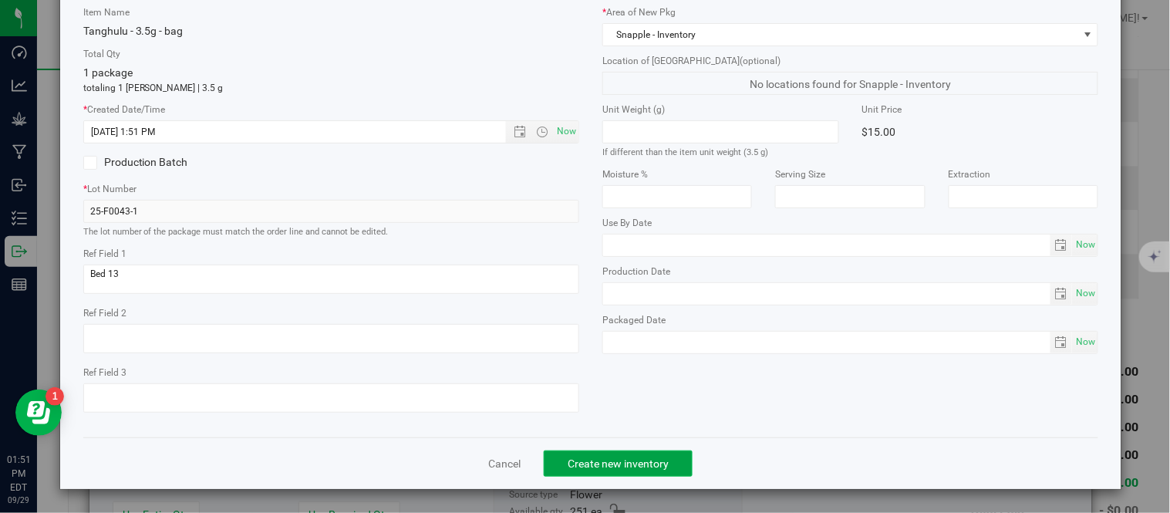
click at [600, 475] on button "Create new inventory" at bounding box center [618, 464] width 149 height 26
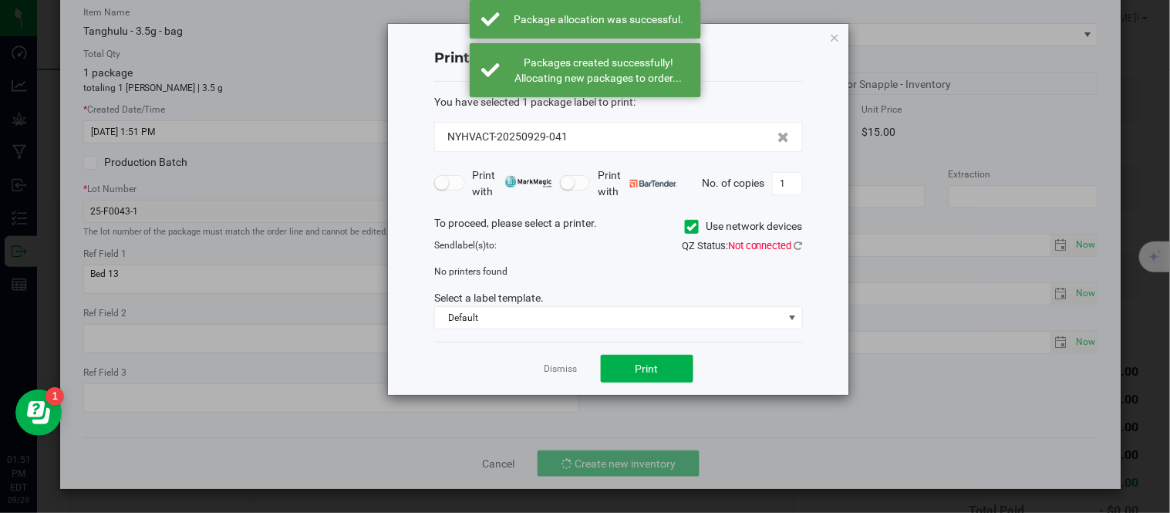
click at [579, 366] on div "Dismiss Print" at bounding box center [618, 368] width 369 height 53
click at [572, 372] on link "Dismiss" at bounding box center [561, 369] width 33 height 13
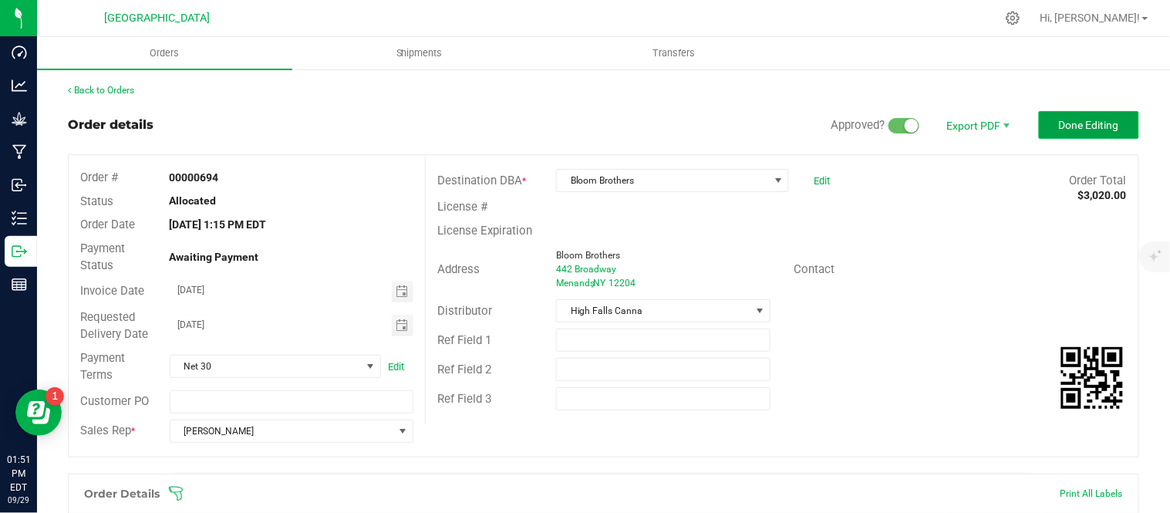
click at [1062, 119] on span "Done Editing" at bounding box center [1089, 125] width 60 height 12
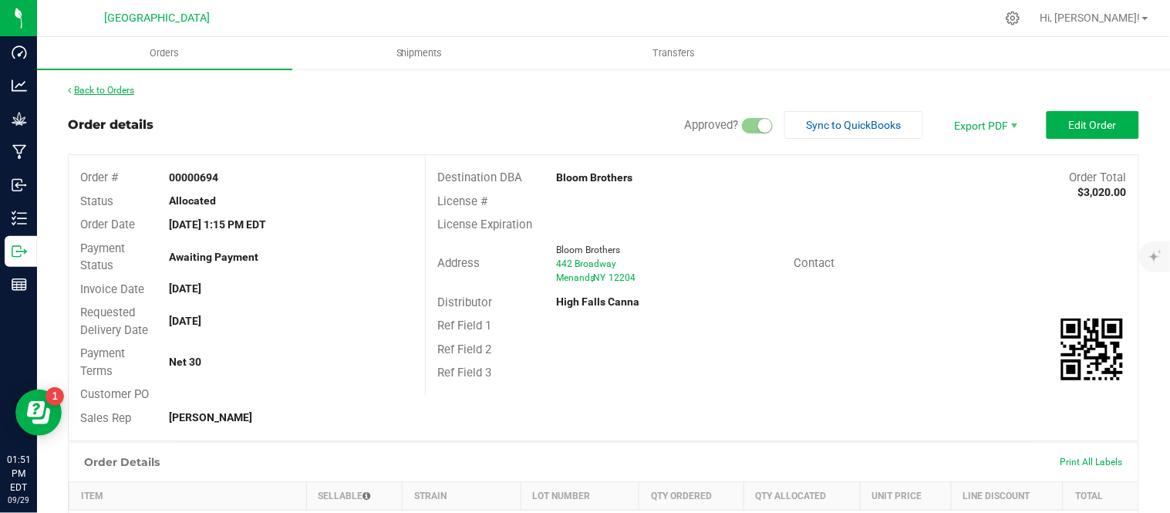
click at [109, 94] on link "Back to Orders" at bounding box center [101, 90] width 66 height 11
